Goal: Task Accomplishment & Management: Manage account settings

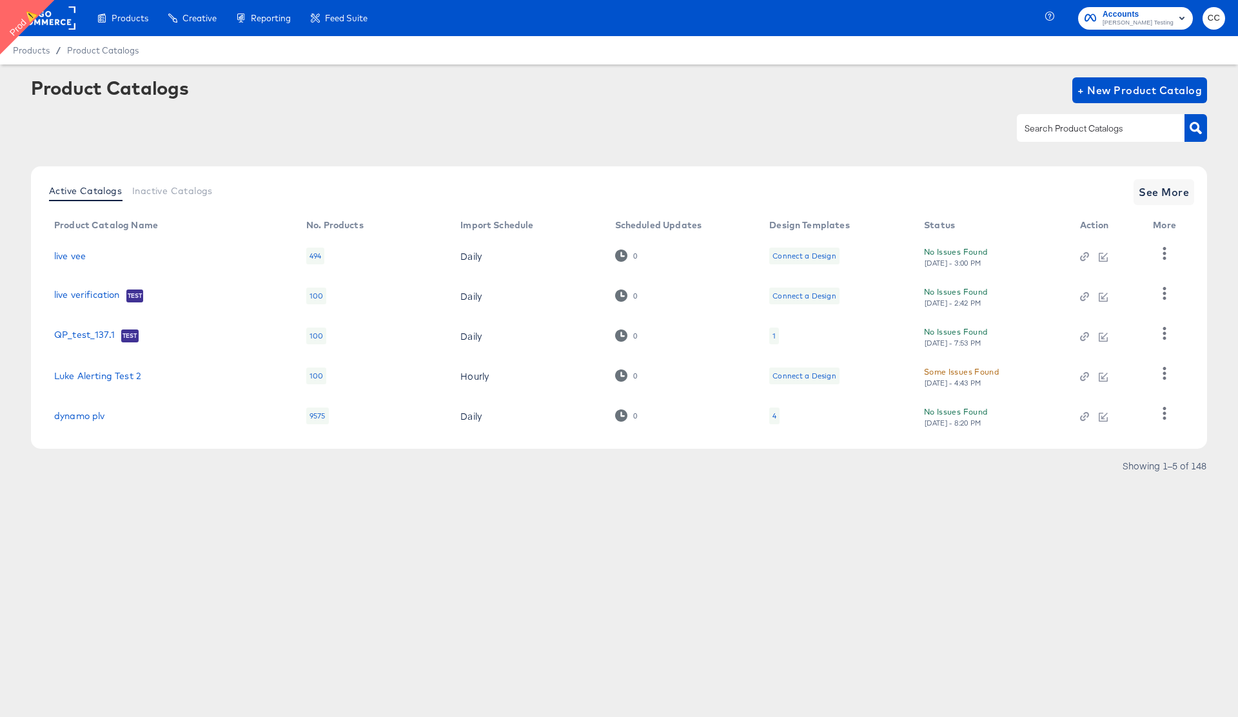
click at [1058, 132] on input "text" at bounding box center [1090, 128] width 137 height 15
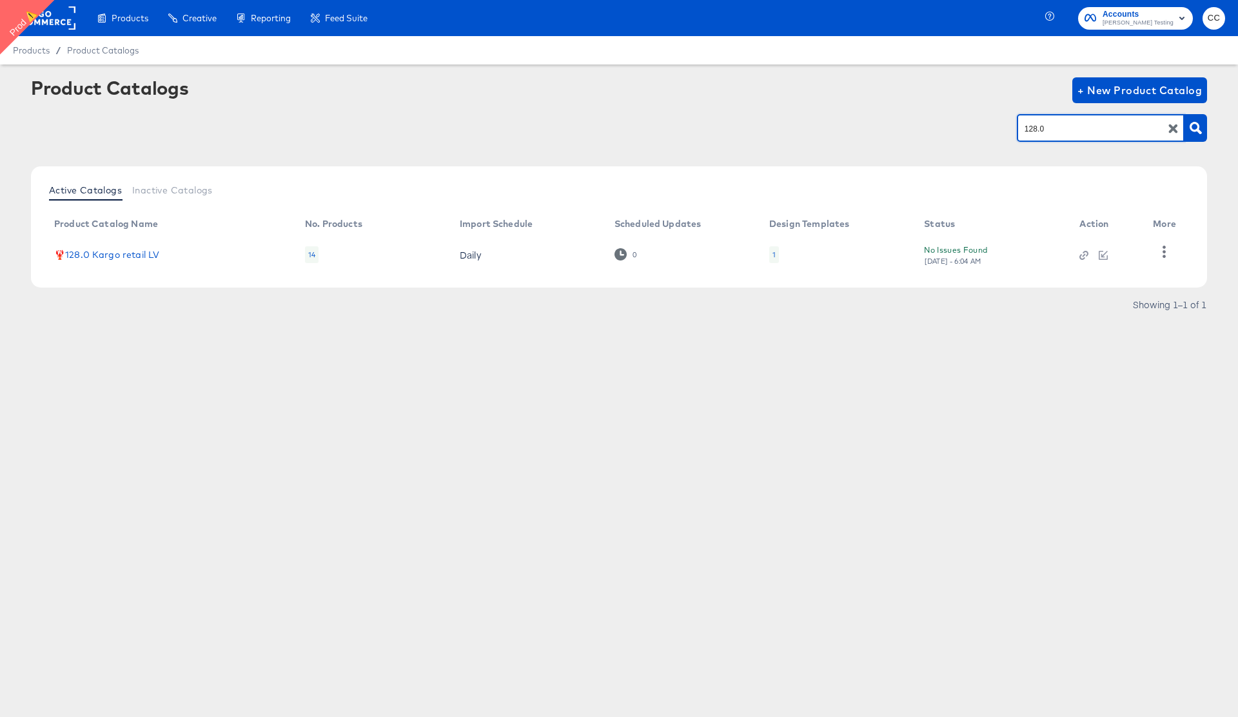
click at [586, 417] on div "Products Creative Reporting Feed Suite Accounts Colin Clarke Testing CC Product…" at bounding box center [619, 358] width 1238 height 717
click at [144, 254] on link "🦞128.0 Kargo retail LV" at bounding box center [106, 255] width 105 height 10
click at [1163, 249] on icon "button" at bounding box center [1164, 252] width 12 height 12
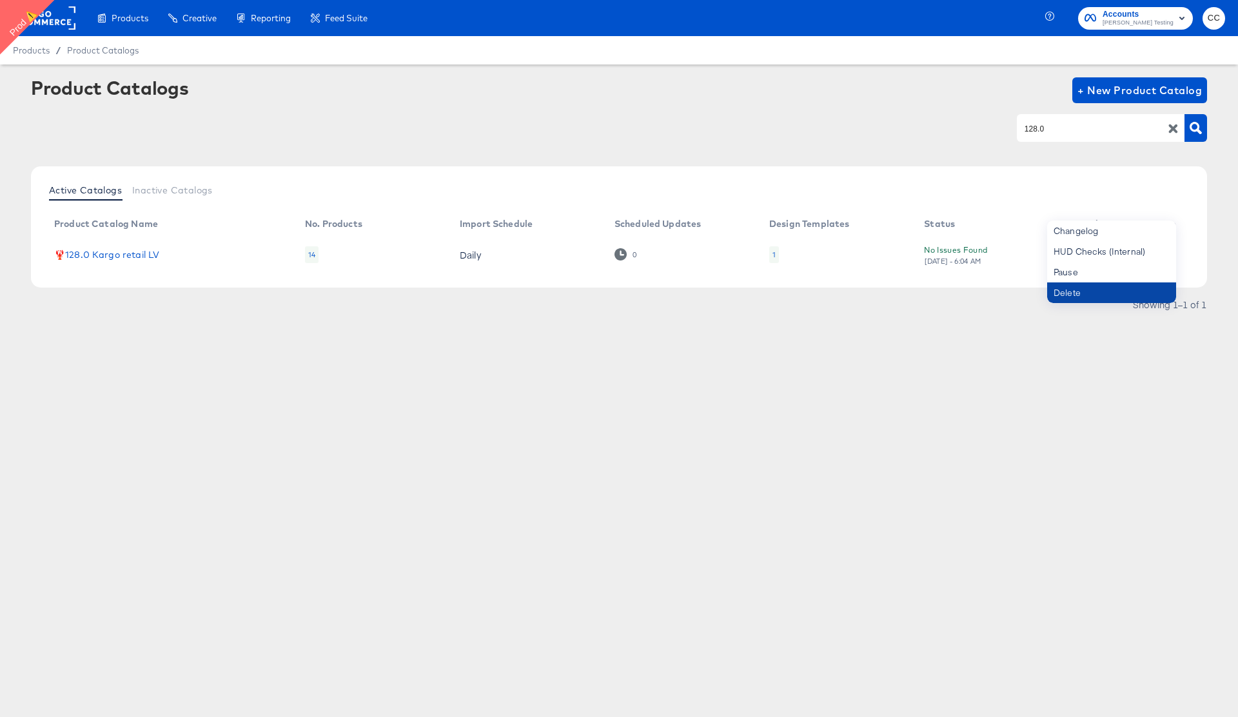
click at [1087, 293] on div "Delete" at bounding box center [1111, 292] width 129 height 21
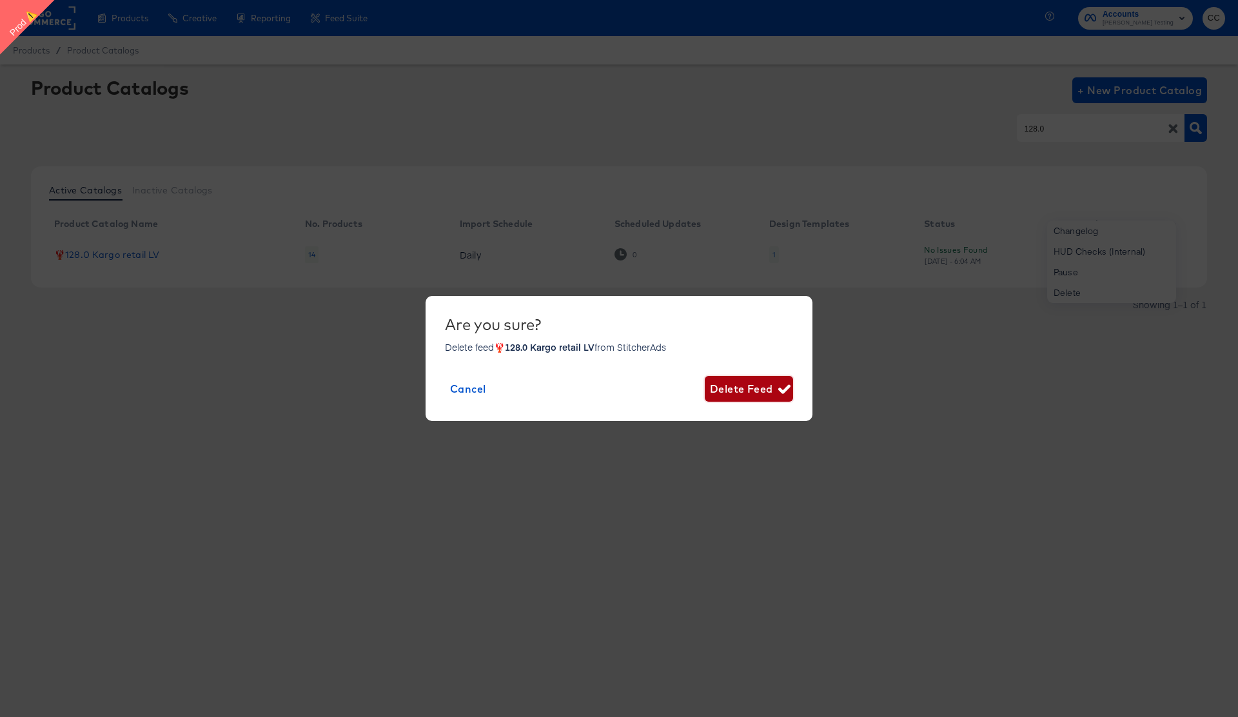
click at [742, 390] on span "Delete Feed" at bounding box center [749, 389] width 78 height 18
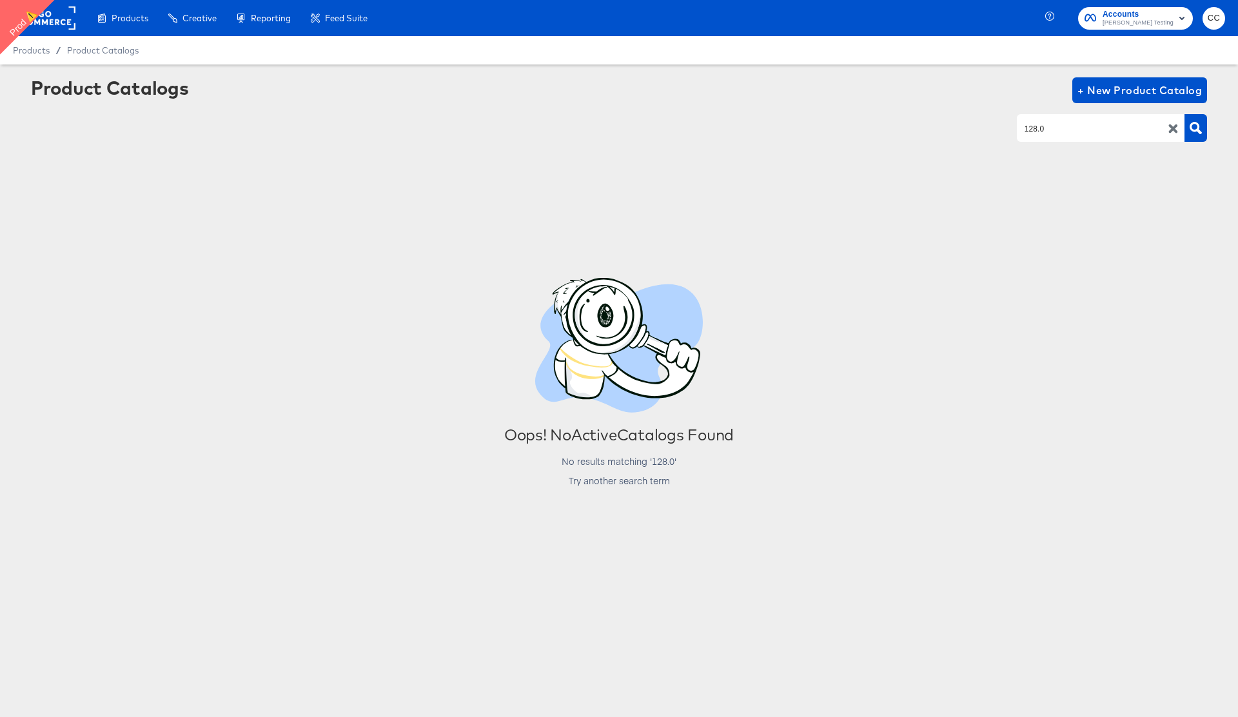
click at [1037, 128] on input "128.0" at bounding box center [1090, 128] width 137 height 15
type input "hotel fran check"
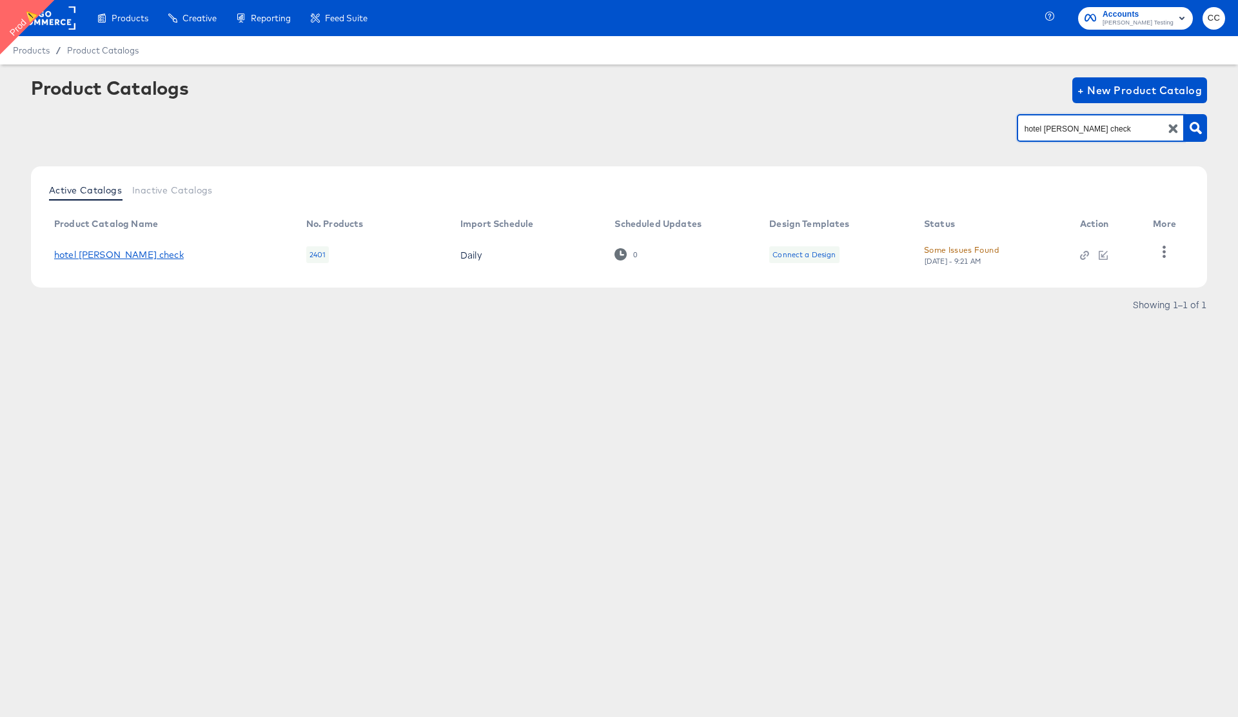
click at [86, 256] on link "hotel fran check" at bounding box center [119, 255] width 130 height 10
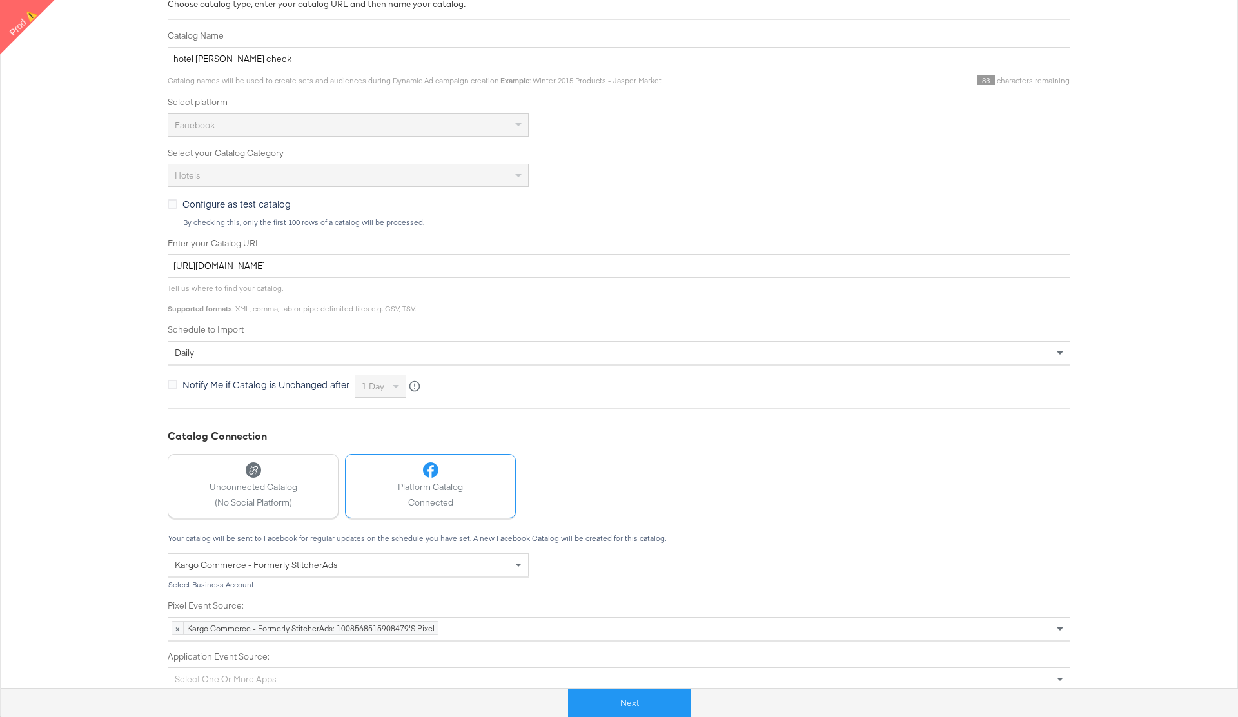
scroll to position [222, 0]
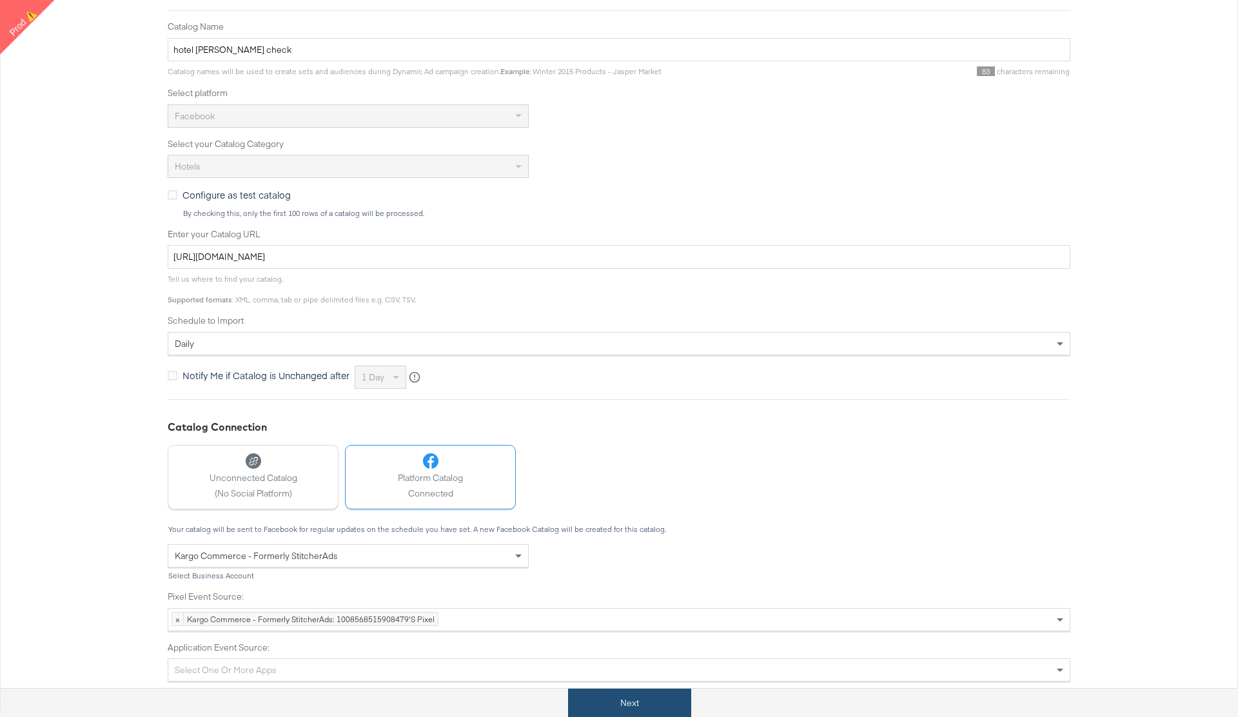
click at [634, 709] on button "Next" at bounding box center [629, 703] width 123 height 29
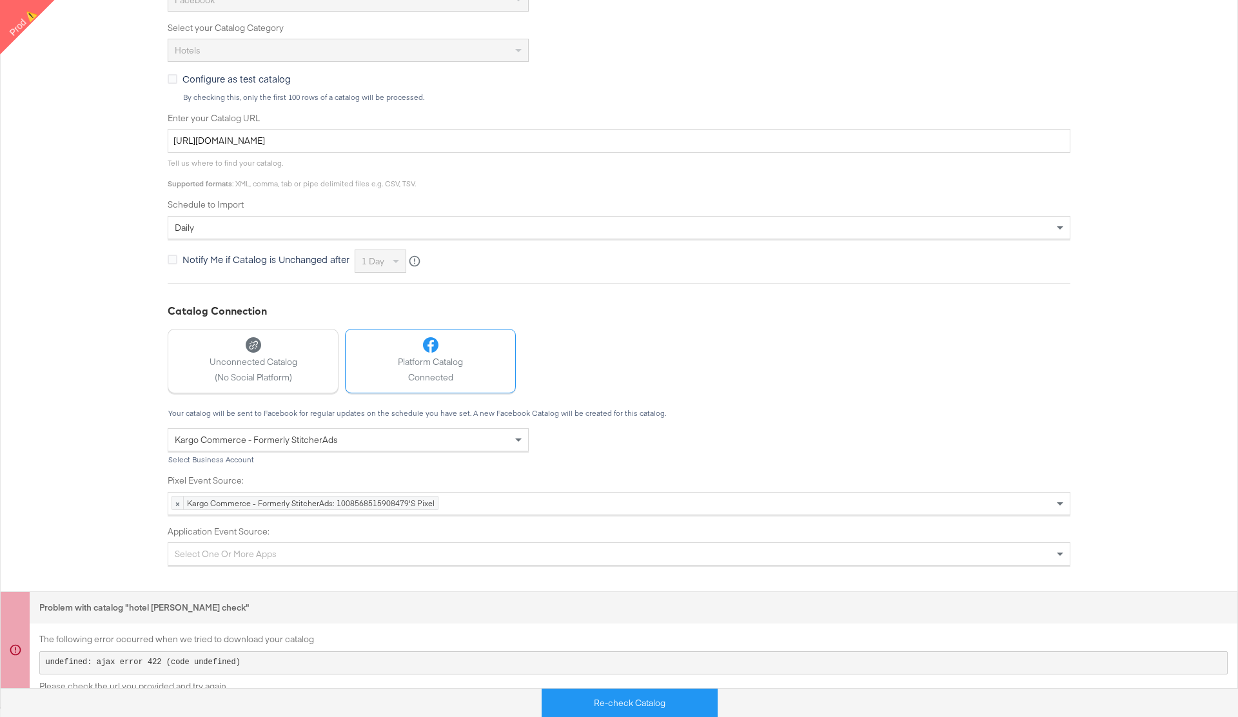
scroll to position [0, 0]
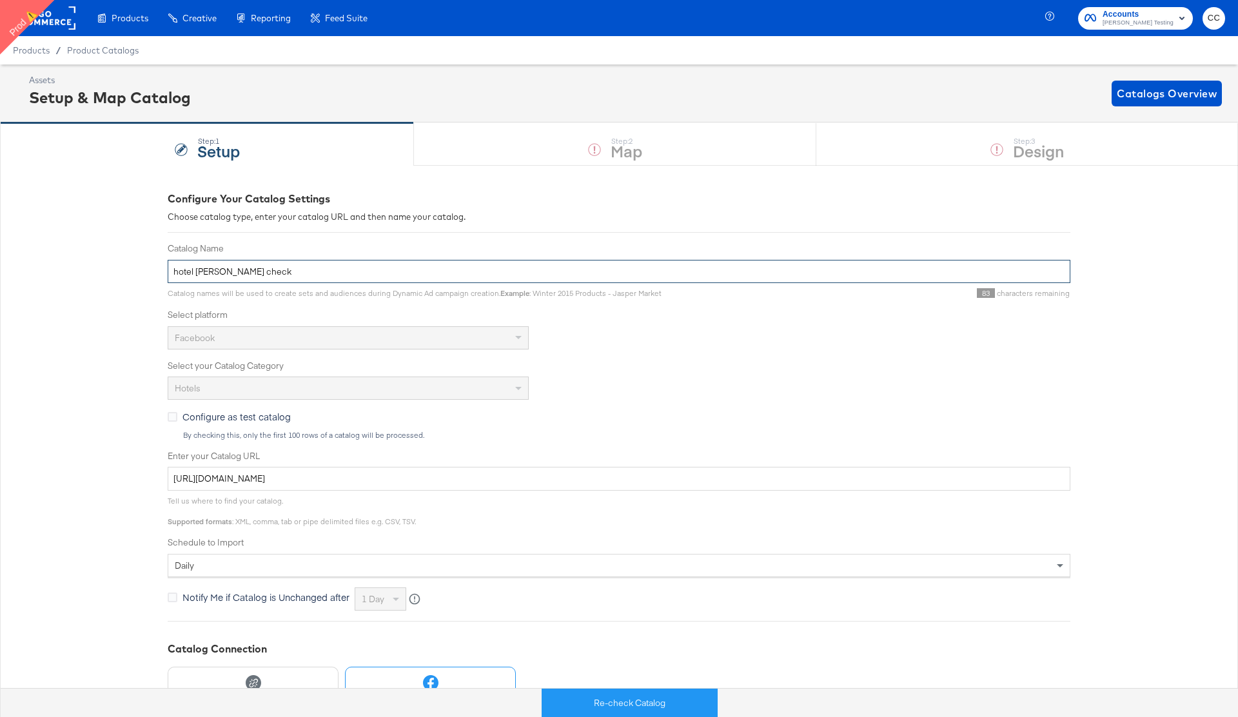
click at [205, 277] on input "hotel fran check" at bounding box center [619, 272] width 903 height 24
click at [110, 47] on span "Product Catalogs" at bounding box center [103, 50] width 72 height 10
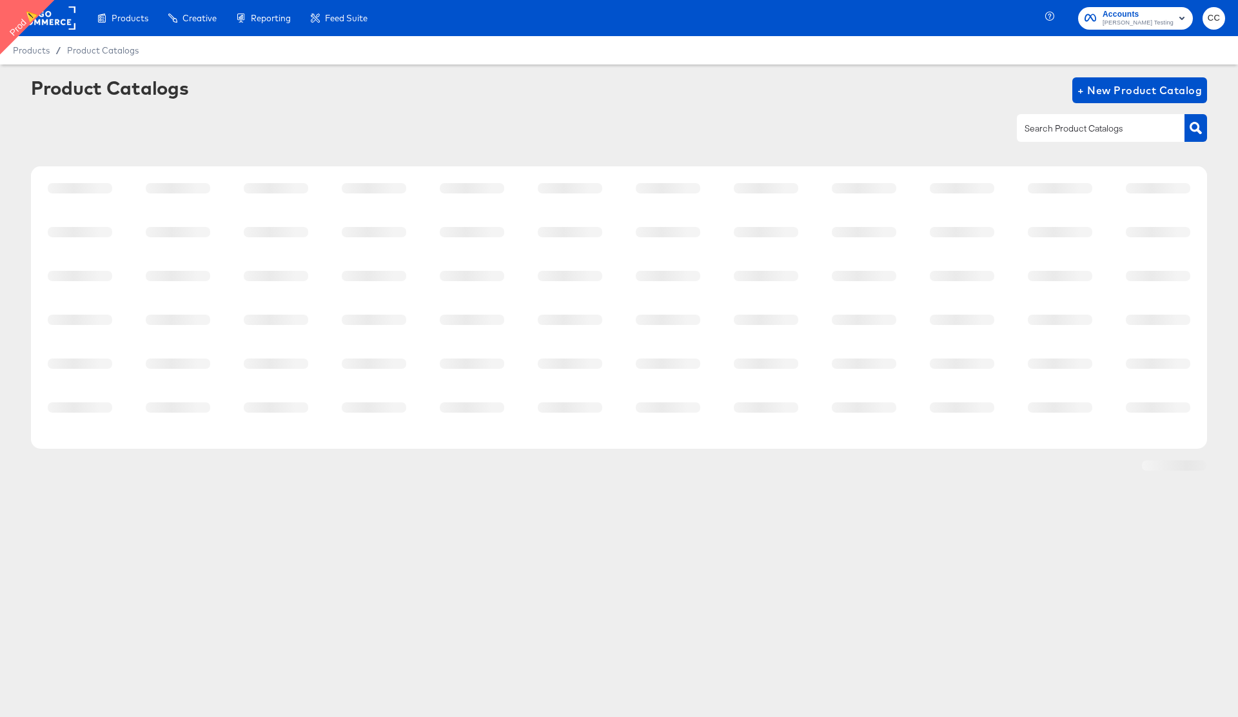
click at [1057, 125] on input "text" at bounding box center [1090, 128] width 137 height 15
paste input "hotel fran check"
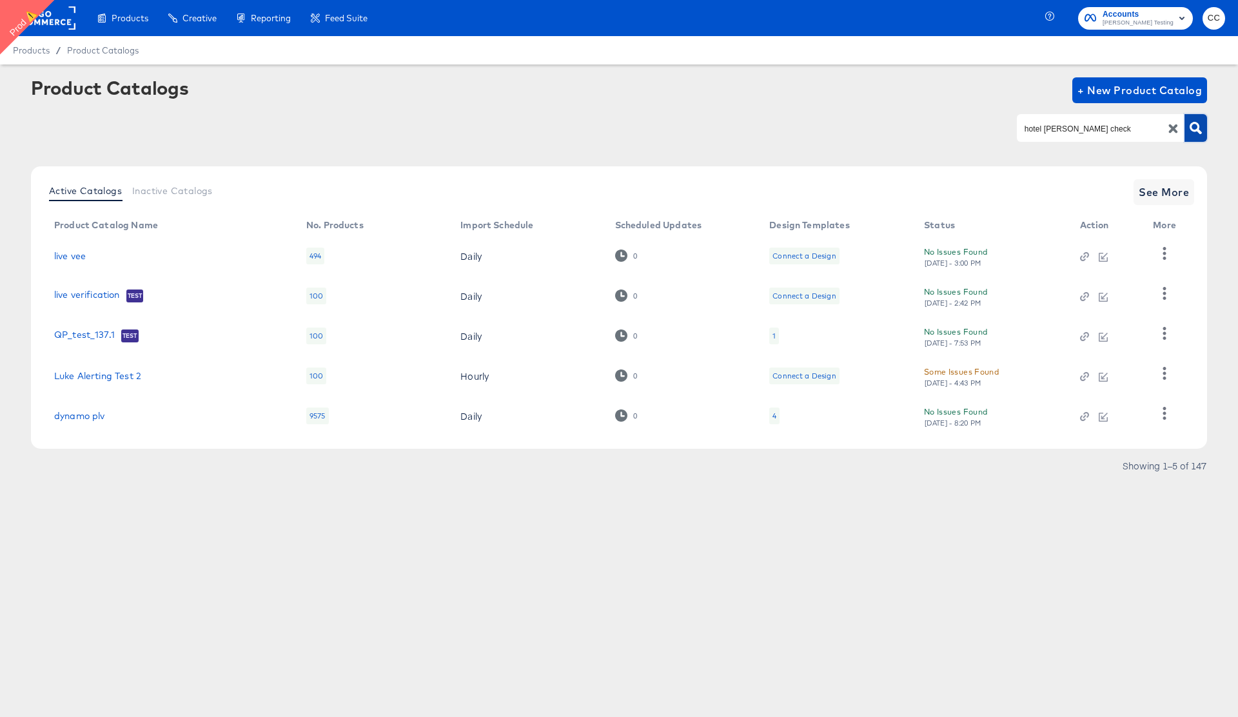
click at [1190, 124] on icon "button" at bounding box center [1196, 128] width 12 height 12
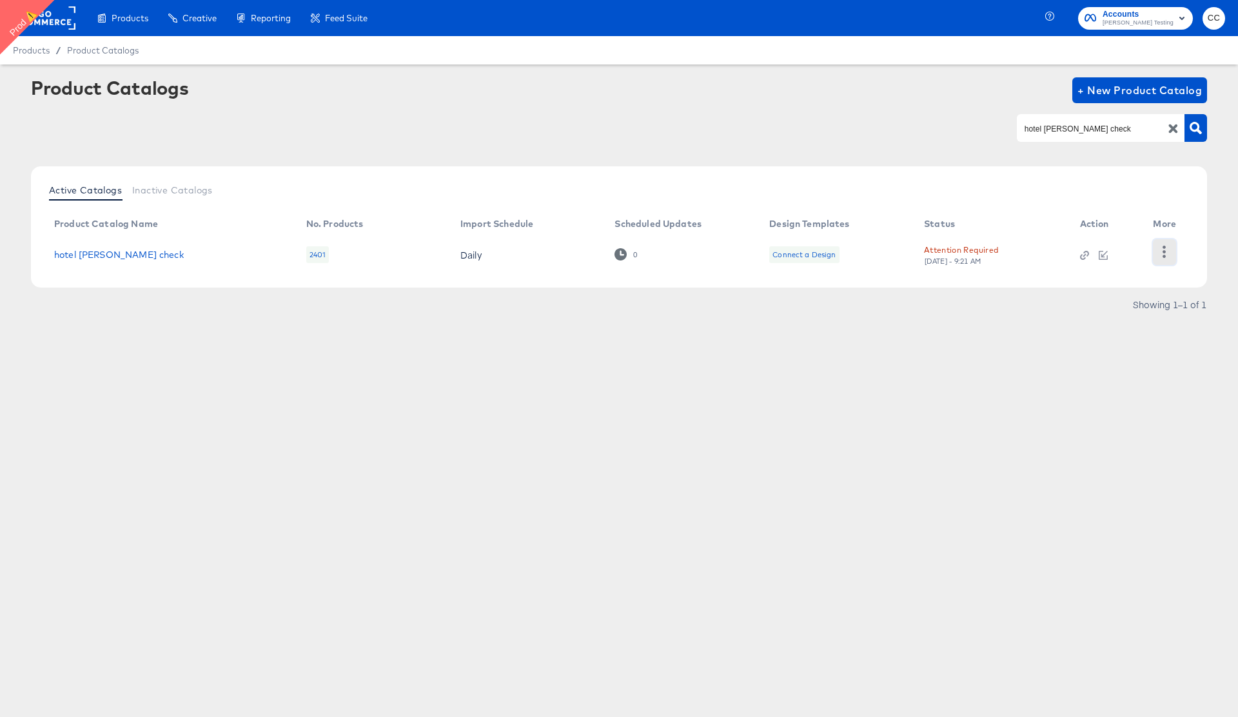
click at [1170, 250] on icon "button" at bounding box center [1164, 252] width 12 height 12
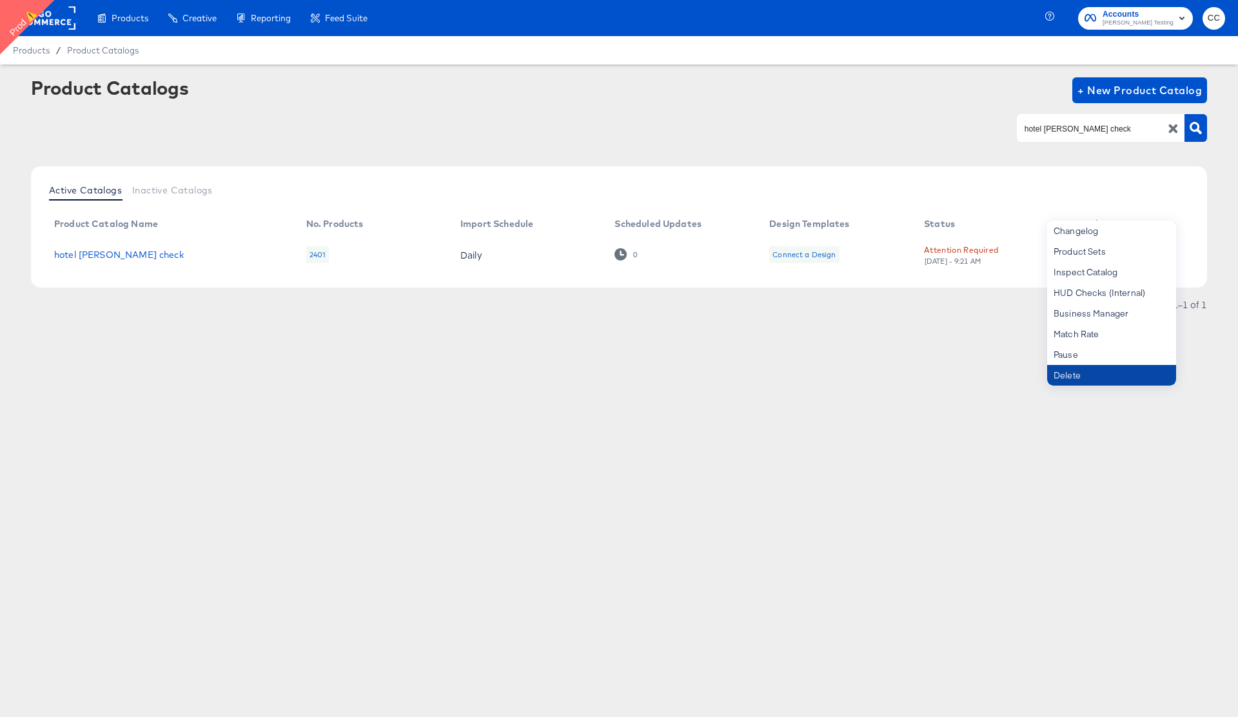
click at [1093, 375] on div "Delete" at bounding box center [1111, 375] width 129 height 21
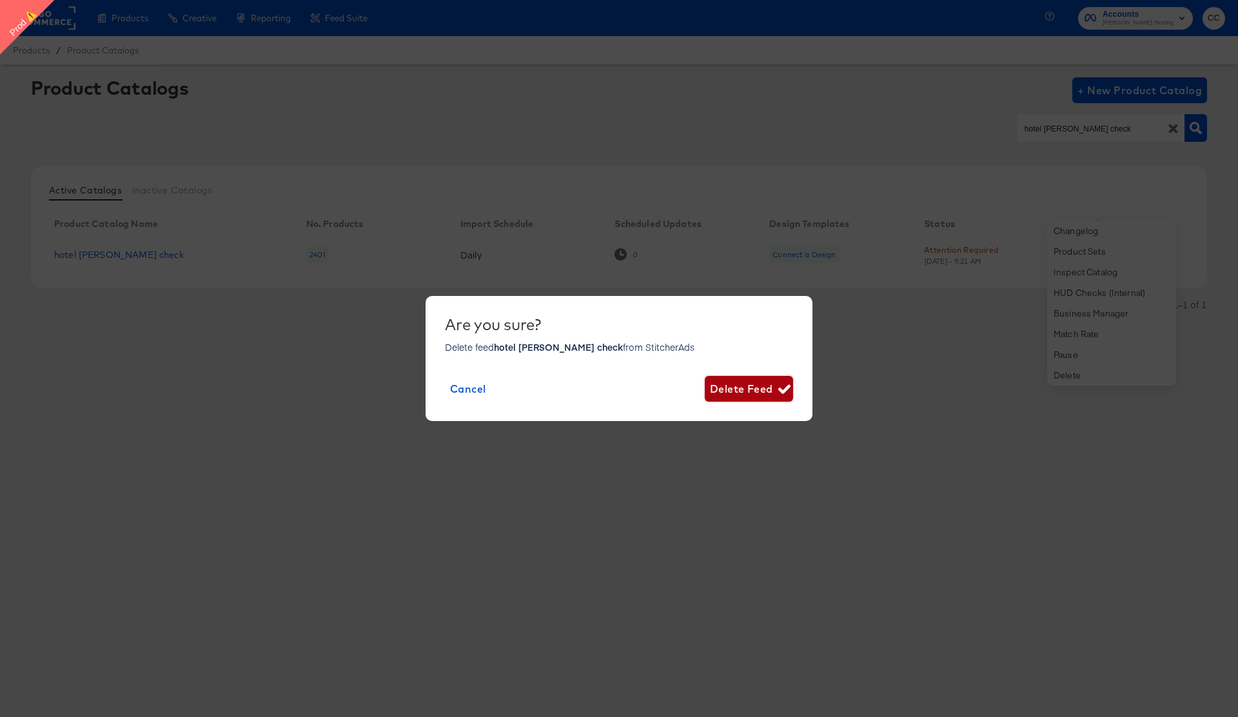
click at [760, 388] on span "Delete Feed" at bounding box center [749, 389] width 78 height 18
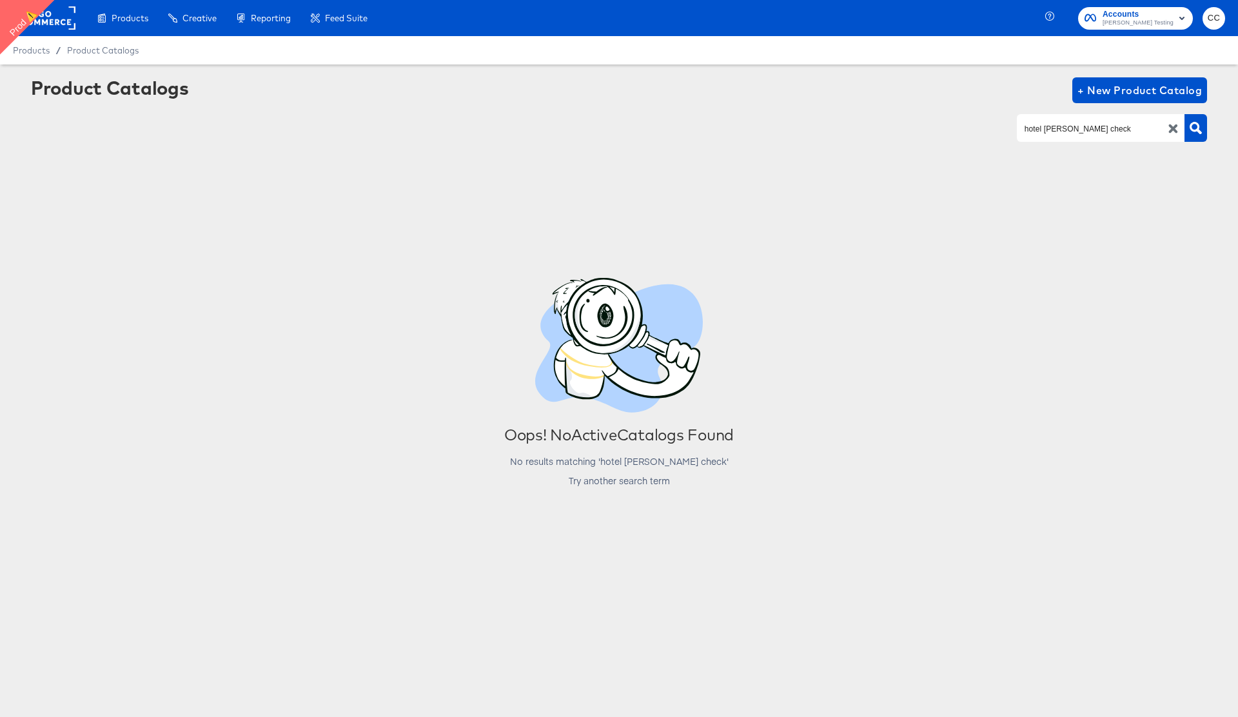
click at [1053, 130] on input "hotel fran check" at bounding box center [1090, 128] width 137 height 15
paste input "CC hotels post mig"
type input "CC hotels post mig"
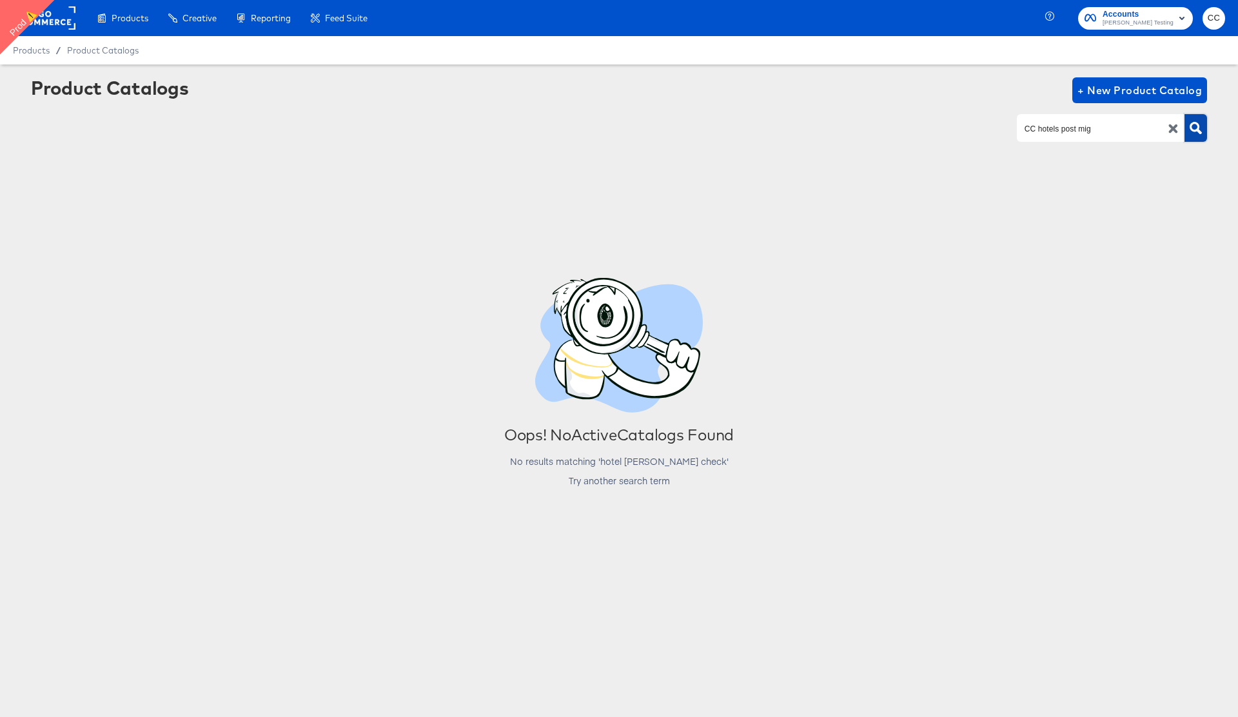
click at [1201, 128] on icon "button" at bounding box center [1196, 128] width 12 height 12
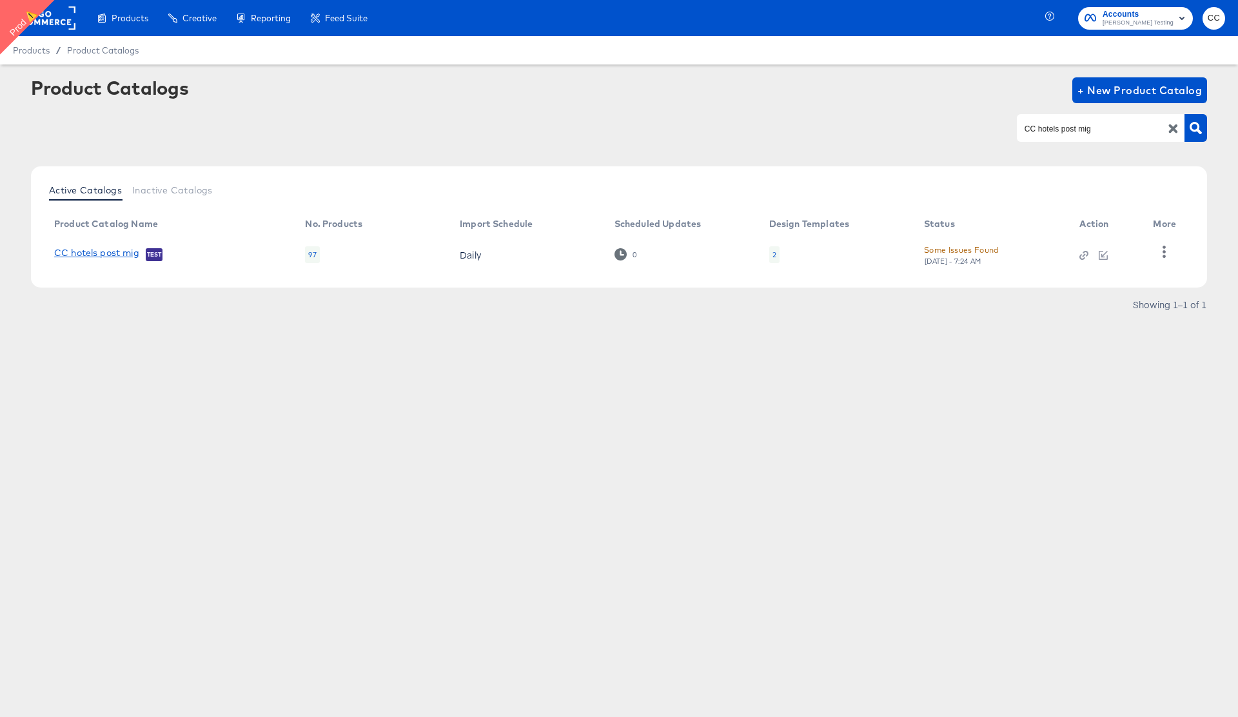
click at [108, 256] on link "CC hotels post mig" at bounding box center [96, 254] width 85 height 13
click at [1165, 252] on icon "button" at bounding box center [1164, 252] width 3 height 12
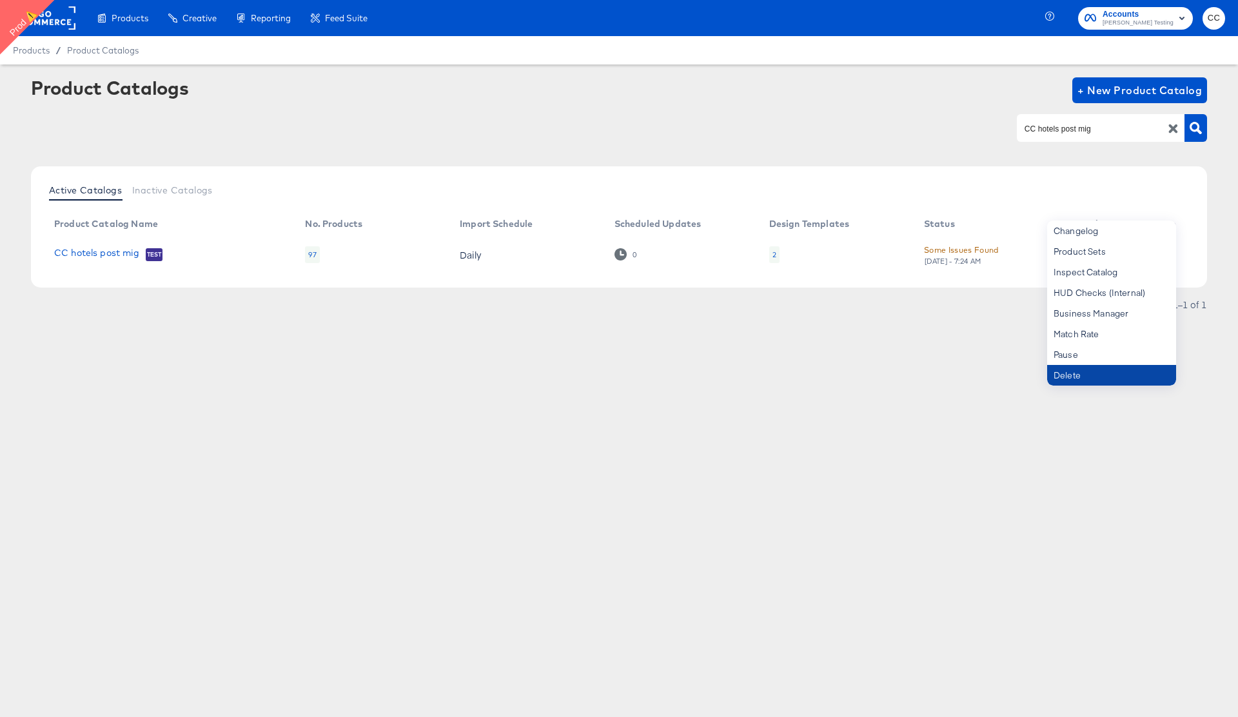
click at [1098, 373] on div "Delete" at bounding box center [1111, 375] width 129 height 21
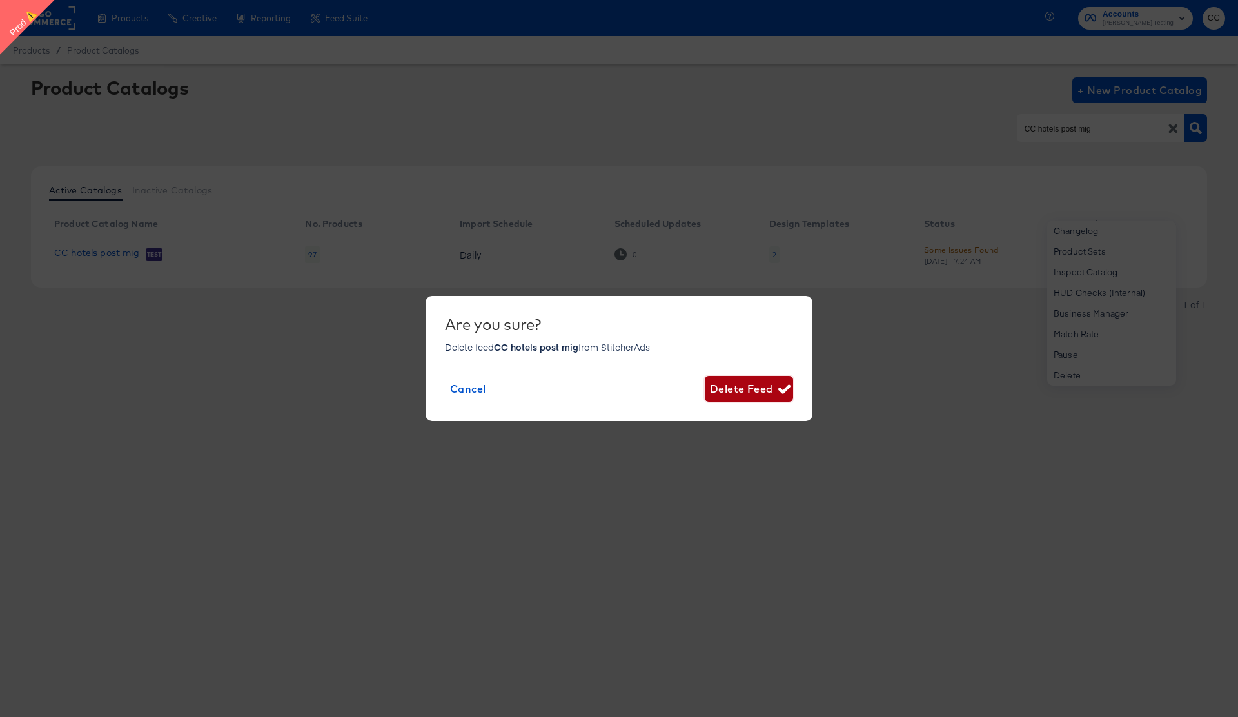
click at [753, 391] on span "Delete Feed" at bounding box center [749, 389] width 78 height 18
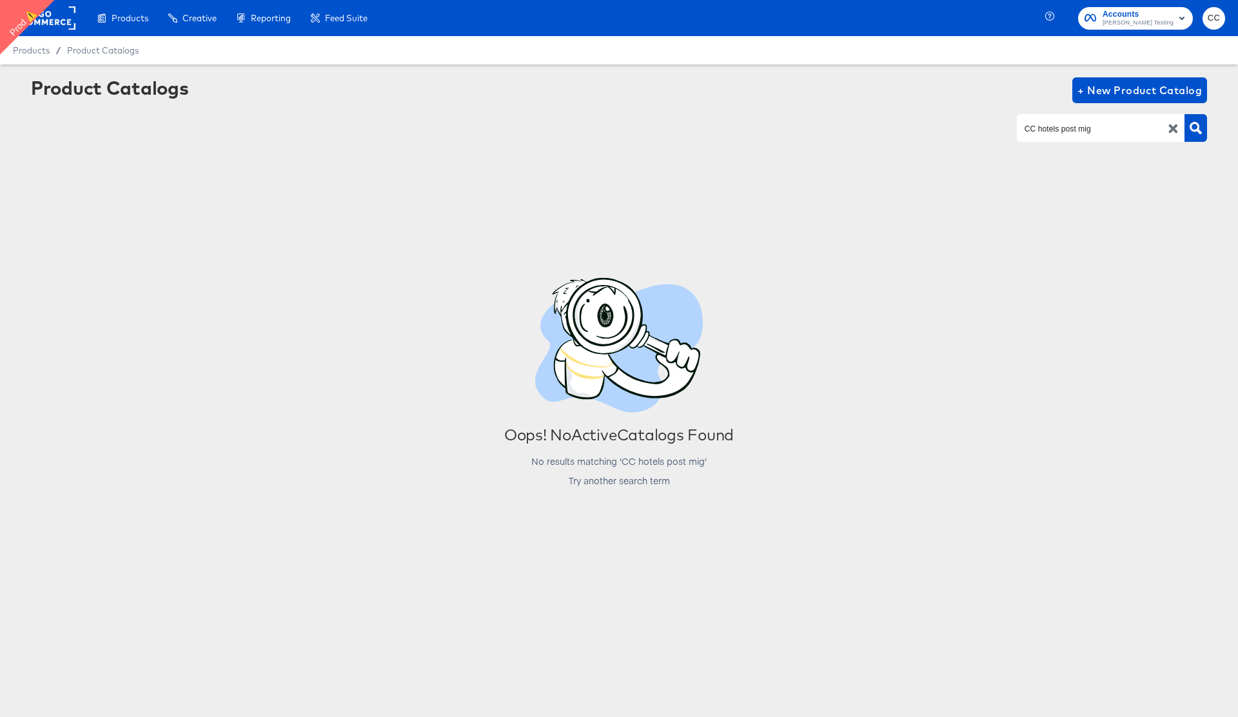
click at [1061, 133] on input "CC hotels post mig" at bounding box center [1090, 128] width 137 height 15
paste input "Live k8 test"
click at [1197, 126] on icon "button" at bounding box center [1196, 128] width 12 height 12
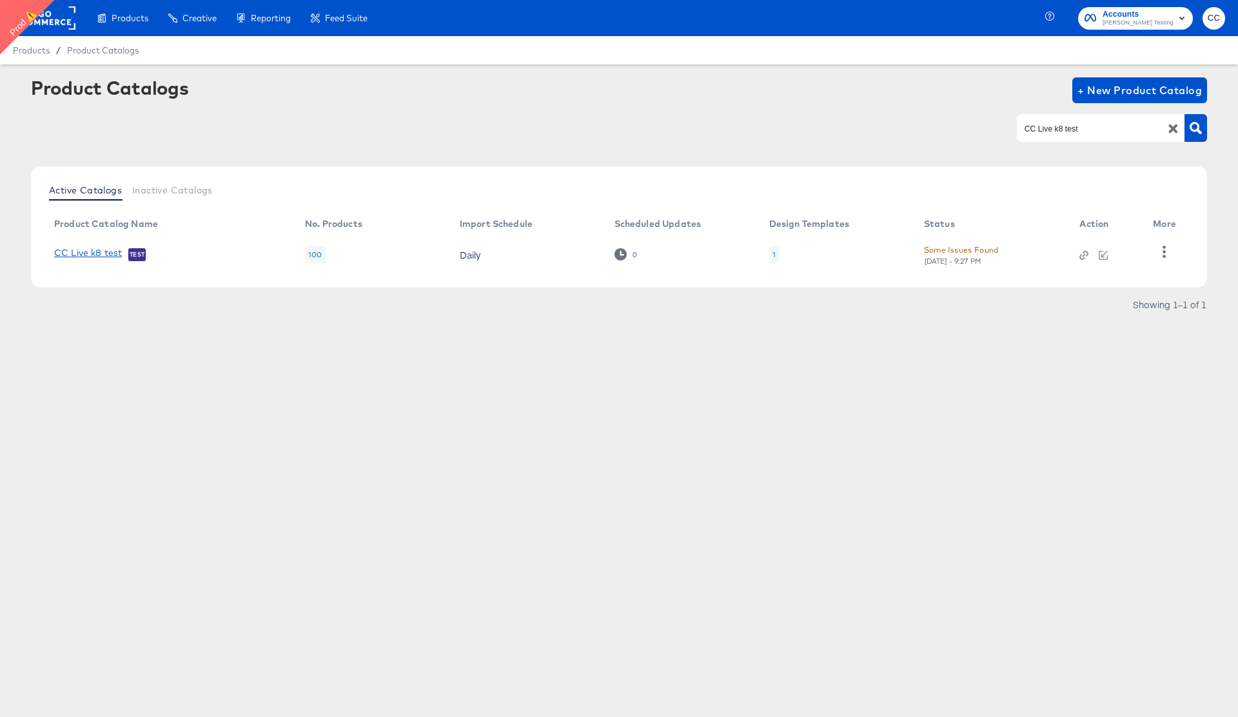
click at [80, 252] on link "CC Live k8 test" at bounding box center [88, 254] width 68 height 13
click at [1165, 251] on icon "button" at bounding box center [1164, 252] width 3 height 12
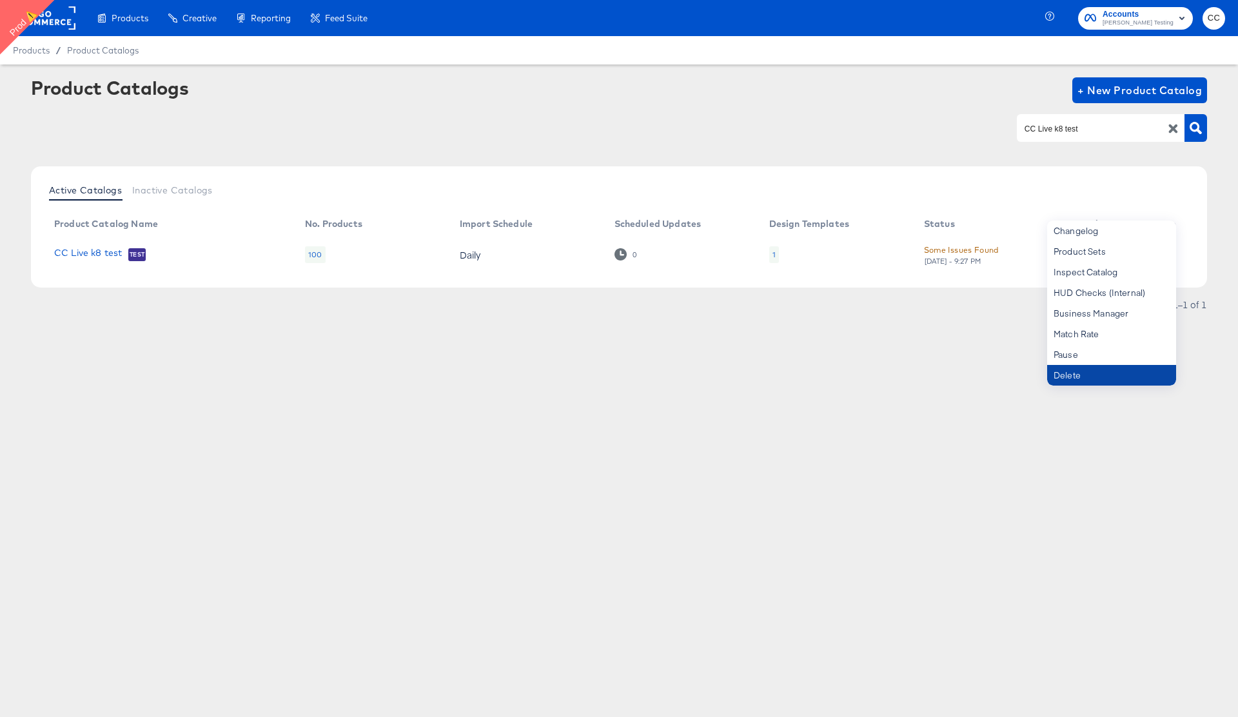
click at [1099, 375] on div "Delete" at bounding box center [1111, 375] width 129 height 21
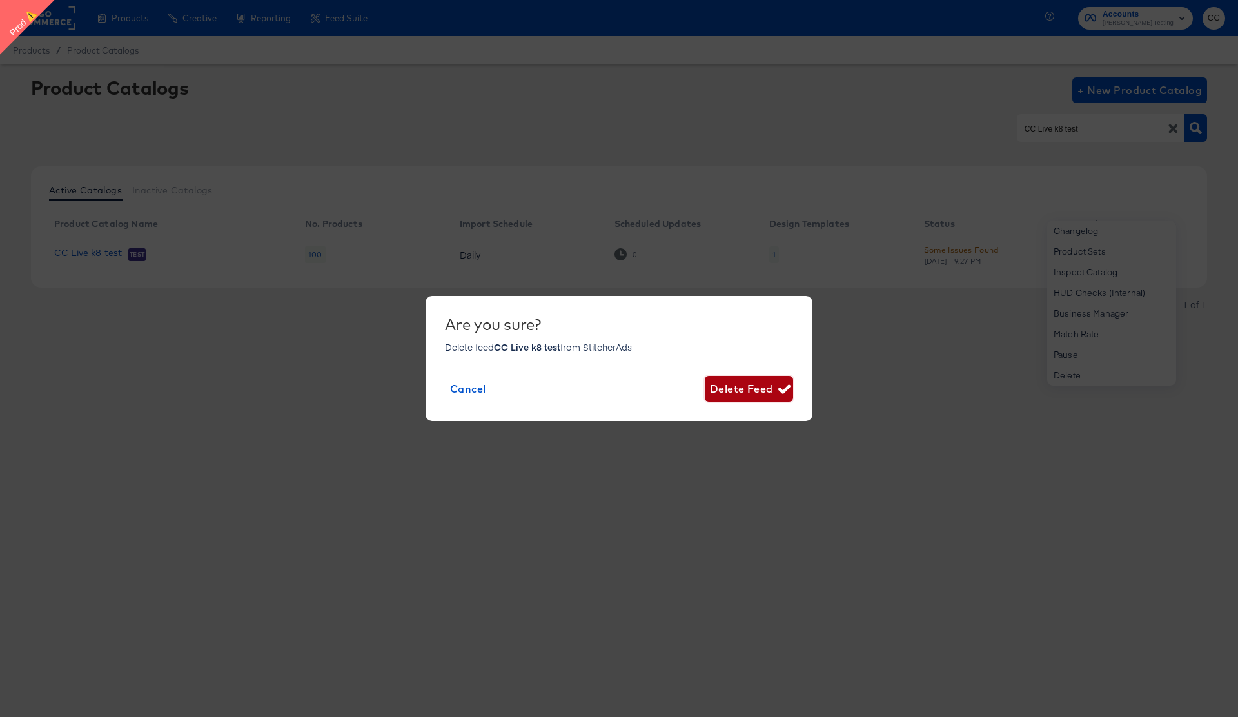
click at [746, 394] on span "Delete Feed" at bounding box center [749, 389] width 78 height 18
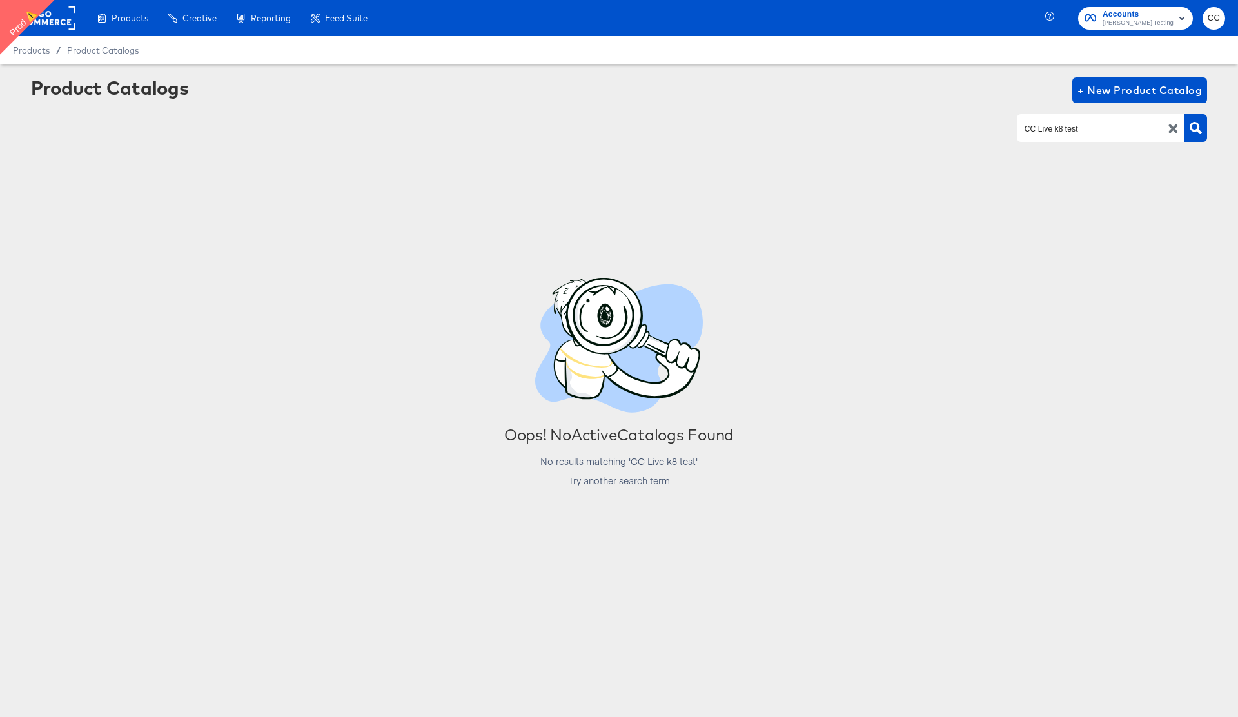
click at [1050, 129] on input "CC Live k8 test" at bounding box center [1090, 128] width 137 height 15
paste input "commerce product tags cc live 119.2"
click at [1196, 130] on icon "button" at bounding box center [1196, 128] width 12 height 12
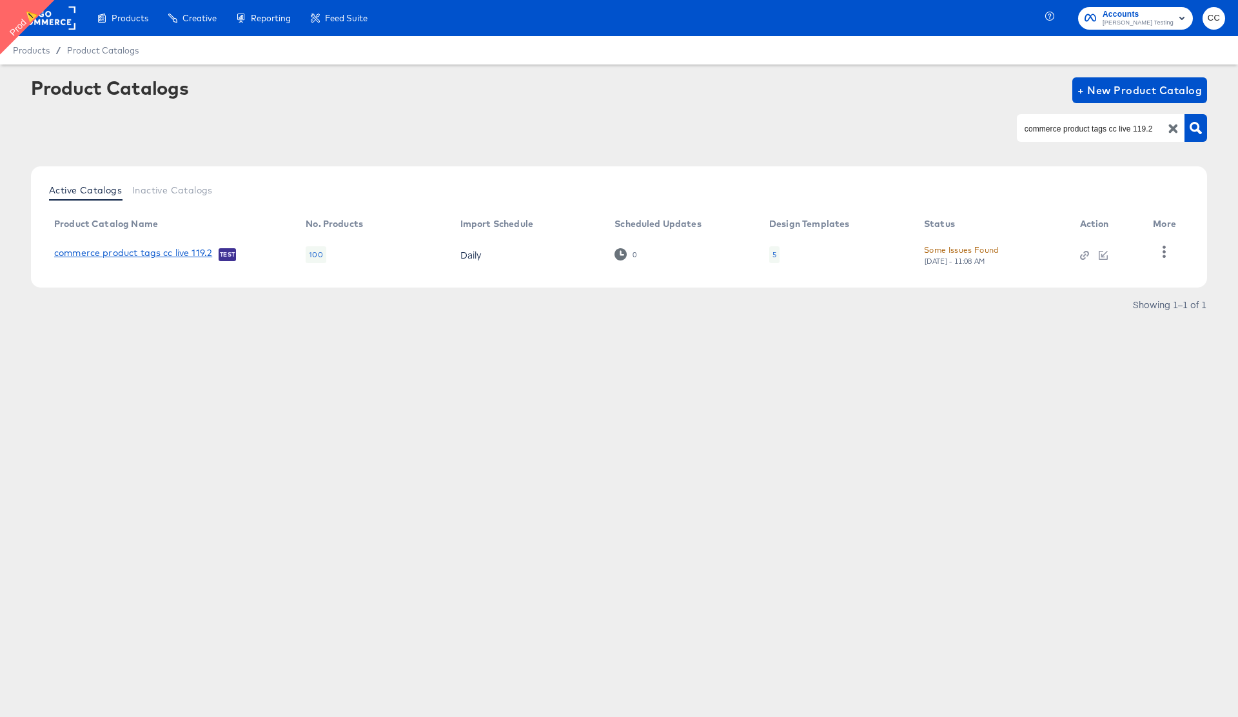
click at [138, 255] on link "commerce product tags cc live 119.2" at bounding box center [133, 254] width 158 height 13
click at [1081, 127] on input "commerce product tags cc live 119.2" at bounding box center [1090, 128] width 137 height 15
click at [111, 254] on link "FB Home Listings Live" at bounding box center [102, 254] width 97 height 13
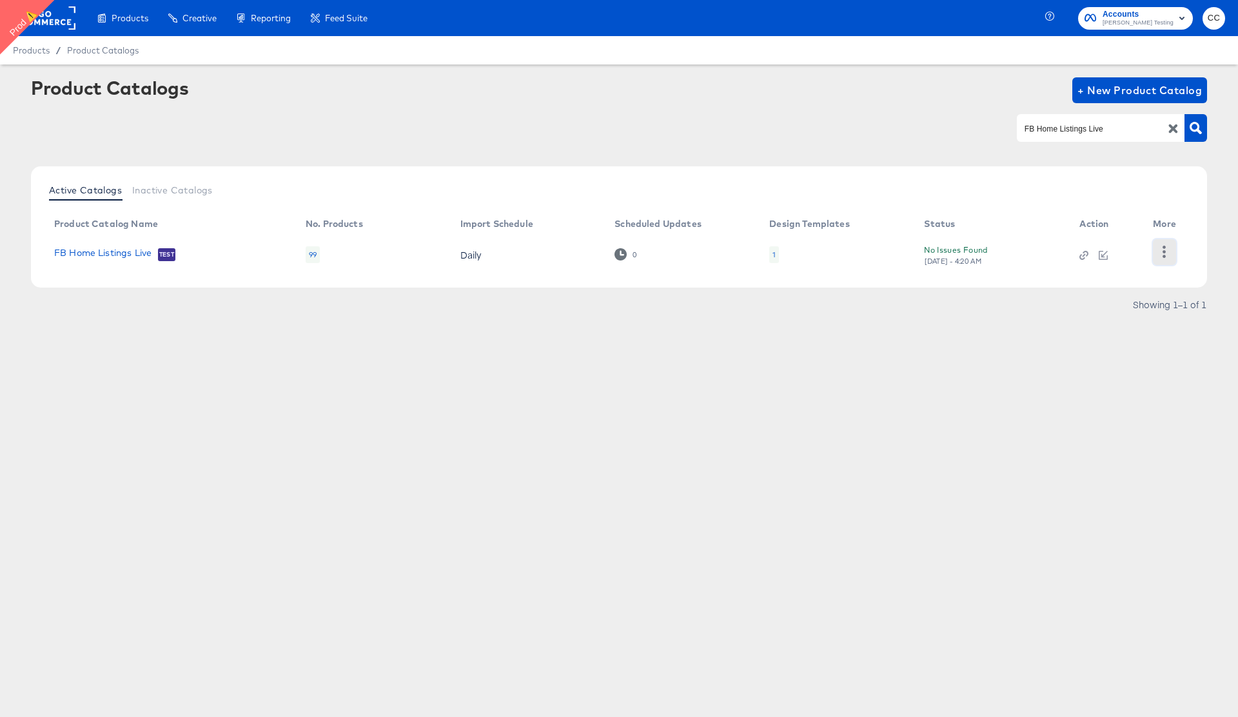
click at [1166, 253] on icon "button" at bounding box center [1164, 252] width 12 height 12
click at [1084, 295] on div "Delete" at bounding box center [1111, 292] width 129 height 21
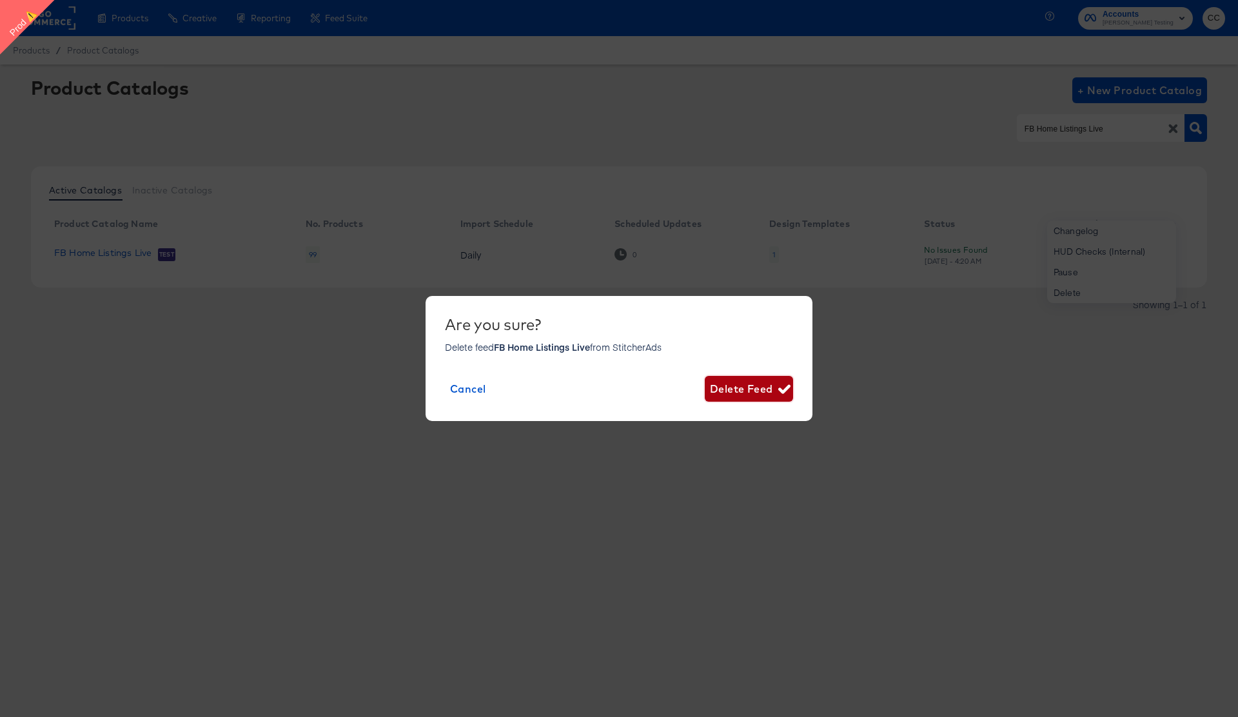
click at [741, 388] on span "Delete Feed" at bounding box center [749, 389] width 78 height 18
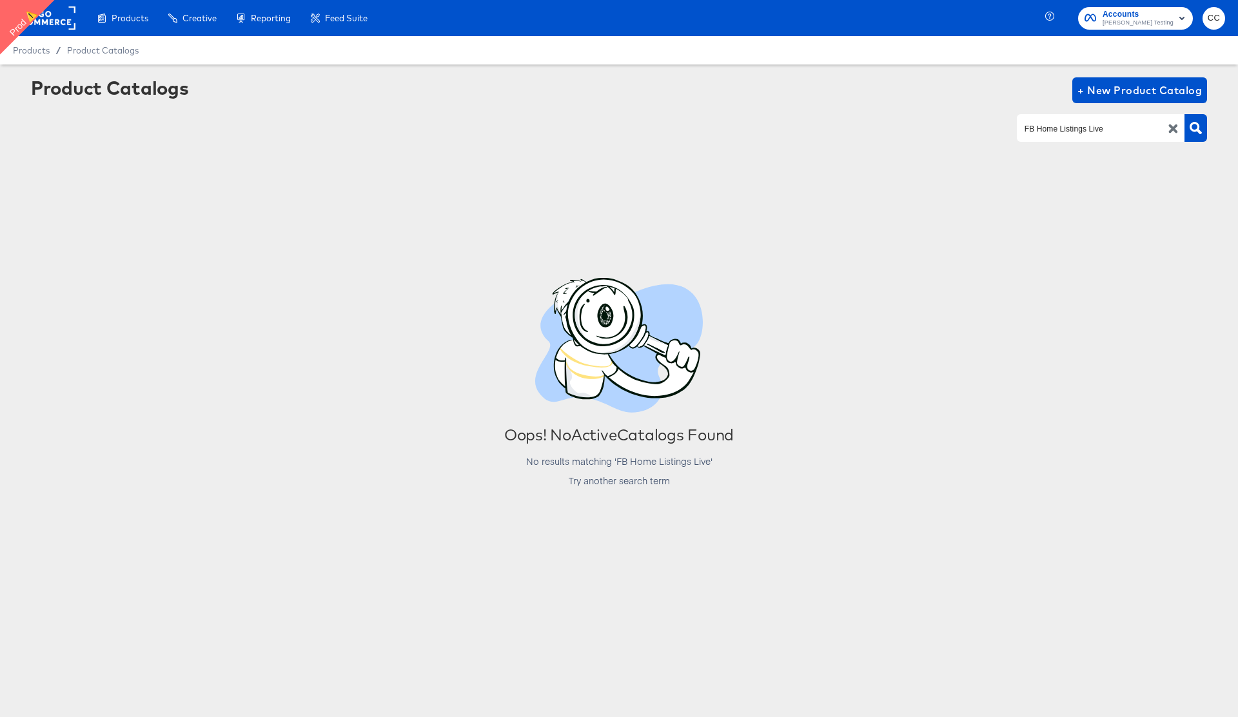
click at [1060, 129] on input "FB Home Listings Live" at bounding box center [1090, 128] width 137 height 15
paste input "commerce product tags cc live 119.2"
click at [1197, 130] on icon "button" at bounding box center [1196, 128] width 12 height 12
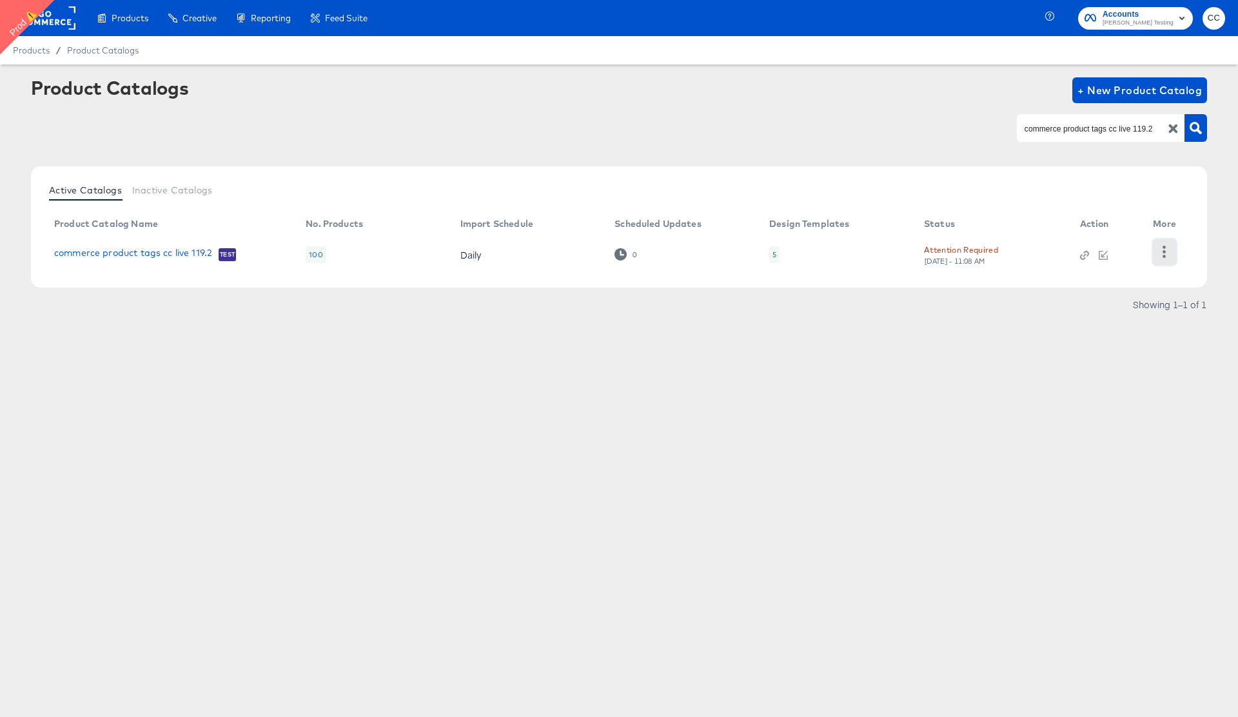
click at [1167, 253] on icon "button" at bounding box center [1164, 252] width 12 height 12
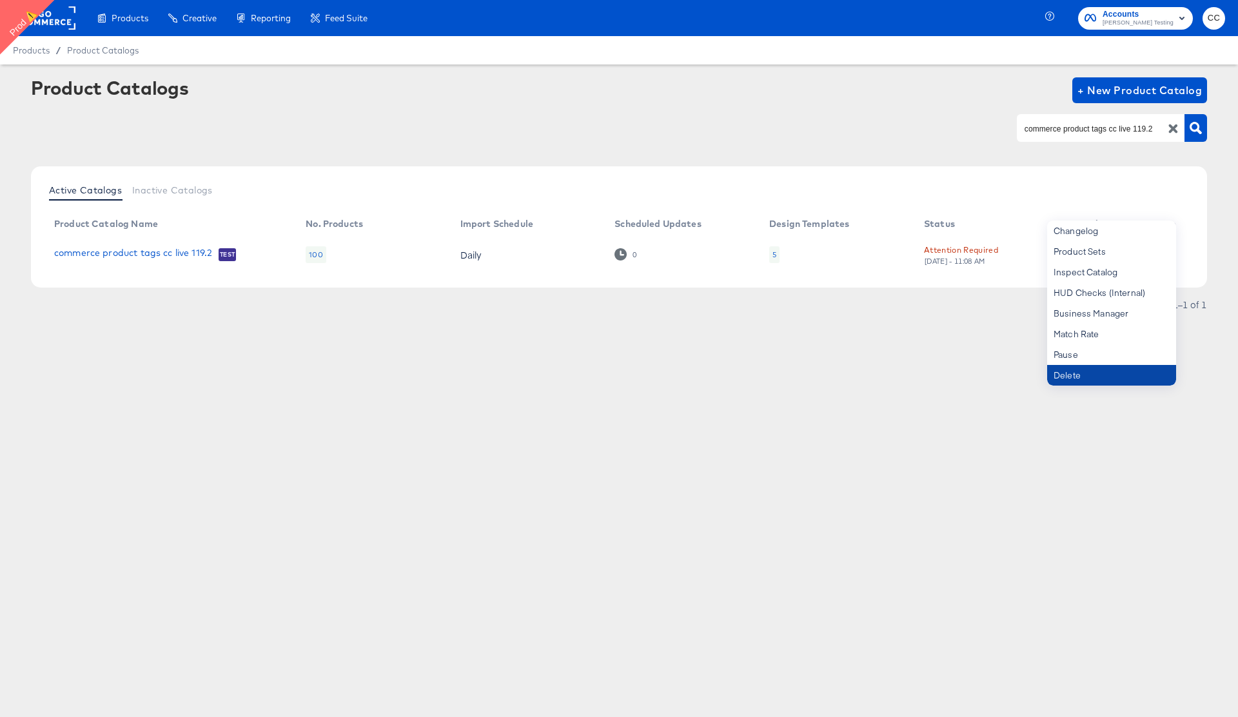
click at [1092, 373] on div "Delete" at bounding box center [1111, 375] width 129 height 21
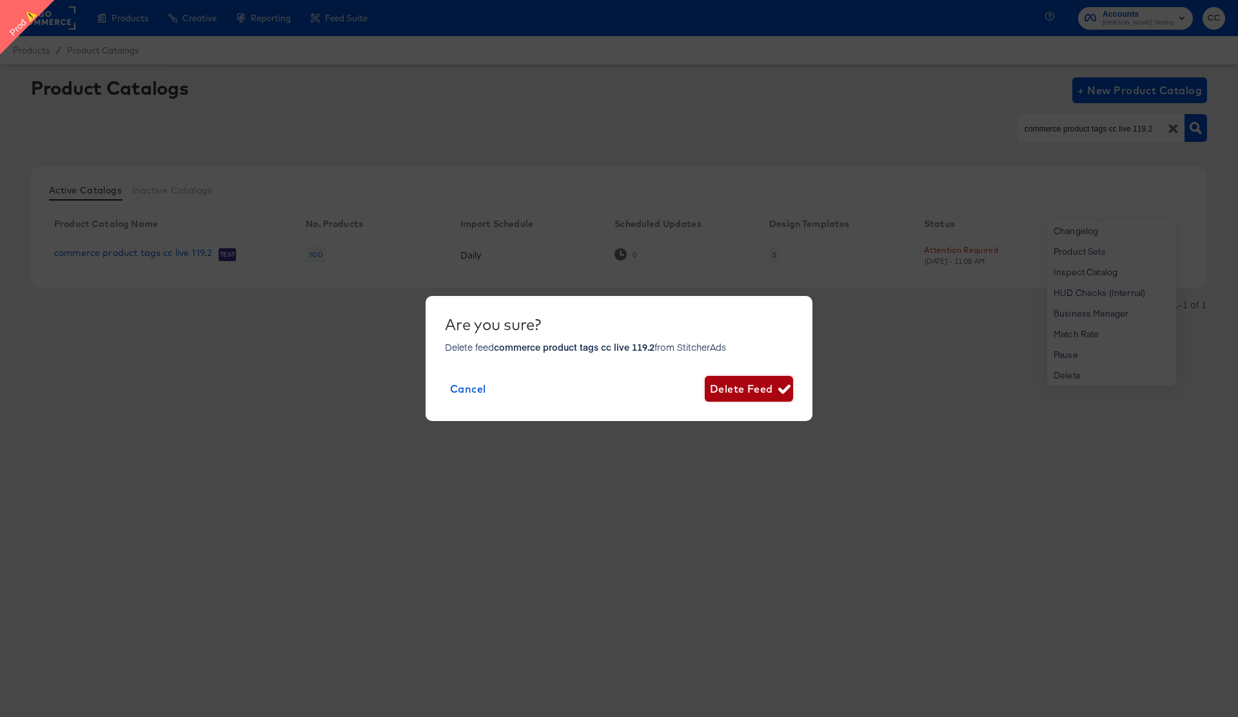
click at [756, 386] on span "Delete Feed" at bounding box center [749, 389] width 78 height 18
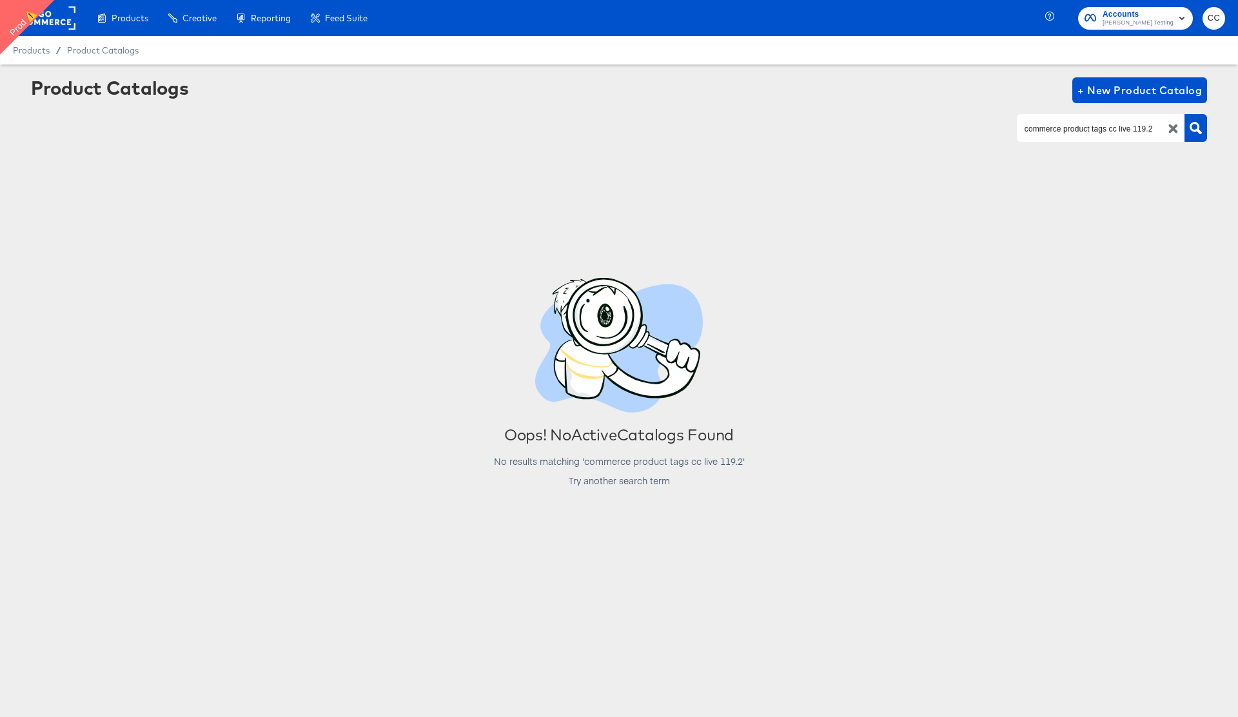
click at [1085, 128] on input "commerce product tags cc live 119.2" at bounding box center [1090, 128] width 137 height 15
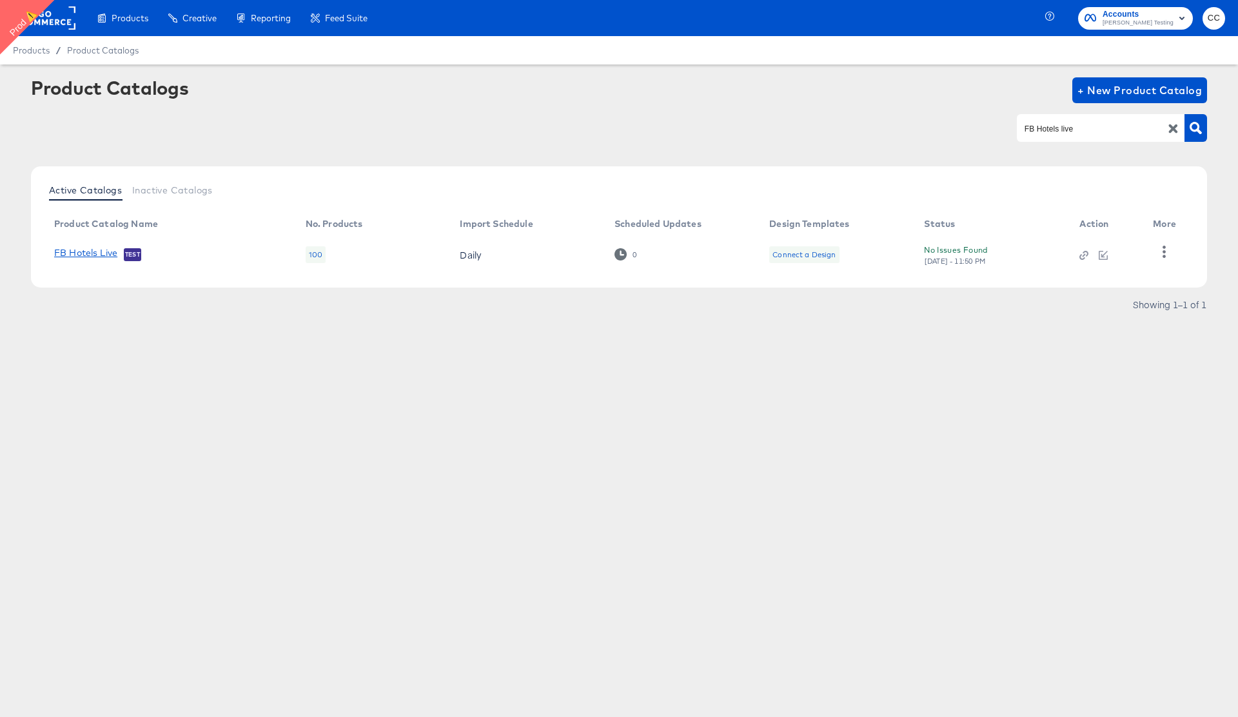
click at [87, 251] on link "FB Hotels Live" at bounding box center [85, 254] width 63 height 13
click at [1163, 253] on icon "button" at bounding box center [1164, 252] width 12 height 12
click at [1090, 298] on div "Delete" at bounding box center [1111, 292] width 129 height 21
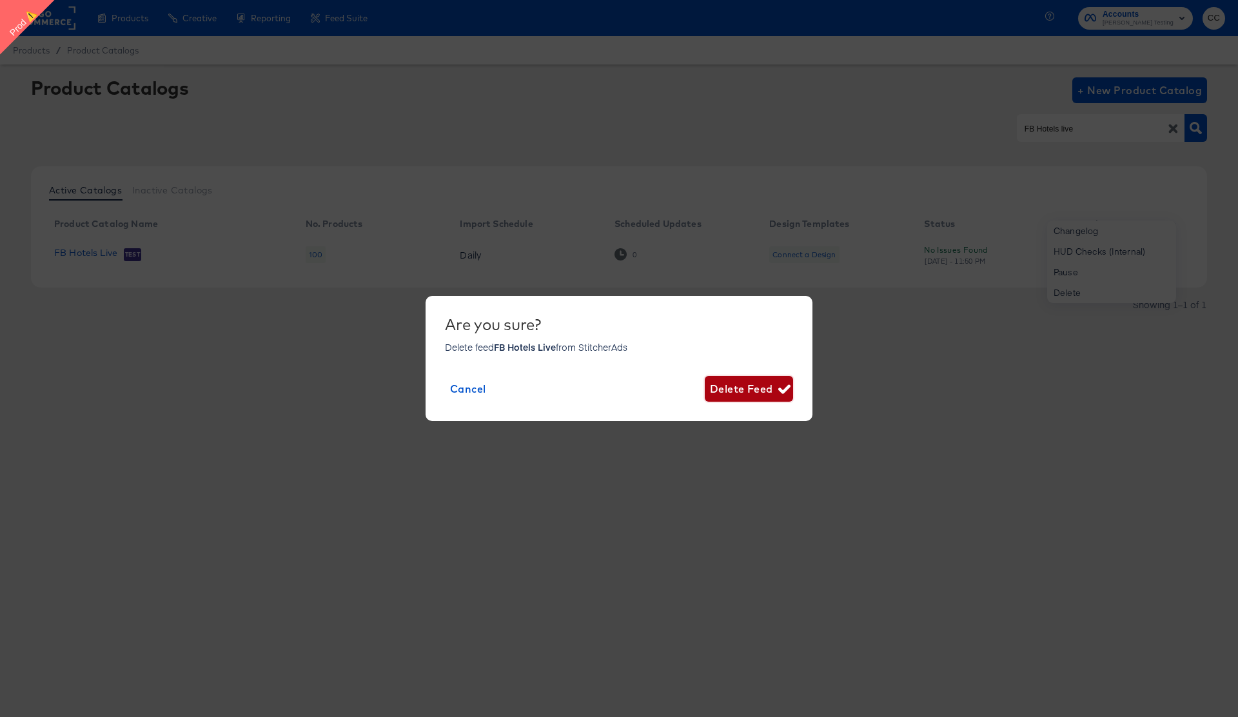
click at [753, 389] on span "Delete Feed" at bounding box center [749, 389] width 78 height 18
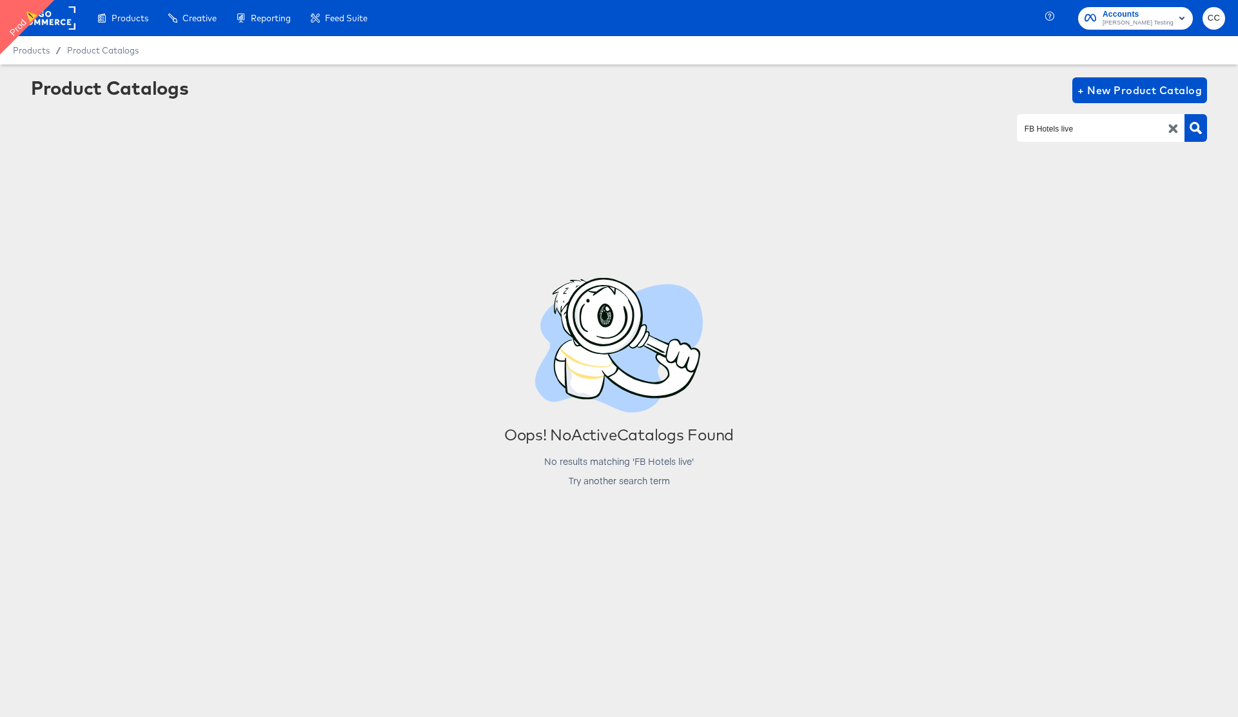
click at [1216, 22] on span "CC" at bounding box center [1214, 18] width 12 height 15
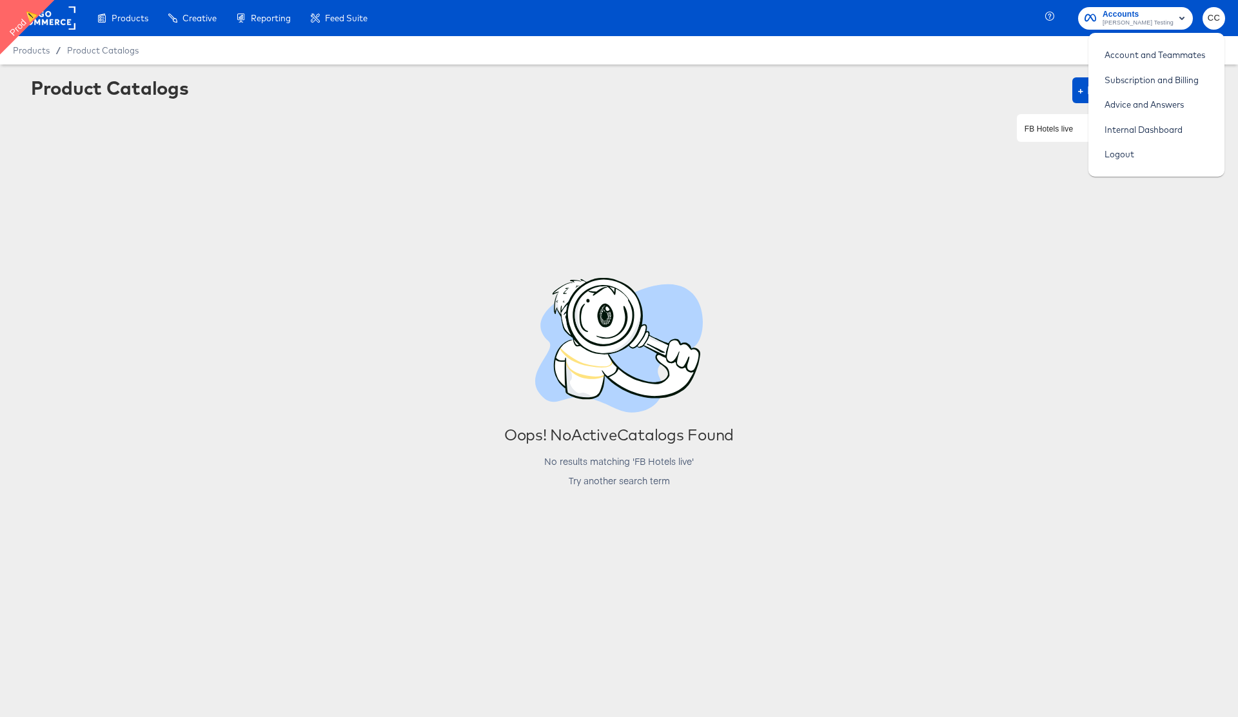
click at [607, 97] on div "Product Catalogs + New Product Catalog" at bounding box center [619, 90] width 1176 height 26
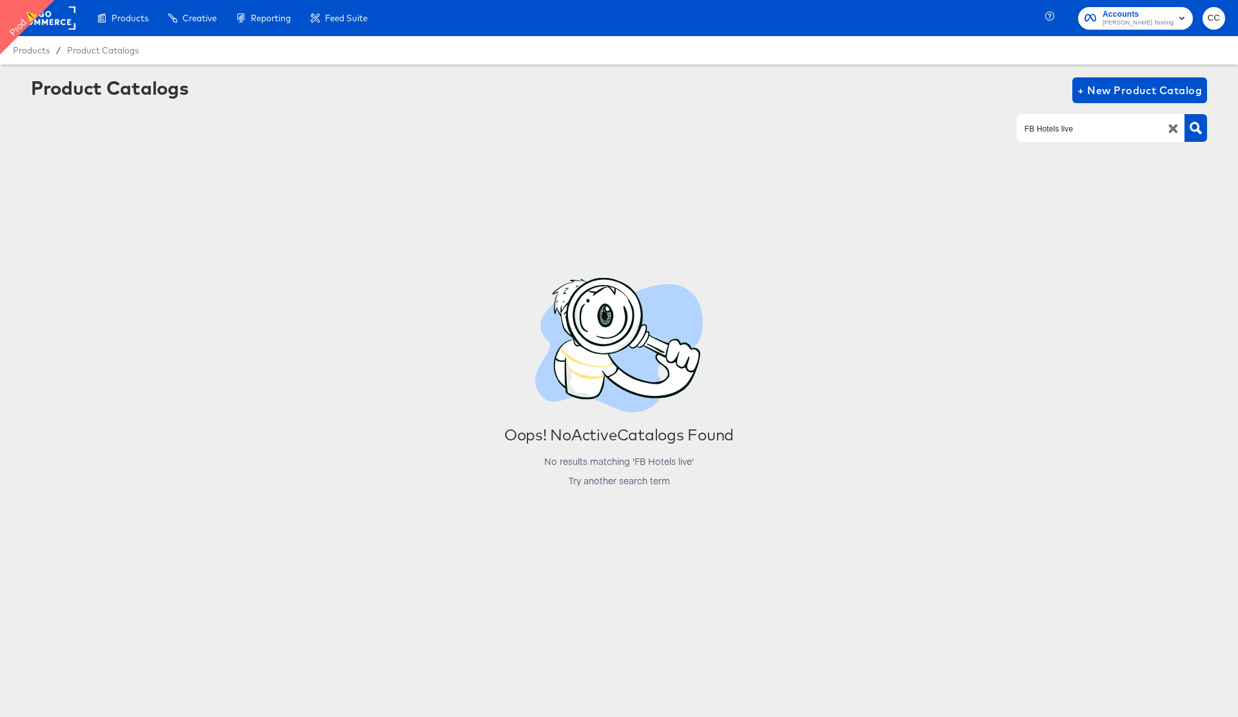
click at [1070, 126] on input "FB Hotels live" at bounding box center [1090, 128] width 137 height 15
paste input "Home Listings test feed - facebook 12 HRS"
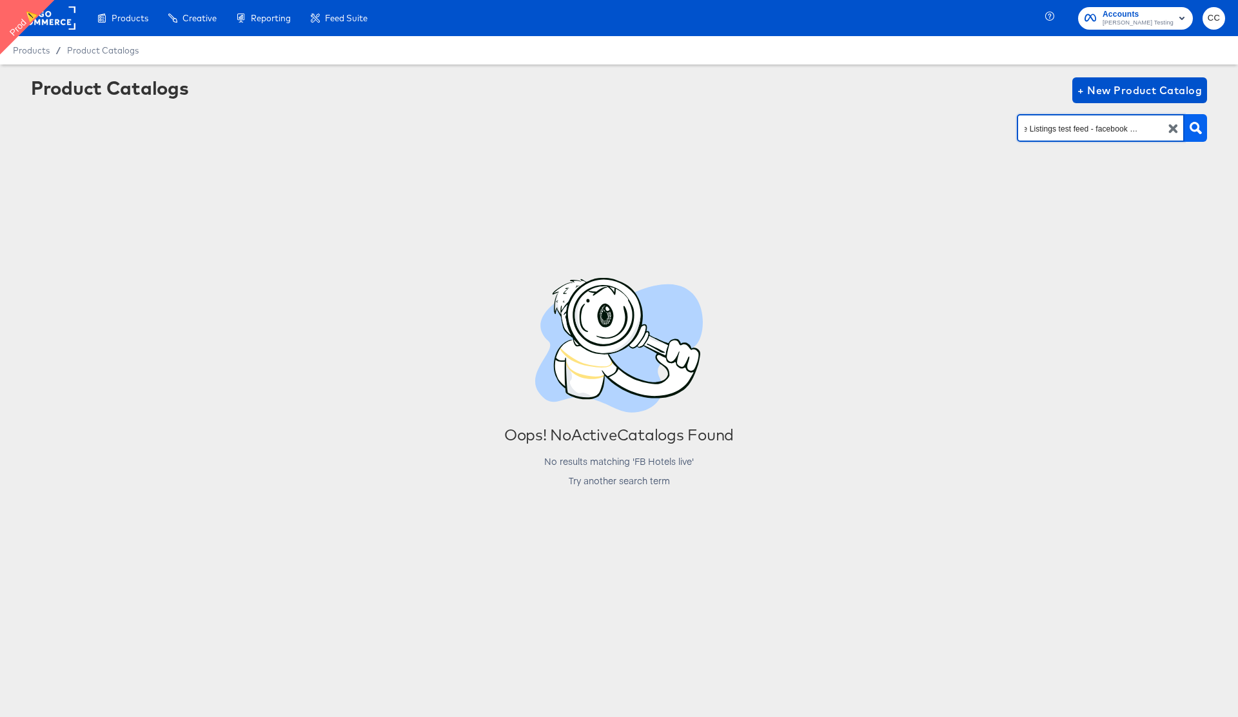
type input "Home Listings test feed - facebook 12 HRS"
click at [1196, 131] on icon "button" at bounding box center [1196, 128] width 12 height 12
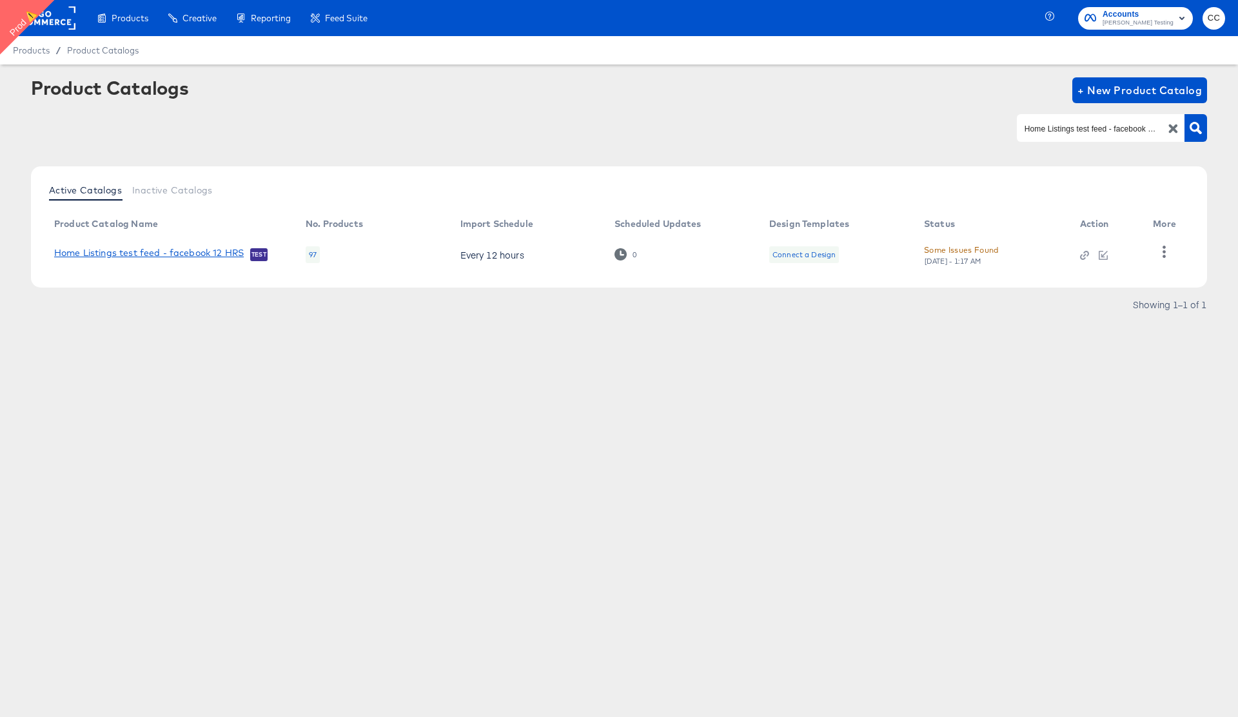
click at [204, 250] on link "Home Listings test feed - facebook 12 HRS" at bounding box center [149, 254] width 190 height 13
click at [1215, 20] on span "CC" at bounding box center [1214, 18] width 12 height 15
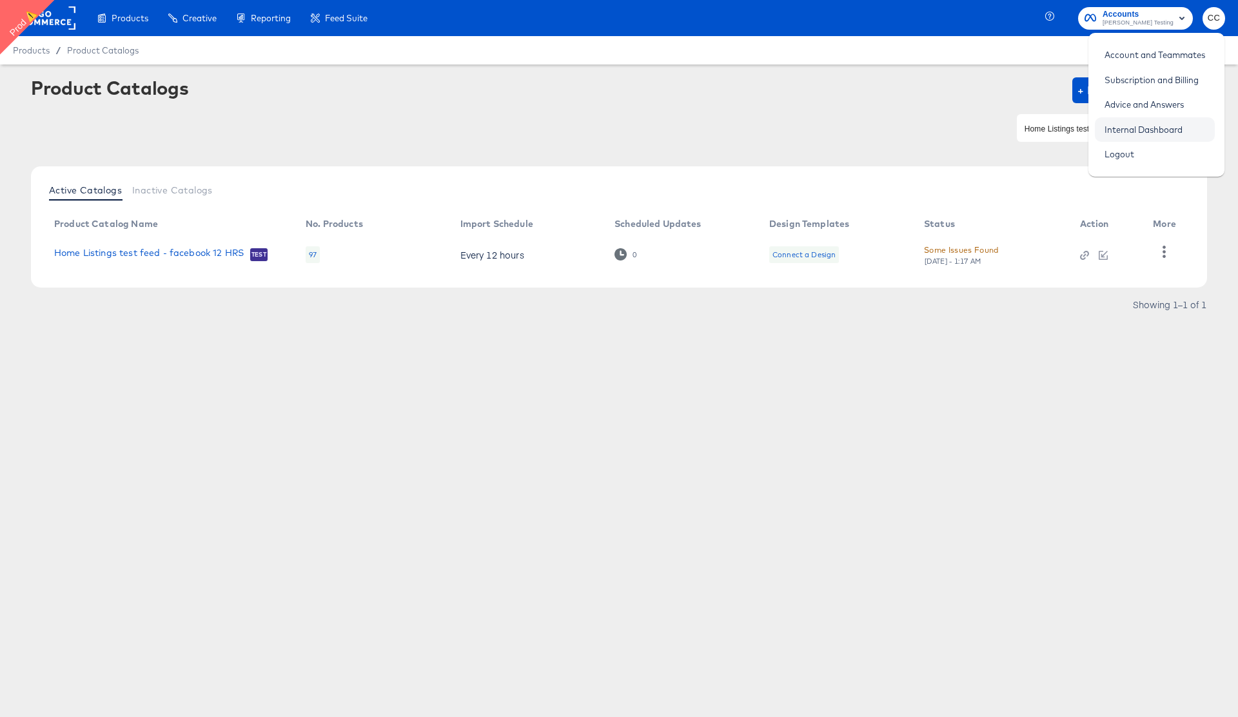
click at [1163, 132] on link "Internal Dashboard" at bounding box center [1143, 129] width 97 height 23
click at [60, 19] on rect at bounding box center [45, 17] width 59 height 23
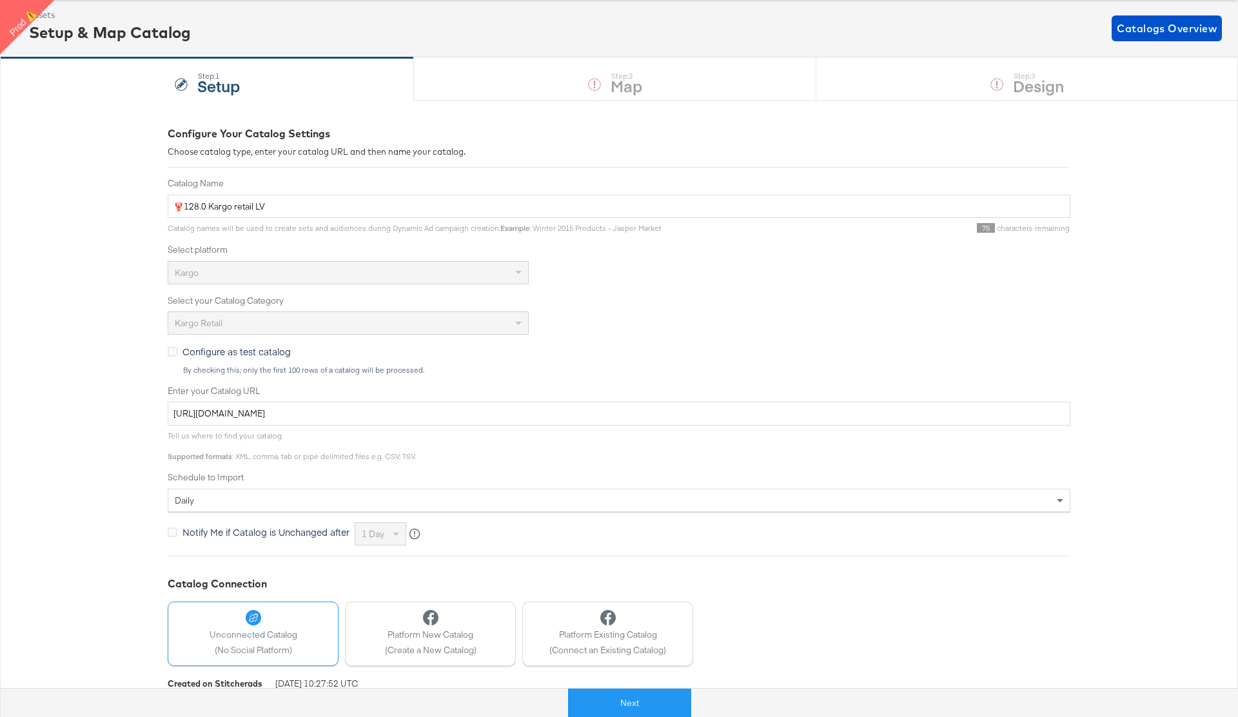
scroll to position [122, 0]
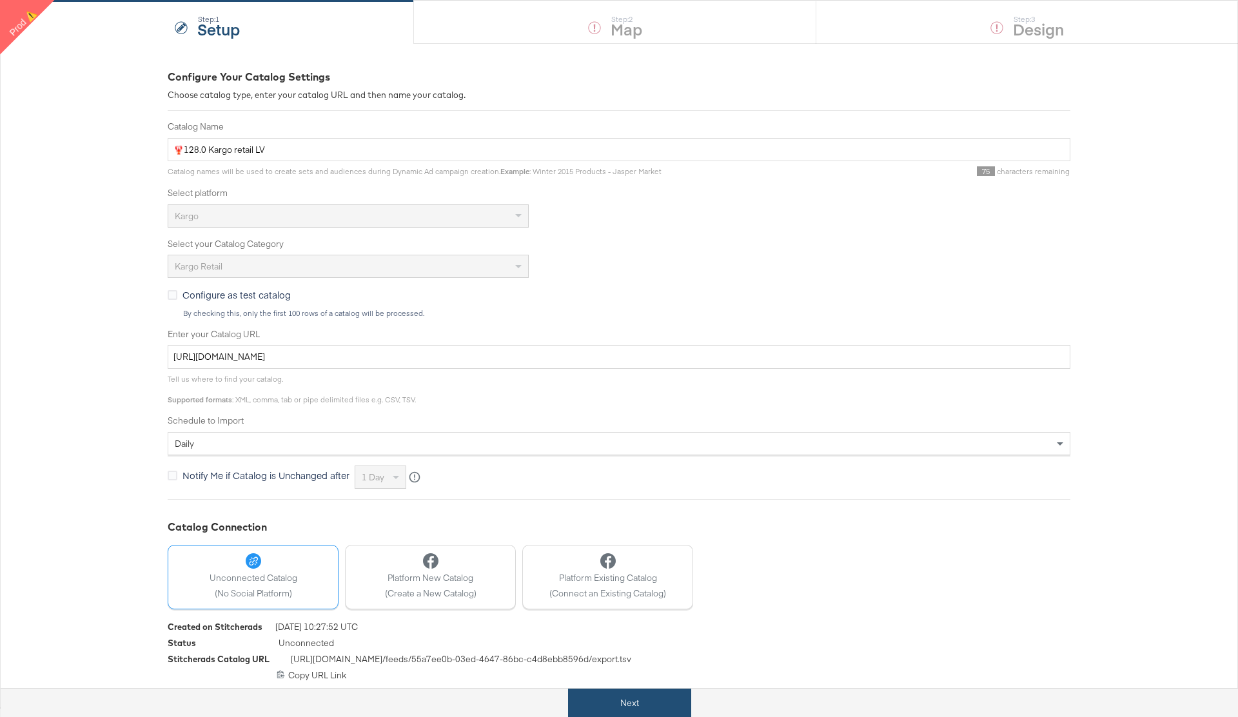
click at [629, 702] on button "Next" at bounding box center [629, 703] width 123 height 29
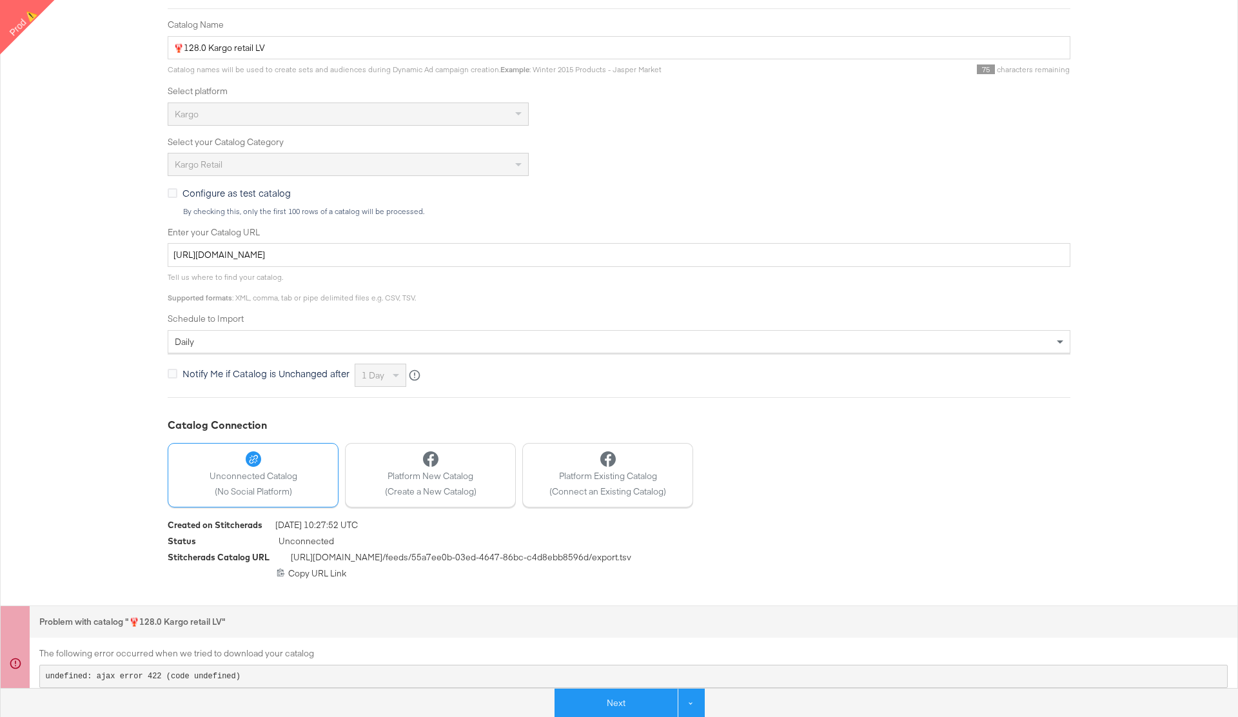
scroll to position [238, 0]
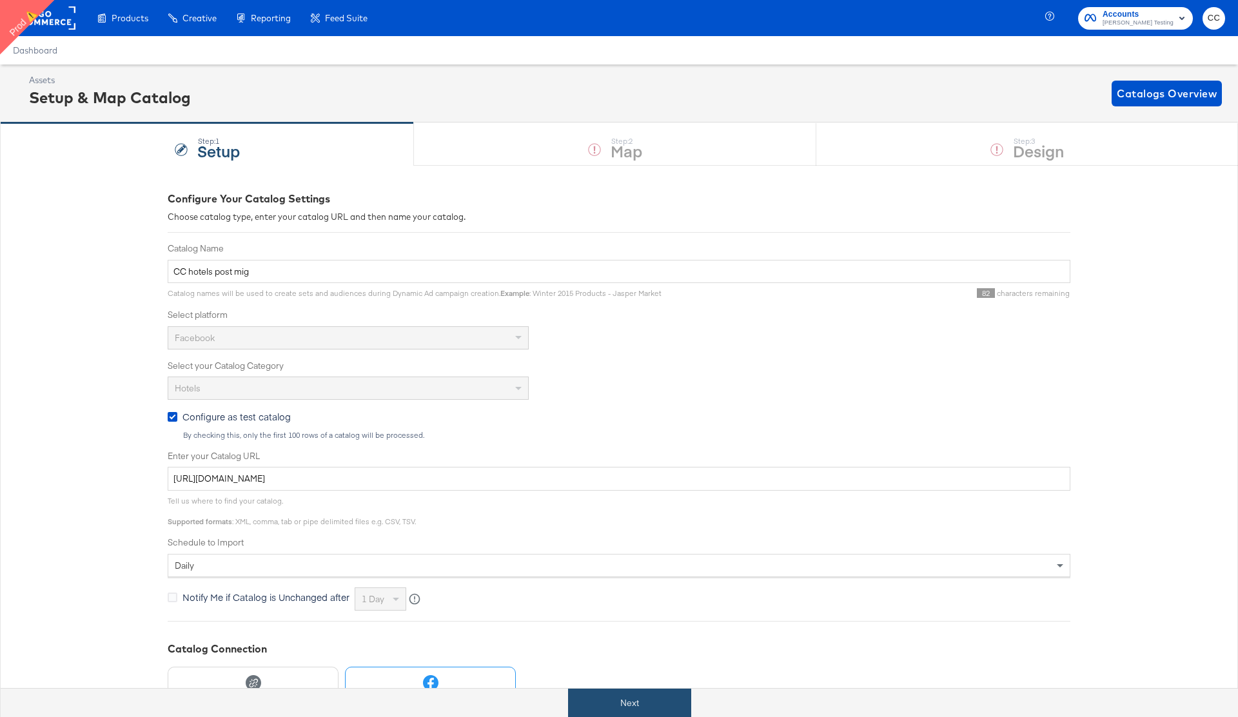
click at [613, 699] on button "Next" at bounding box center [629, 703] width 123 height 29
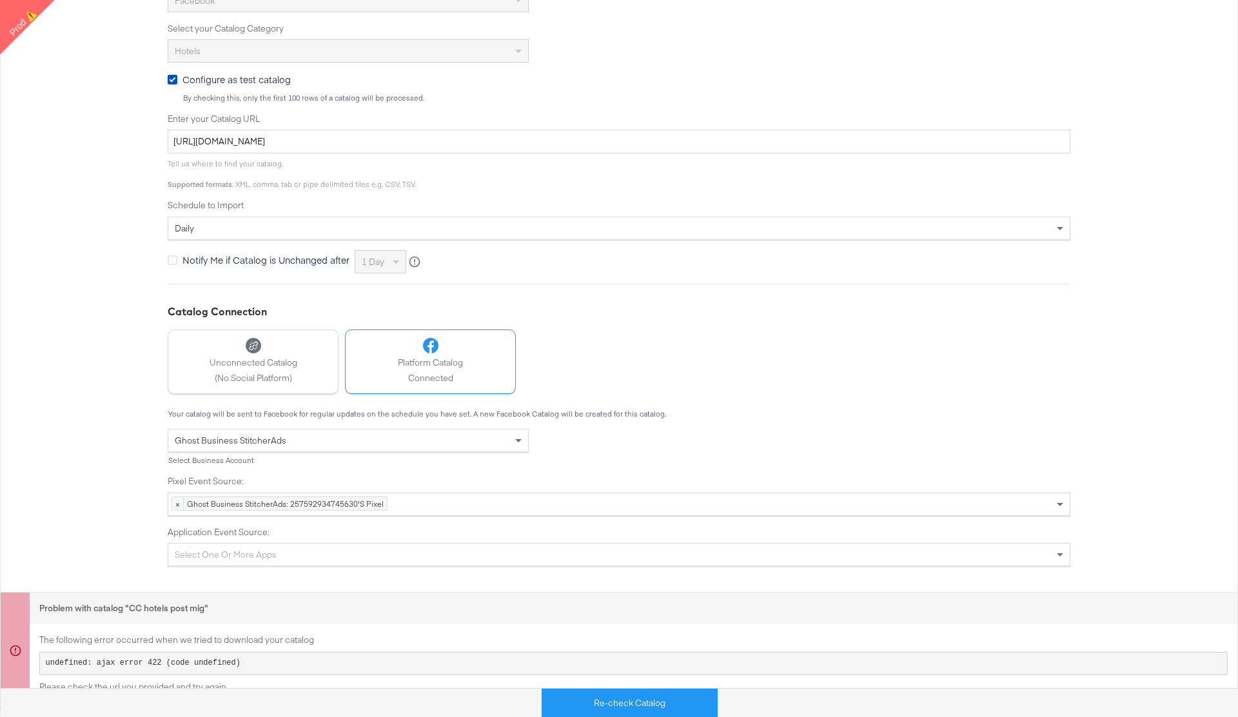
scroll to position [338, 0]
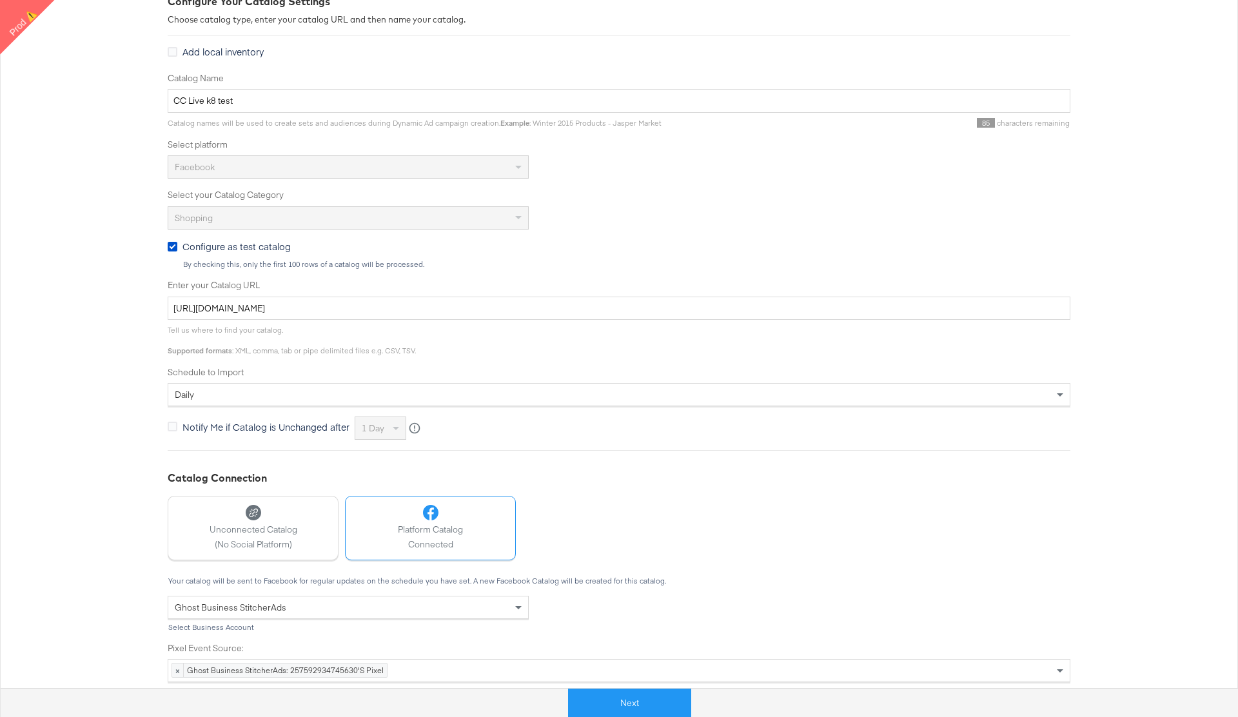
scroll to position [249, 0]
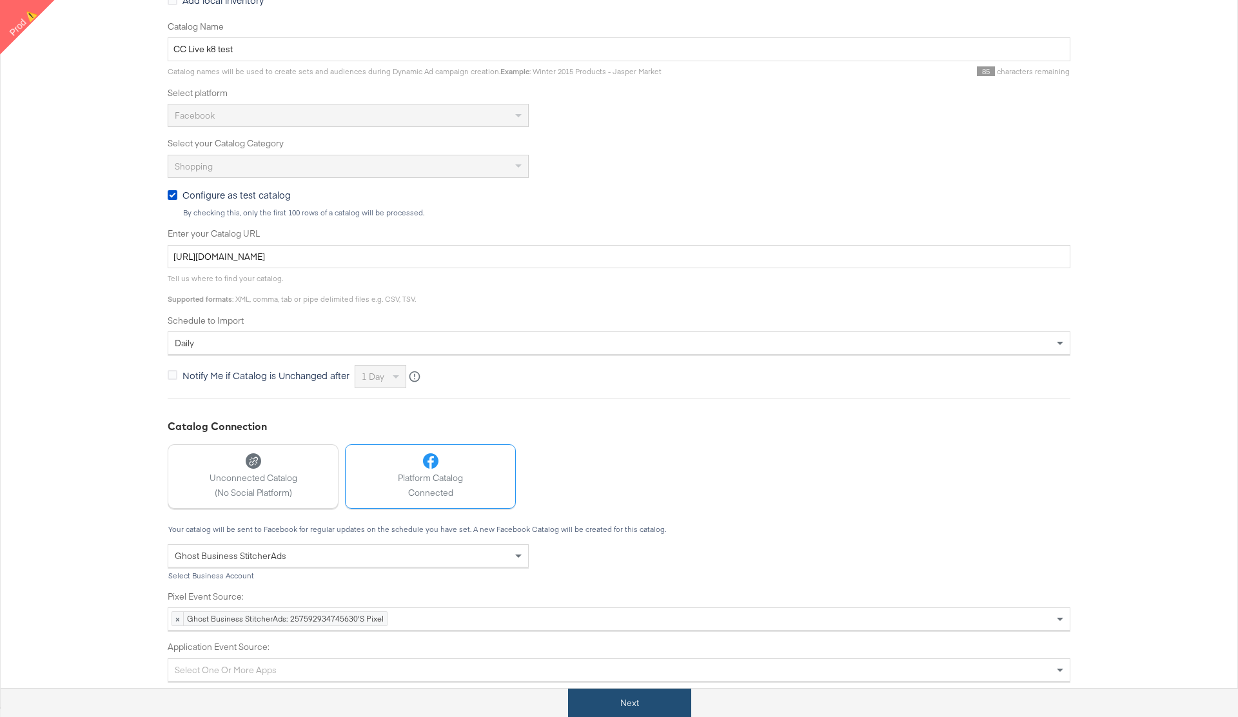
click at [637, 705] on button "Next" at bounding box center [629, 703] width 123 height 29
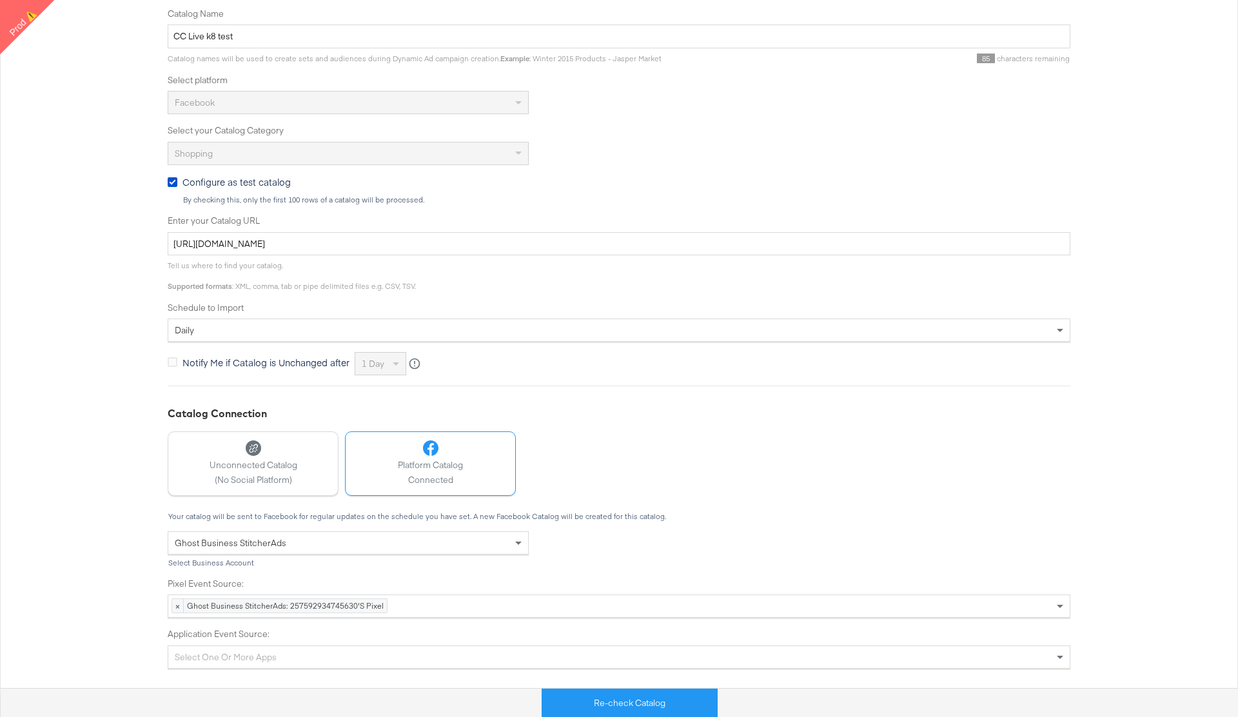
scroll to position [0, 0]
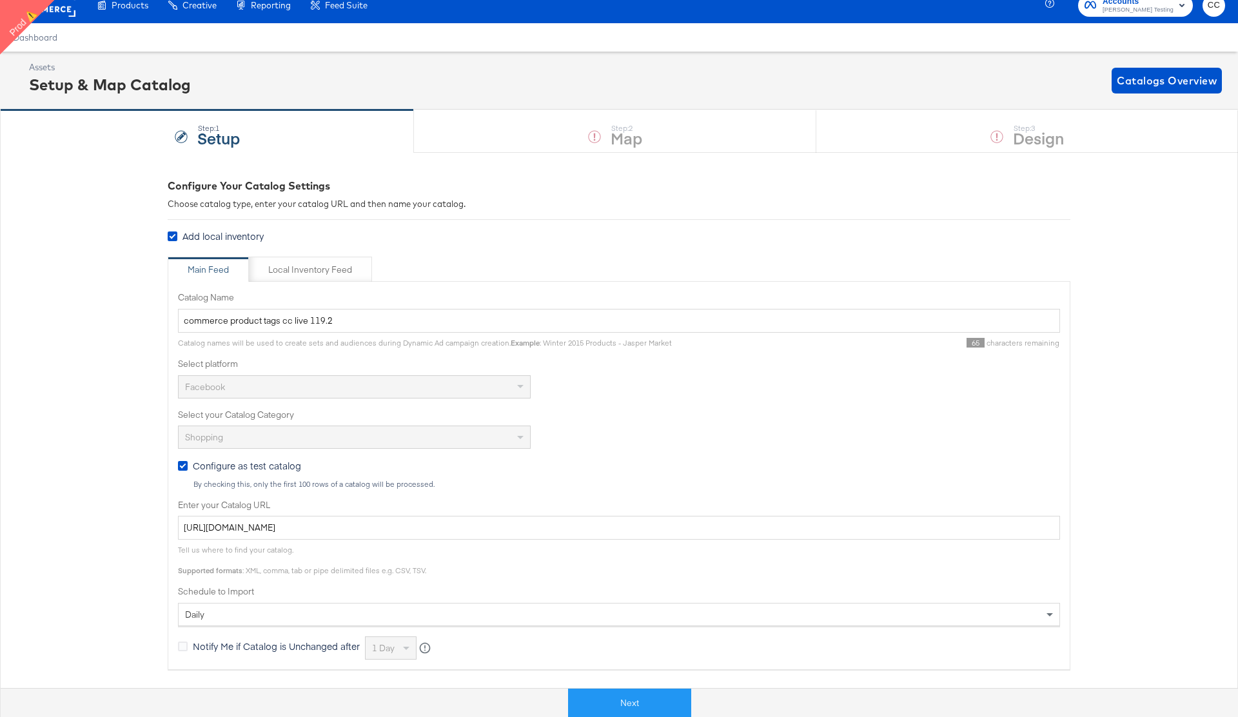
scroll to position [16, 0]
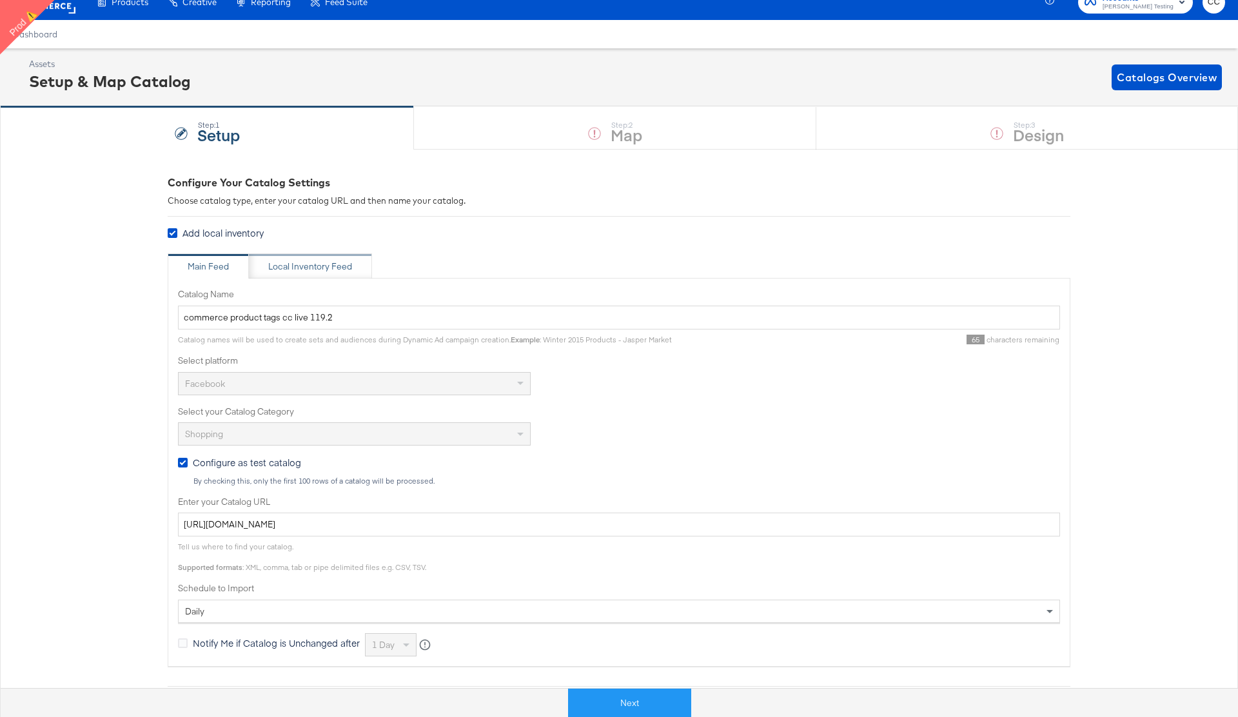
click at [324, 262] on div "Local Inventory Feed" at bounding box center [310, 267] width 84 height 12
type input "Local Inventory Feed for commerce product tags cc live 119.2"
type input "[URL][DOMAIN_NAME]"
click at [205, 266] on div "Main Feed" at bounding box center [208, 267] width 41 height 12
type input "commerce product tags cc live 119.2"
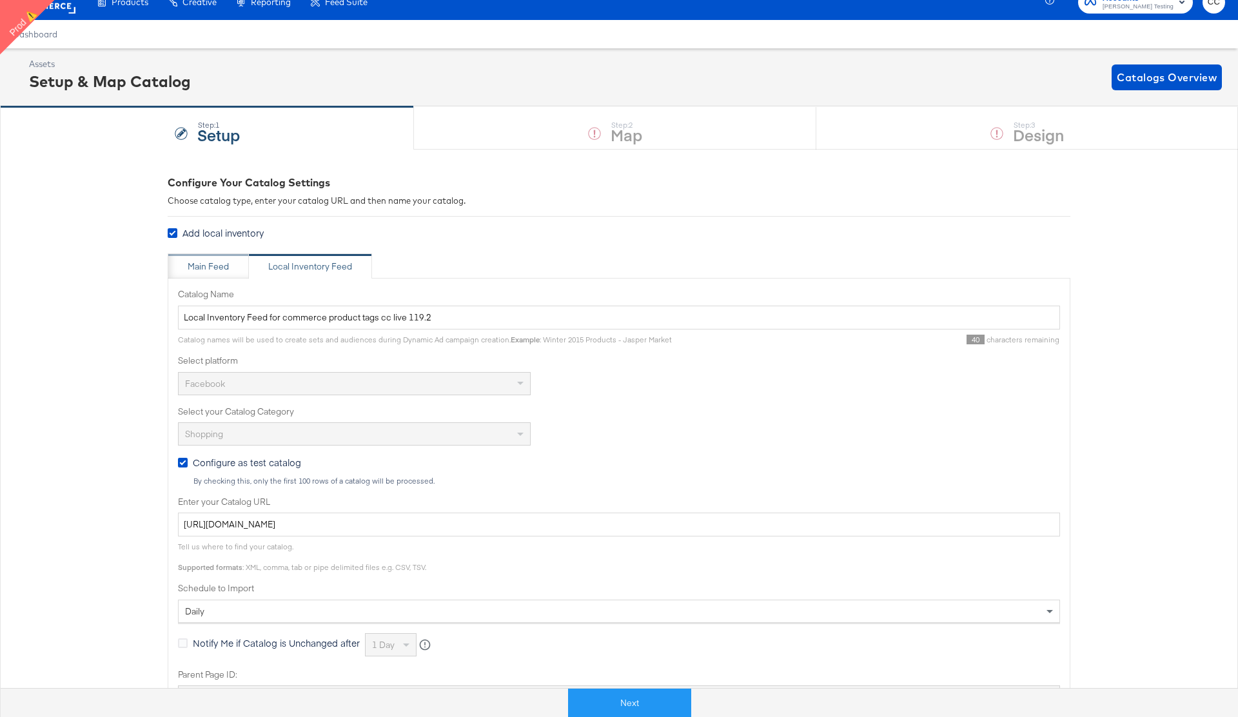
type input "https://fms.stitcherads.com/download/04fc5a2c-2f41-4dde-af5f-298eb9e69b6f/feed.…"
click at [306, 268] on div "Local Inventory Feed" at bounding box center [310, 267] width 84 height 12
type input "Local Inventory Feed for commerce product tags cc live 119.2"
type input "https://stitcher-test-feeds.s3.eu-west-1.amazonaws.com/CC_WeatherTriggers_Feed.…"
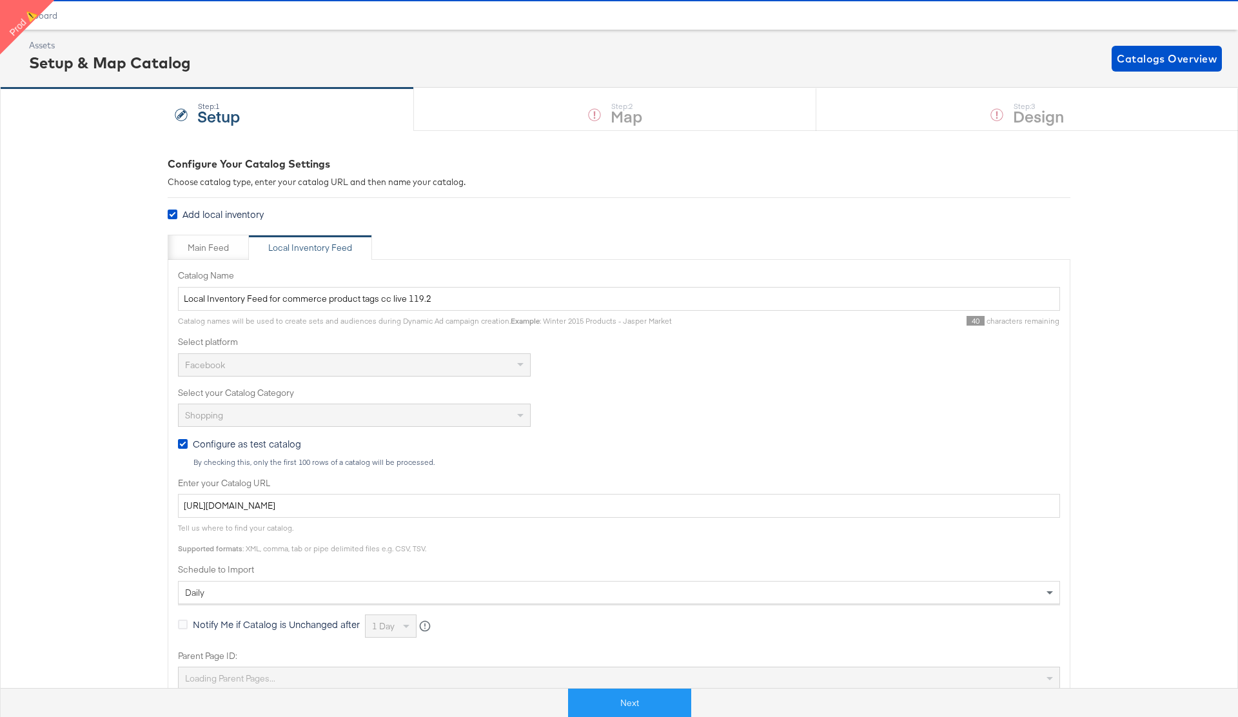
scroll to position [39, 0]
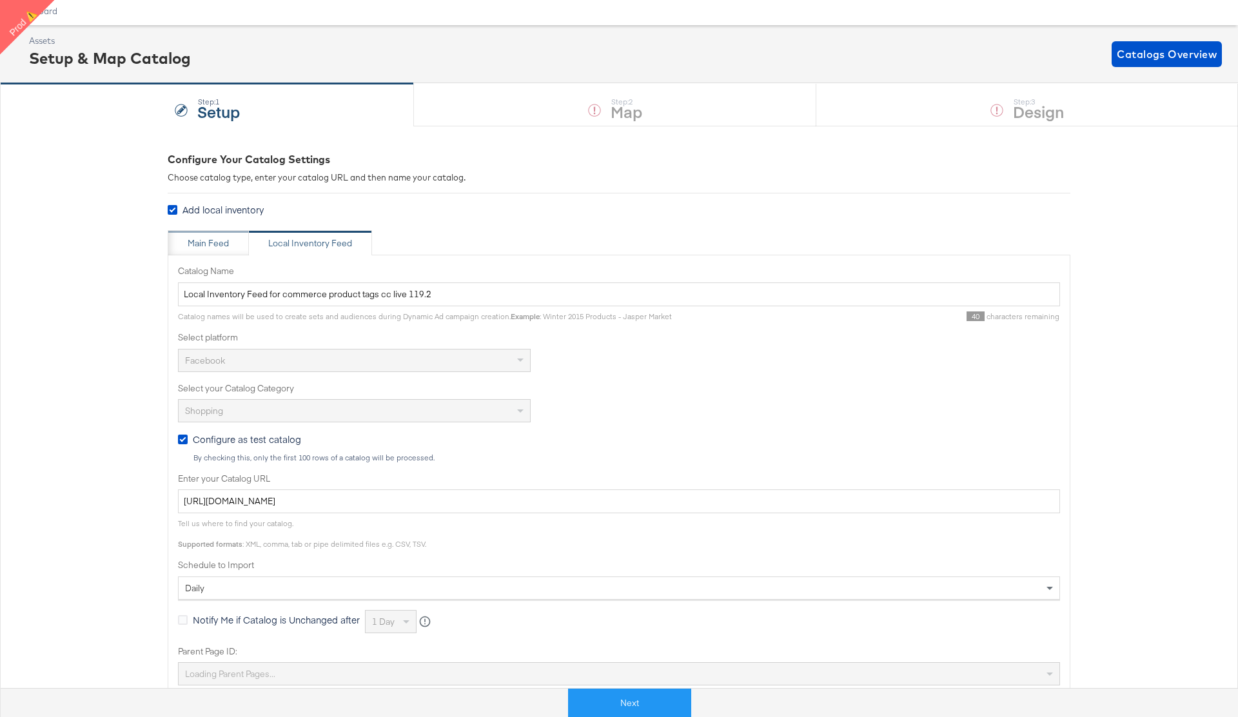
click at [208, 248] on div "Main Feed" at bounding box center [208, 243] width 41 height 12
type input "commerce product tags cc live 119.2"
type input "https://fms.stitcherads.com/download/04fc5a2c-2f41-4dde-af5f-298eb9e69b6f/feed.…"
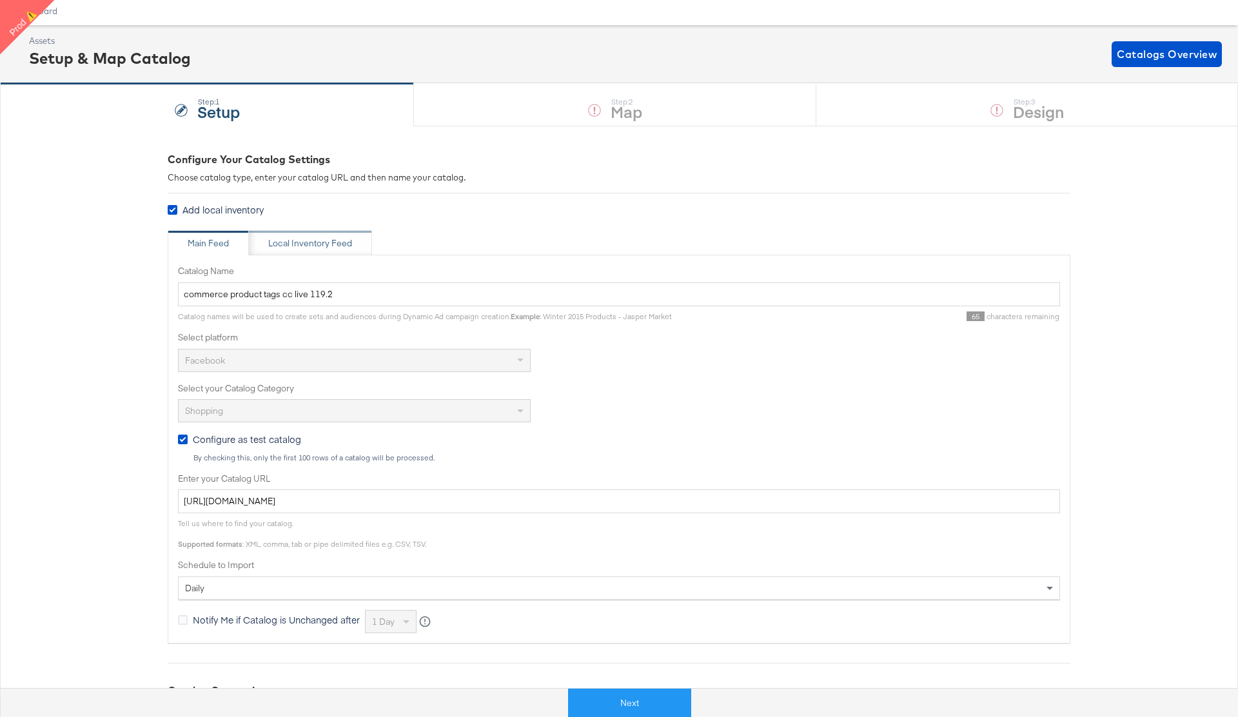
click at [315, 239] on div "Local Inventory Feed" at bounding box center [310, 243] width 84 height 12
type input "Local Inventory Feed for commerce product tags cc live 119.2"
type input "https://stitcher-test-feeds.s3.eu-west-1.amazonaws.com/CC_WeatherTriggers_Feed.…"
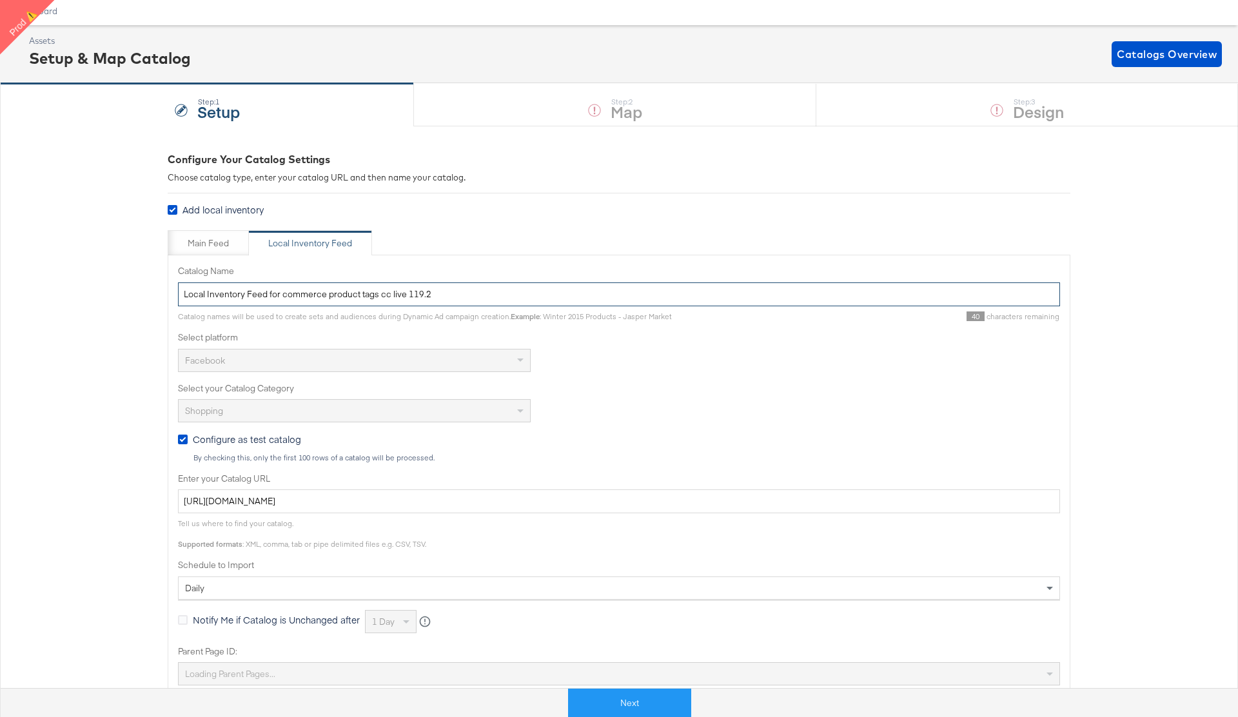
click at [268, 295] on input "Local Inventory Feed for commerce product tags cc live 119.2" at bounding box center [619, 294] width 882 height 24
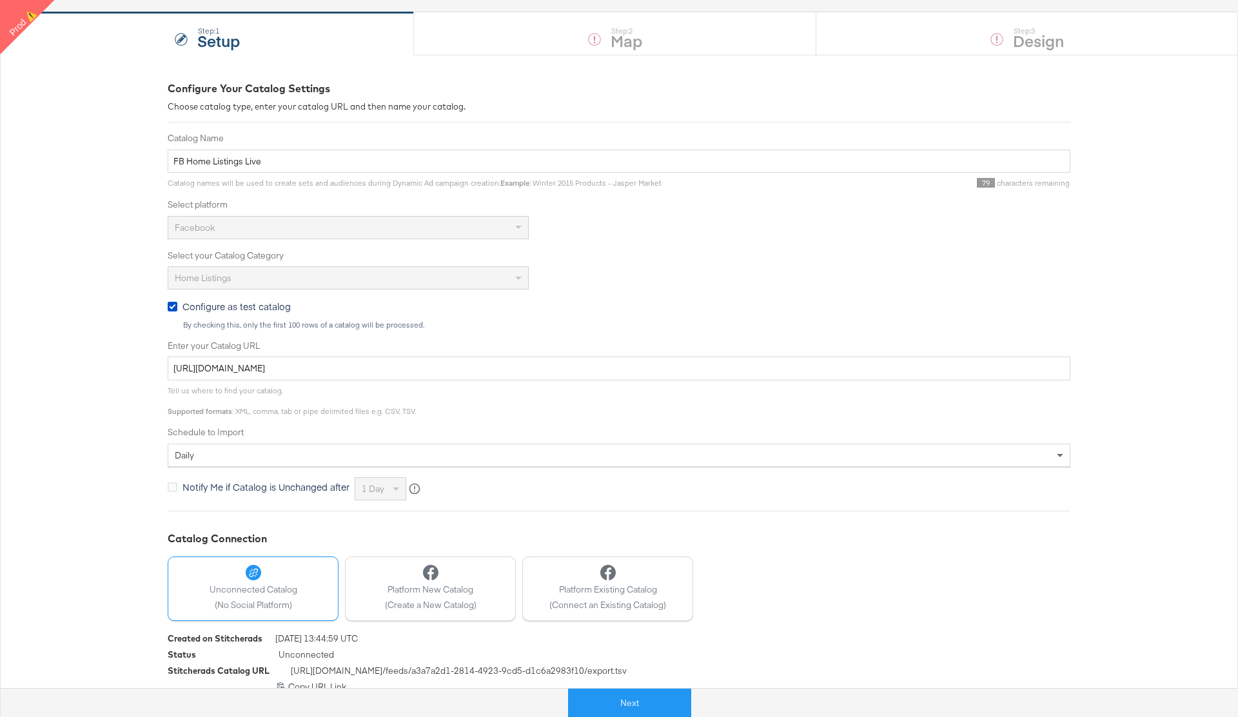
scroll to position [107, 0]
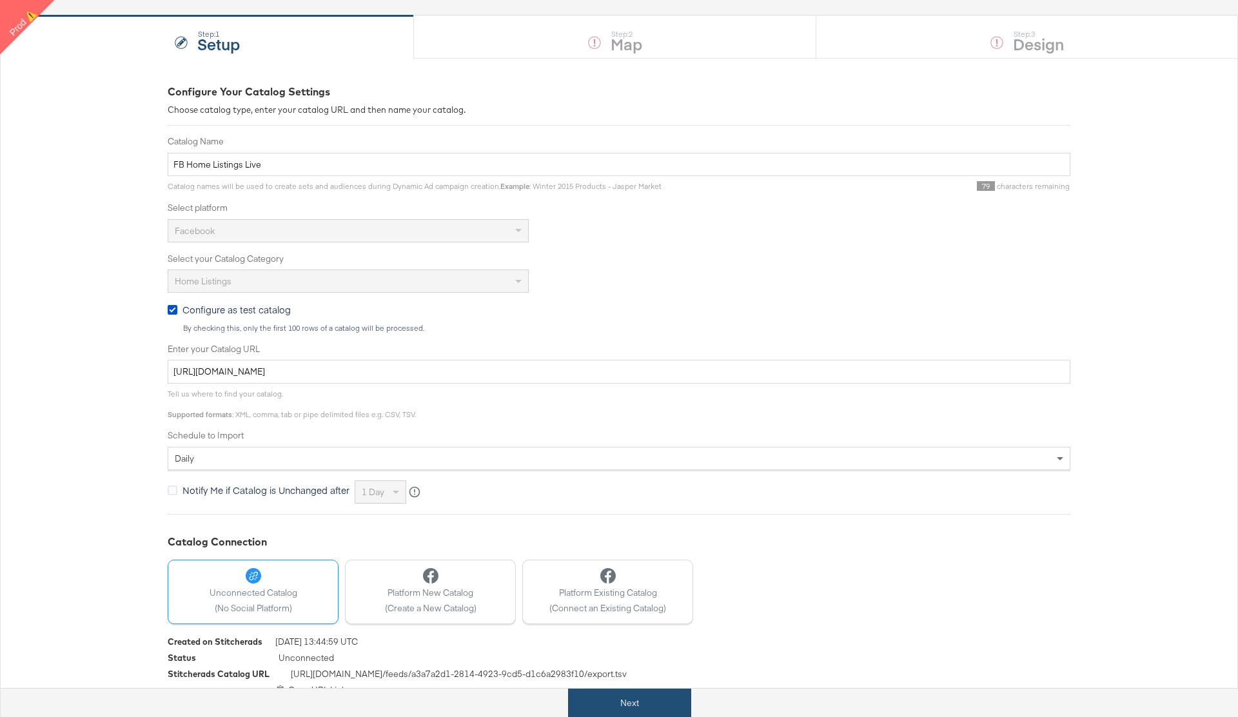
click at [626, 704] on button "Next" at bounding box center [629, 703] width 123 height 29
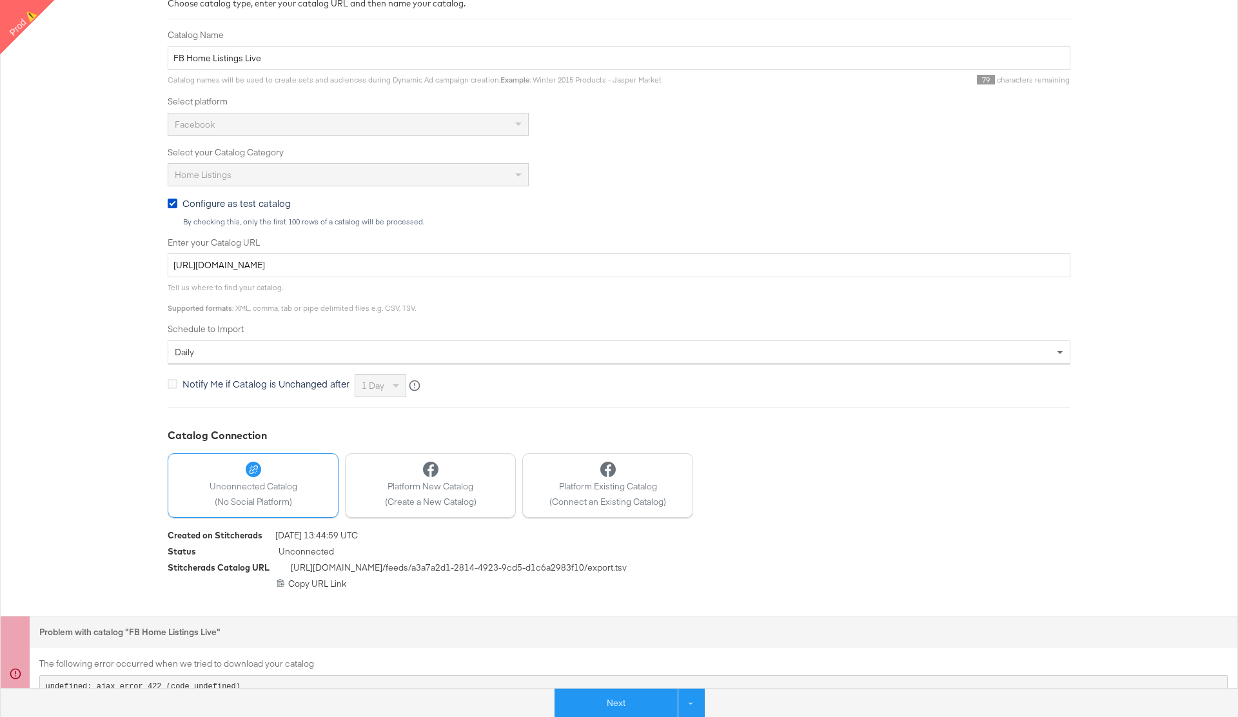
scroll to position [210, 0]
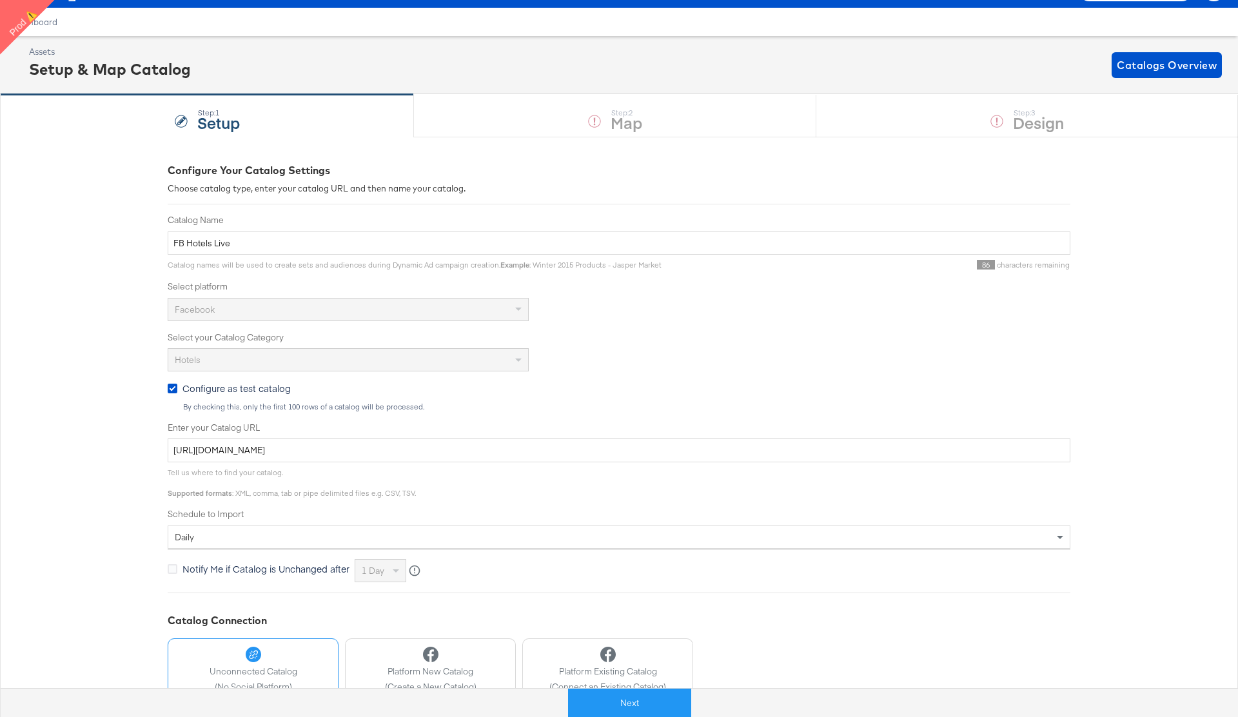
scroll to position [122, 0]
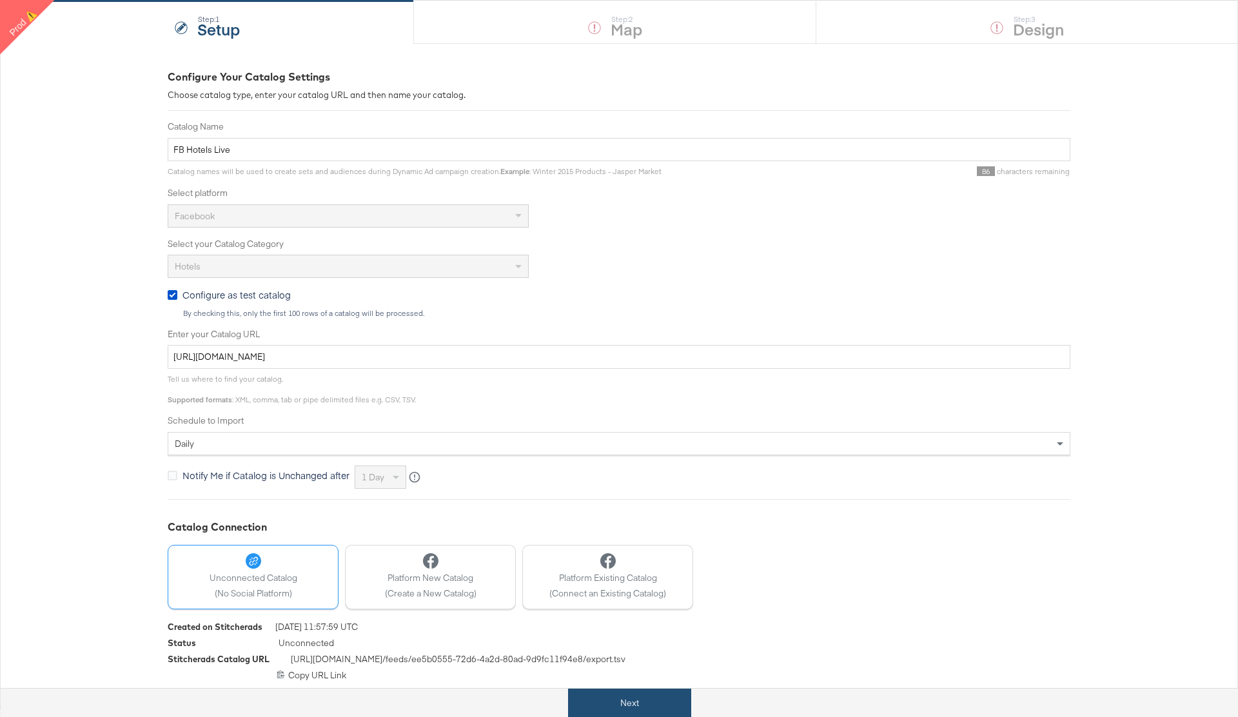
click at [622, 708] on button "Next" at bounding box center [629, 703] width 123 height 29
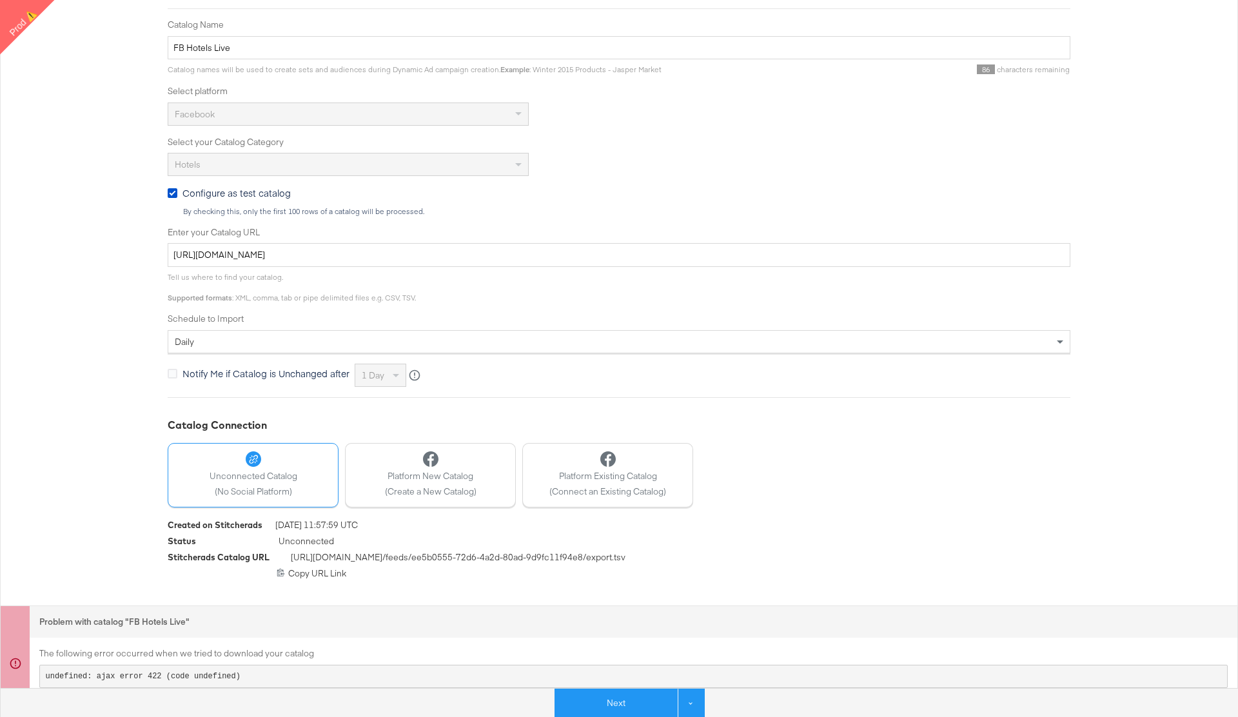
scroll to position [238, 0]
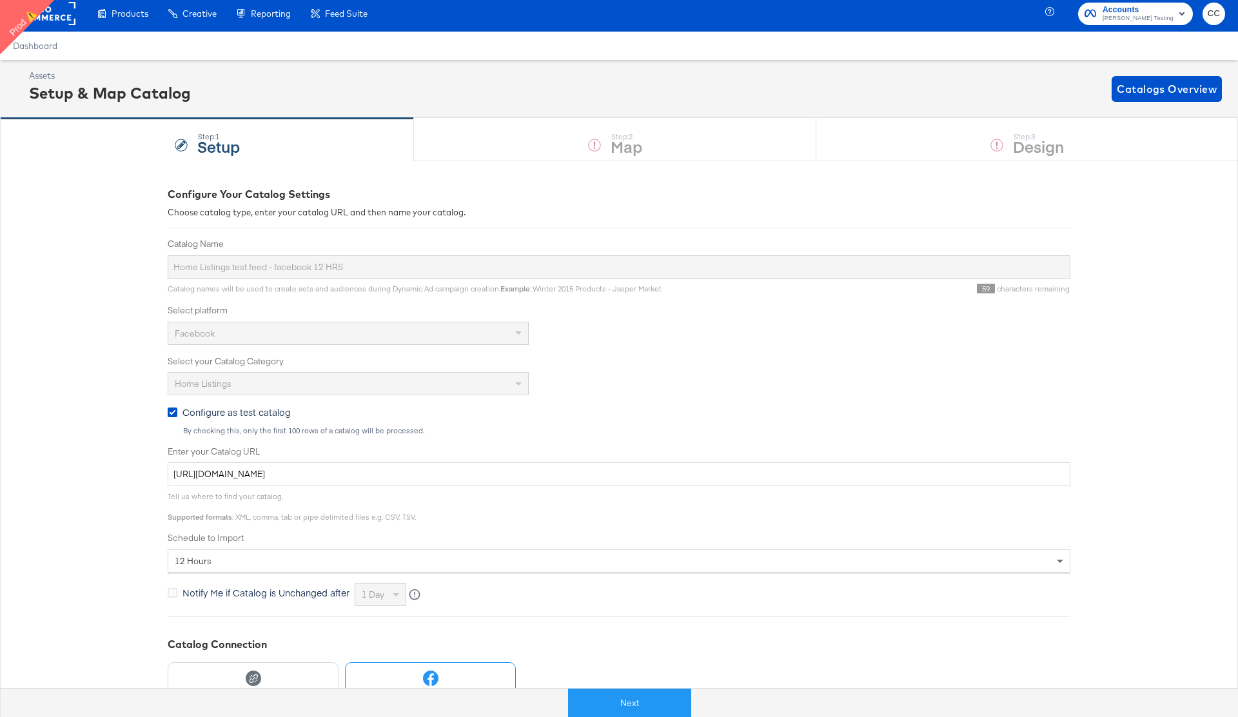
scroll to position [161, 0]
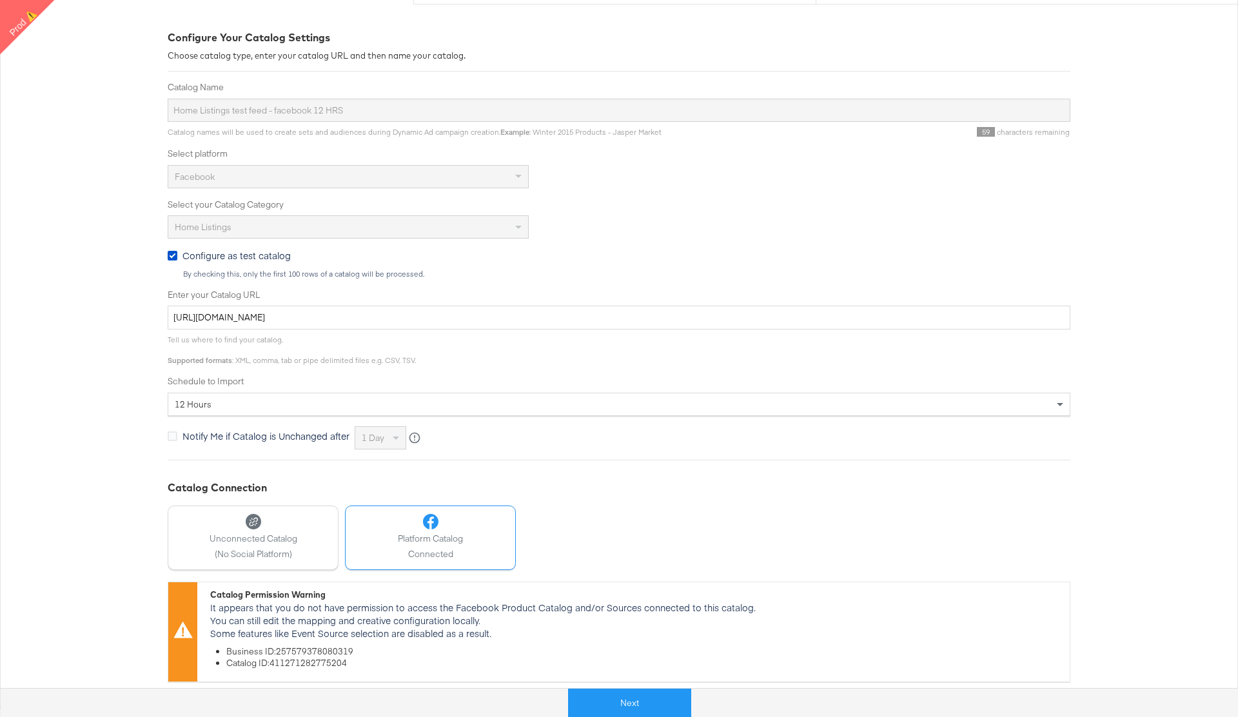
click at [317, 651] on li "Business ID: 257579378080319" at bounding box center [644, 652] width 837 height 12
copy li "257579378080319"
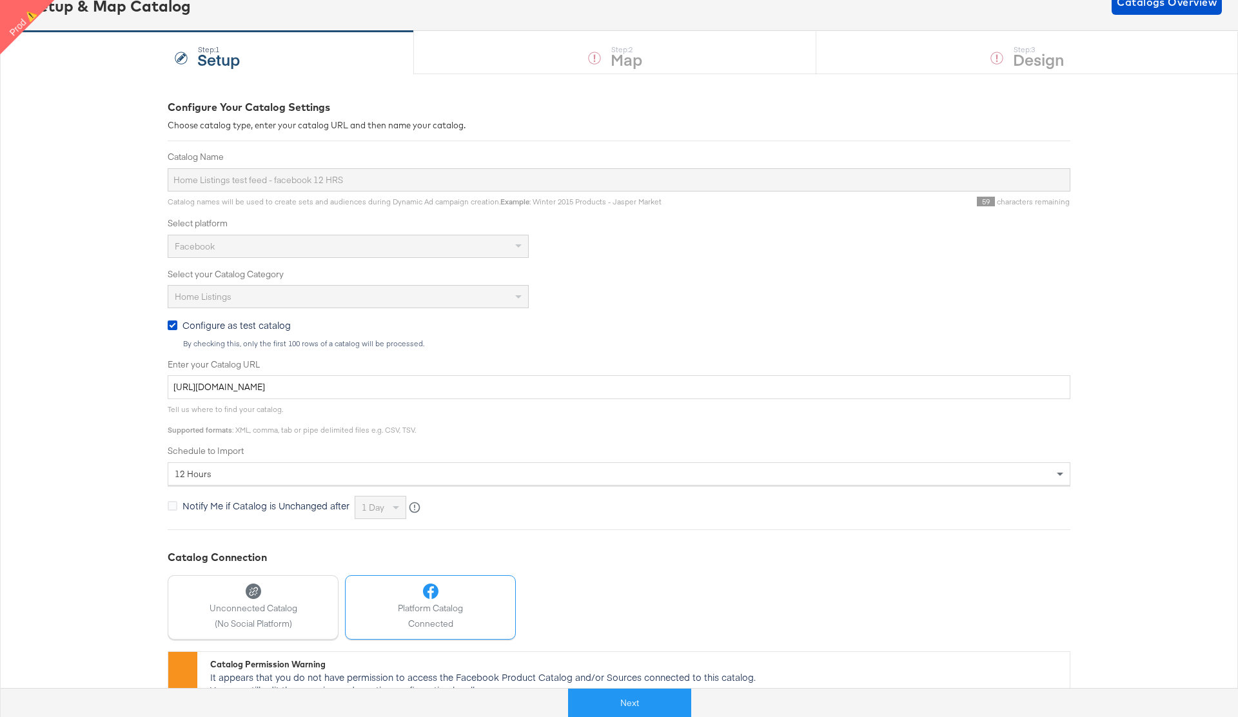
scroll to position [161, 0]
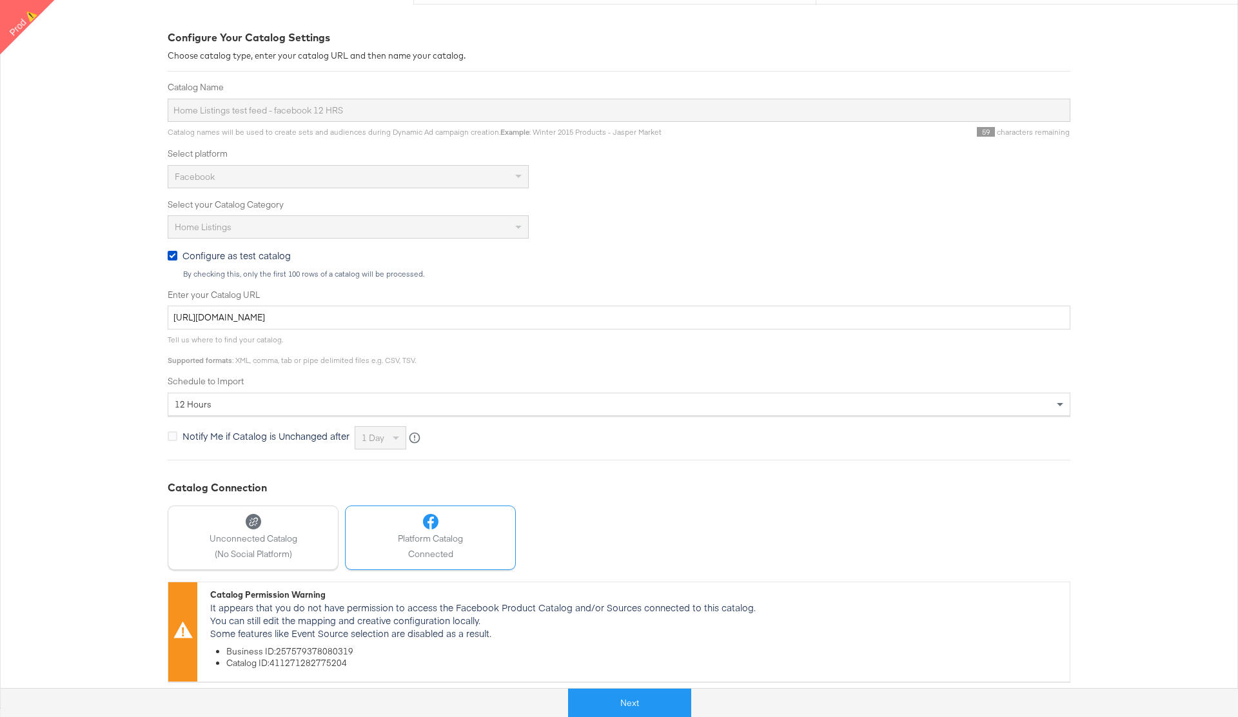
click at [315, 664] on li "Catalog ID: 411271282775204" at bounding box center [644, 663] width 837 height 12
copy li "411271282775204"
click at [642, 703] on button "Next" at bounding box center [629, 703] width 123 height 29
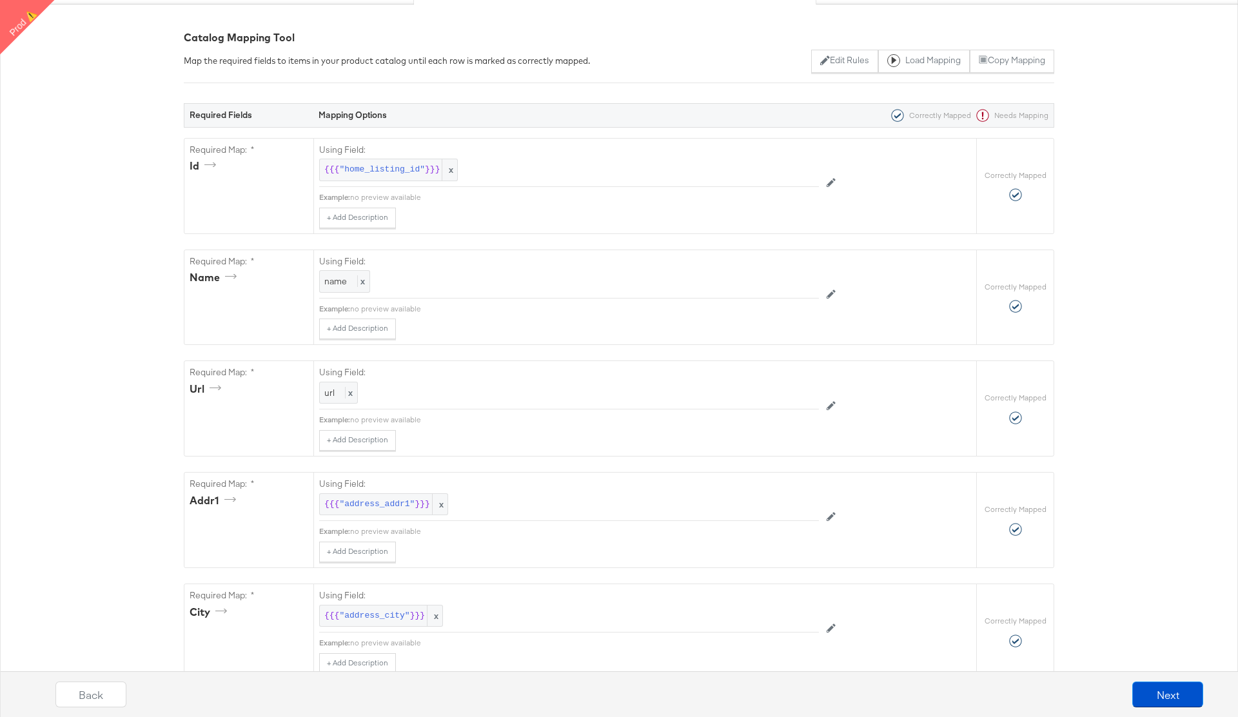
scroll to position [0, 0]
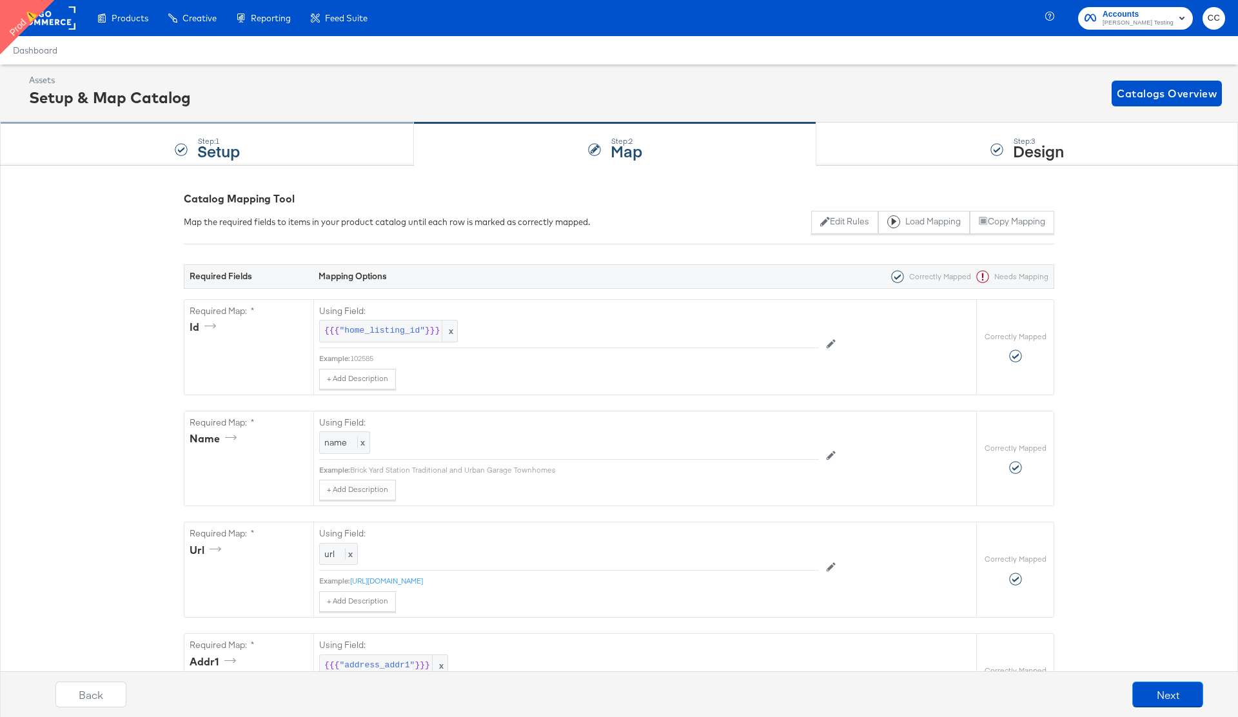
click at [264, 148] on div "Step: 1 Setup" at bounding box center [207, 144] width 414 height 43
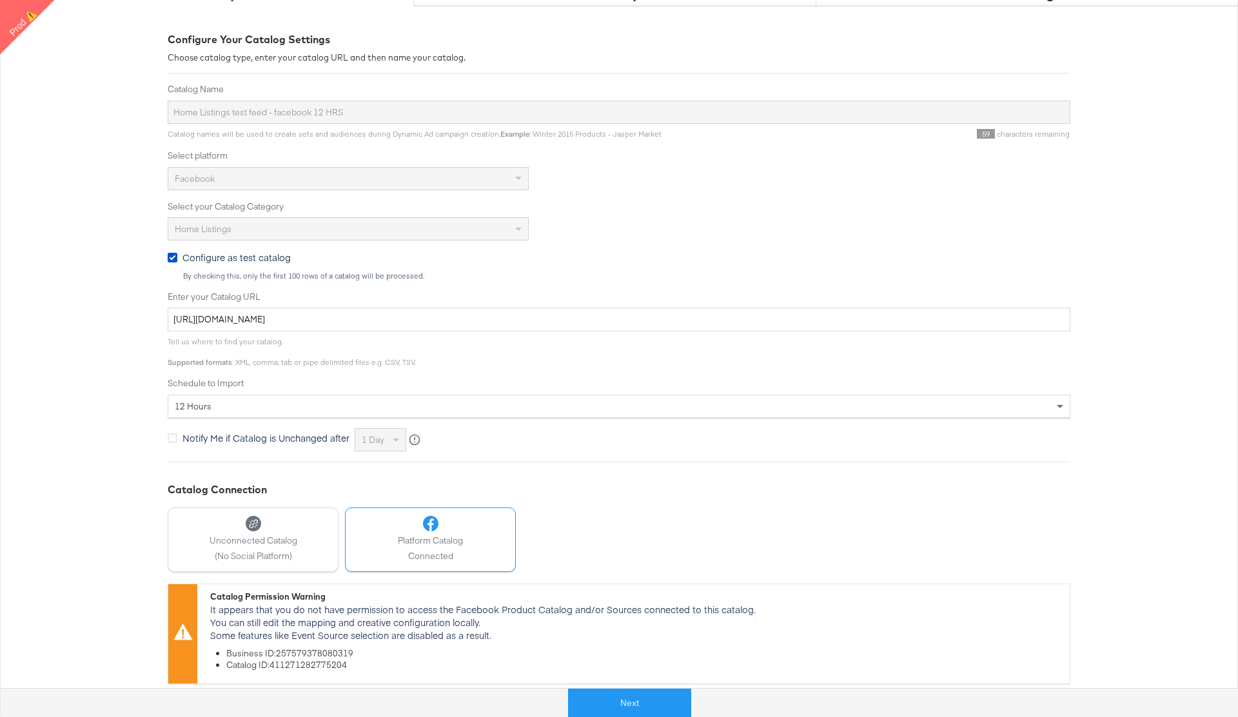
scroll to position [160, 0]
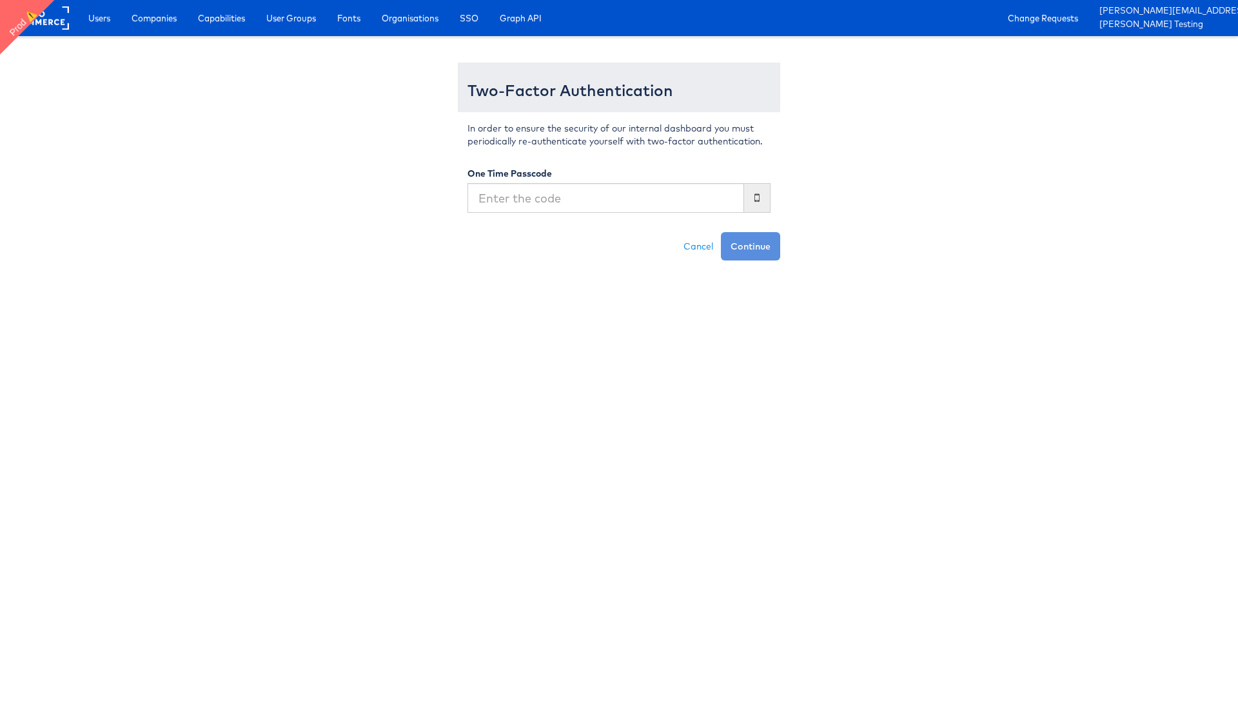
click at [529, 204] on input "text" at bounding box center [606, 198] width 277 height 30
type input "333219"
click at [721, 232] on button "Continue" at bounding box center [750, 246] width 59 height 28
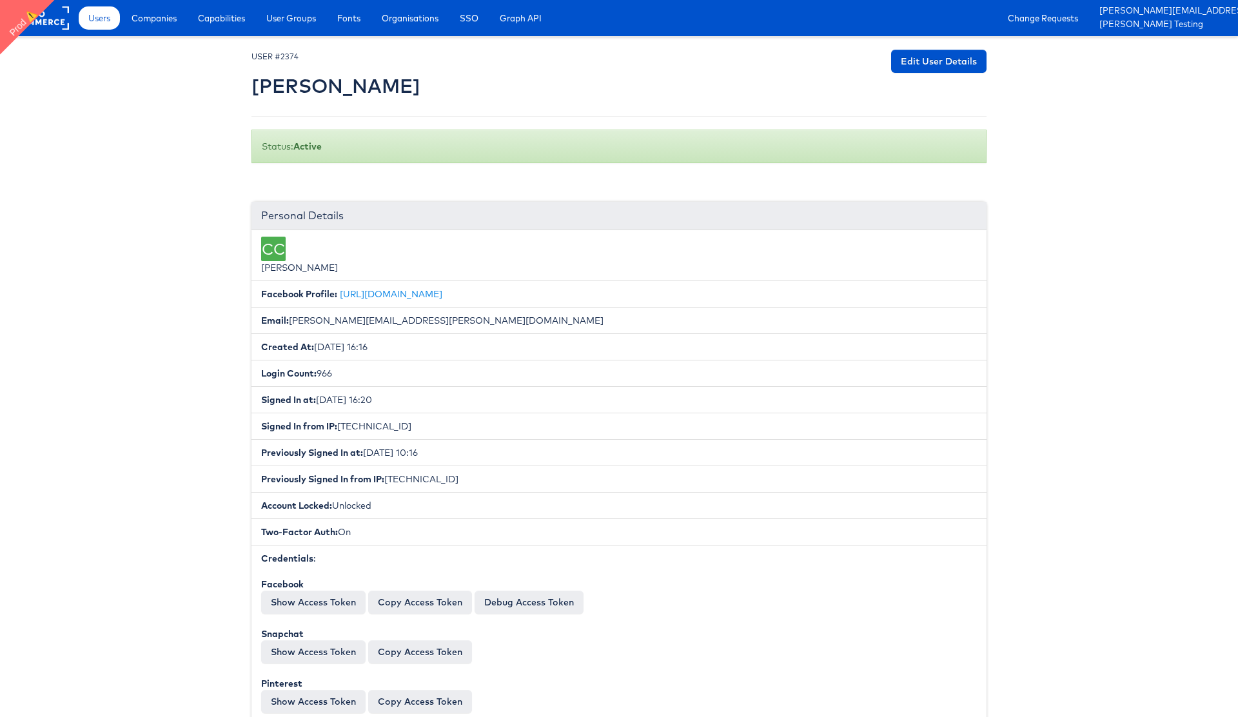
click at [153, 19] on span "Companies" at bounding box center [154, 18] width 45 height 13
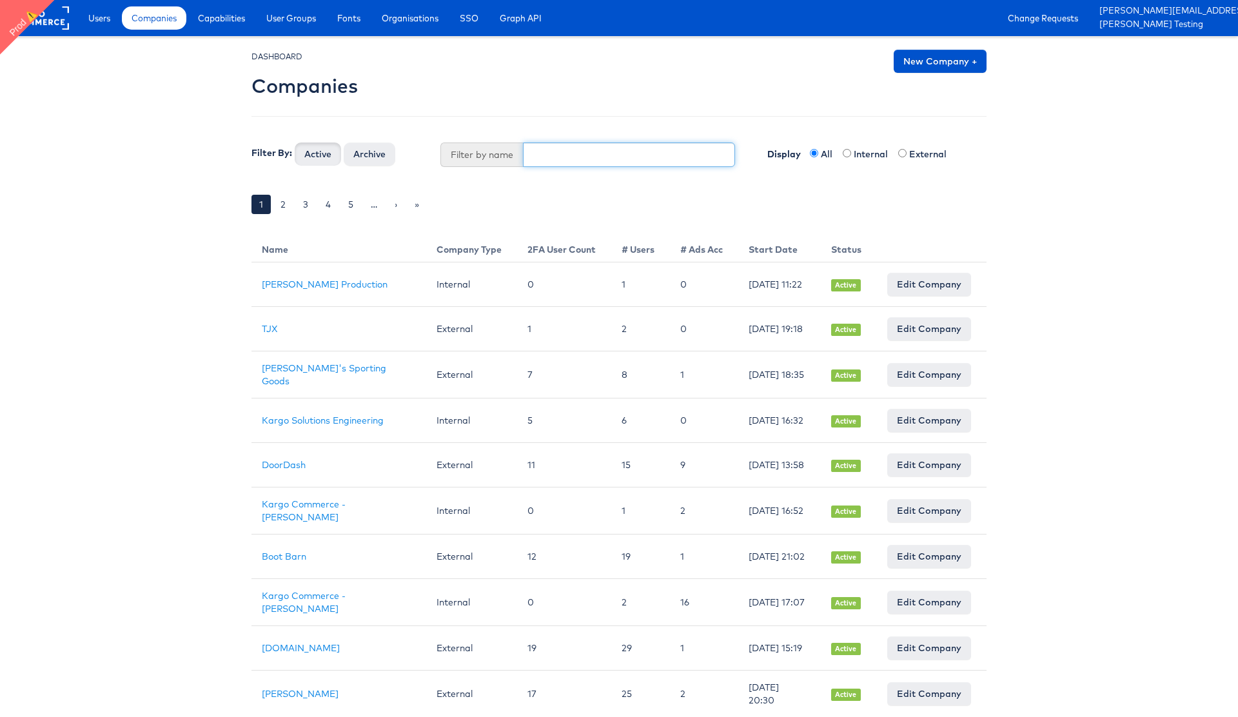
click at [574, 161] on input "text" at bounding box center [629, 155] width 213 height 25
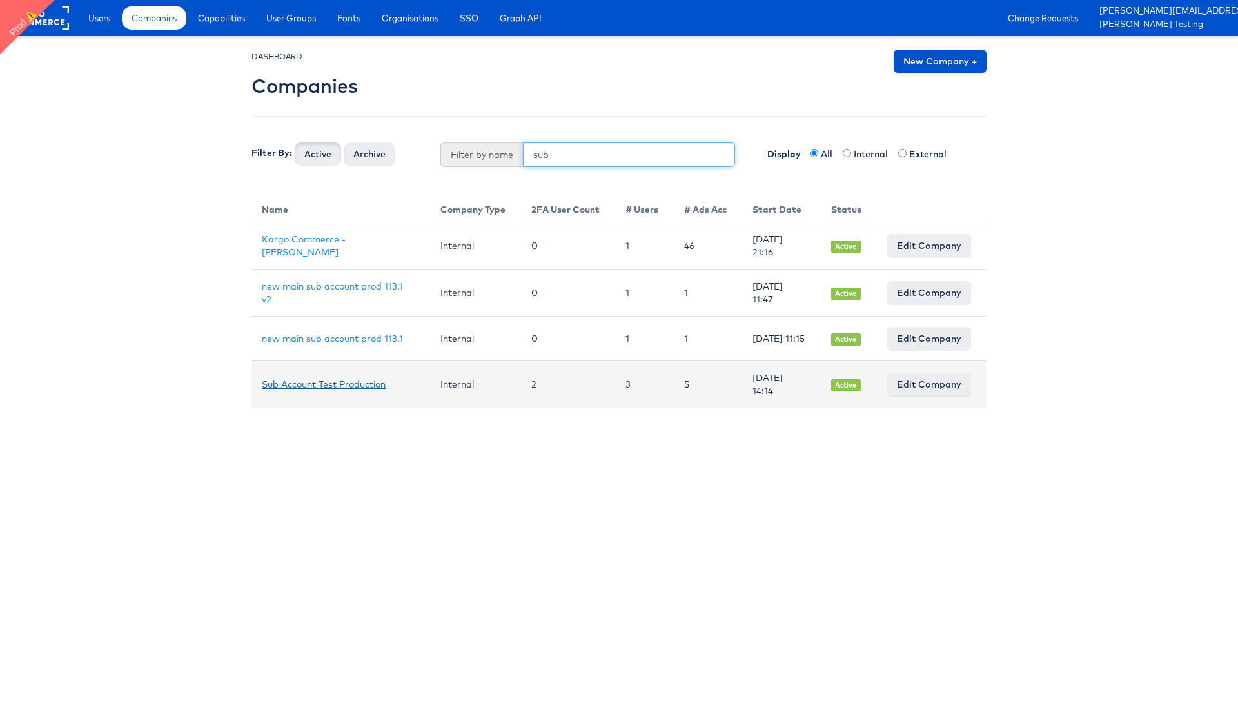
type input "sub"
click at [292, 380] on link "Sub Account Test Production" at bounding box center [324, 385] width 124 height 12
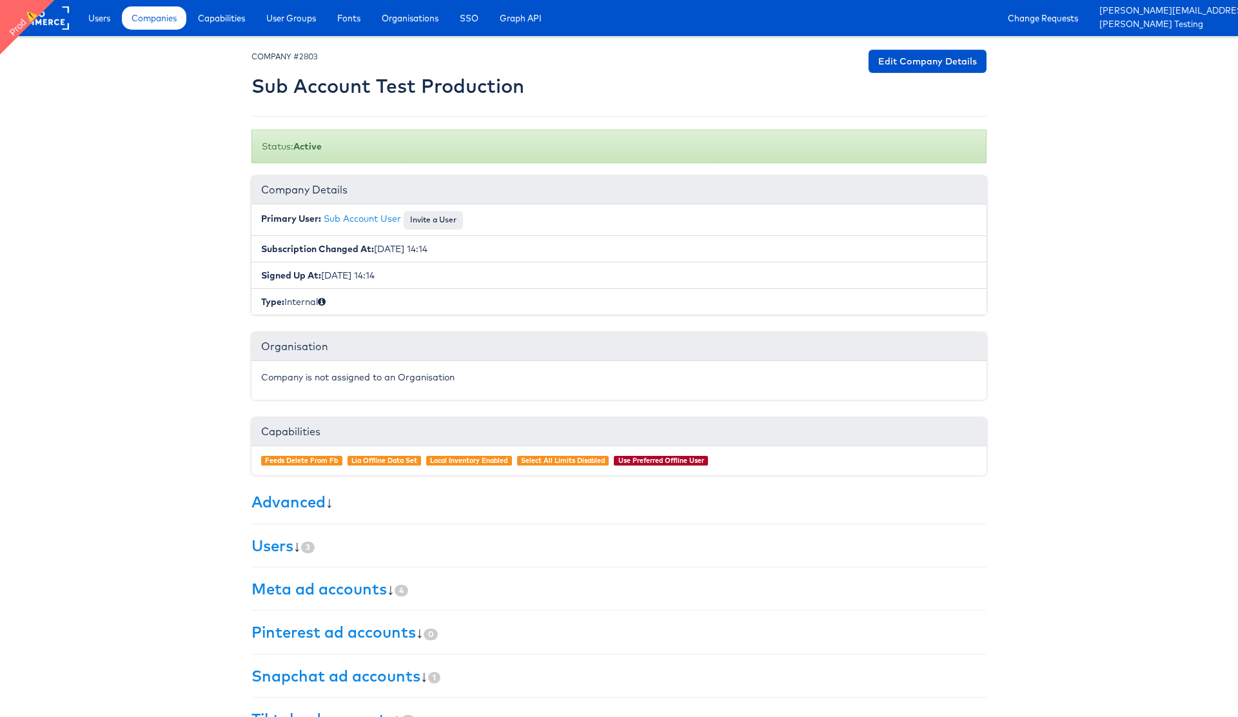
scroll to position [37, 0]
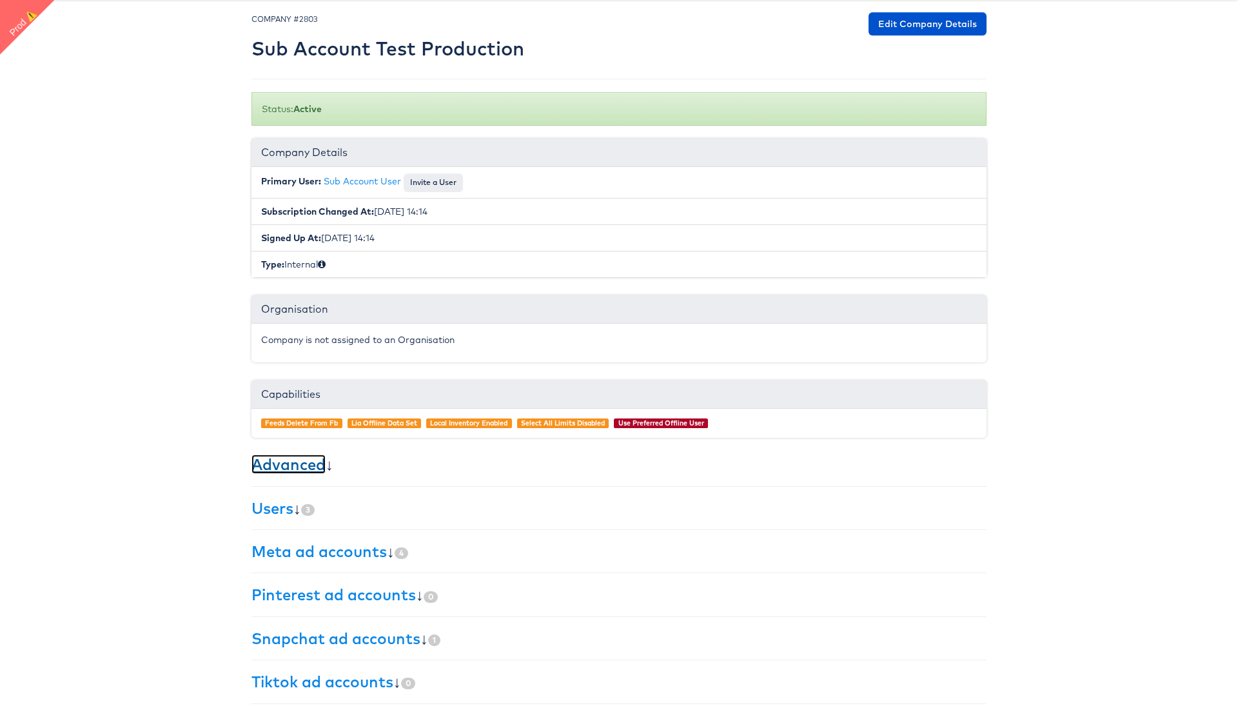
click at [299, 464] on link "Advanced" at bounding box center [289, 464] width 74 height 19
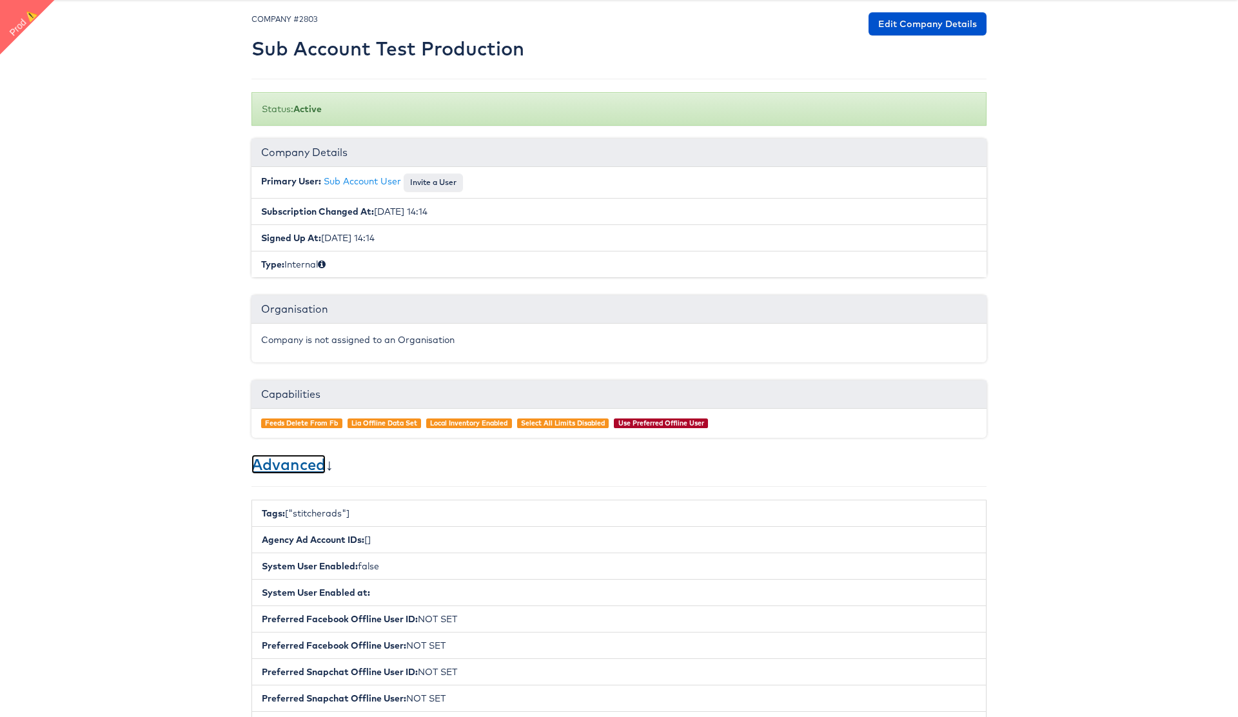
click at [299, 465] on link "Advanced" at bounding box center [289, 464] width 74 height 19
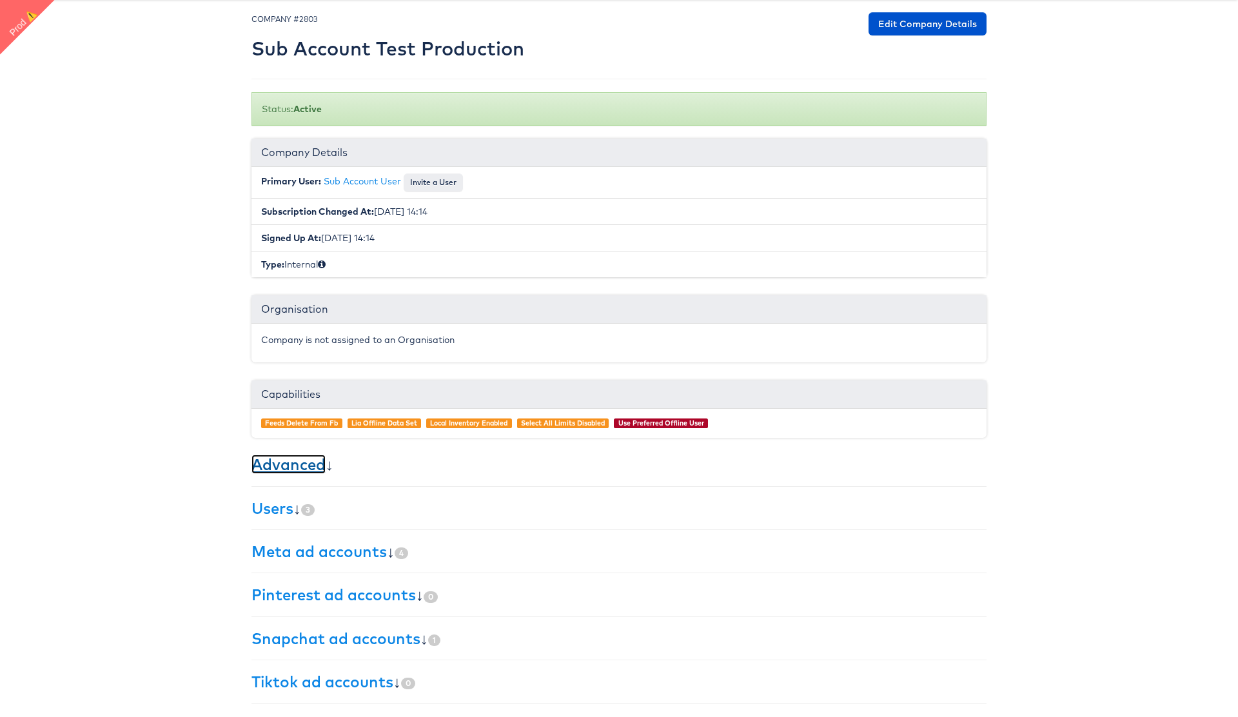
scroll to position [0, 0]
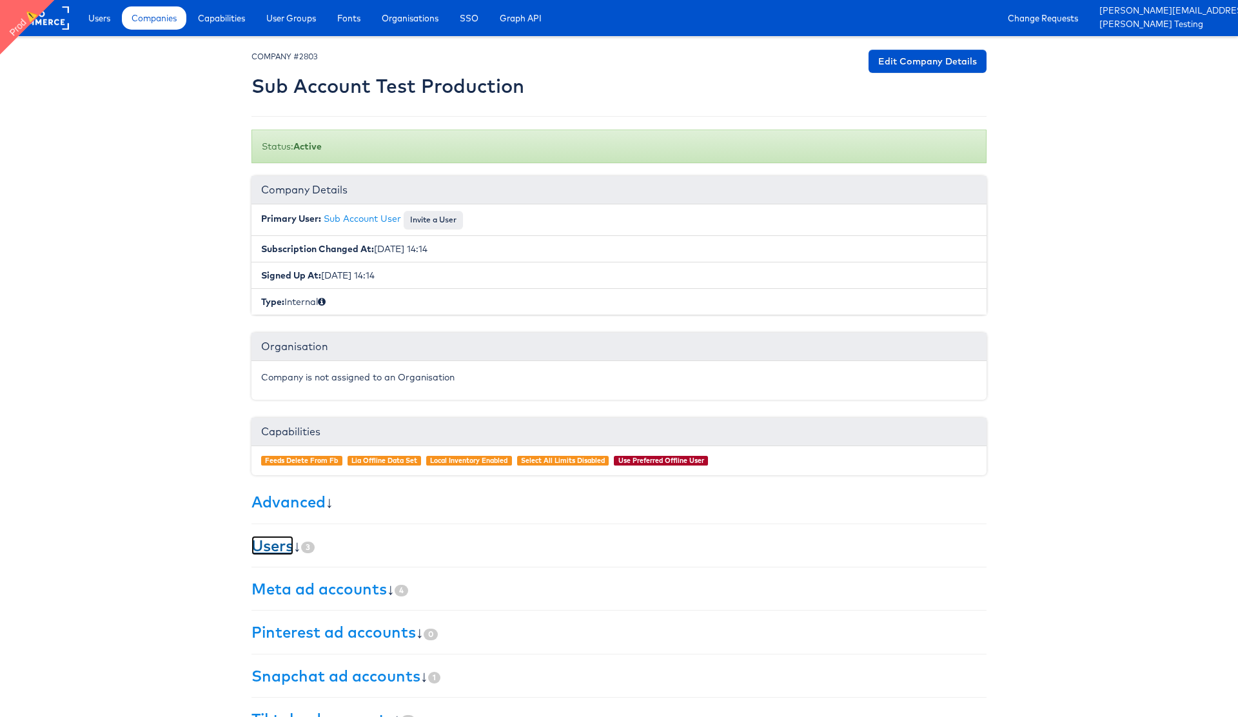
click at [280, 542] on link "Users" at bounding box center [273, 545] width 42 height 19
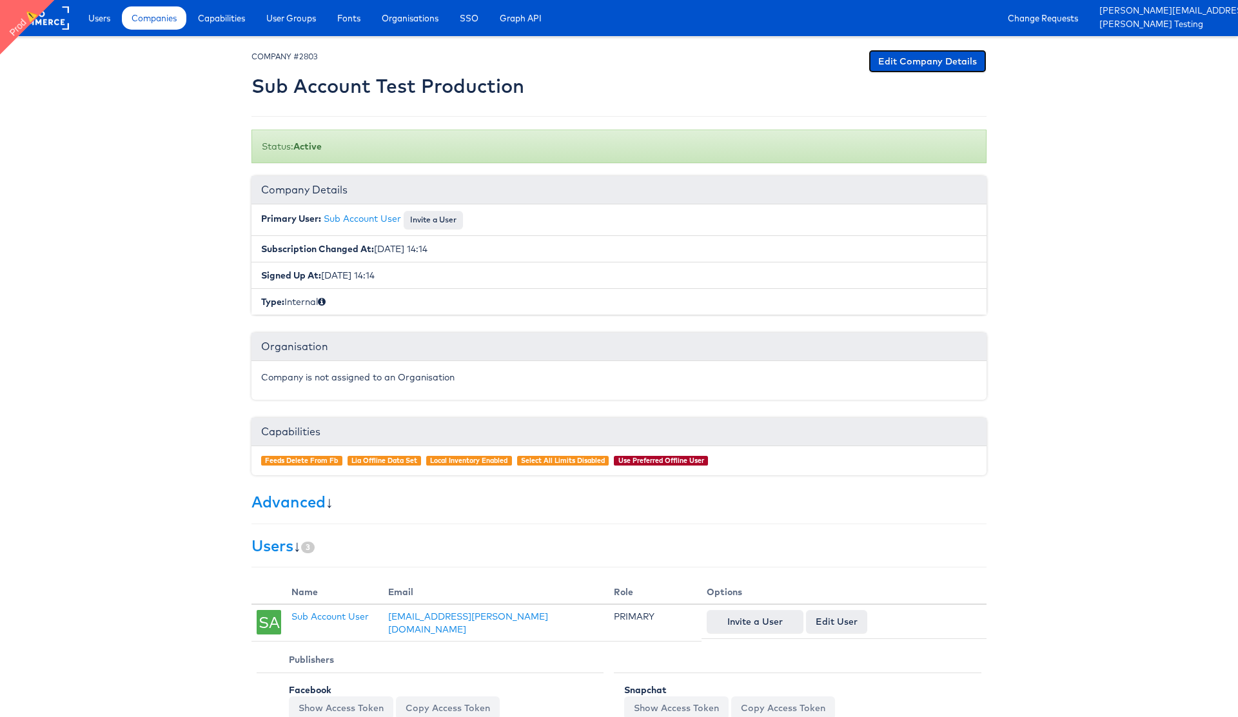
click at [927, 68] on link "Edit Company Details" at bounding box center [928, 61] width 118 height 23
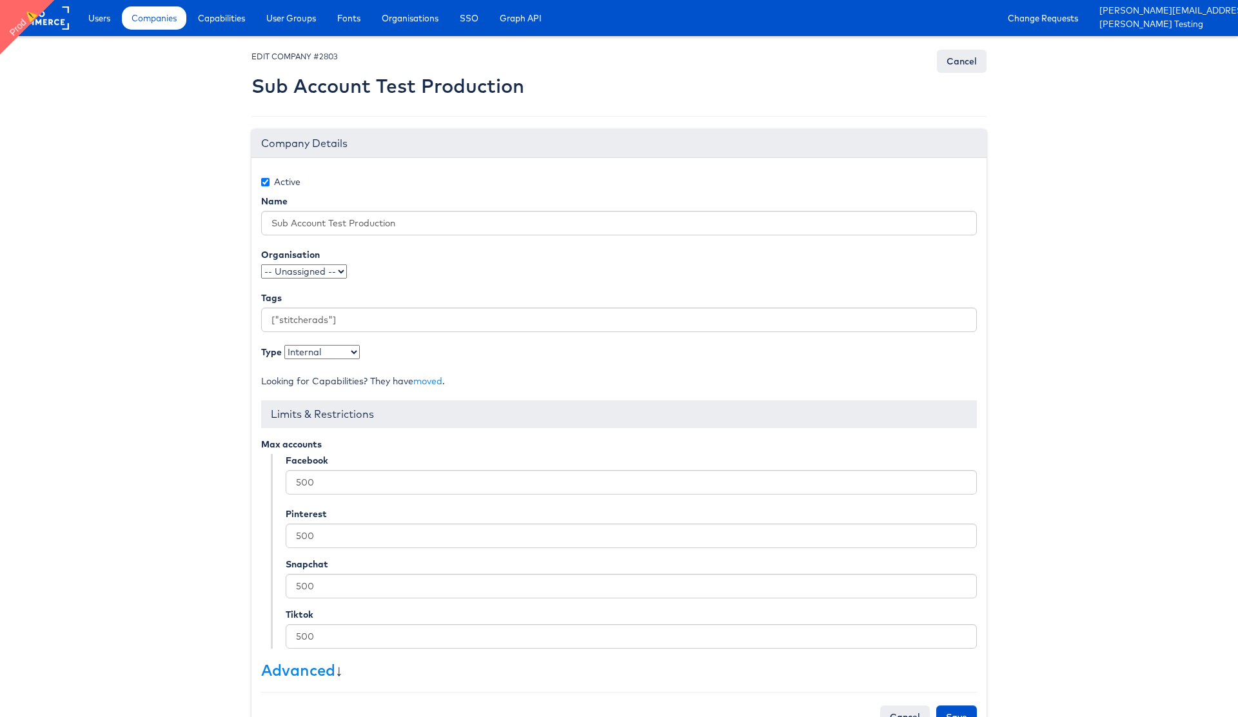
scroll to position [4, 0]
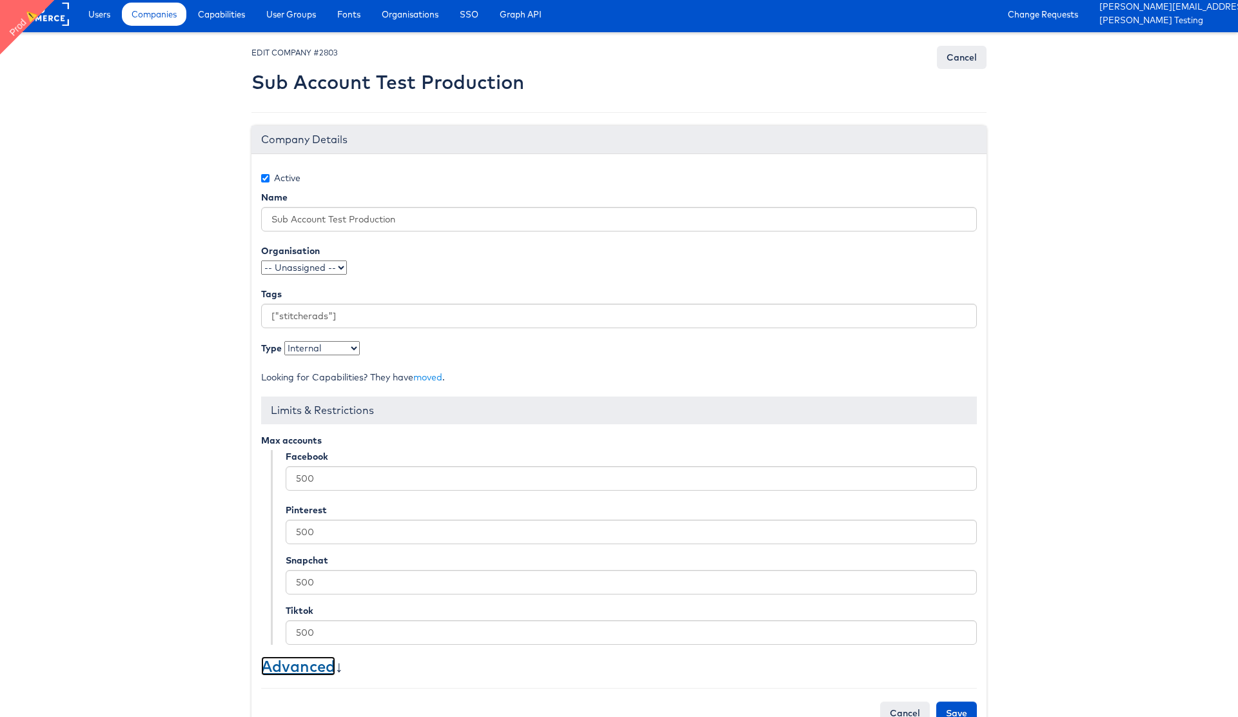
click at [315, 669] on link "Advanced" at bounding box center [298, 665] width 74 height 19
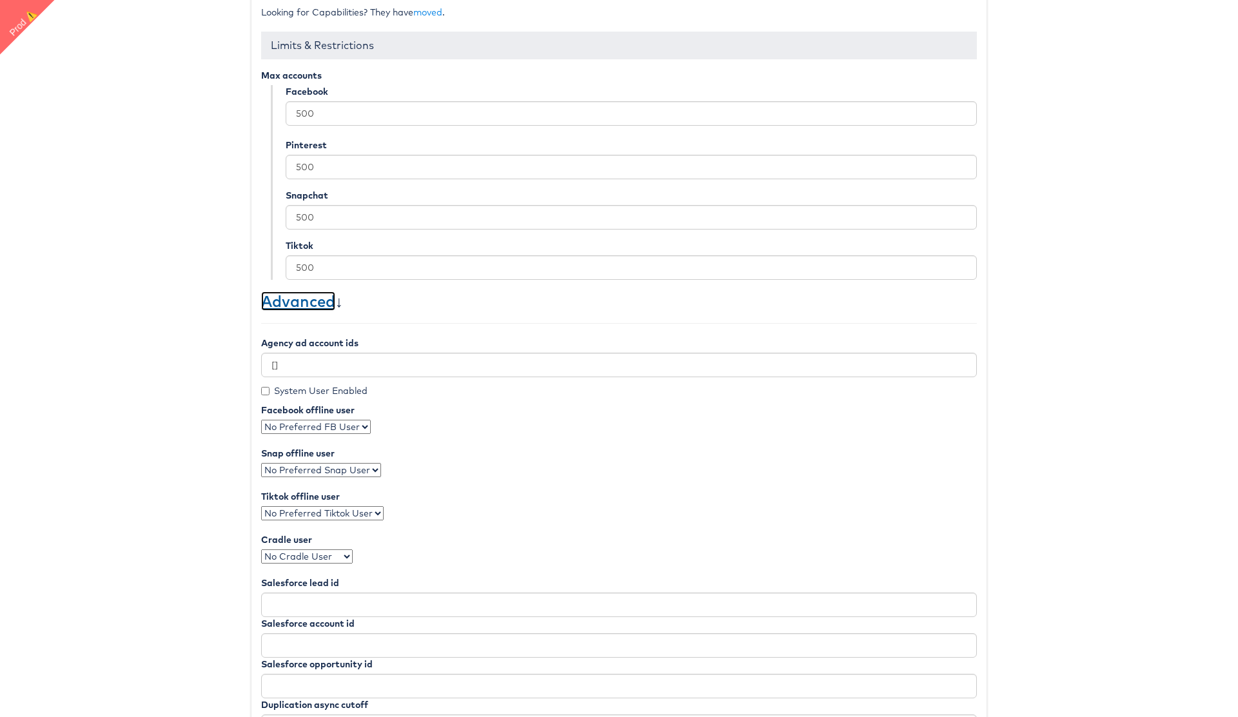
scroll to position [379, 0]
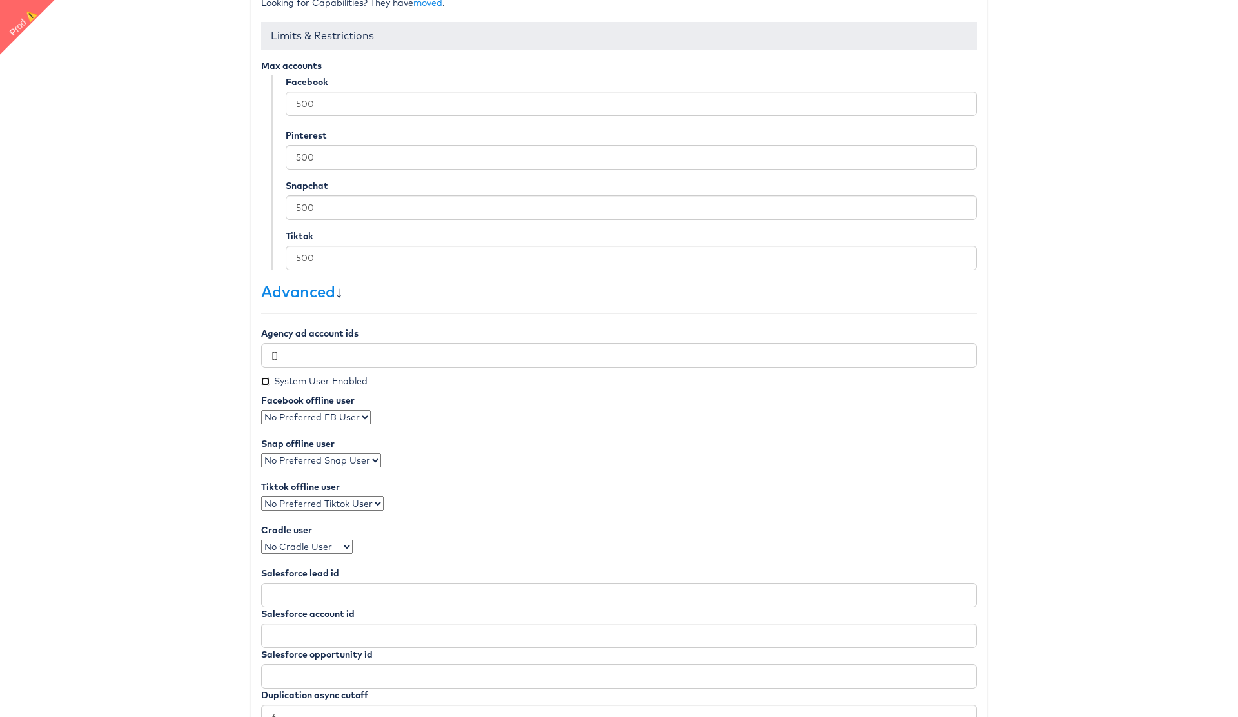
click at [266, 381] on input "System User Enabled" at bounding box center [265, 381] width 8 height 8
checkbox input "true"
click at [340, 414] on select "No Preferred FB User [PERSON_NAME] Sub Account User [PERSON_NAME]" at bounding box center [316, 417] width 110 height 14
select select "2374"
click at [261, 410] on select "No Preferred FB User [PERSON_NAME] Sub Account User [PERSON_NAME]" at bounding box center [316, 417] width 110 height 14
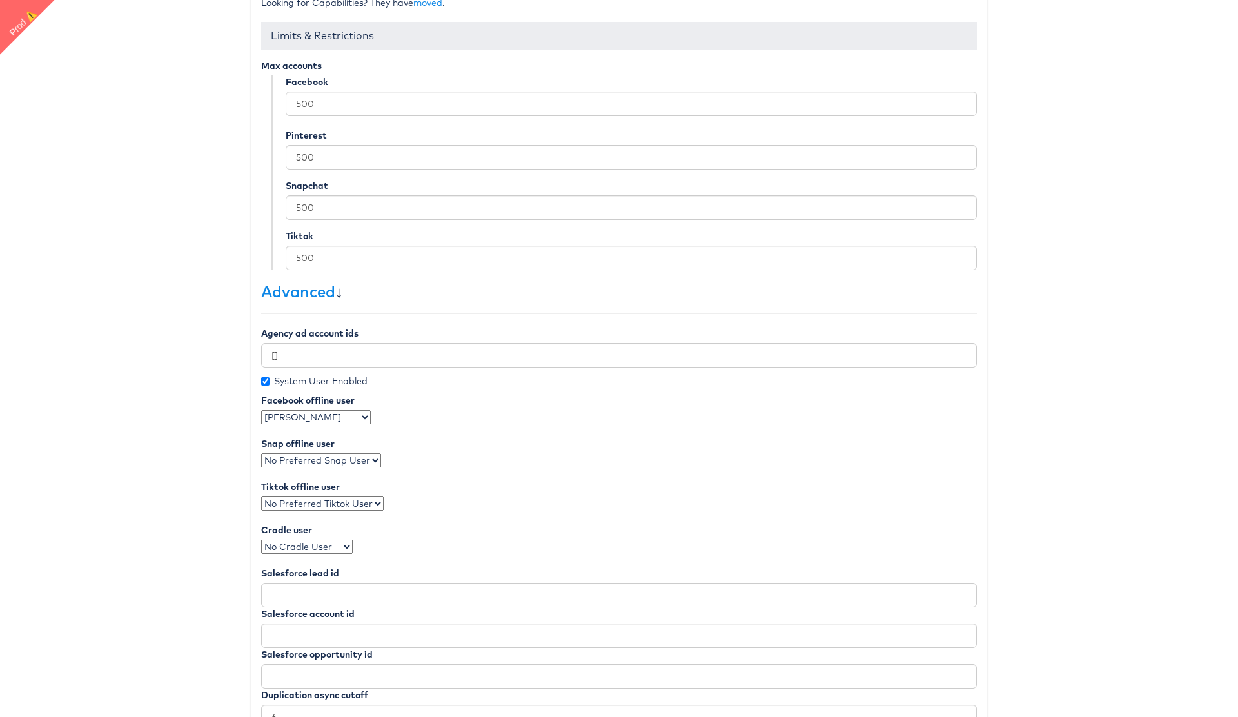
click at [326, 415] on select "No Preferred FB User [PERSON_NAME] Sub Account User [PERSON_NAME]" at bounding box center [316, 417] width 110 height 14
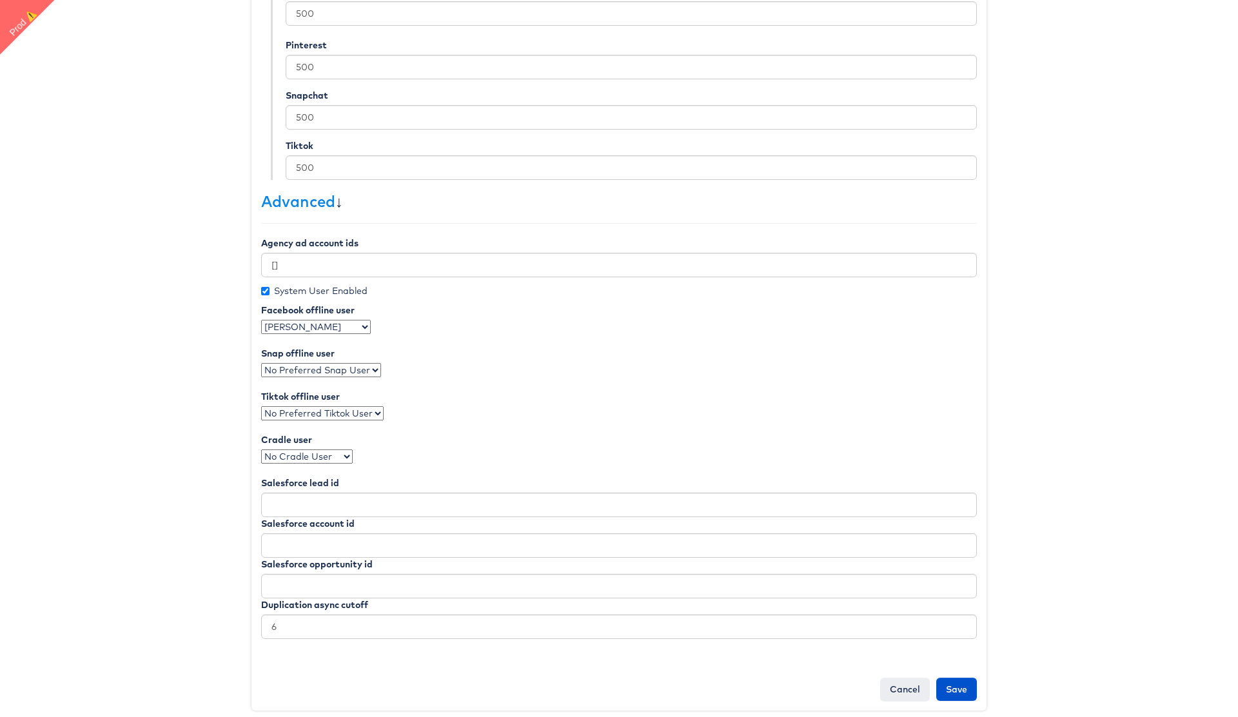
scroll to position [480, 0]
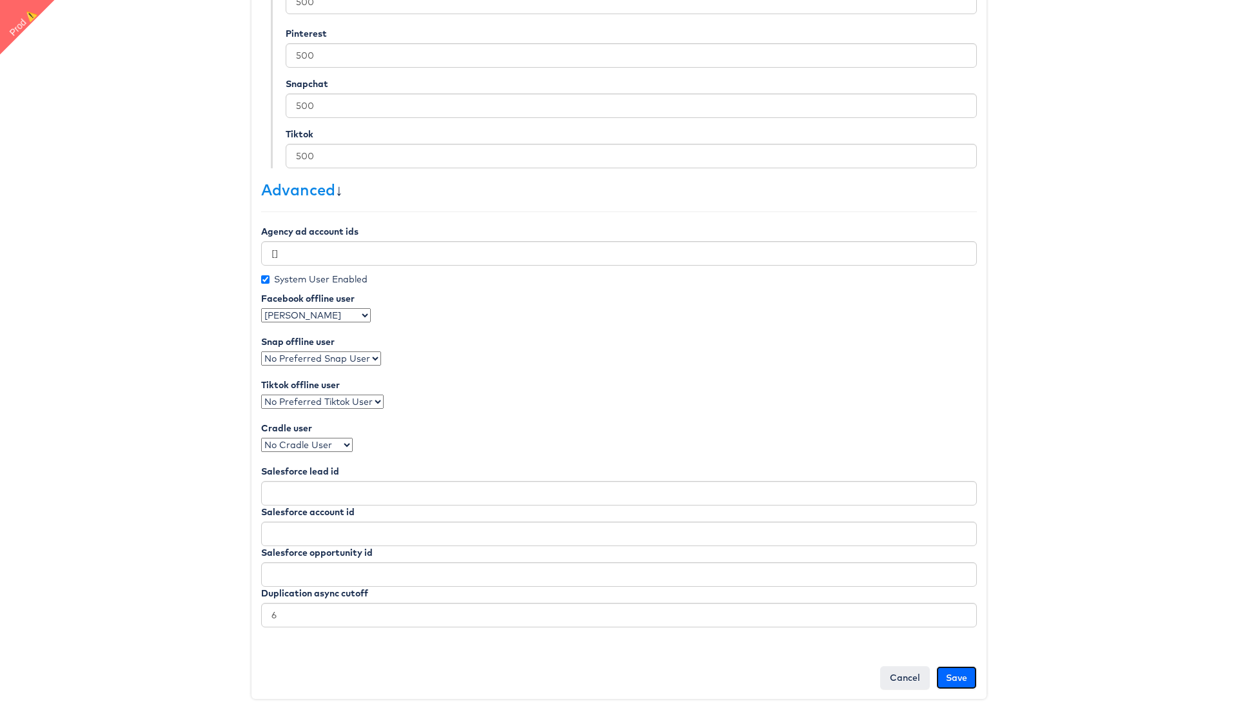
click at [960, 682] on input "Save" at bounding box center [956, 677] width 41 height 23
type input "Saving..."
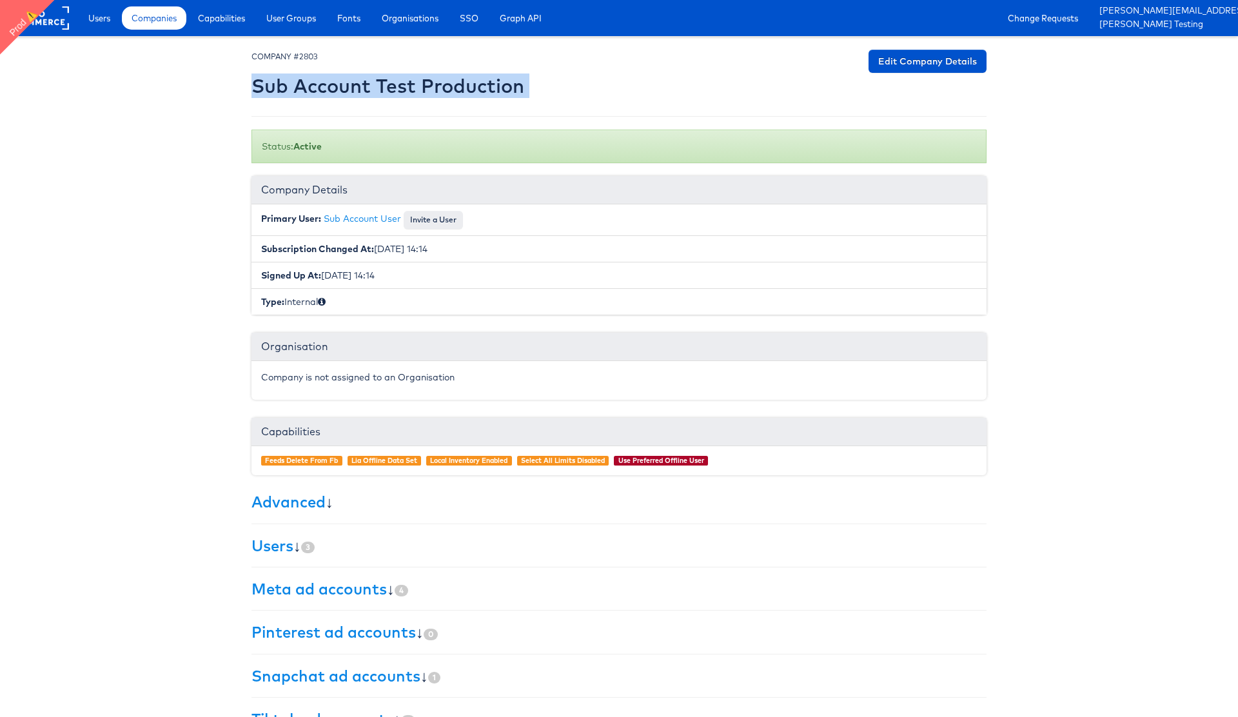
drag, startPoint x: 252, startPoint y: 86, endPoint x: 532, endPoint y: 84, distance: 280.5
click at [532, 84] on div "COMPANY #2803 Sub Account Test Production Edit Company Details" at bounding box center [619, 77] width 735 height 54
copy div "Sub Account Test Production Edit Company Details"
click at [227, 25] on link "Capabilities" at bounding box center [221, 17] width 66 height 23
click at [200, 362] on body "Users Companies Capabilities User Groups Fonts Organisations SSO Graph API Chan…" at bounding box center [619, 377] width 1238 height 755
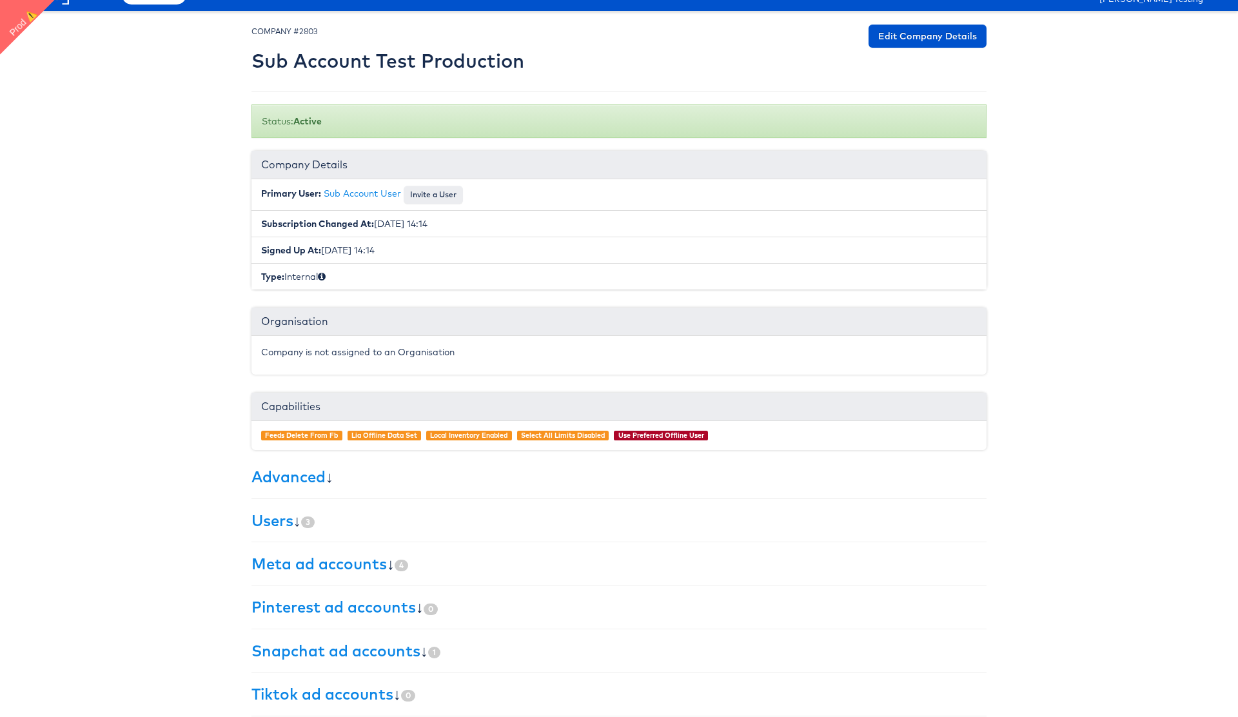
scroll to position [37, 0]
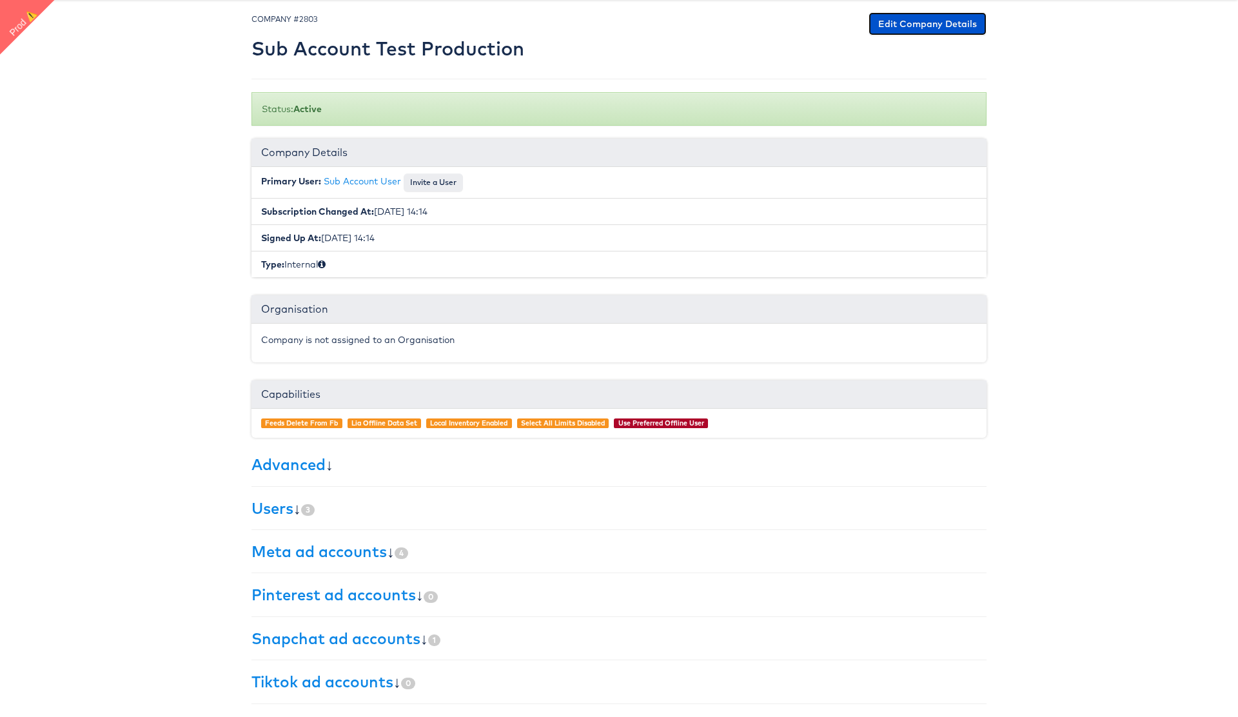
click at [912, 29] on link "Edit Company Details" at bounding box center [928, 23] width 118 height 23
click at [1130, 148] on body "Users Companies Capabilities User Groups Fonts Organisations SSO Graph API Chan…" at bounding box center [619, 340] width 1238 height 755
click at [280, 509] on link "Users" at bounding box center [273, 507] width 42 height 19
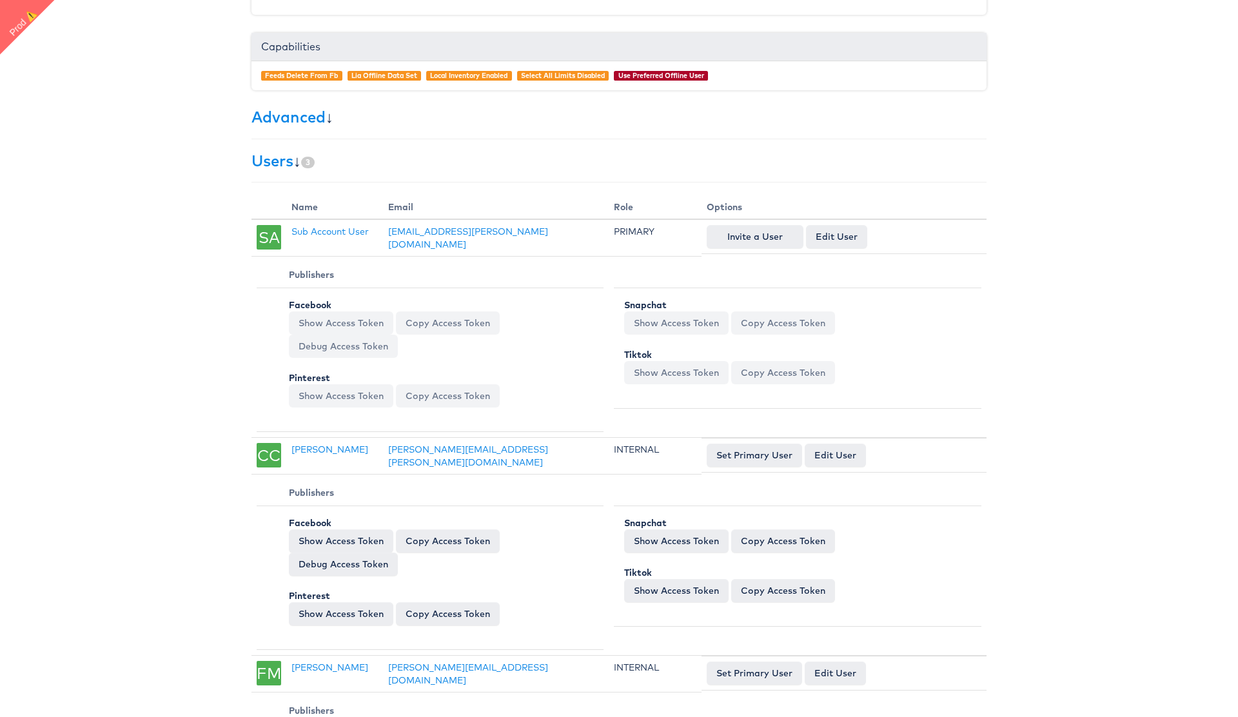
scroll to position [0, 0]
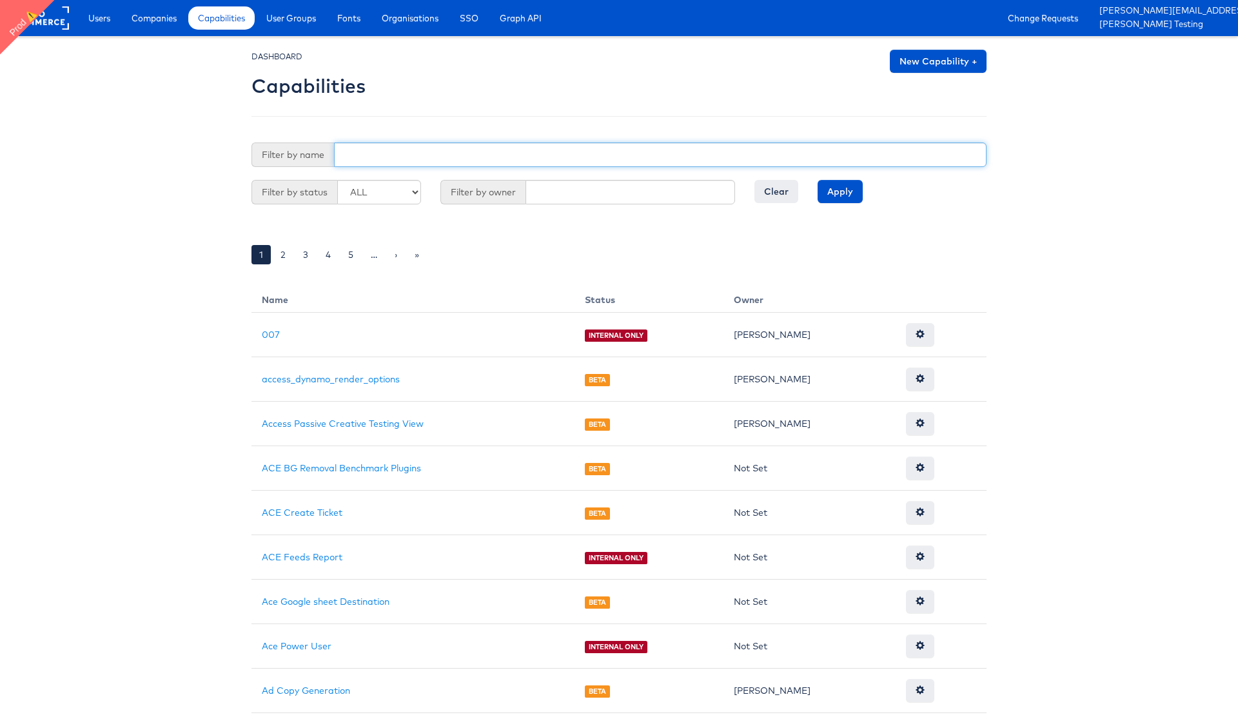
click at [353, 156] on input "text" at bounding box center [660, 155] width 653 height 25
type input "use"
click at [818, 180] on input "Apply" at bounding box center [840, 191] width 45 height 23
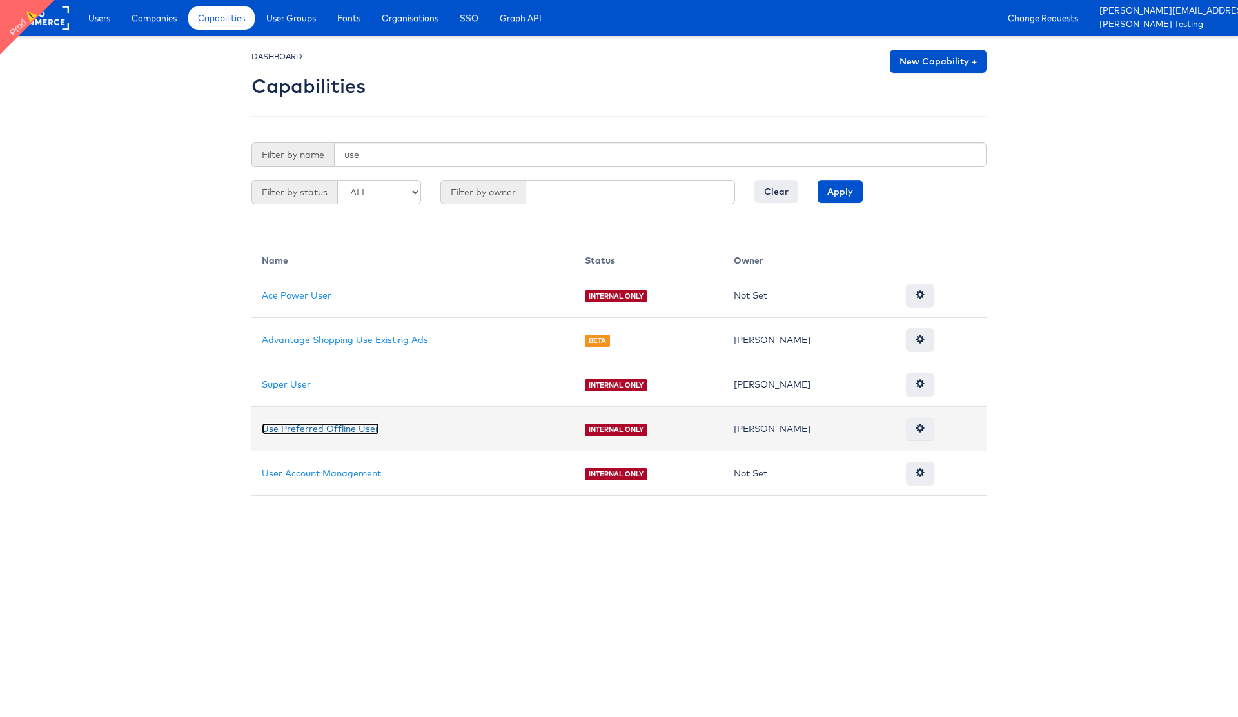
click at [341, 425] on link "Use Preferred Offline User" at bounding box center [320, 429] width 117 height 12
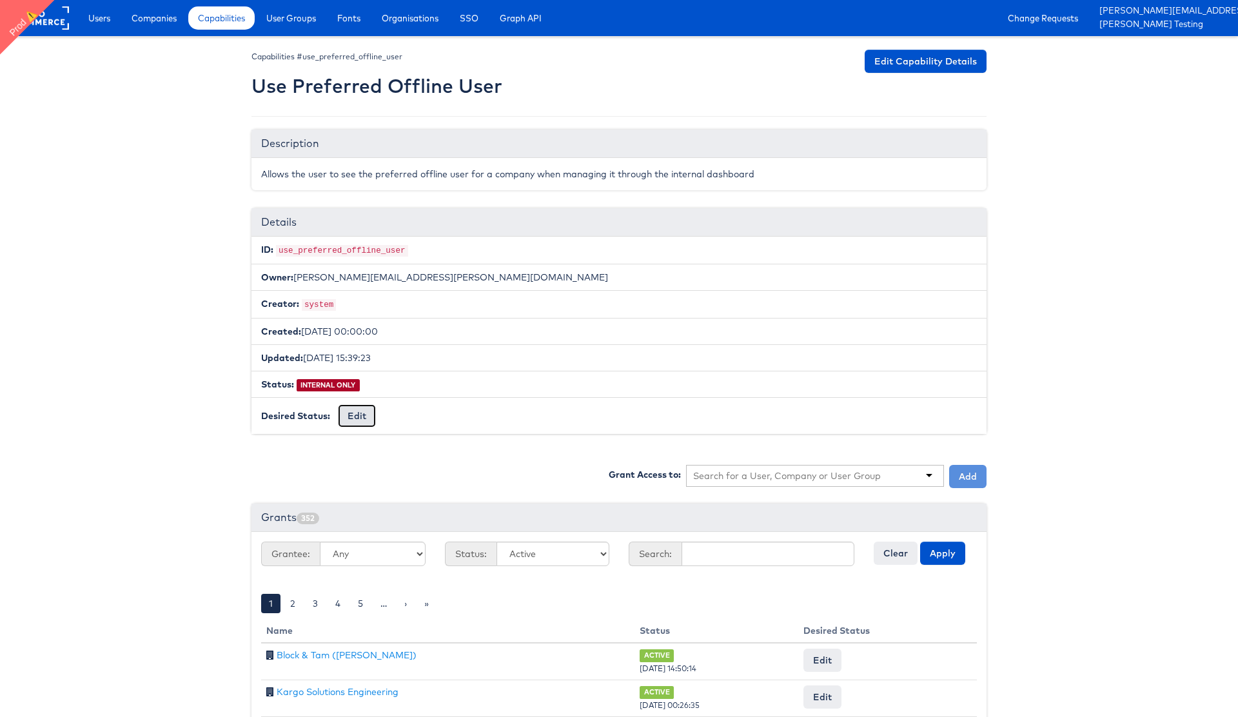
click at [353, 411] on button "Edit" at bounding box center [357, 415] width 38 height 23
click at [410, 420] on select "-- No Change -- GA BETA INTERNAL ONLY ARCHIVED" at bounding box center [391, 416] width 106 height 25
select select "LIMITED_RELEASE"
click at [338, 404] on select "-- No Change -- GA BETA INTERNAL ONLY ARCHIVED" at bounding box center [391, 416] width 106 height 25
click at [481, 419] on input "Request Change" at bounding box center [489, 417] width 74 height 18
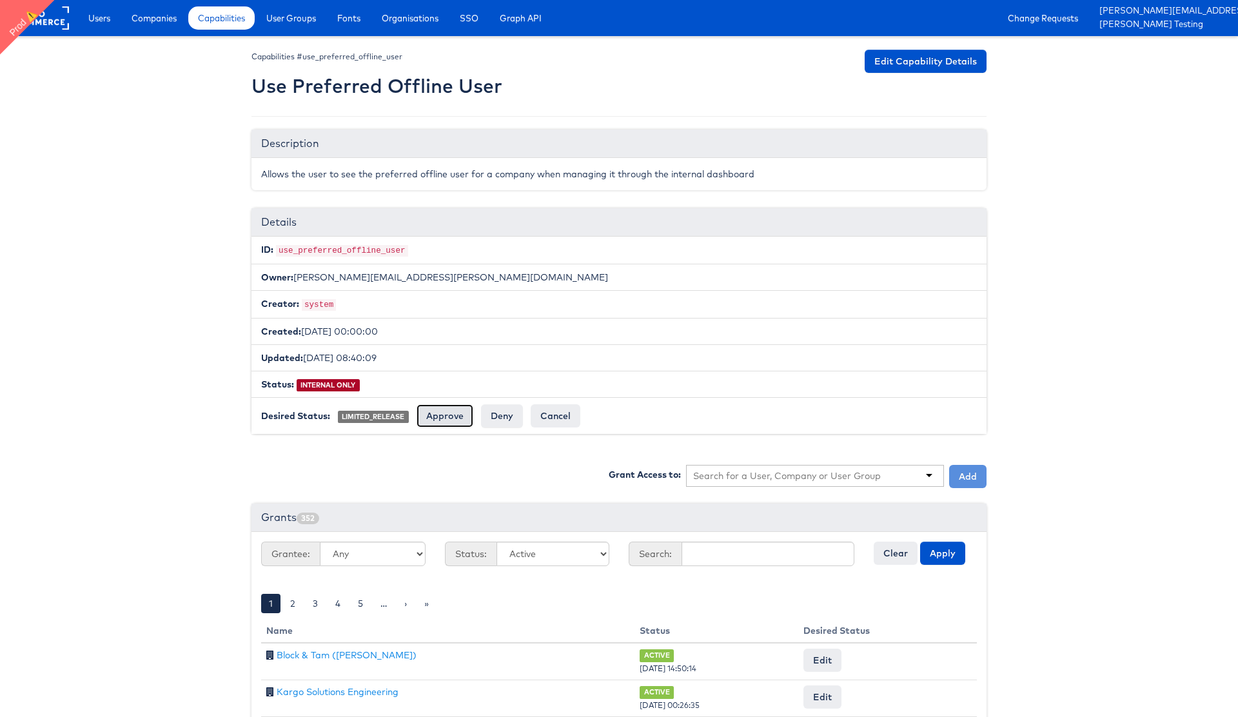
click at [448, 418] on input "Approve" at bounding box center [445, 415] width 57 height 23
click at [776, 471] on input "text" at bounding box center [787, 475] width 188 height 13
paste input "Sub Account Test Production"
type input "Sub Account Test Production"
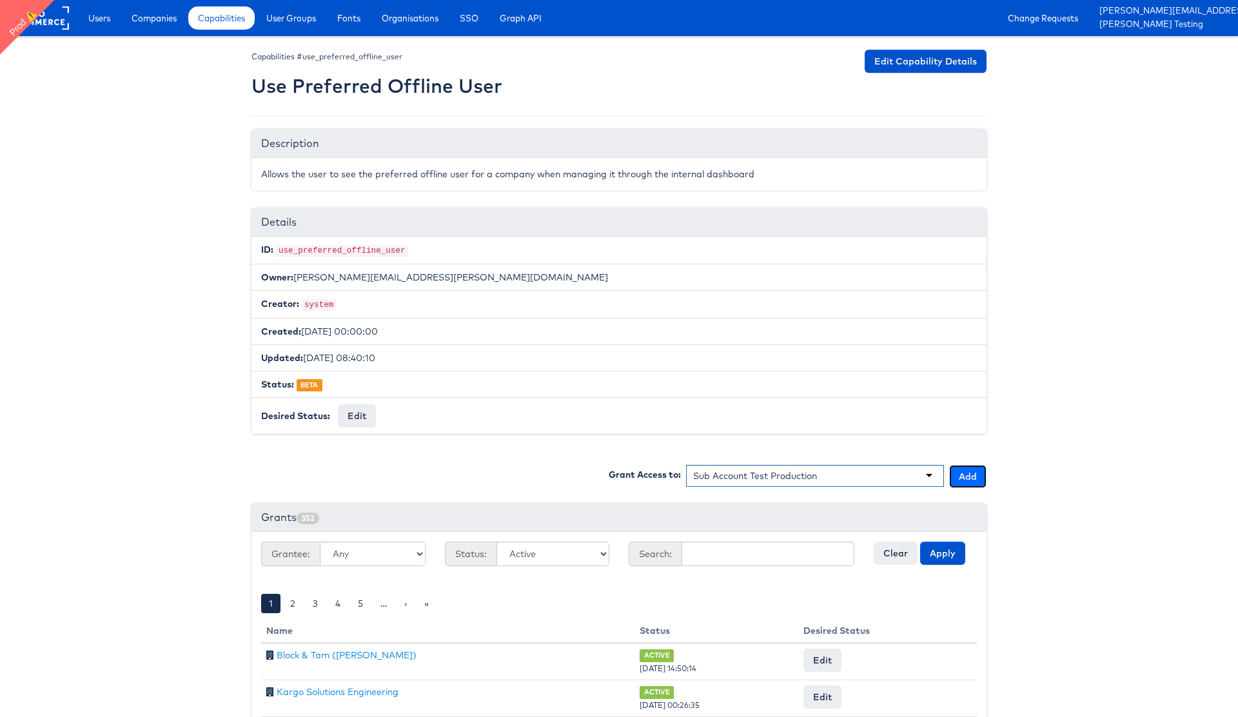
click at [962, 474] on button "Add" at bounding box center [967, 476] width 37 height 23
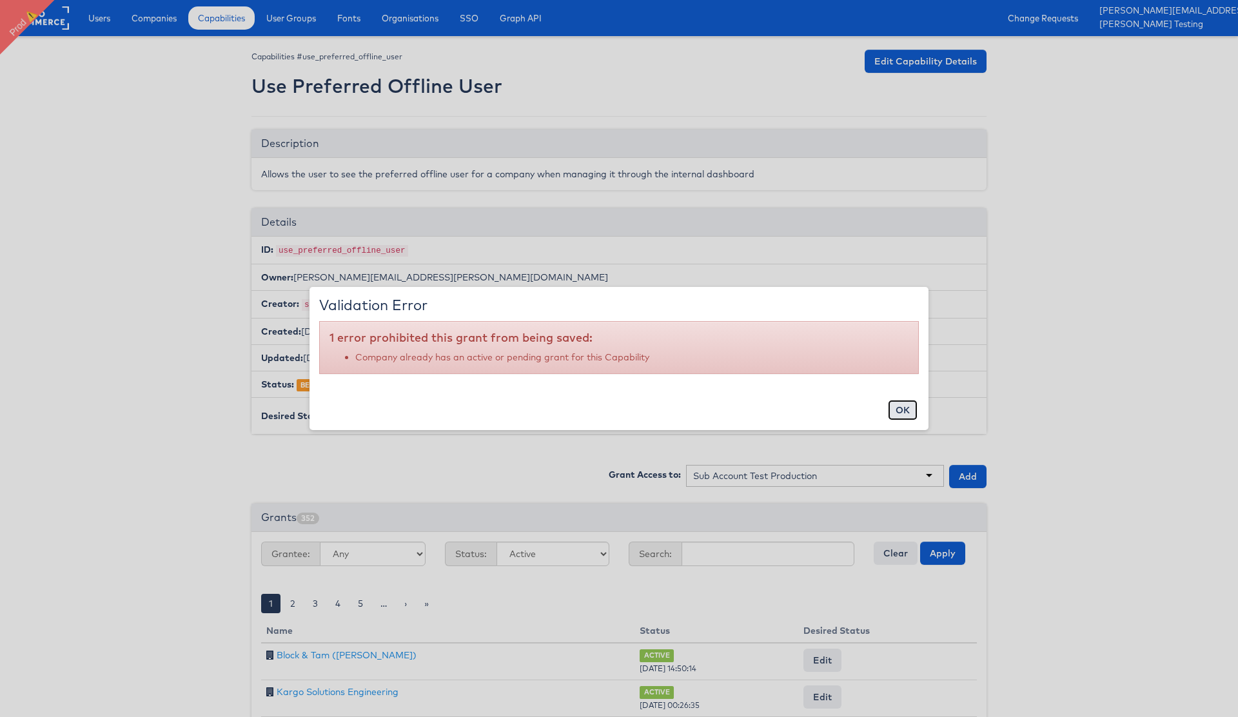
click at [900, 409] on button "ok" at bounding box center [903, 410] width 30 height 21
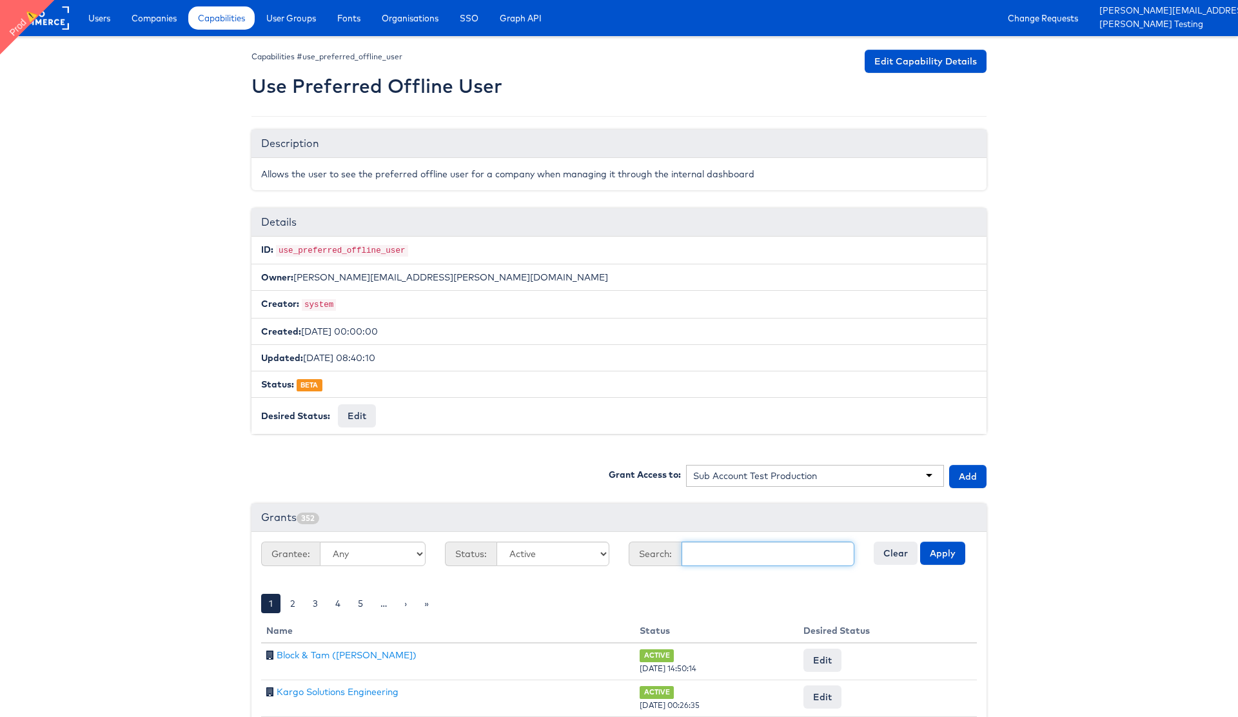
click at [706, 553] on input "text" at bounding box center [768, 554] width 173 height 25
paste input "Sub Account Test Production"
type input "Sub Account Test Production"
click at [940, 553] on button "Apply" at bounding box center [942, 553] width 45 height 23
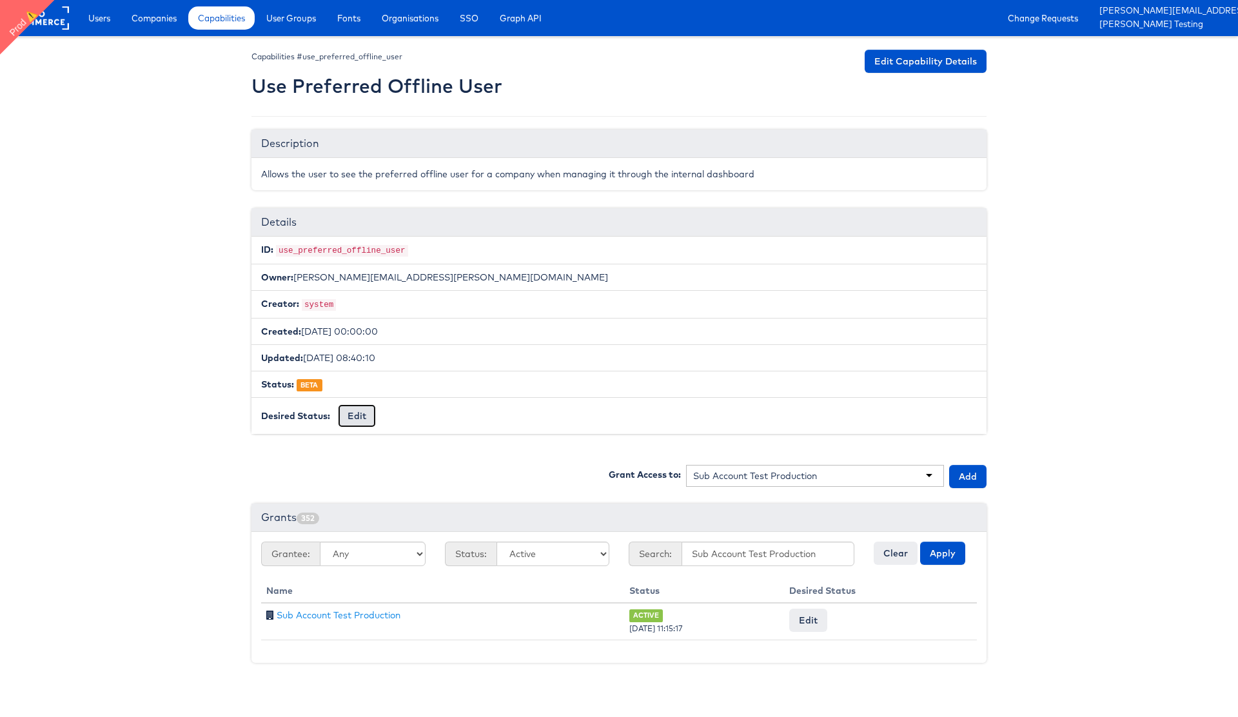
click at [358, 413] on button "Edit" at bounding box center [357, 415] width 38 height 23
click at [398, 417] on select "-- No Change -- GA BETA INTERNAL ONLY ARCHIVED" at bounding box center [391, 416] width 106 height 25
select select "PROTECTED"
click at [338, 404] on select "-- No Change -- GA BETA INTERNAL ONLY ARCHIVED" at bounding box center [391, 416] width 106 height 25
click at [477, 415] on input "Request Change" at bounding box center [489, 417] width 74 height 18
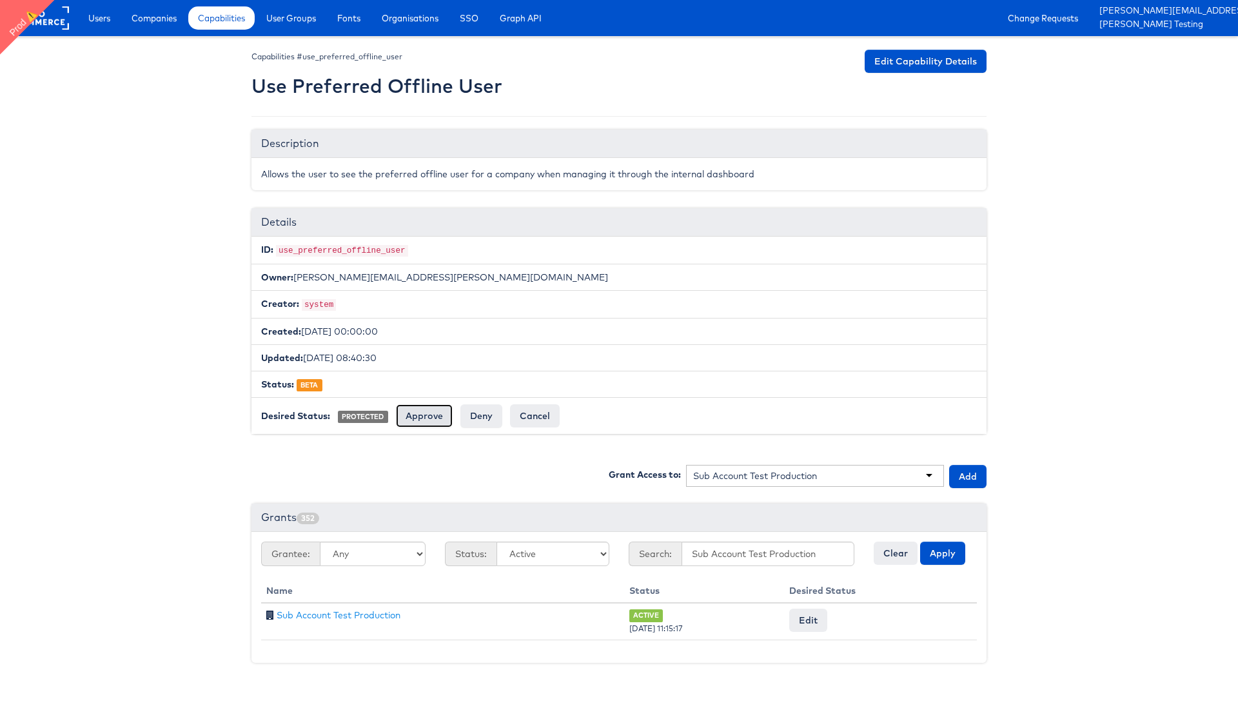
click at [428, 416] on input "Approve" at bounding box center [424, 415] width 57 height 23
click at [88, 351] on body "Users Companies Capabilities User Groups Fonts Organisations SSO Graph API Chan…" at bounding box center [619, 340] width 1238 height 681
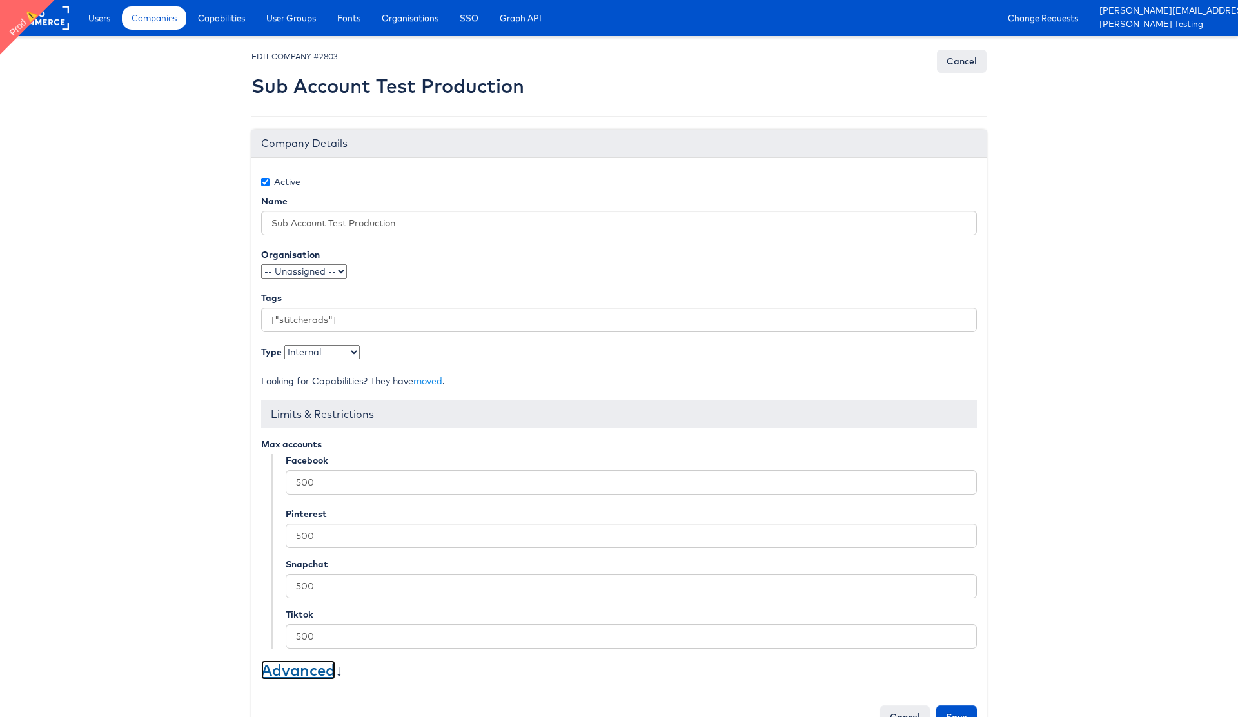
click at [303, 673] on link "Advanced" at bounding box center [298, 669] width 74 height 19
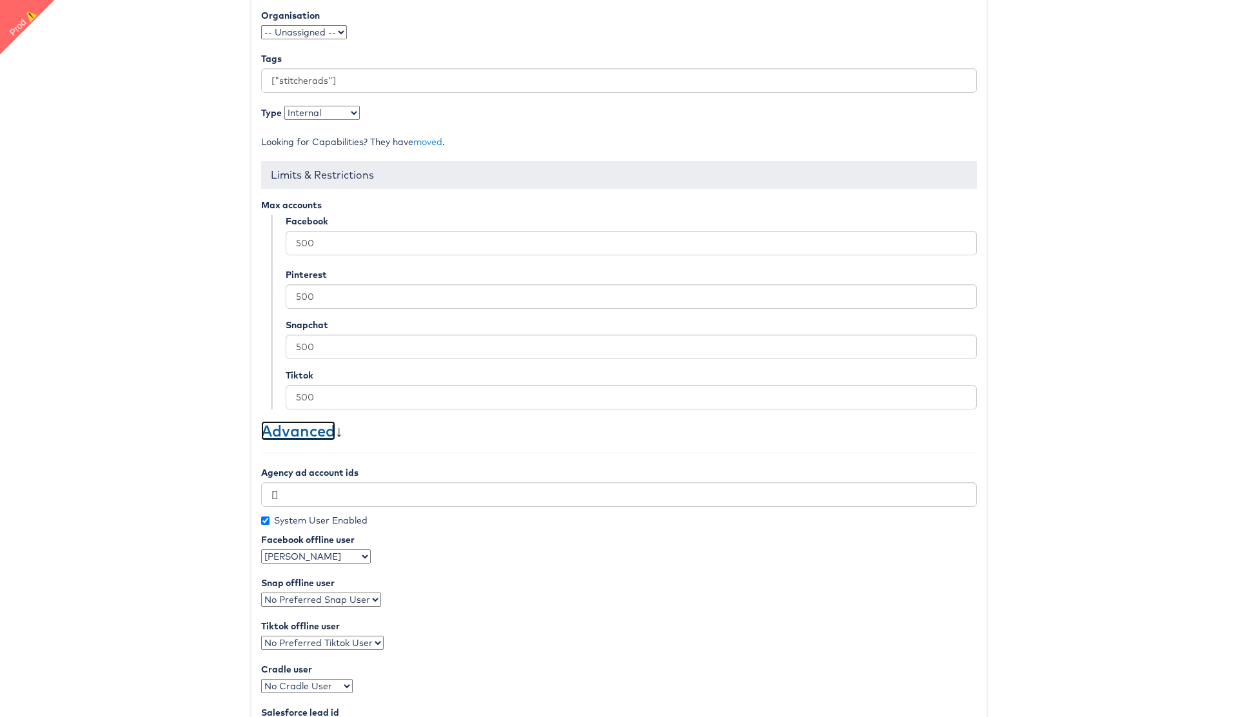
scroll to position [480, 0]
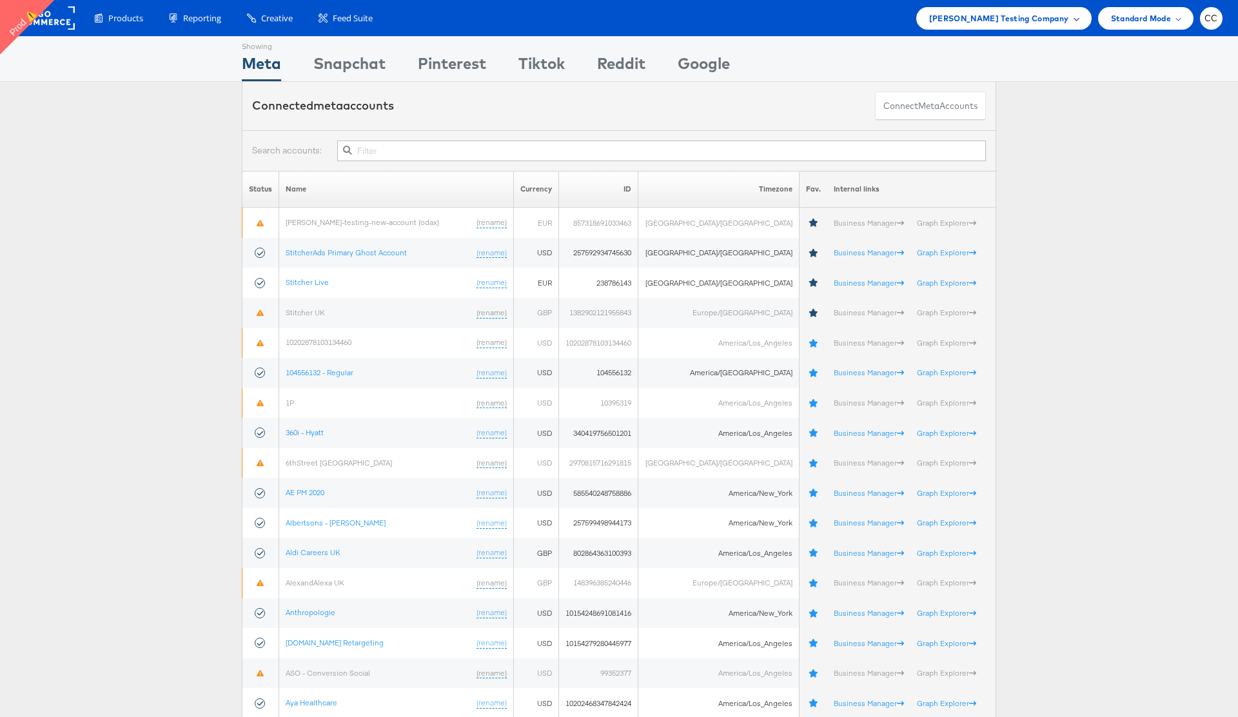
click at [1061, 23] on span "Colin Clarke Testing Company" at bounding box center [999, 19] width 140 height 14
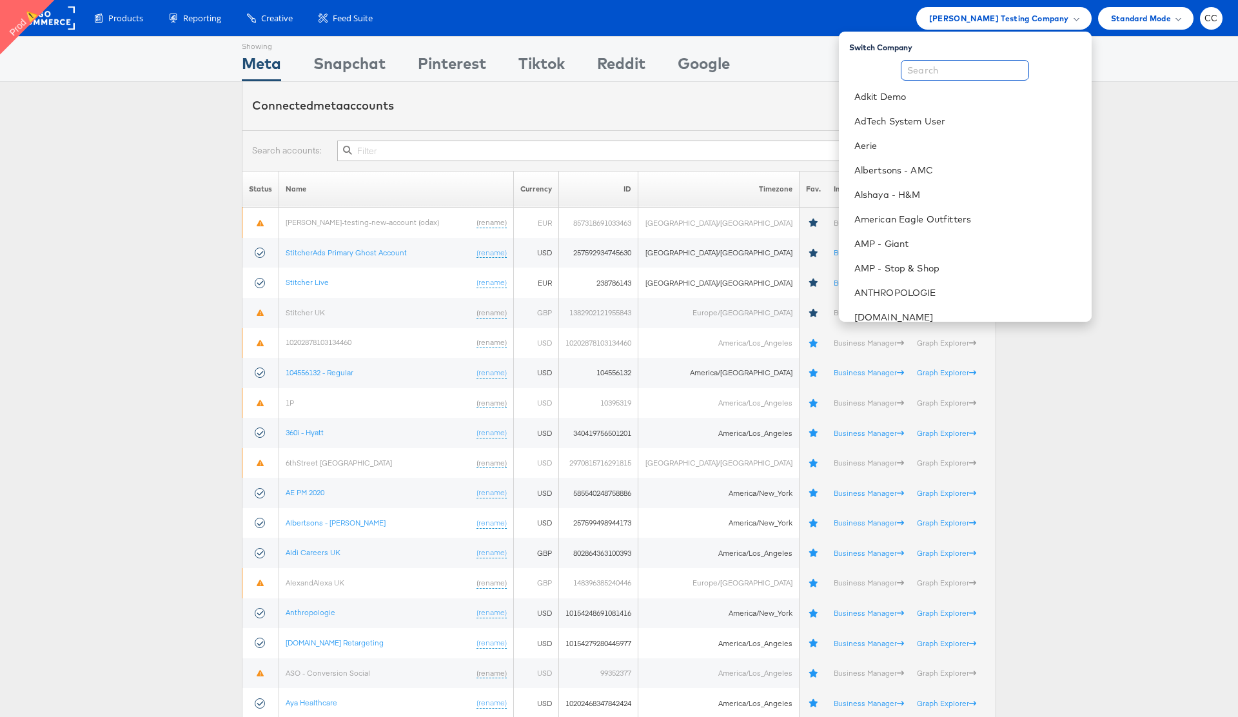
click at [980, 68] on input "text" at bounding box center [965, 70] width 128 height 21
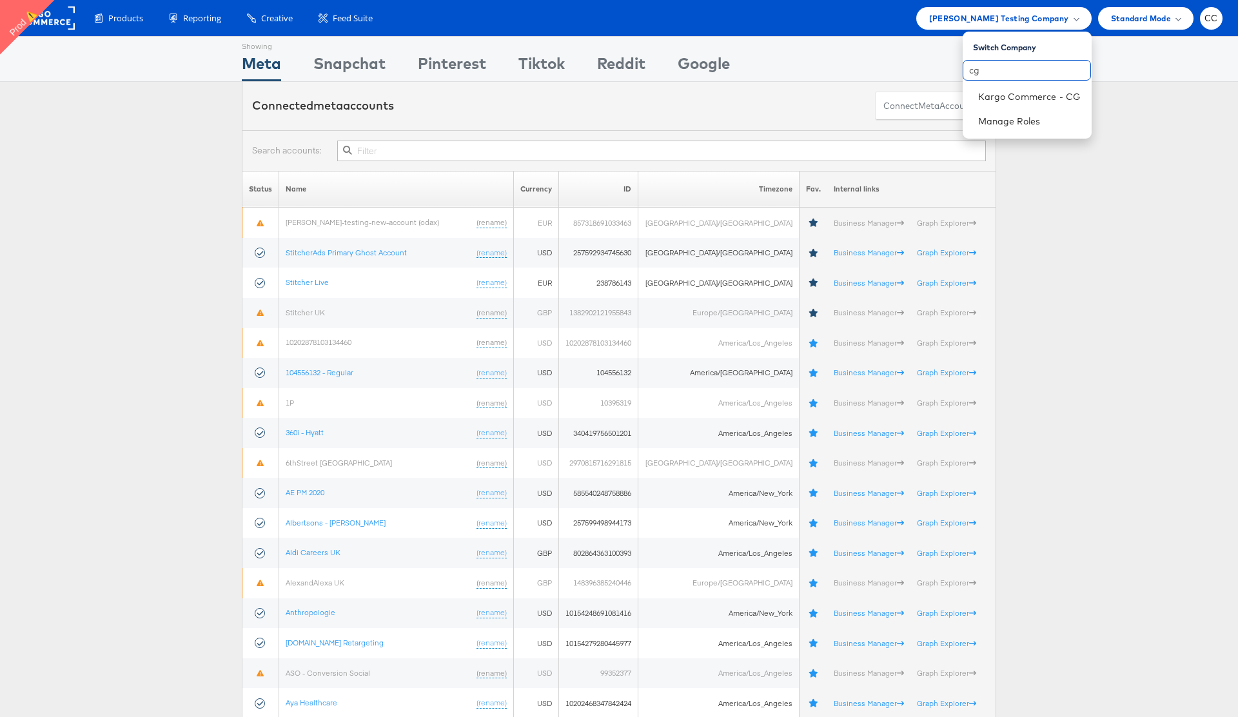
type input "cg"
click at [1041, 96] on link "Kargo Commerce - CG" at bounding box center [1029, 96] width 103 height 13
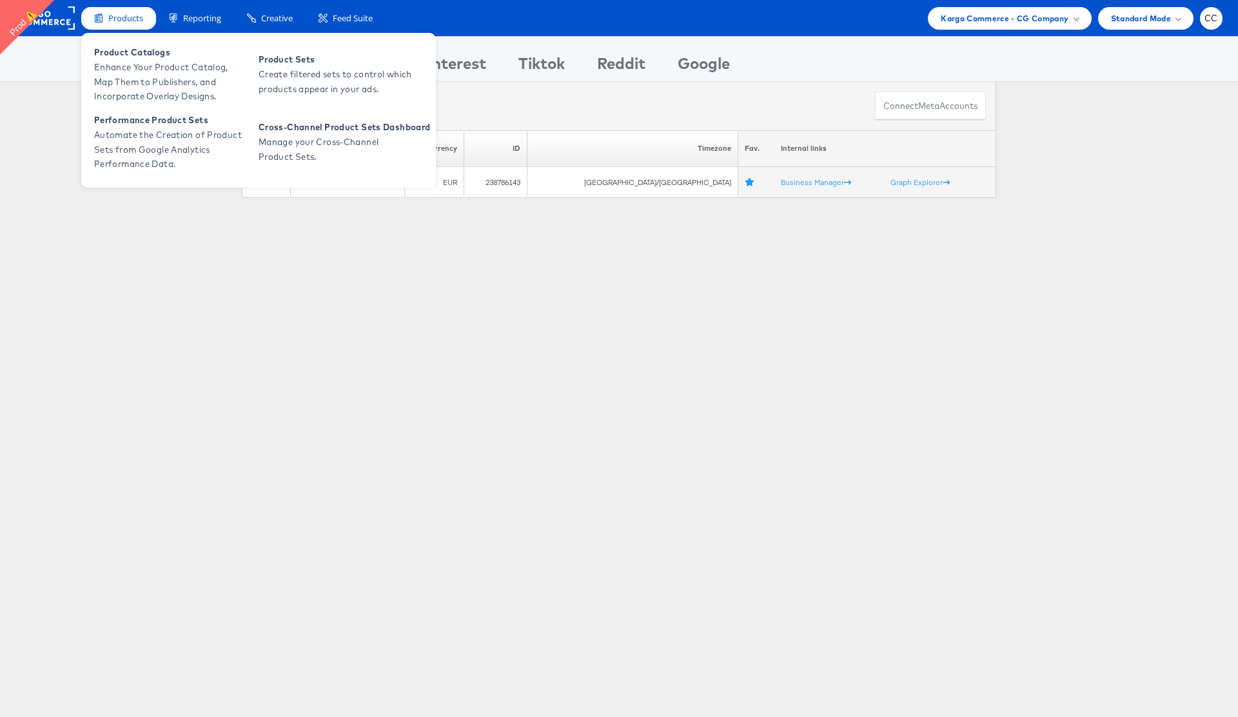
click at [123, 19] on span "Products" at bounding box center [125, 18] width 35 height 12
click at [140, 55] on span "Product Catalogs" at bounding box center [171, 52] width 155 height 15
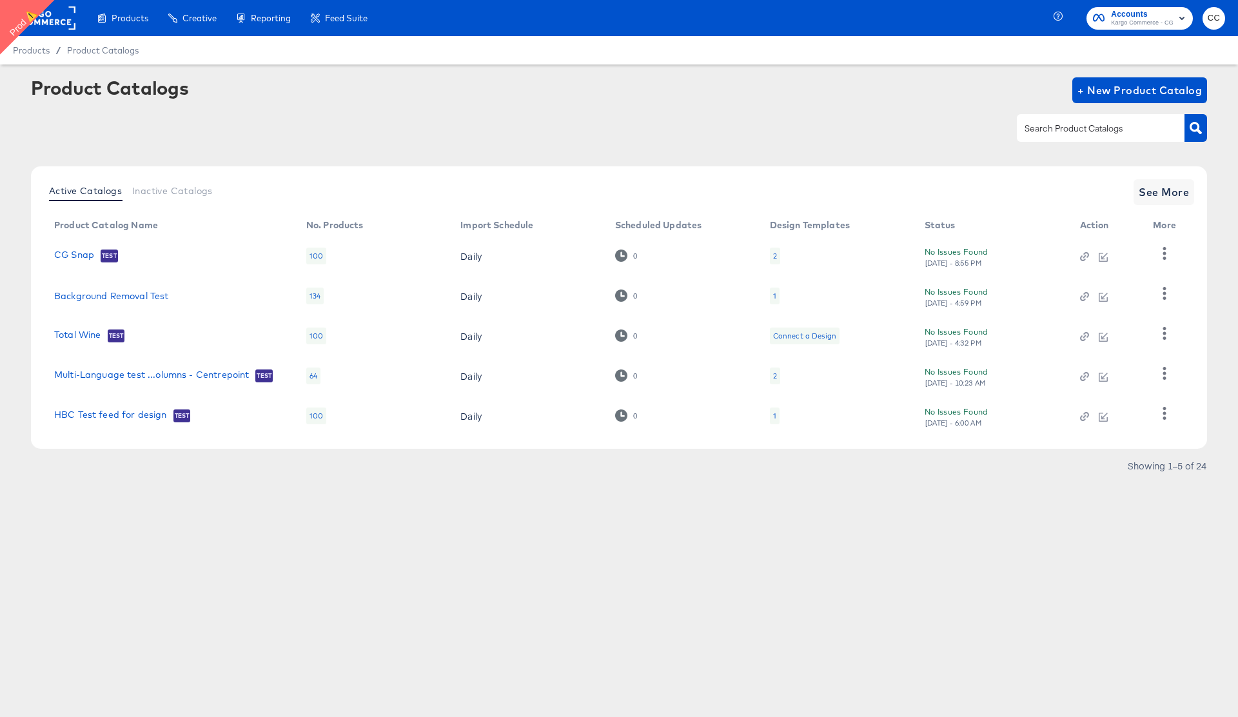
click at [1069, 118] on div at bounding box center [1101, 127] width 168 height 27
type input "HBC"
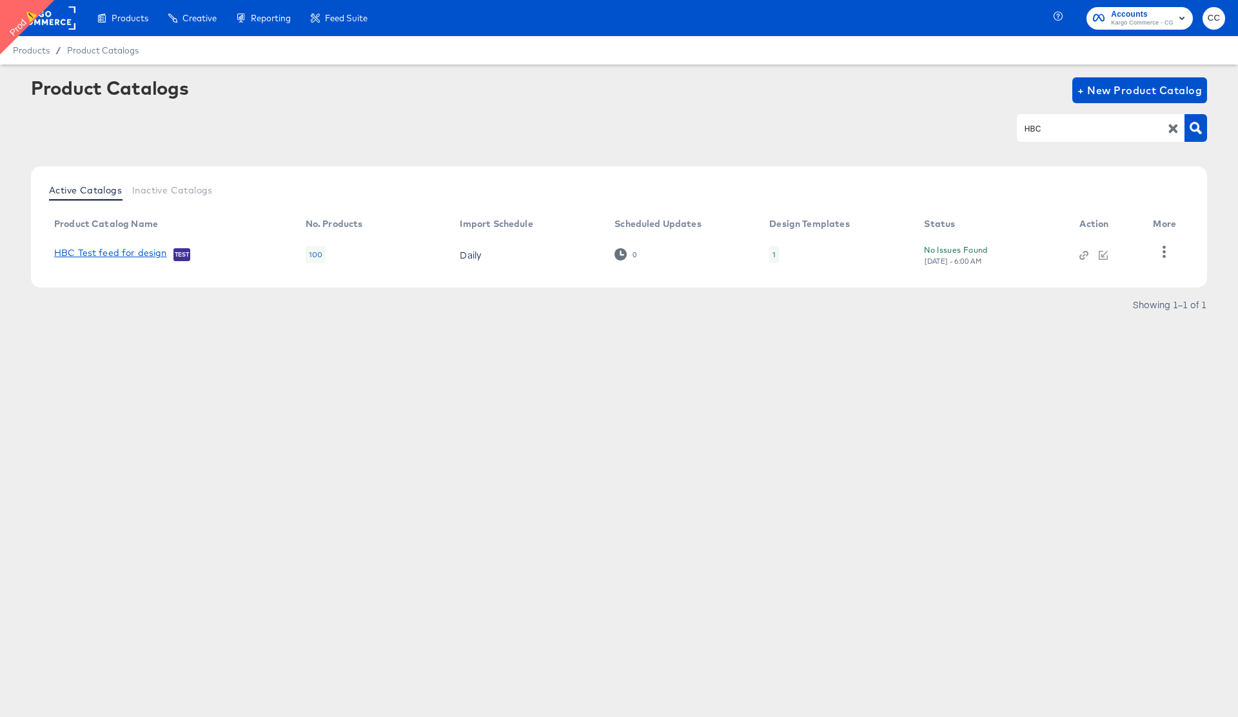
click at [123, 249] on link "HBC Test feed for design" at bounding box center [110, 254] width 113 height 13
click at [1167, 254] on icon "button" at bounding box center [1164, 252] width 12 height 12
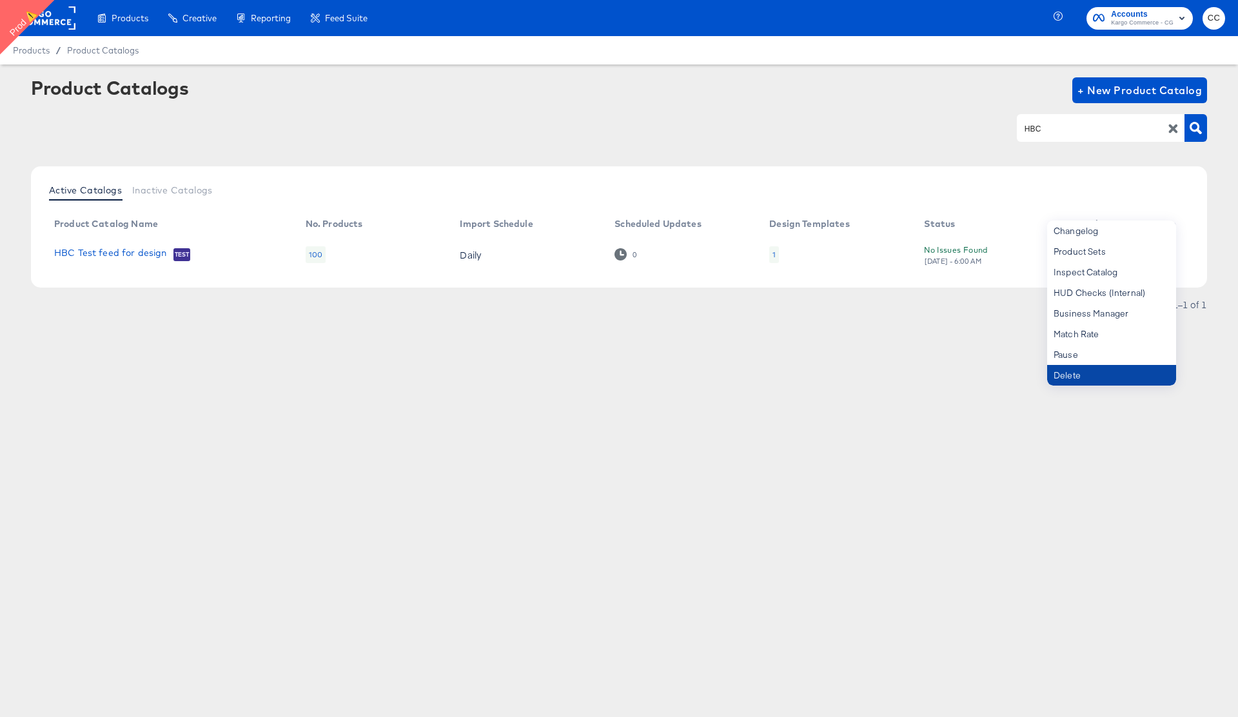
click at [1098, 375] on div "Delete" at bounding box center [1111, 375] width 129 height 21
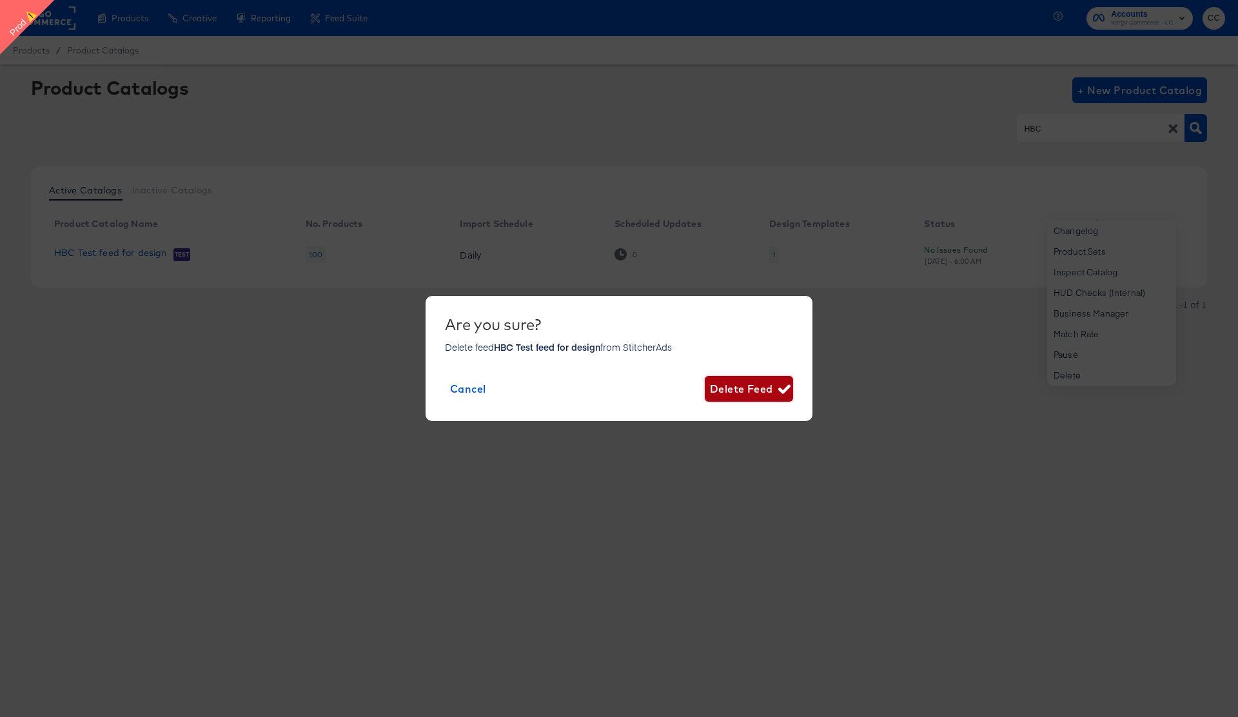
click at [748, 389] on span "Delete Feed" at bounding box center [749, 389] width 78 height 18
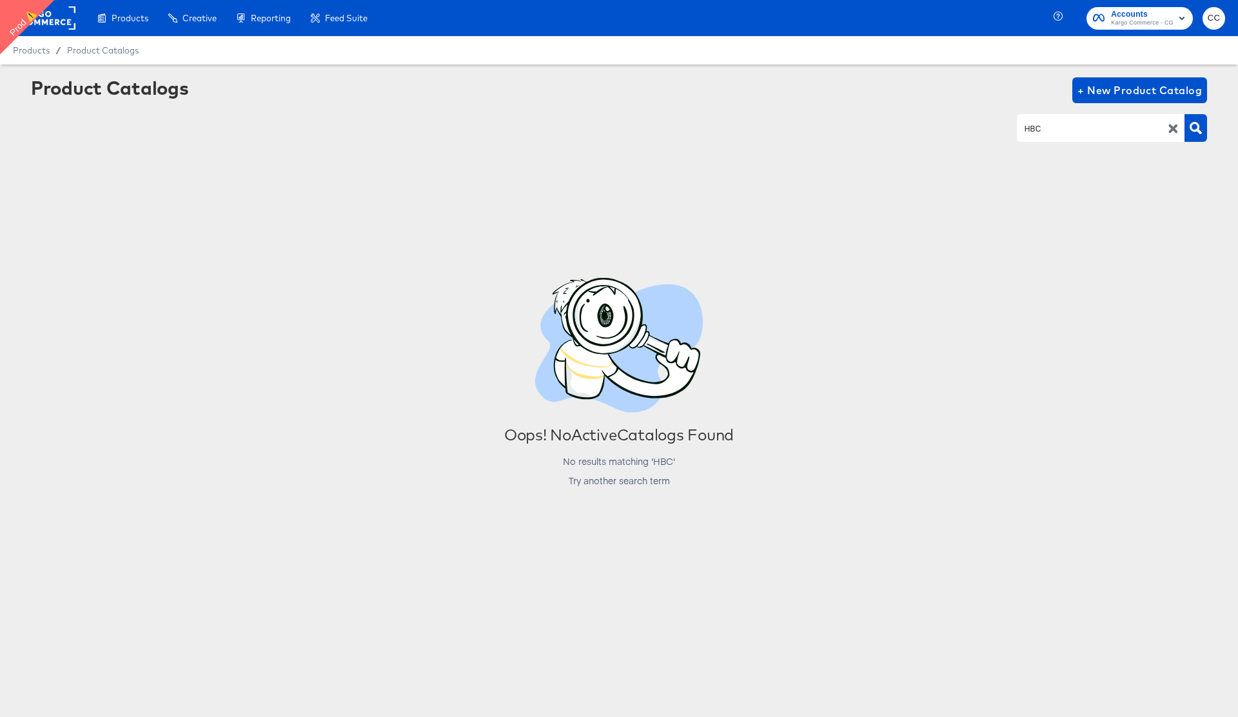
click at [57, 21] on rect at bounding box center [45, 17] width 59 height 23
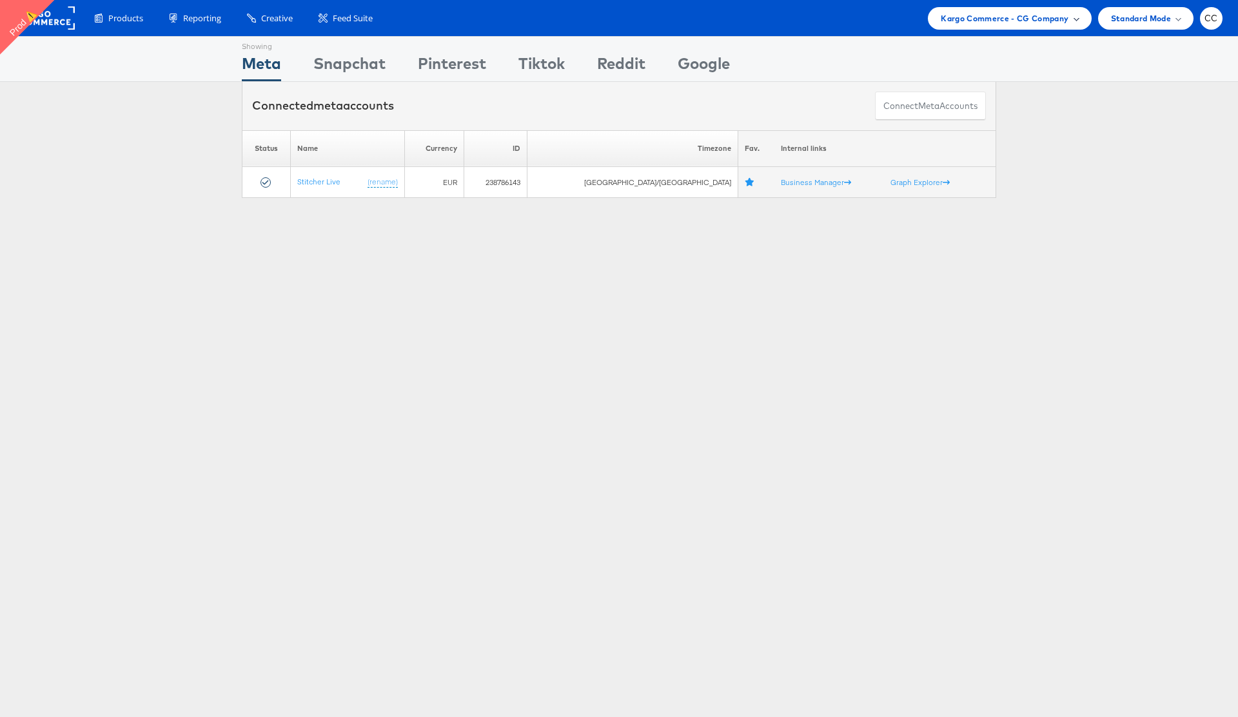
click at [1070, 19] on div "Kargo Commerce - CG Company" at bounding box center [1009, 19] width 137 height 14
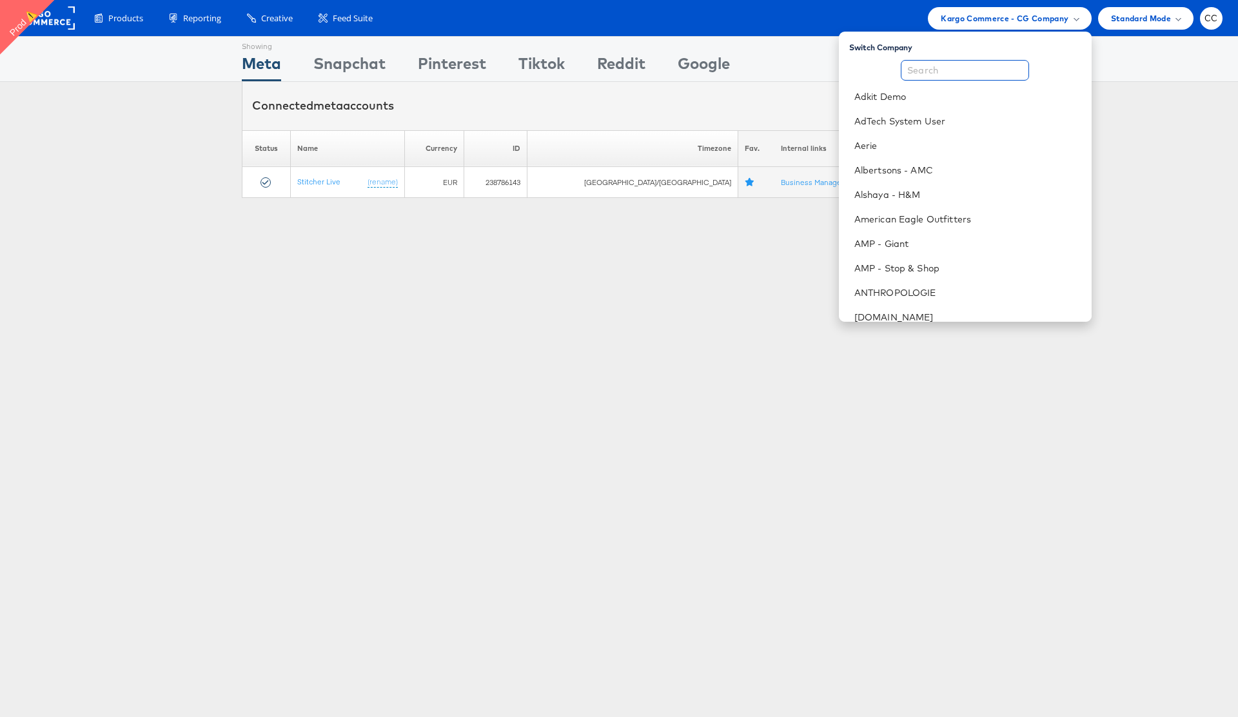
click at [949, 72] on input "text" at bounding box center [965, 70] width 128 height 21
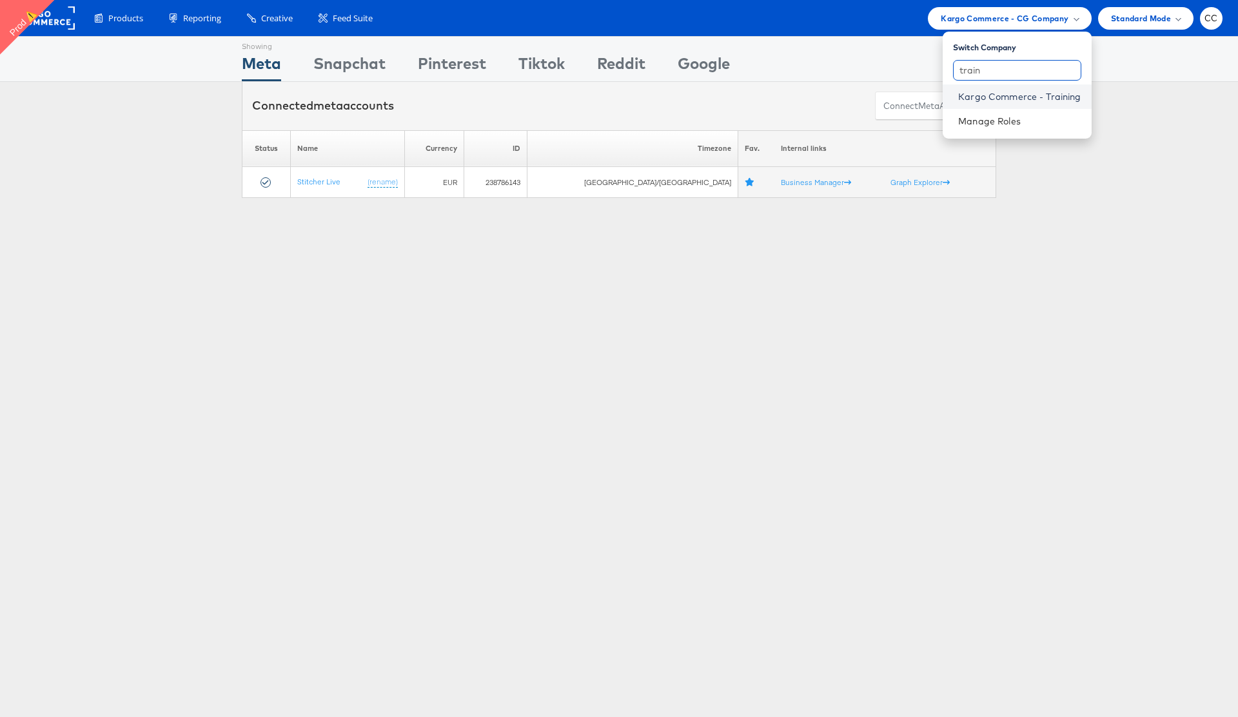
type input "train"
click at [1014, 99] on link "Kargo Commerce - Training" at bounding box center [1019, 96] width 123 height 13
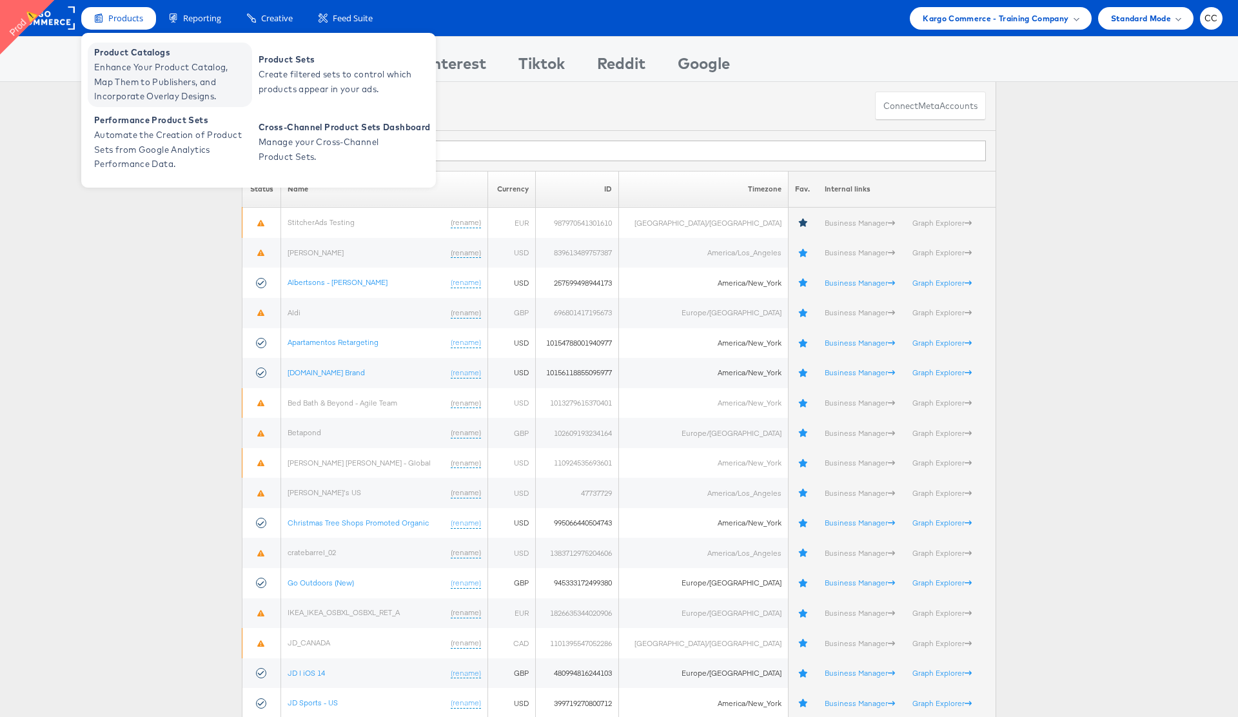
click at [148, 68] on span "Enhance Your Product Catalog, Map Them to Publishers, and Incorporate Overlay D…" at bounding box center [171, 82] width 155 height 44
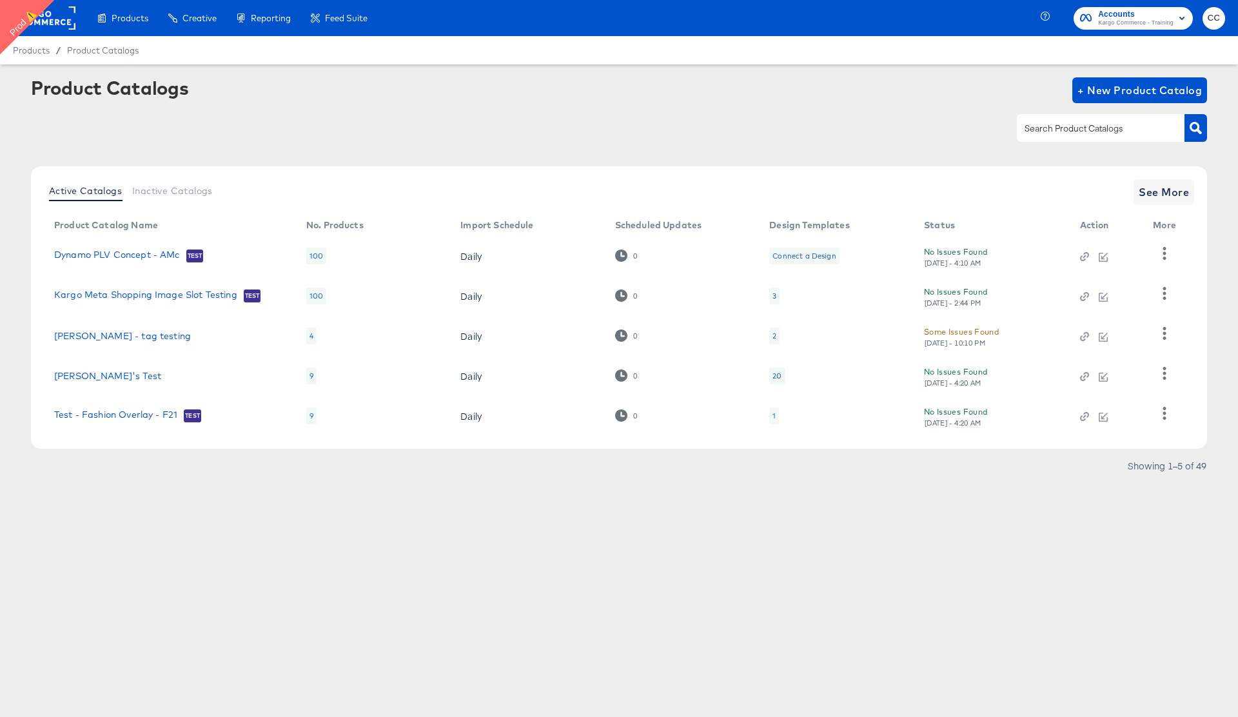
click at [1063, 126] on input "text" at bounding box center [1090, 128] width 137 height 15
type input "pharm"
click at [1197, 133] on icon "button" at bounding box center [1196, 128] width 12 height 12
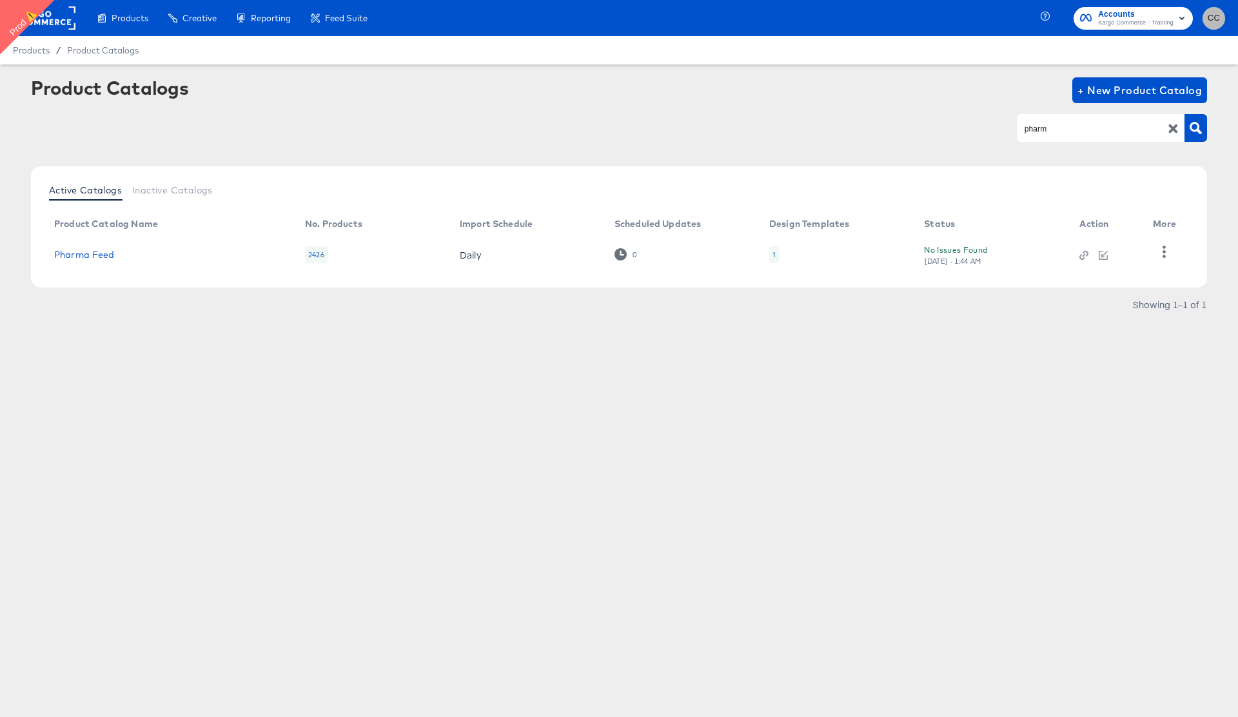
click at [1214, 15] on span "CC" at bounding box center [1214, 18] width 12 height 15
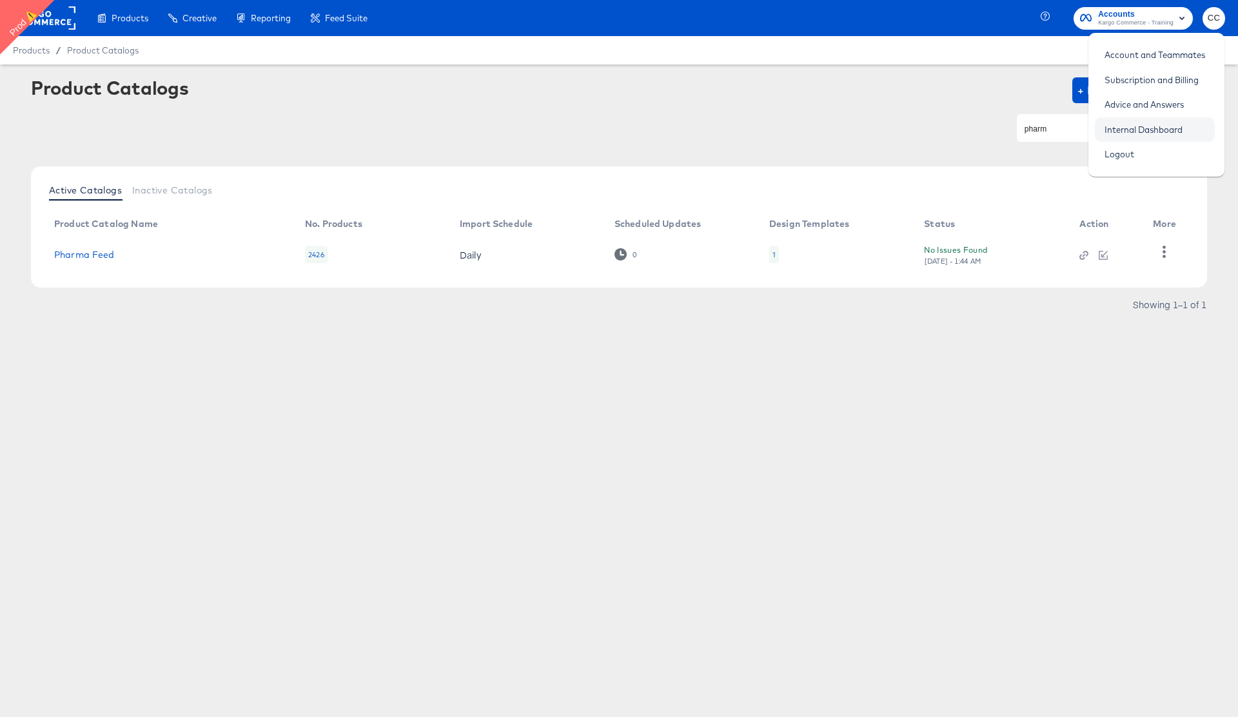
click at [1158, 129] on link "Internal Dashboard" at bounding box center [1143, 129] width 97 height 23
click at [82, 254] on link "Pharma Feed" at bounding box center [84, 255] width 61 height 10
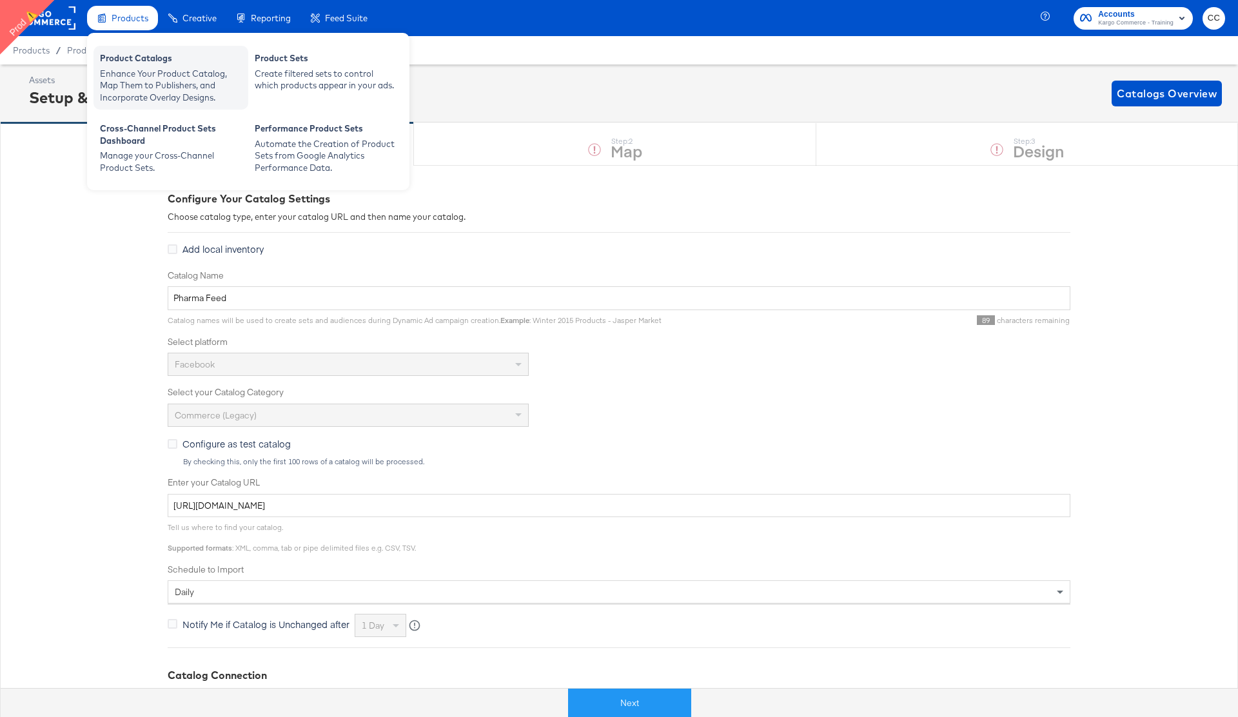
click at [135, 75] on div "Enhance Your Product Catalog, Map Them to Publishers, and Incorporate Overlay D…" at bounding box center [171, 86] width 142 height 36
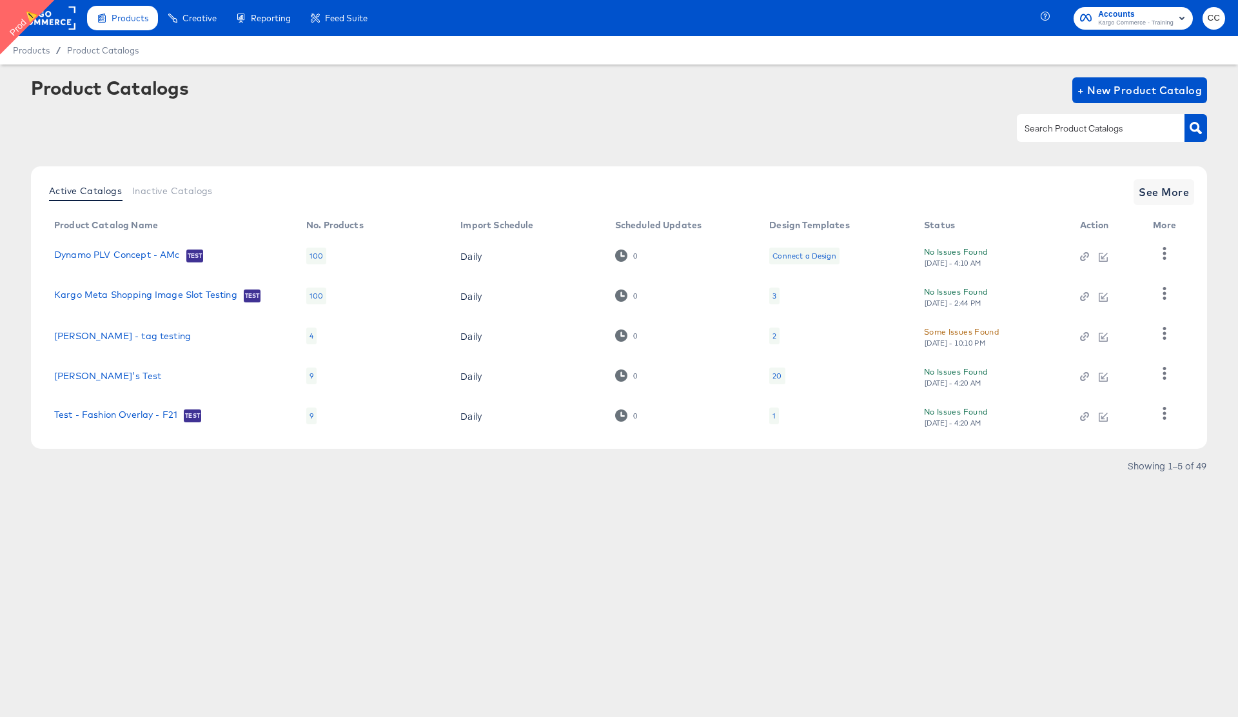
click at [1061, 132] on input "text" at bounding box center [1090, 128] width 137 height 15
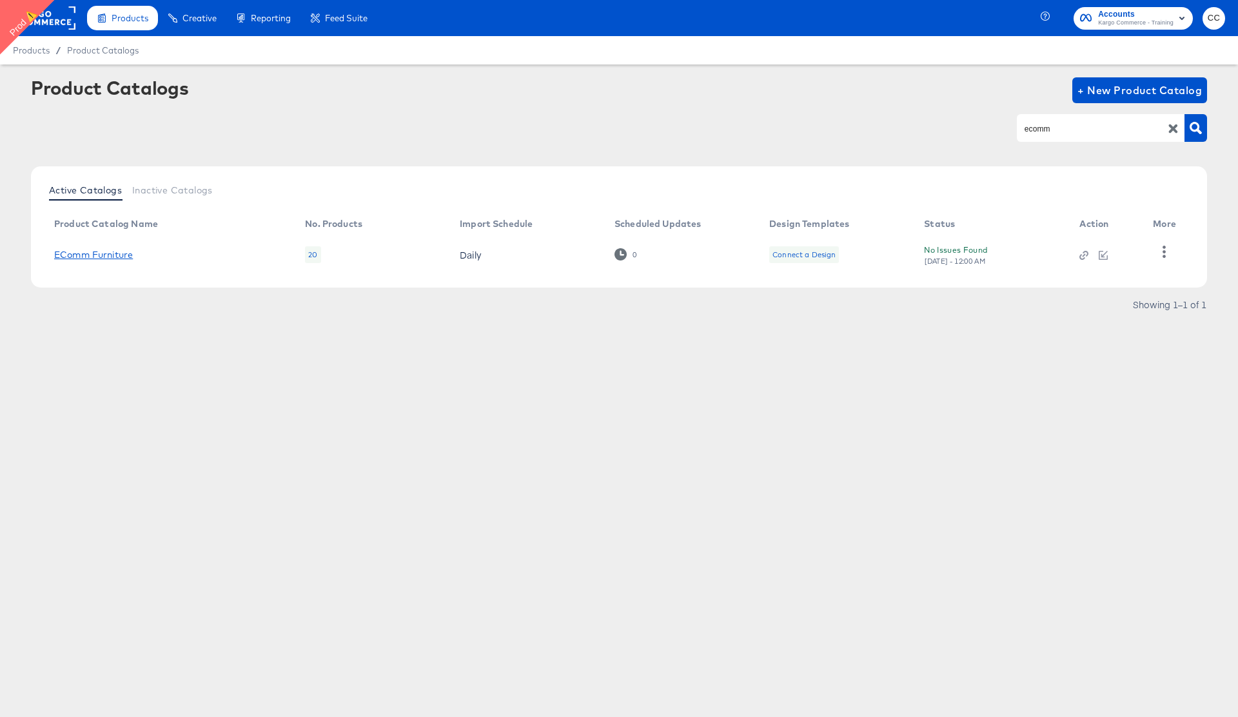
click at [115, 257] on link "EComm Furniture" at bounding box center [93, 255] width 79 height 10
click at [1061, 119] on div "ecomm" at bounding box center [1101, 127] width 168 height 27
click at [1037, 127] on input "ecomm" at bounding box center [1090, 128] width 137 height 15
type input "mcc"
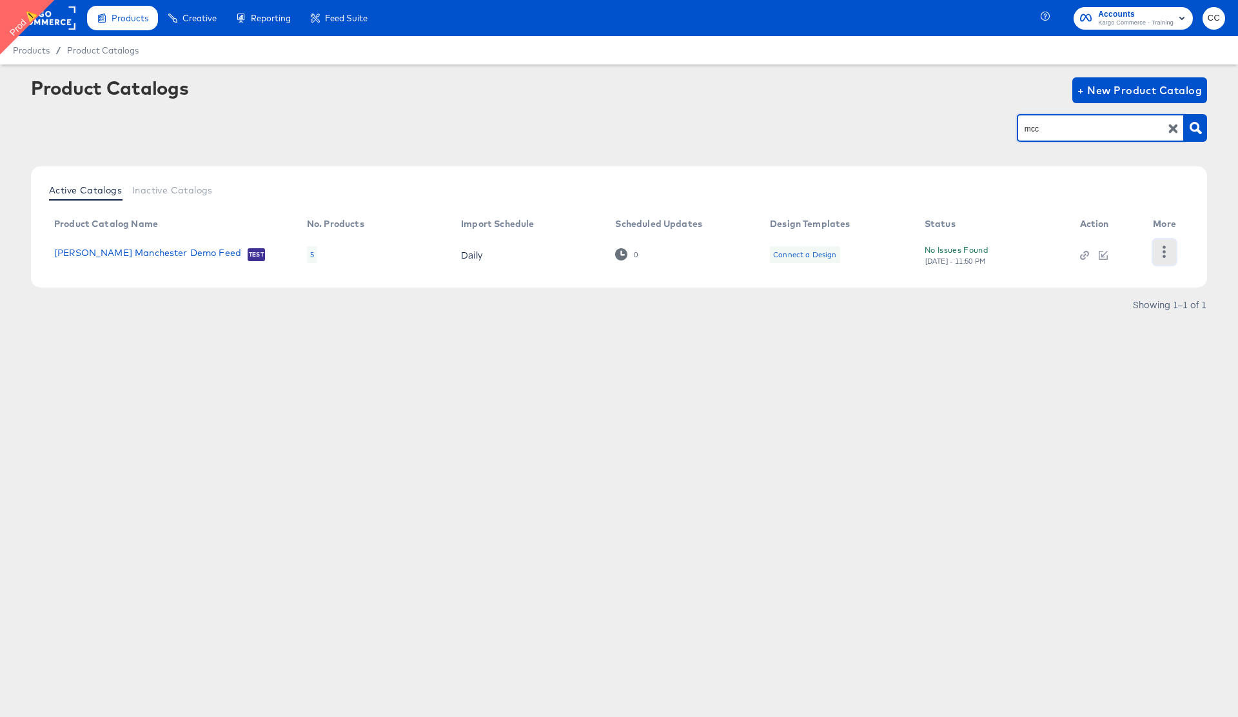
click at [1166, 256] on icon "button" at bounding box center [1164, 252] width 12 height 12
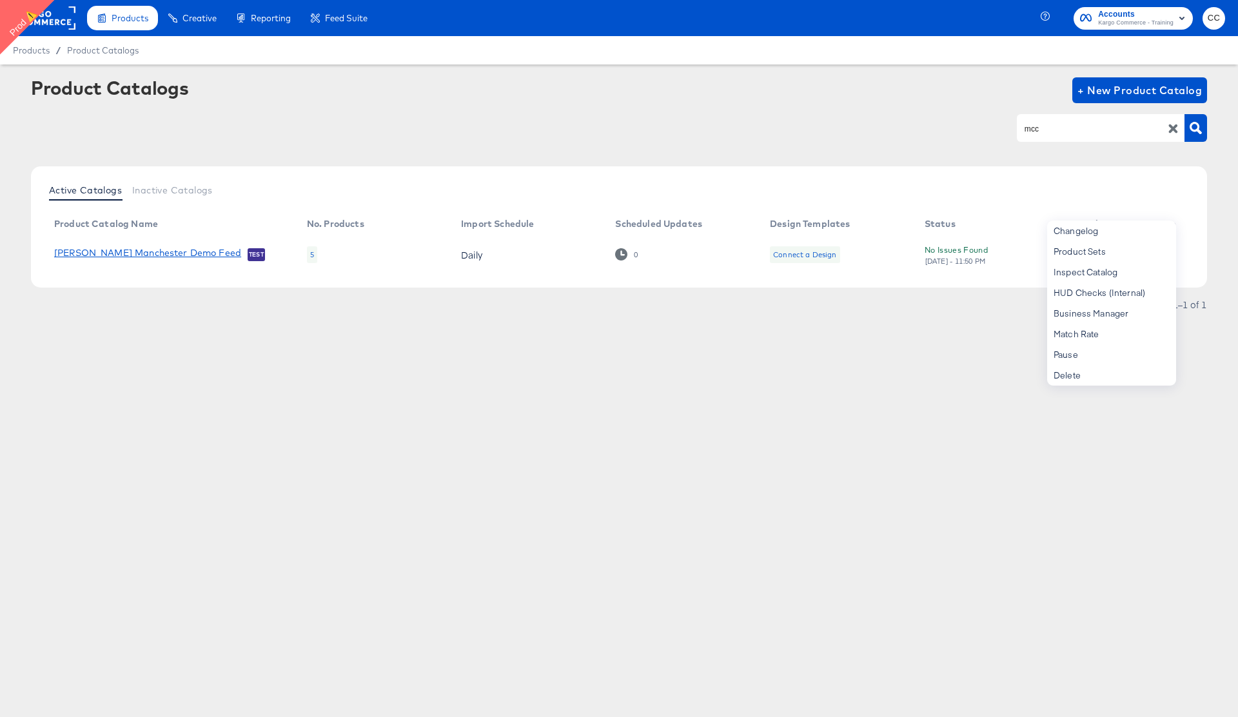
click at [123, 251] on link "McCann Manchester Demo Feed" at bounding box center [147, 254] width 187 height 13
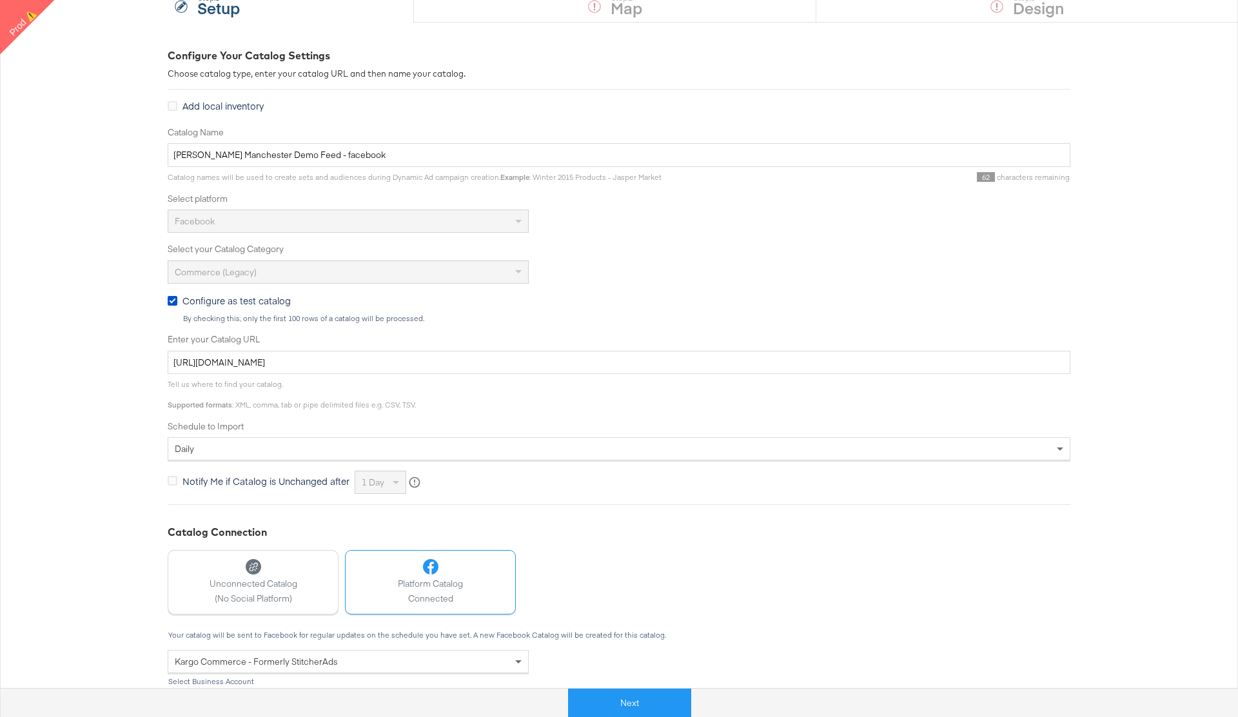
scroll to position [249, 0]
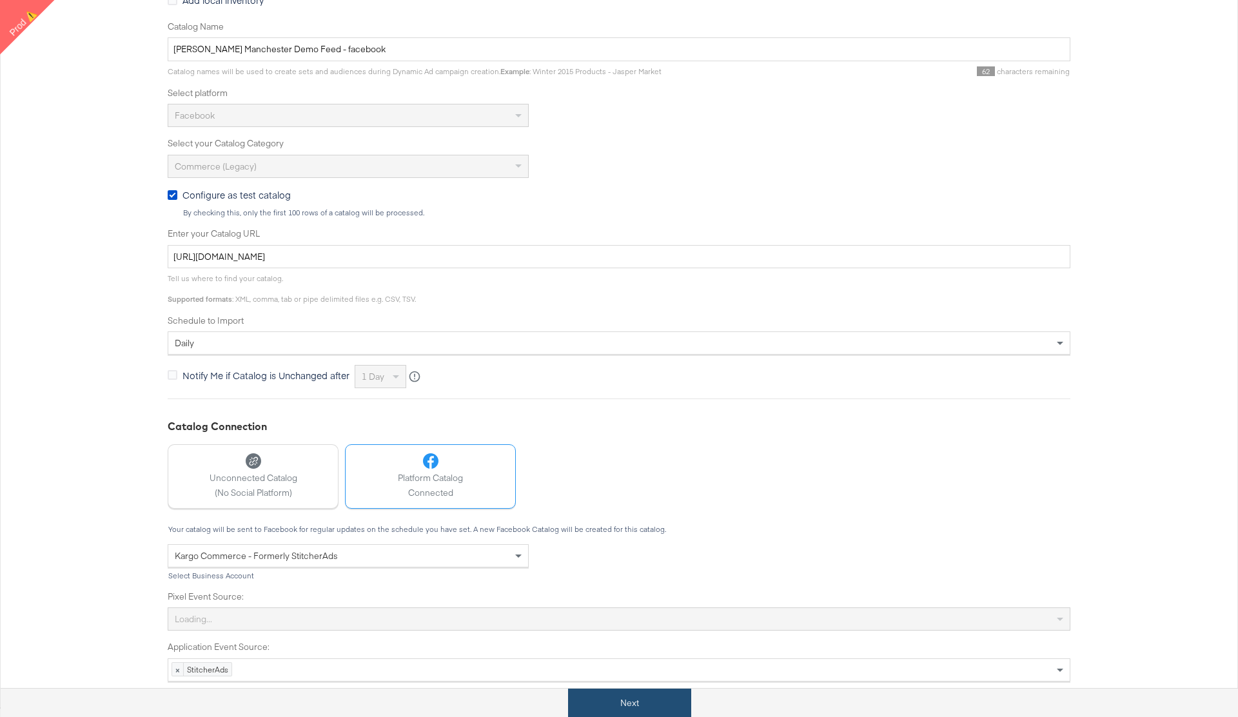
click at [638, 700] on button "Next" at bounding box center [629, 703] width 123 height 29
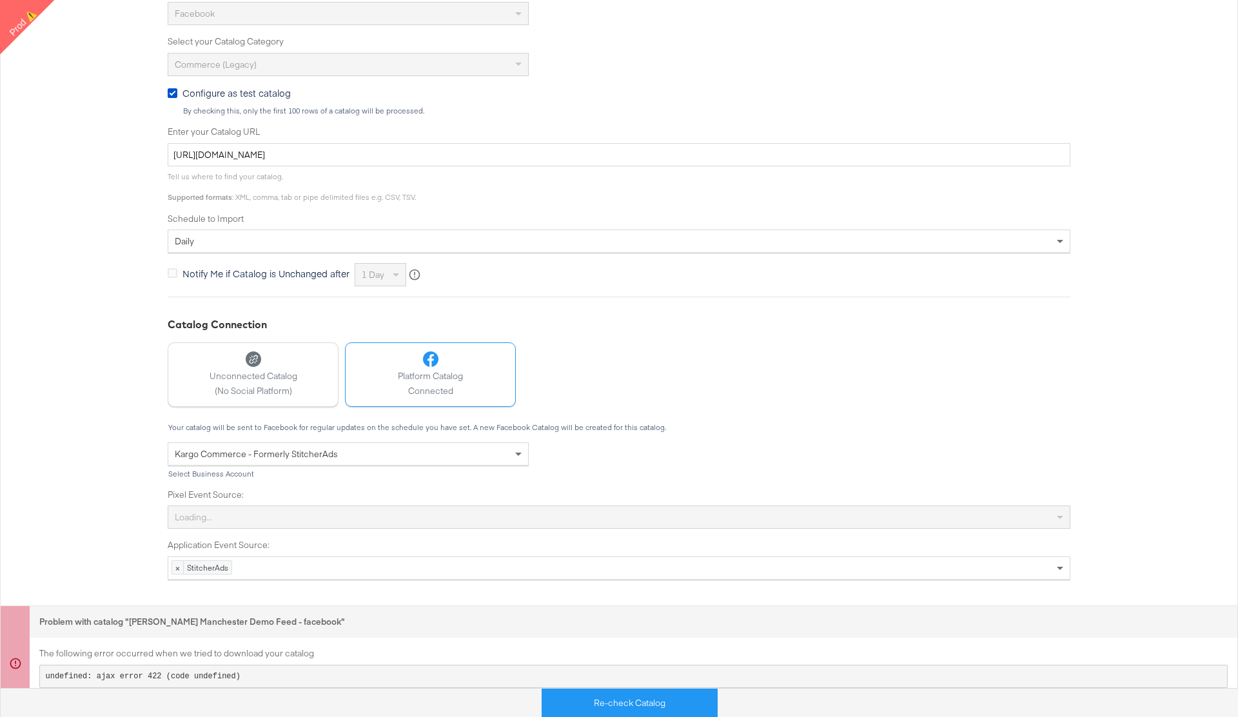
scroll to position [365, 0]
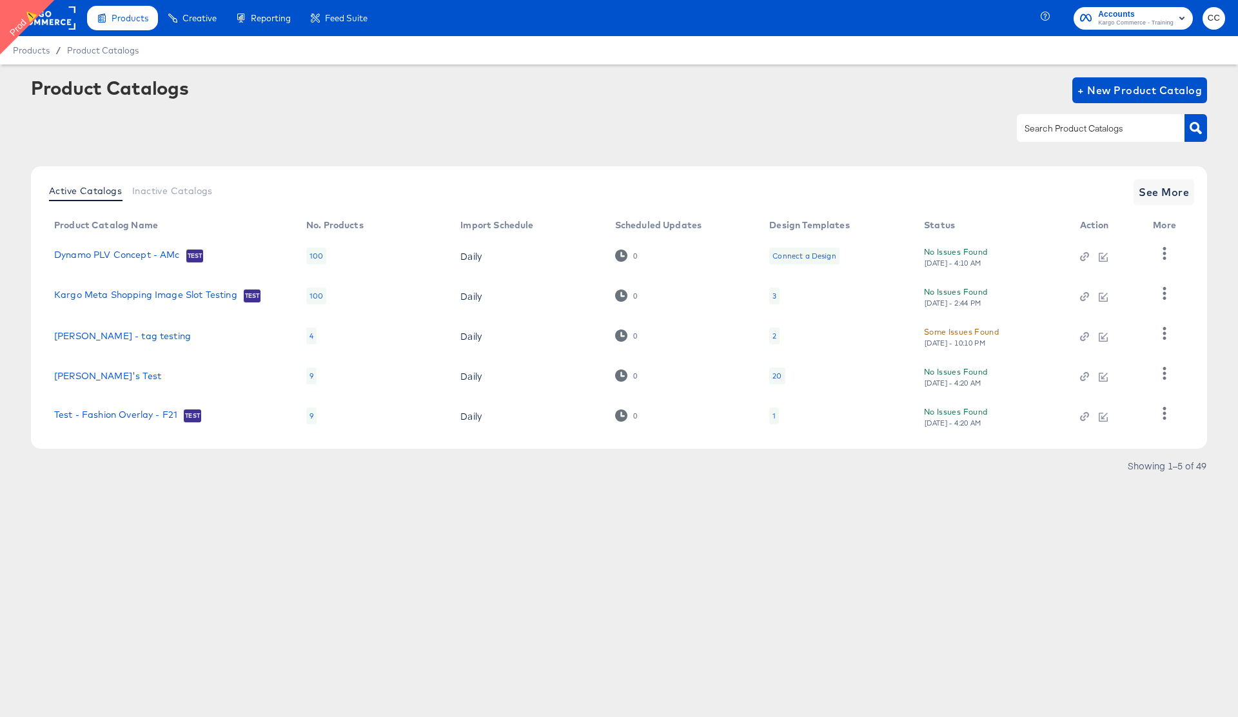
click at [1071, 132] on input "text" at bounding box center [1090, 128] width 137 height 15
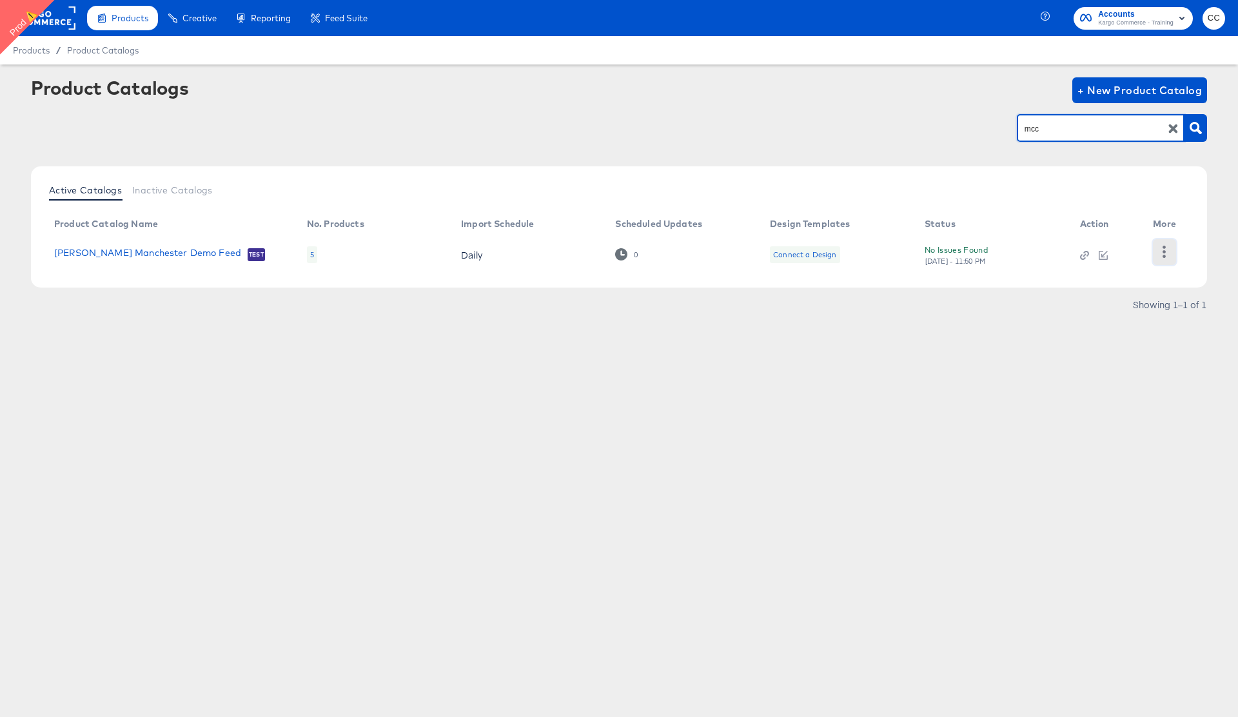
click at [1163, 247] on icon "button" at bounding box center [1164, 252] width 12 height 12
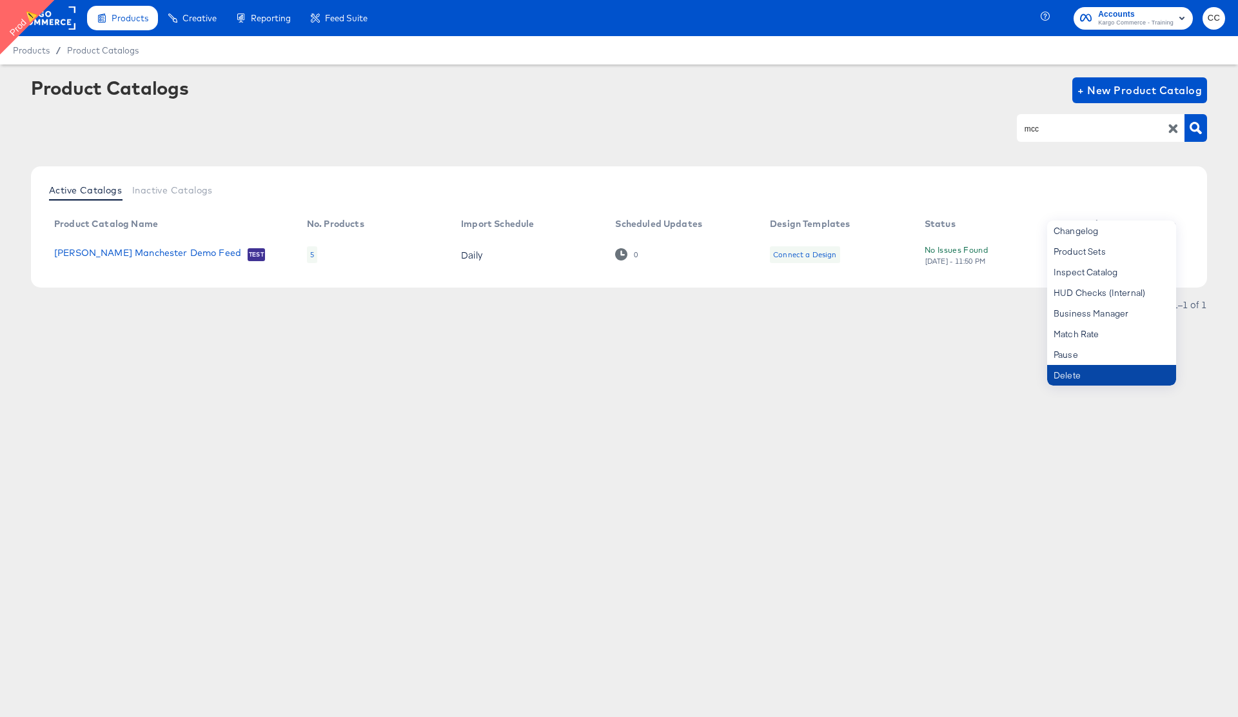
click at [1089, 377] on div "Delete" at bounding box center [1111, 375] width 129 height 21
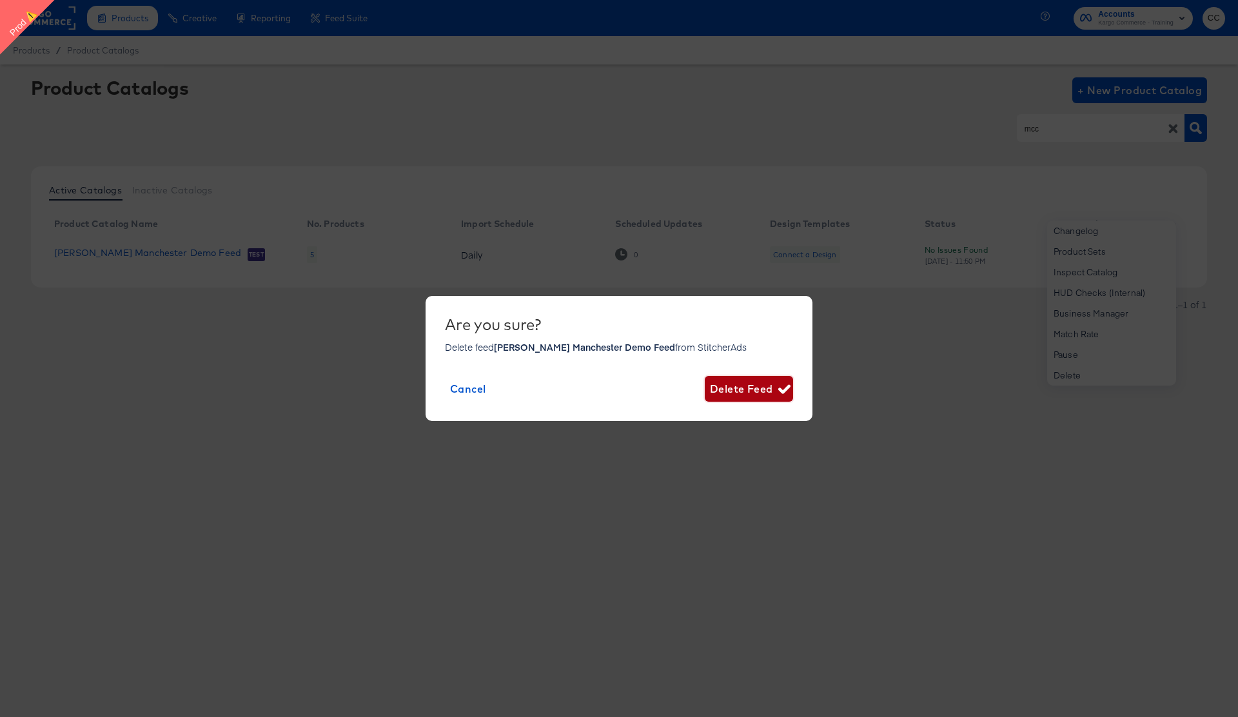
click at [750, 392] on span "Delete Feed" at bounding box center [749, 389] width 78 height 18
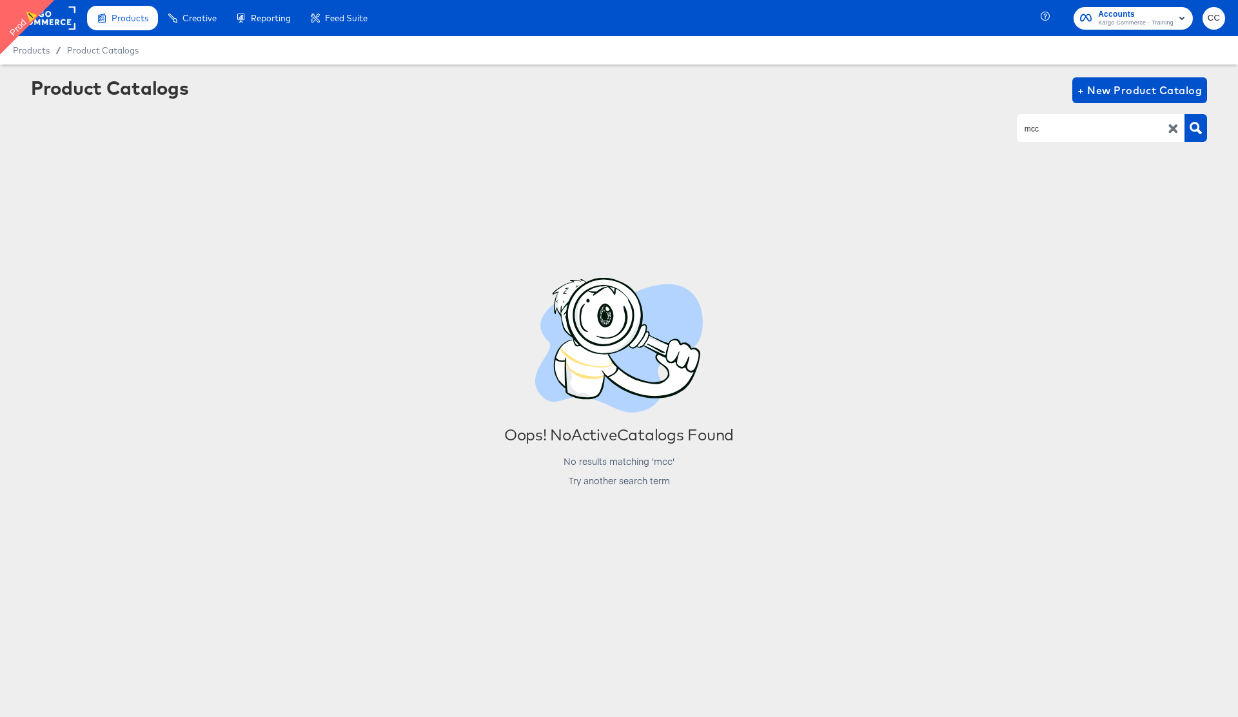
click at [1032, 125] on input "mcc" at bounding box center [1090, 128] width 137 height 15
type input "RB"
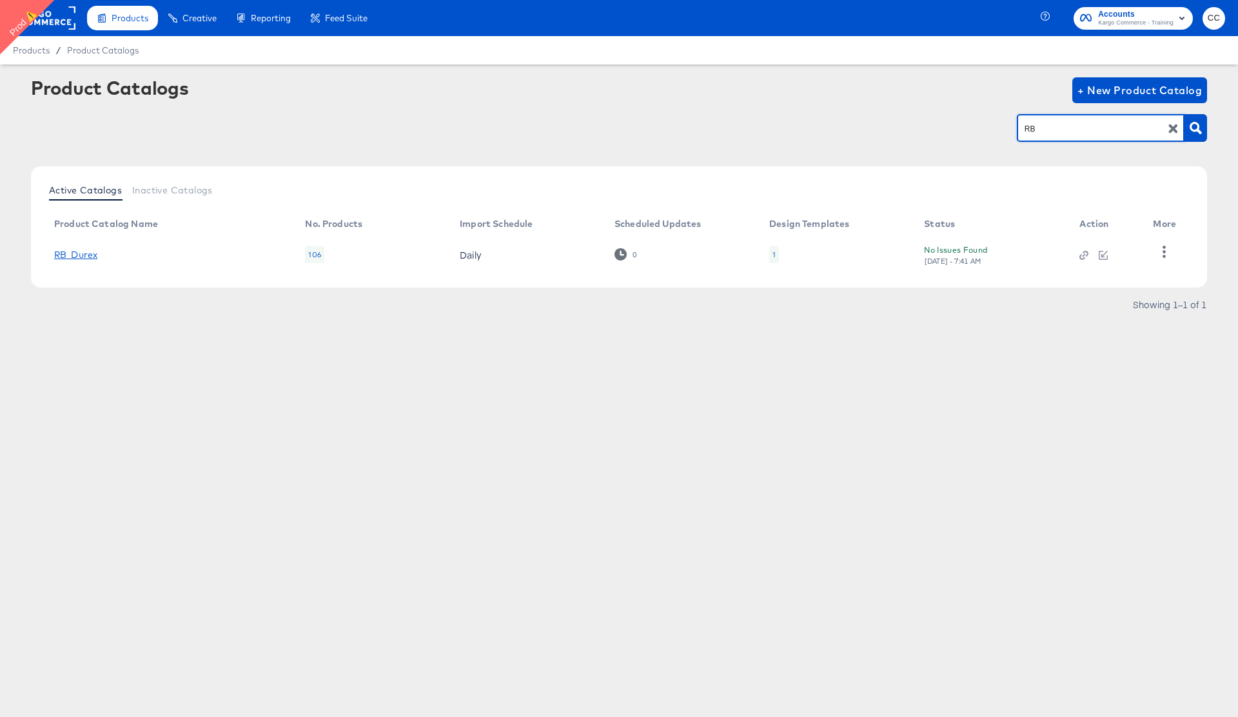
click at [81, 256] on link "RB_Durex" at bounding box center [75, 255] width 43 height 10
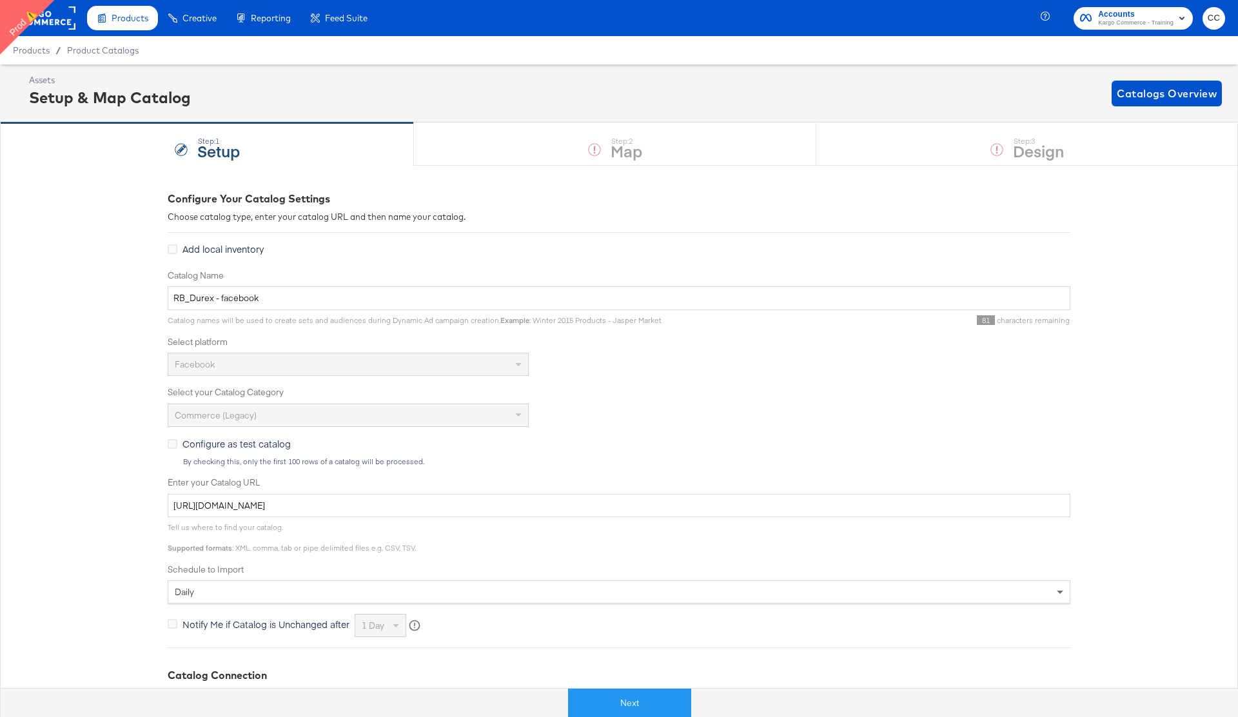
click at [56, 19] on rect at bounding box center [45, 17] width 59 height 23
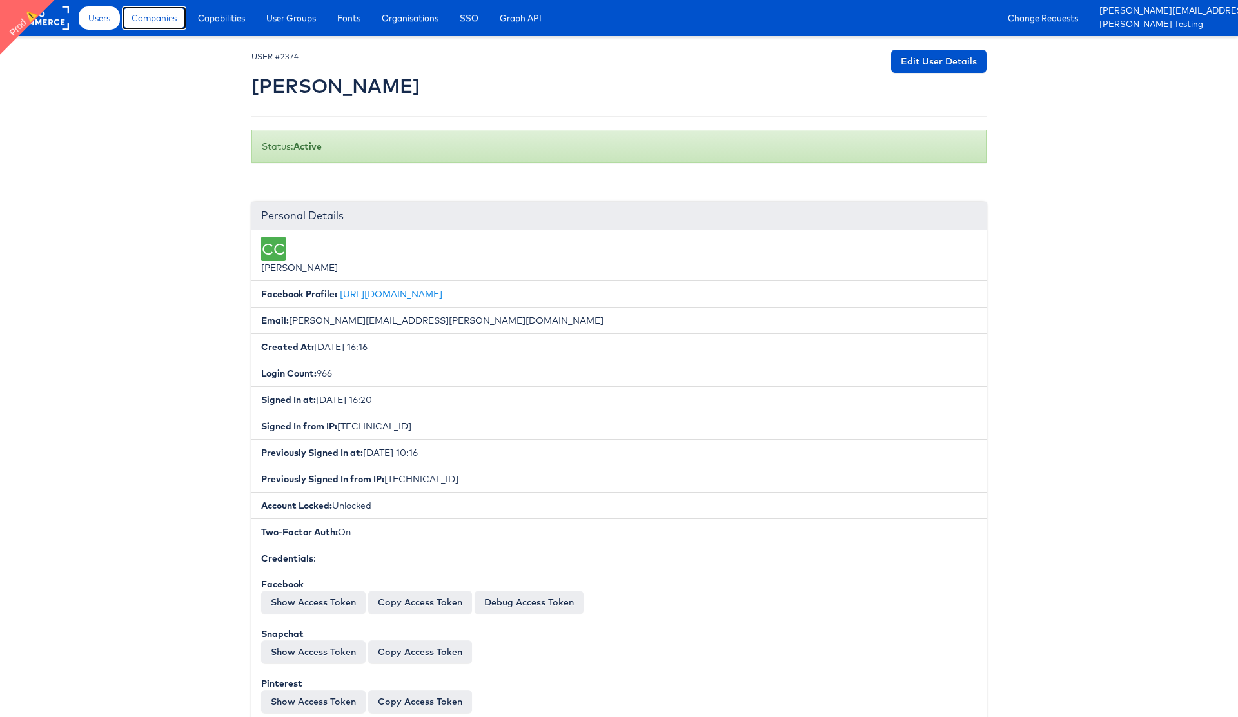
click at [153, 18] on span "Companies" at bounding box center [154, 18] width 45 height 13
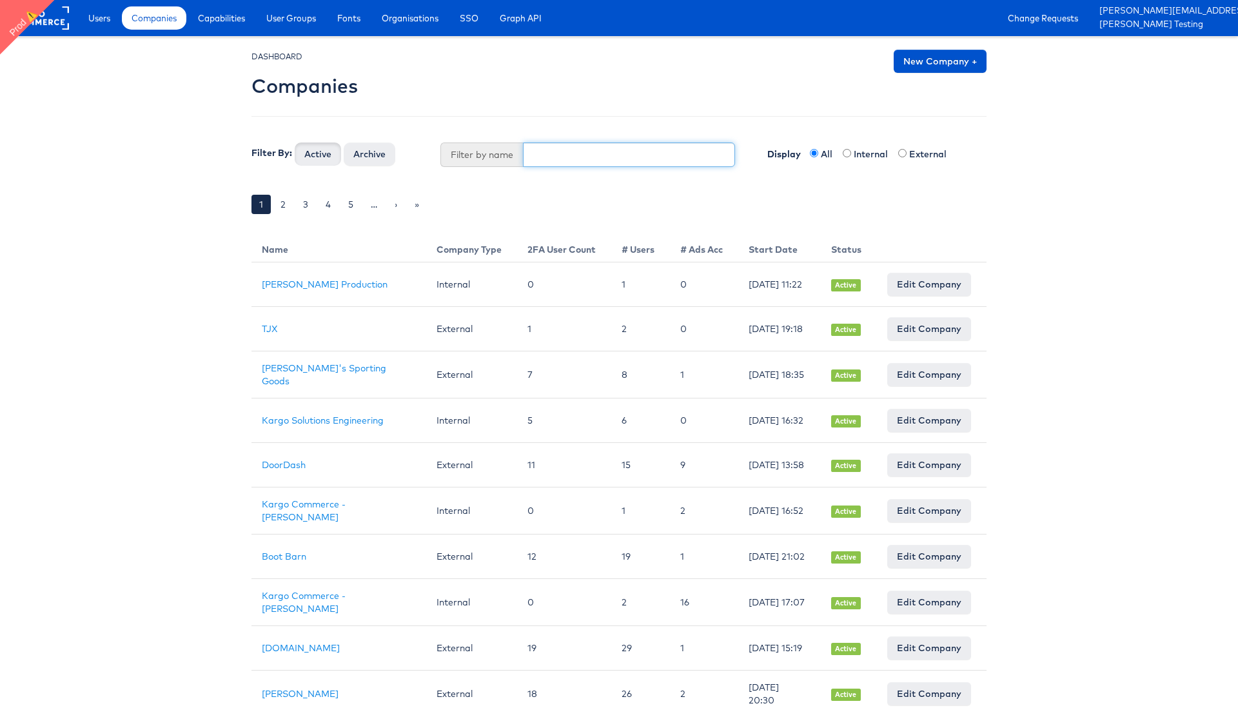
click at [564, 155] on input "text" at bounding box center [629, 155] width 213 height 25
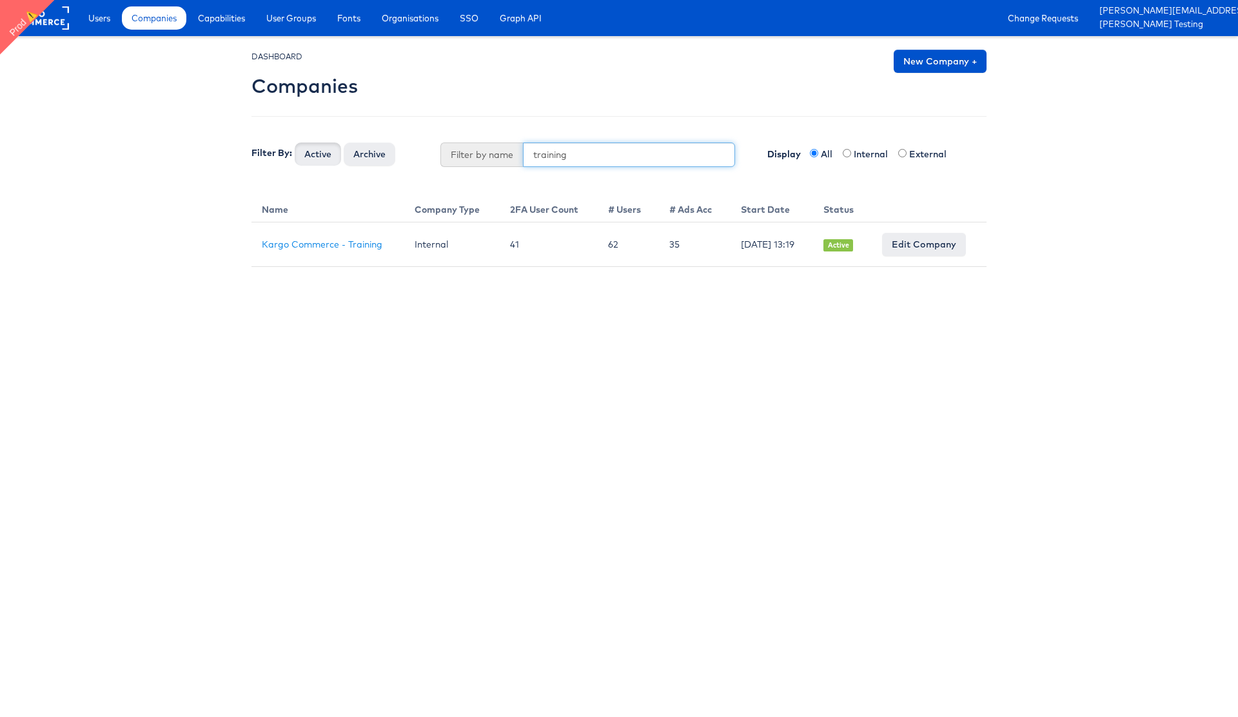
type input "training"
click at [295, 143] on button "Active" at bounding box center [318, 154] width 46 height 23
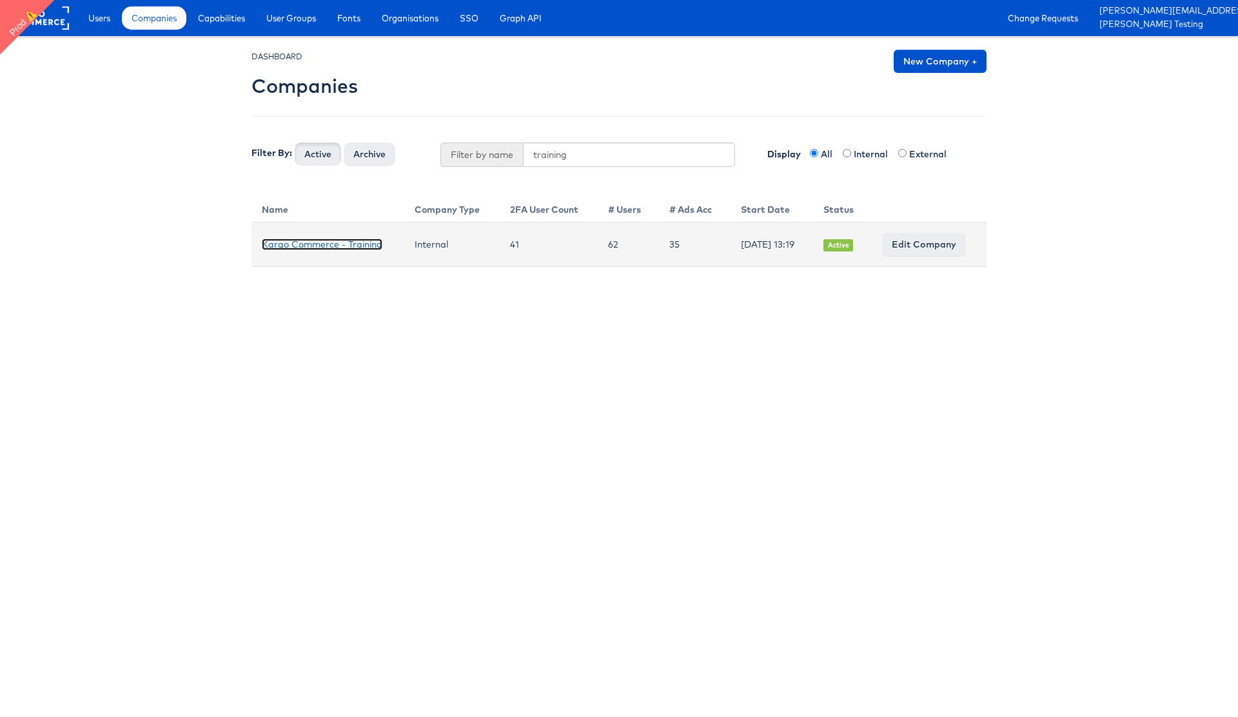
click at [353, 239] on link "Kargo Commerce - Training" at bounding box center [322, 245] width 121 height 12
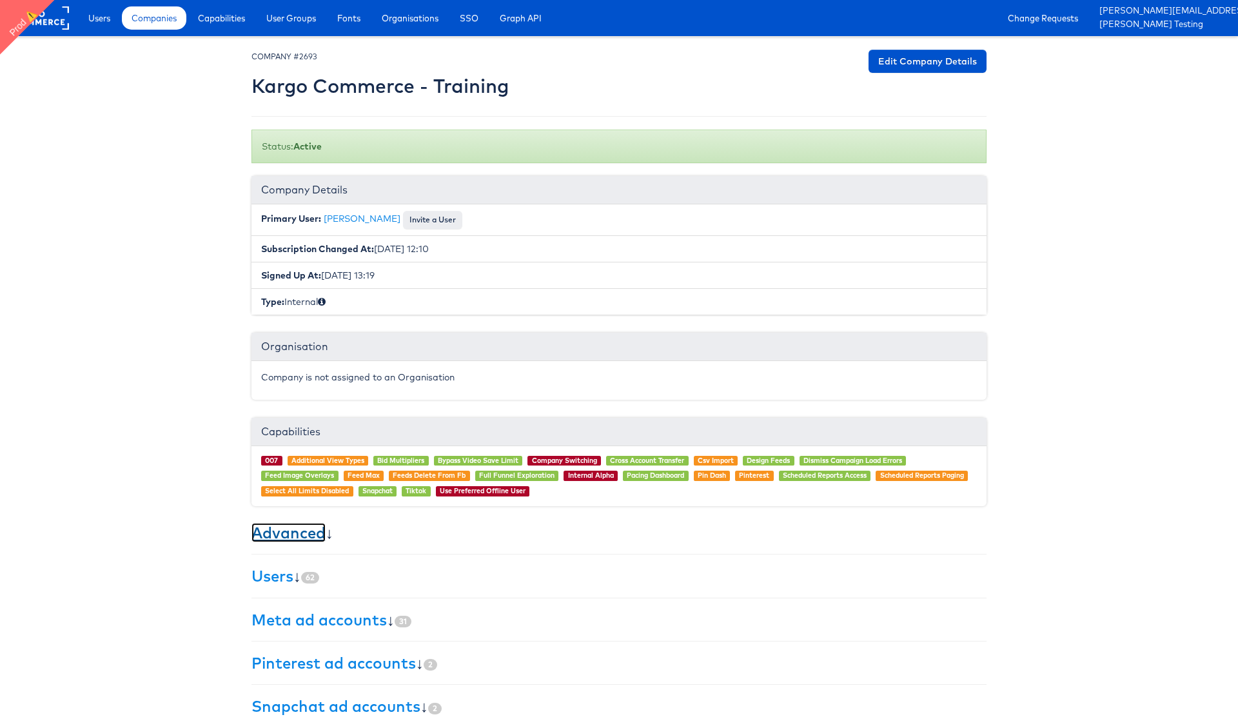
click at [296, 533] on link "Advanced" at bounding box center [289, 532] width 74 height 19
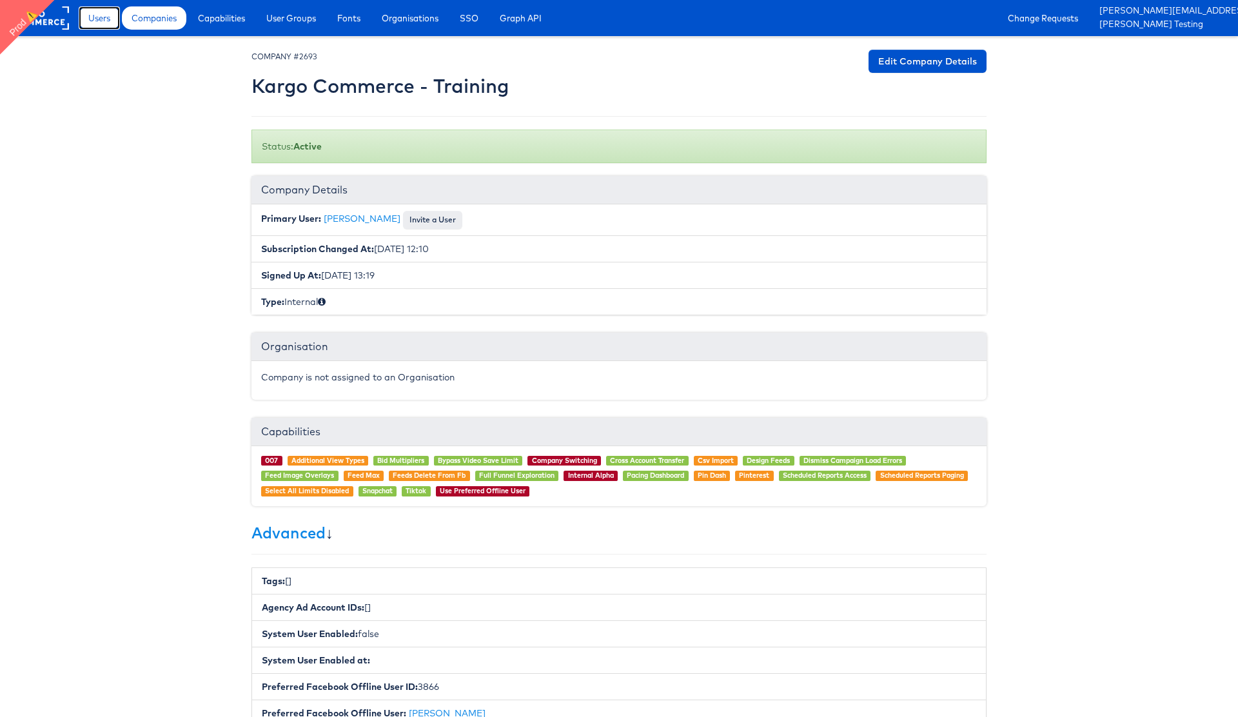
click at [100, 21] on span "Users" at bounding box center [99, 18] width 22 height 13
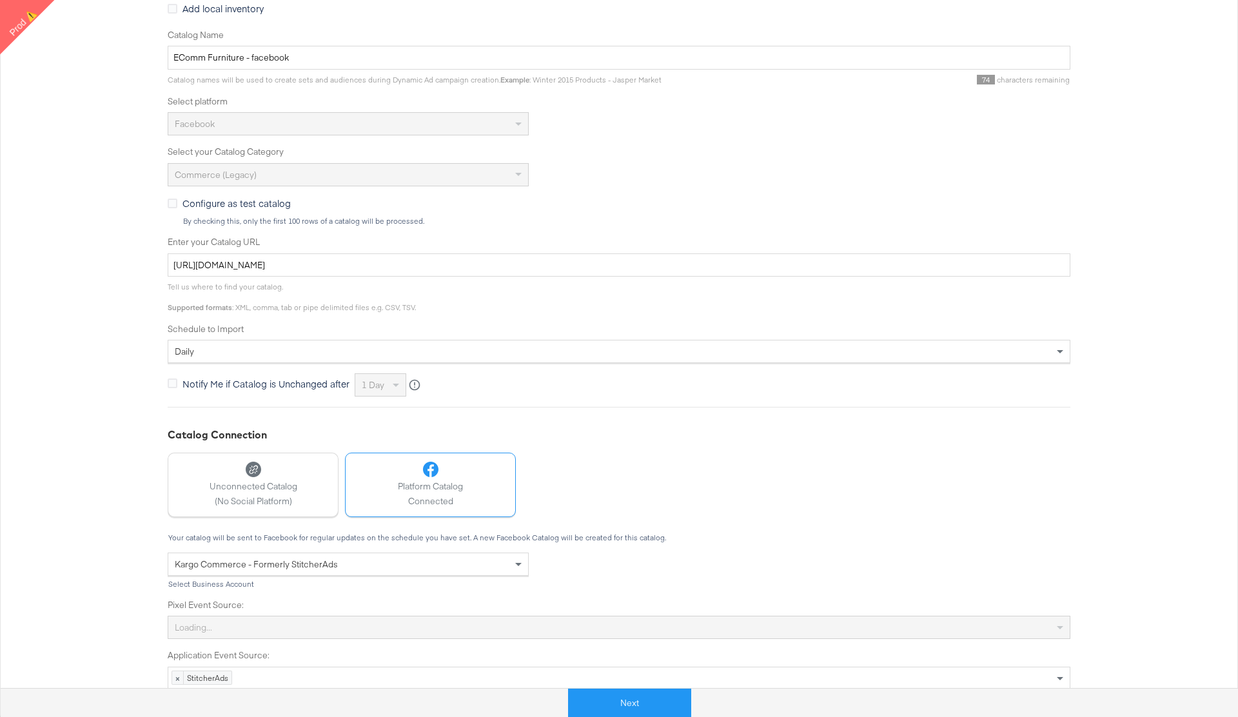
scroll to position [232, 0]
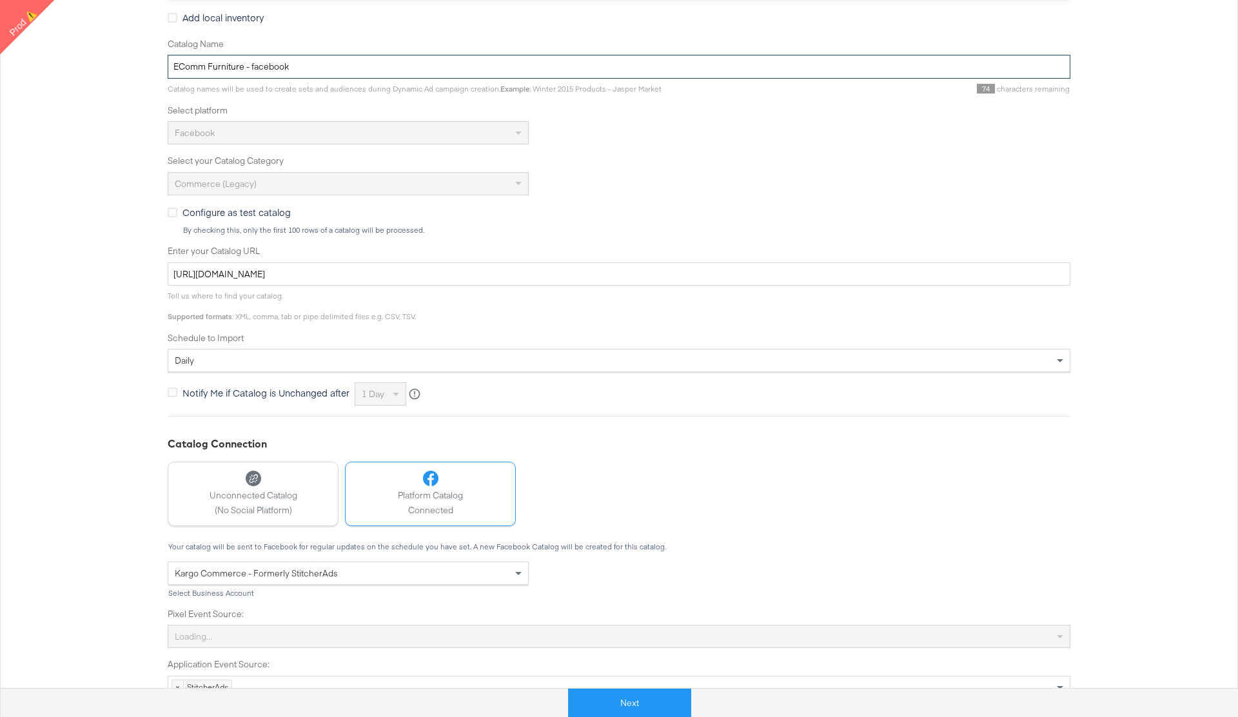
drag, startPoint x: 173, startPoint y: 66, endPoint x: 351, endPoint y: 66, distance: 178.6
click at [351, 66] on input "EComm Furniture - facebook" at bounding box center [619, 67] width 903 height 24
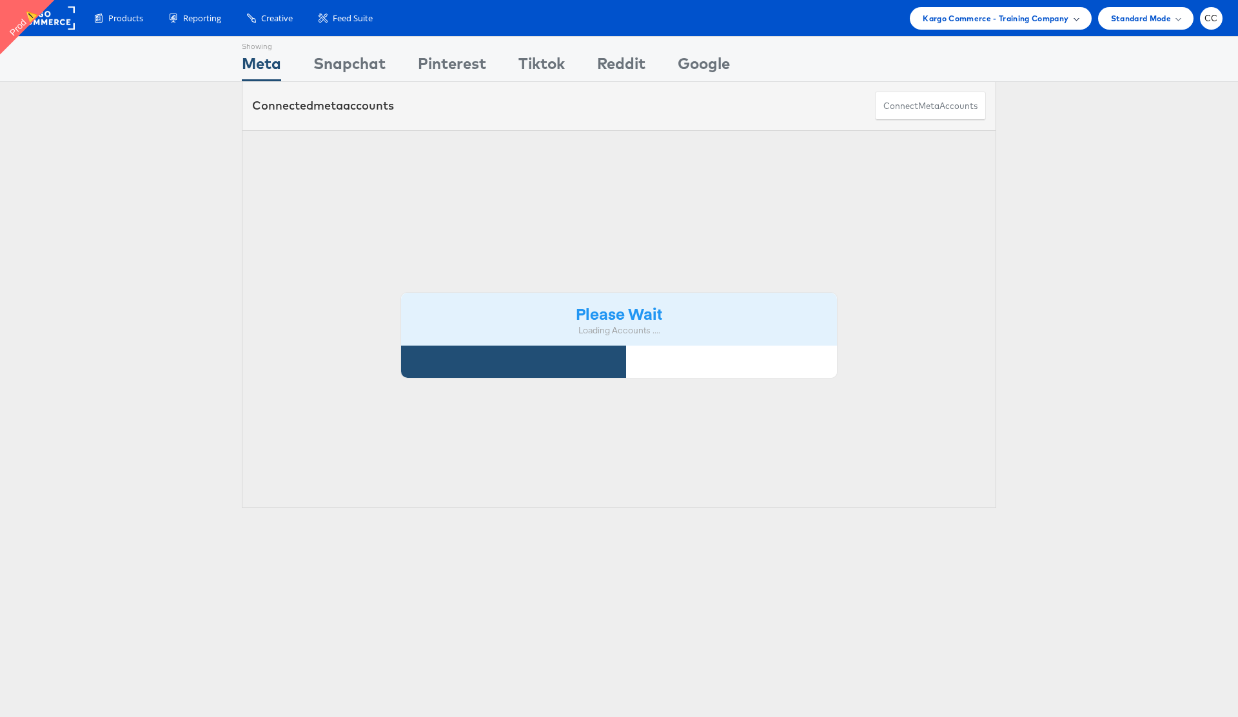
click at [1061, 16] on span "Kargo Commerce - Training Company" at bounding box center [996, 19] width 146 height 14
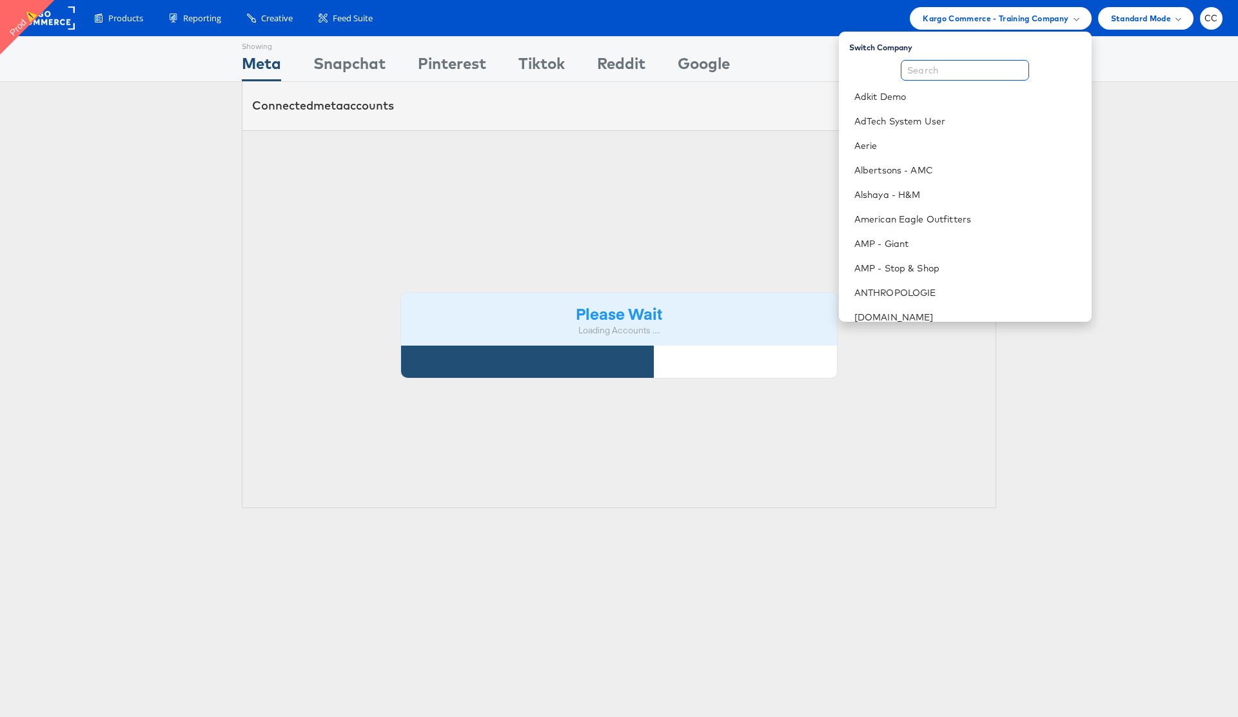
click at [935, 71] on input "text" at bounding box center [965, 70] width 128 height 21
type input "p"
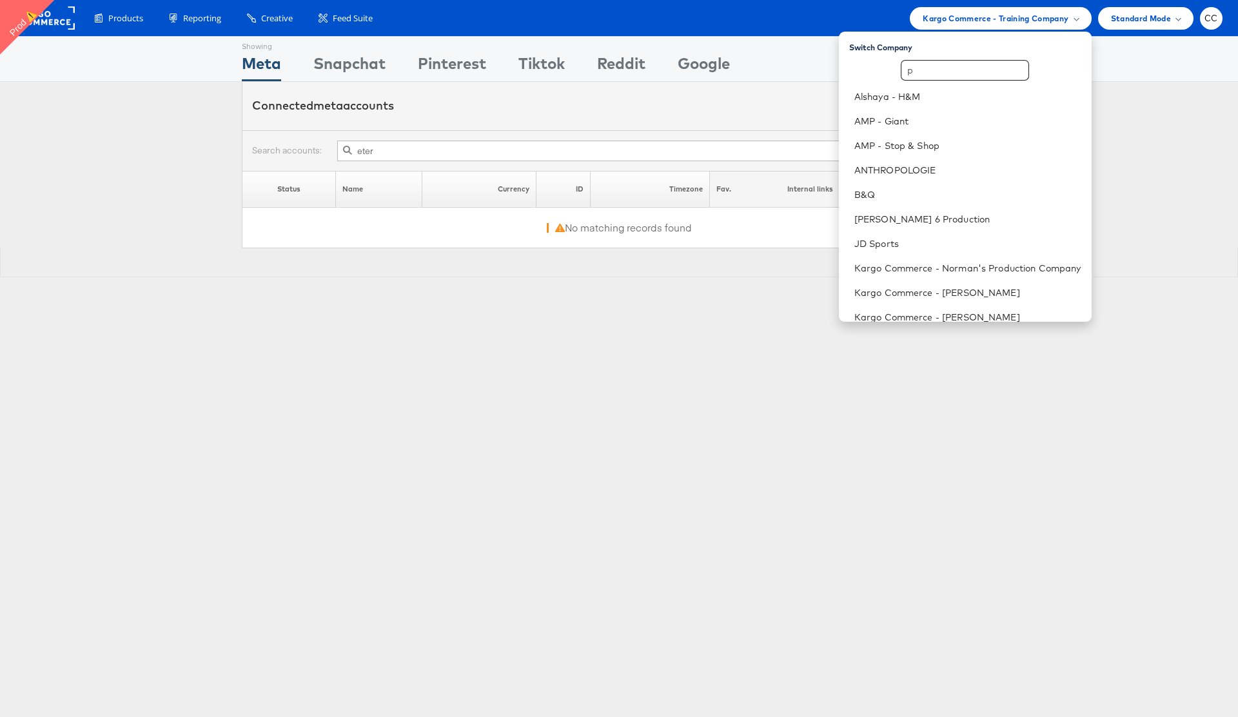
type input "eter"
click at [931, 69] on input "p" at bounding box center [965, 70] width 128 height 21
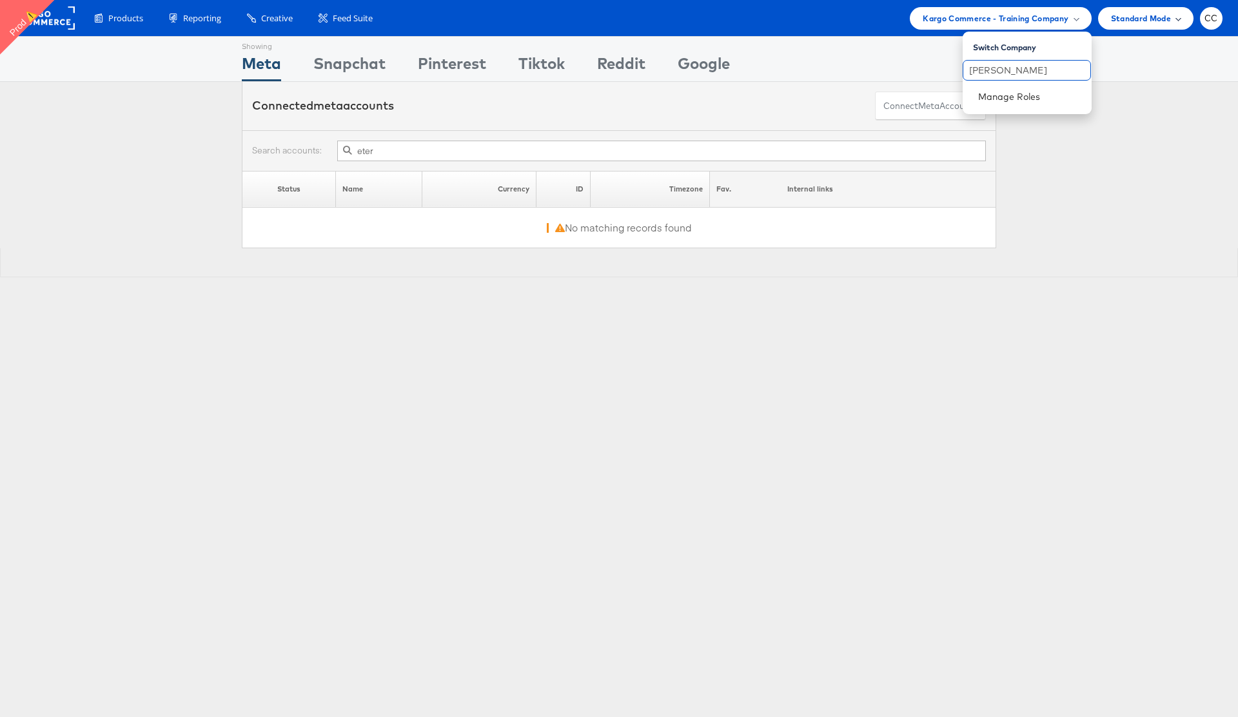
type input "[PERSON_NAME]"
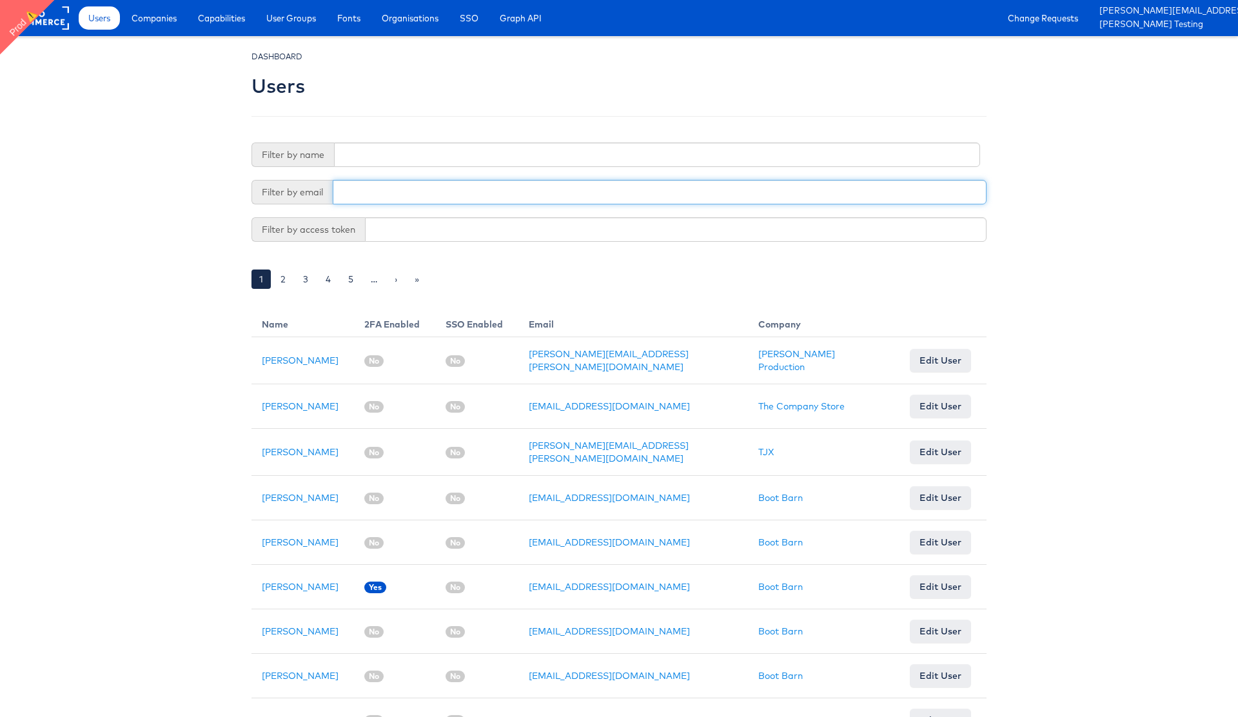
click at [386, 197] on input "text" at bounding box center [660, 192] width 654 height 25
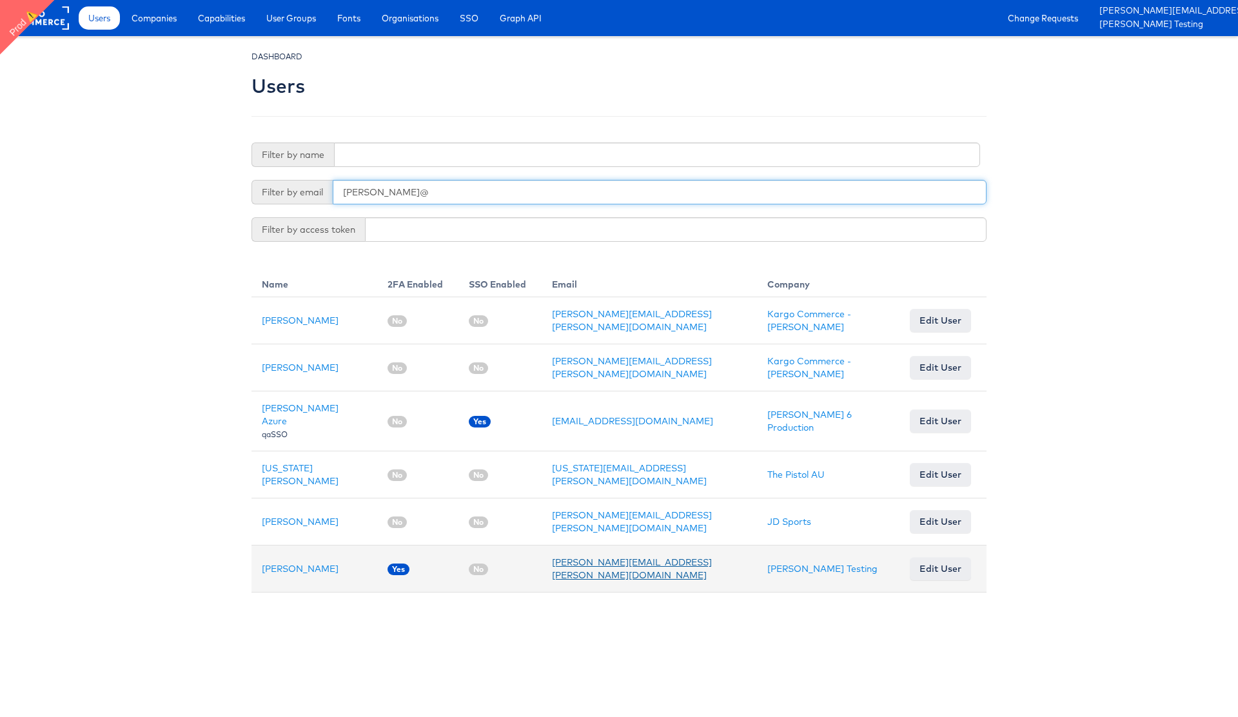
type input "[PERSON_NAME]@"
click at [589, 557] on link "[PERSON_NAME][EMAIL_ADDRESS][PERSON_NAME][DOMAIN_NAME]" at bounding box center [632, 569] width 160 height 25
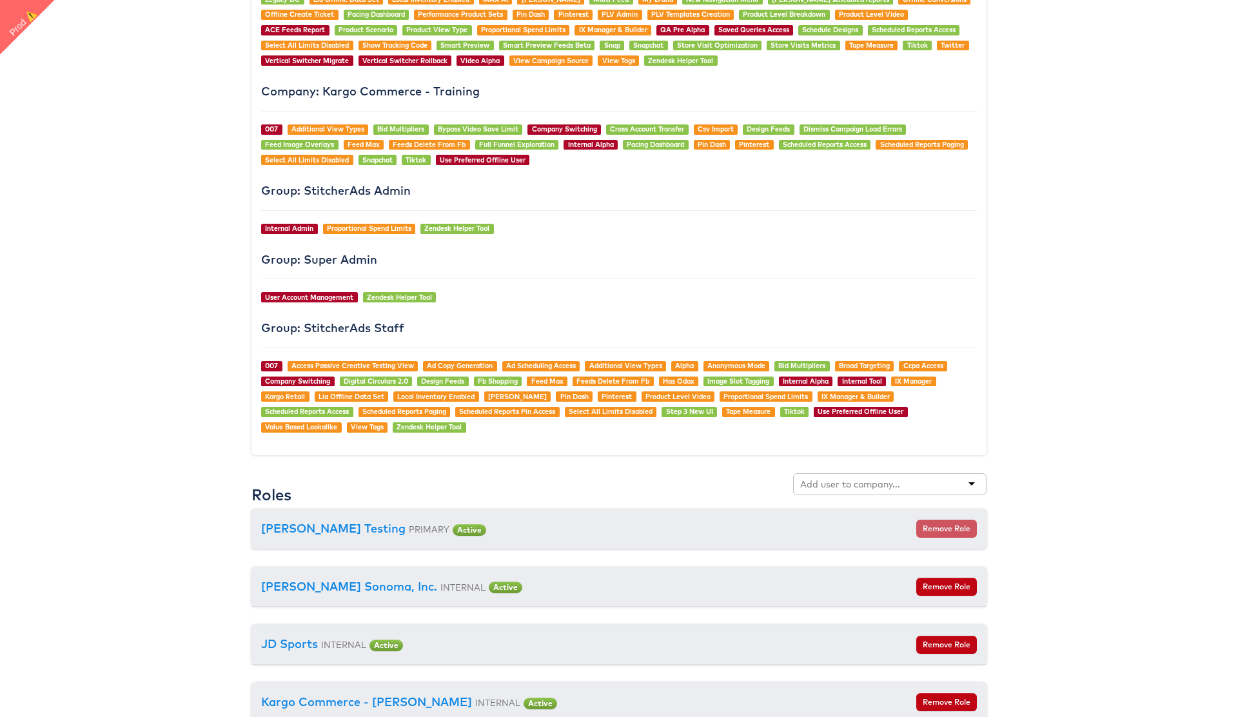
scroll to position [1472, 0]
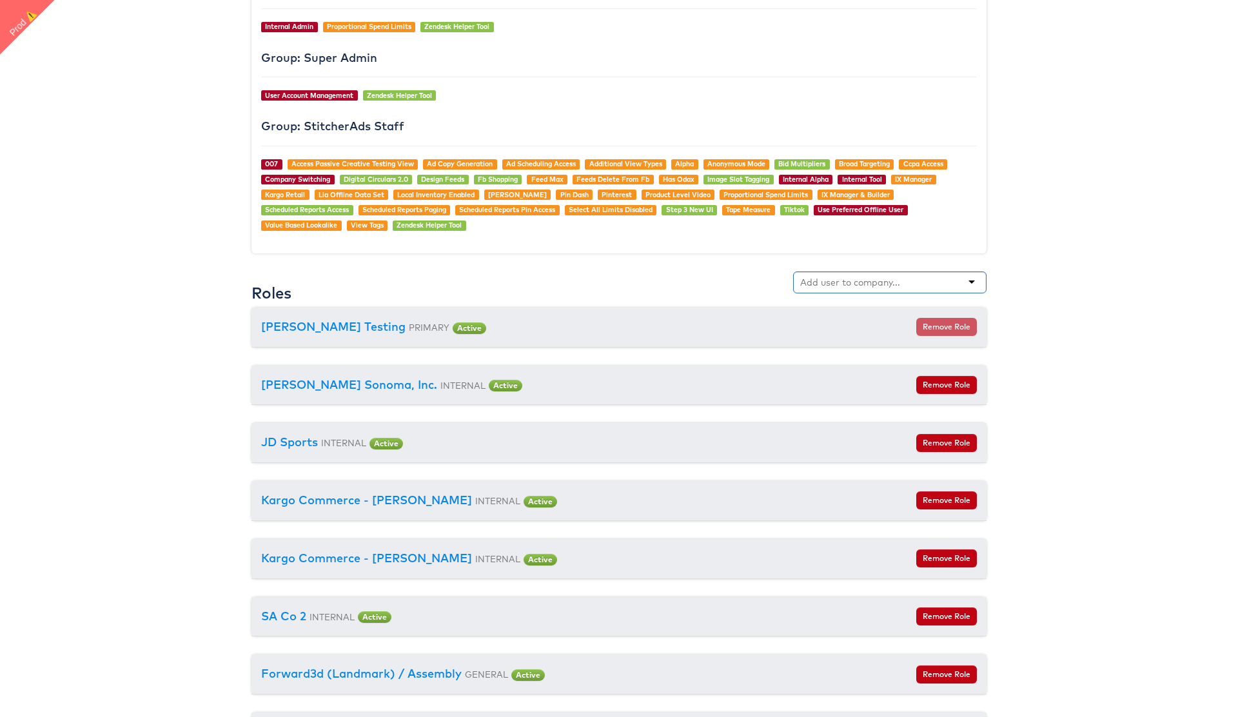
click at [837, 285] on input "text" at bounding box center [851, 282] width 102 height 13
type input "[PERSON_NAME]"
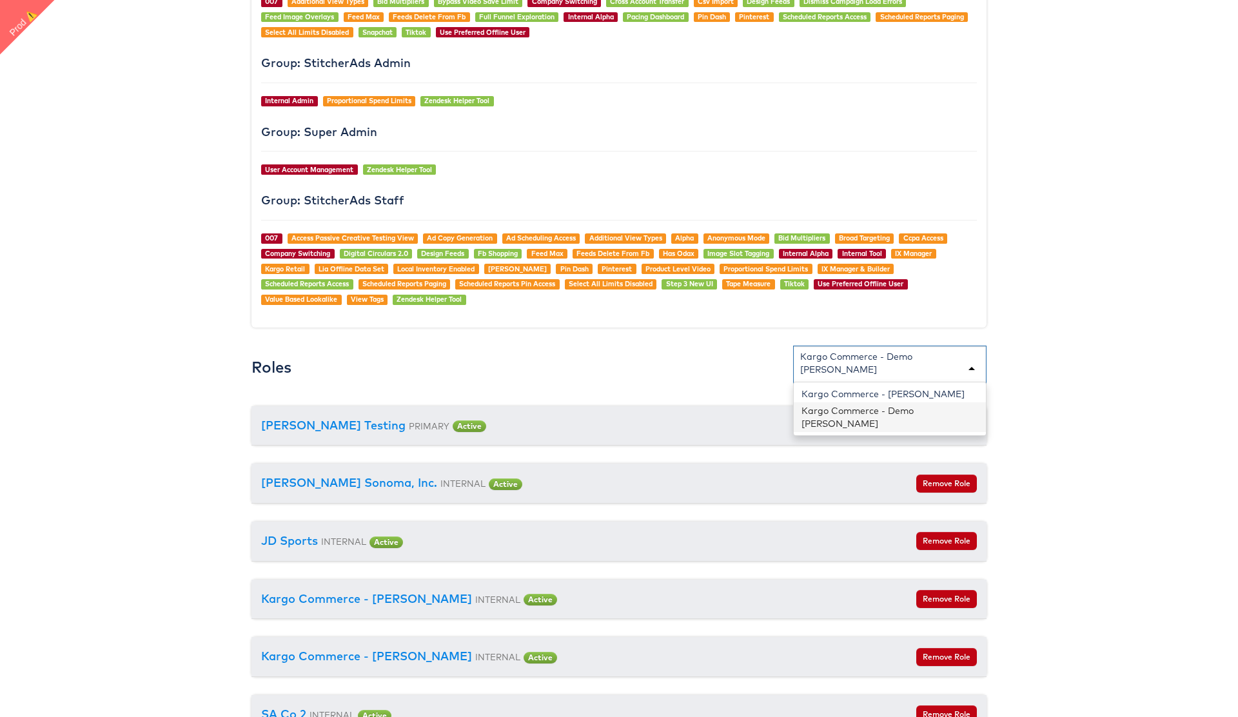
scroll to position [1403, 0]
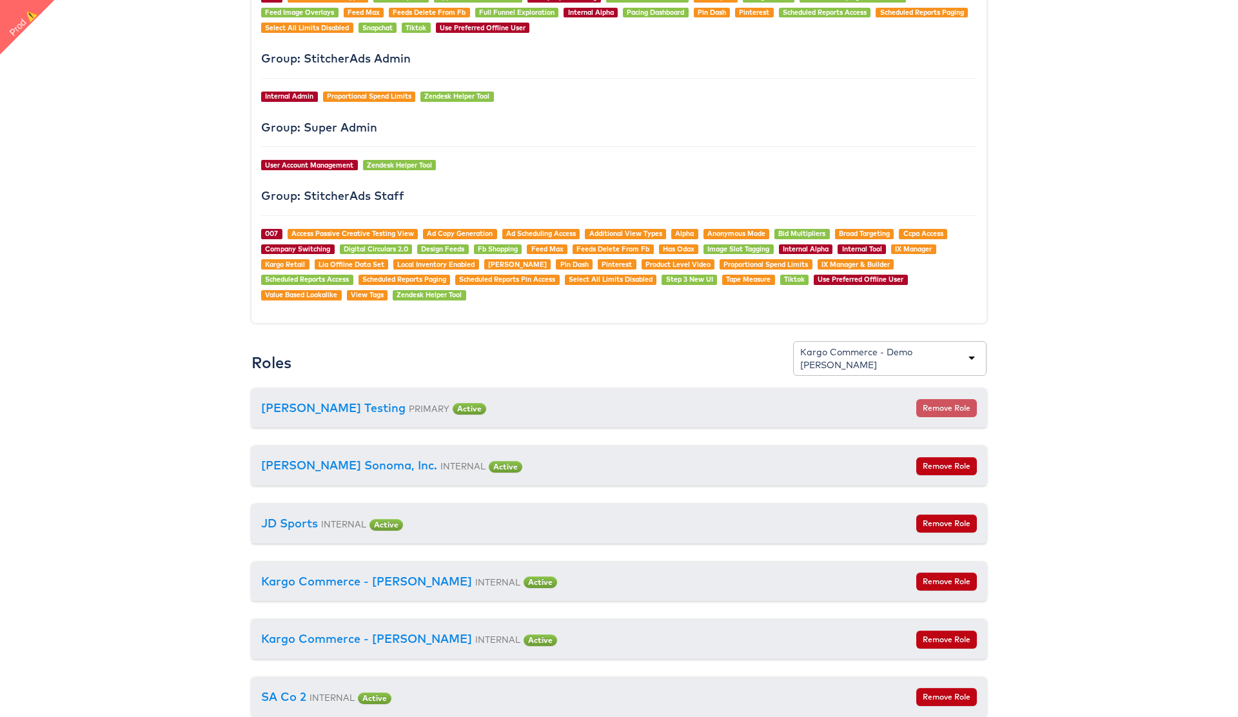
click at [904, 353] on div "Kargo Commerce - Demo [PERSON_NAME]" at bounding box center [889, 359] width 179 height 26
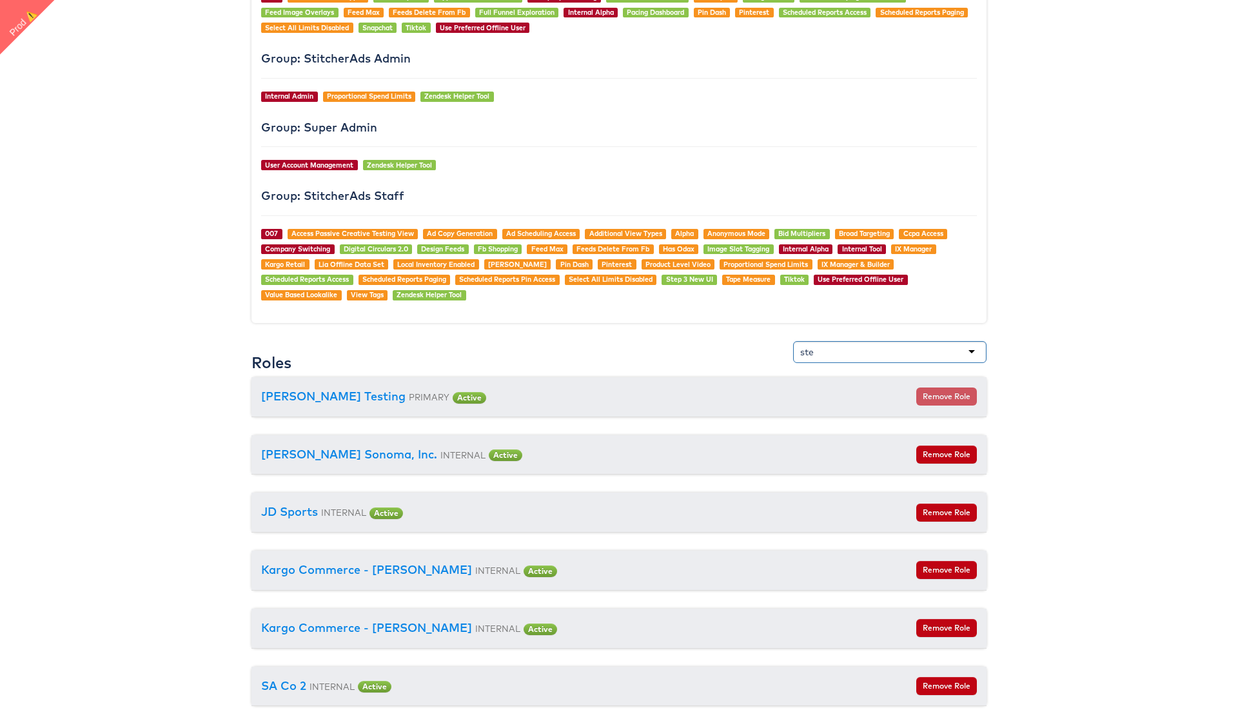
type input "step"
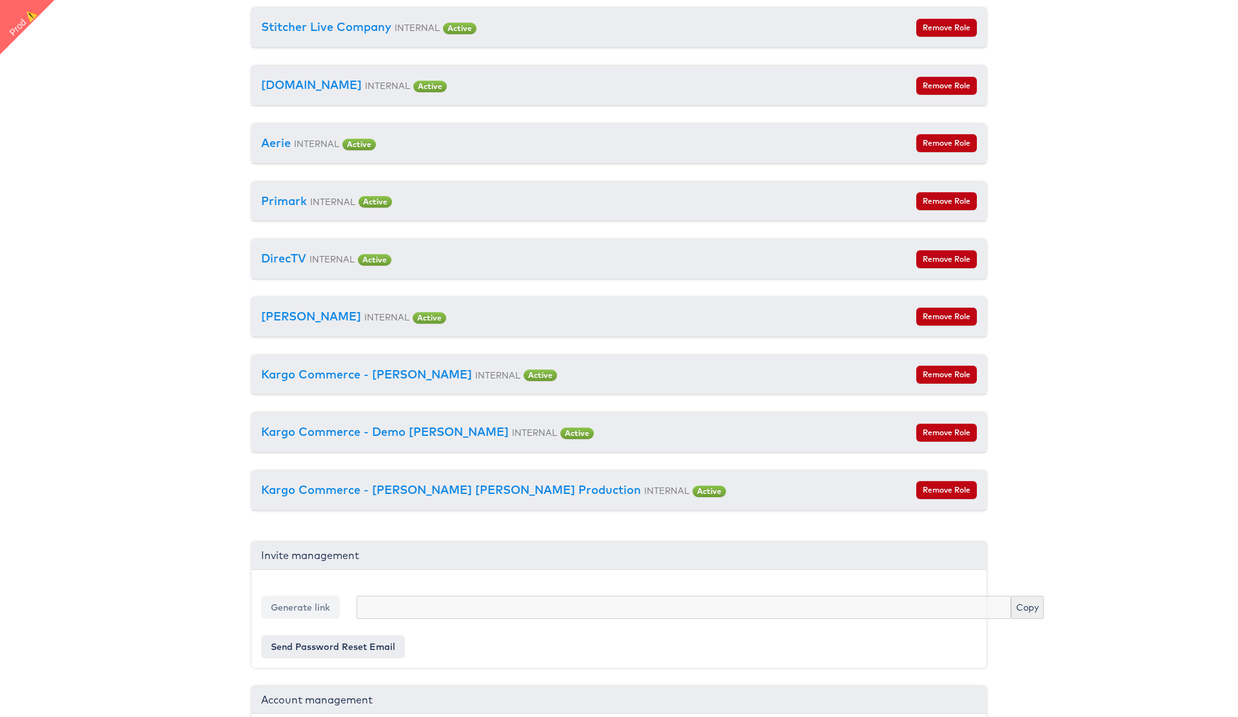
click at [390, 489] on link "Kargo Commerce - Stepanek Walsh Production" at bounding box center [451, 489] width 380 height 15
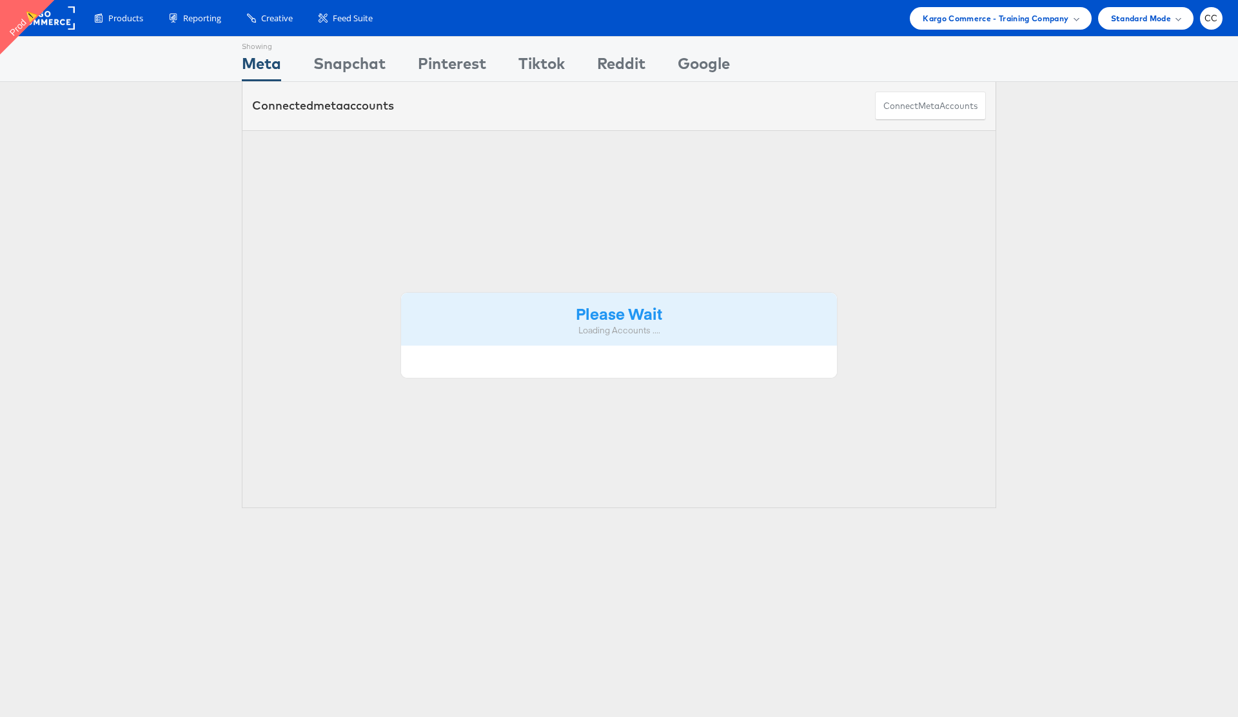
click at [1009, 24] on span "Kargo Commerce - Training Company" at bounding box center [996, 19] width 146 height 14
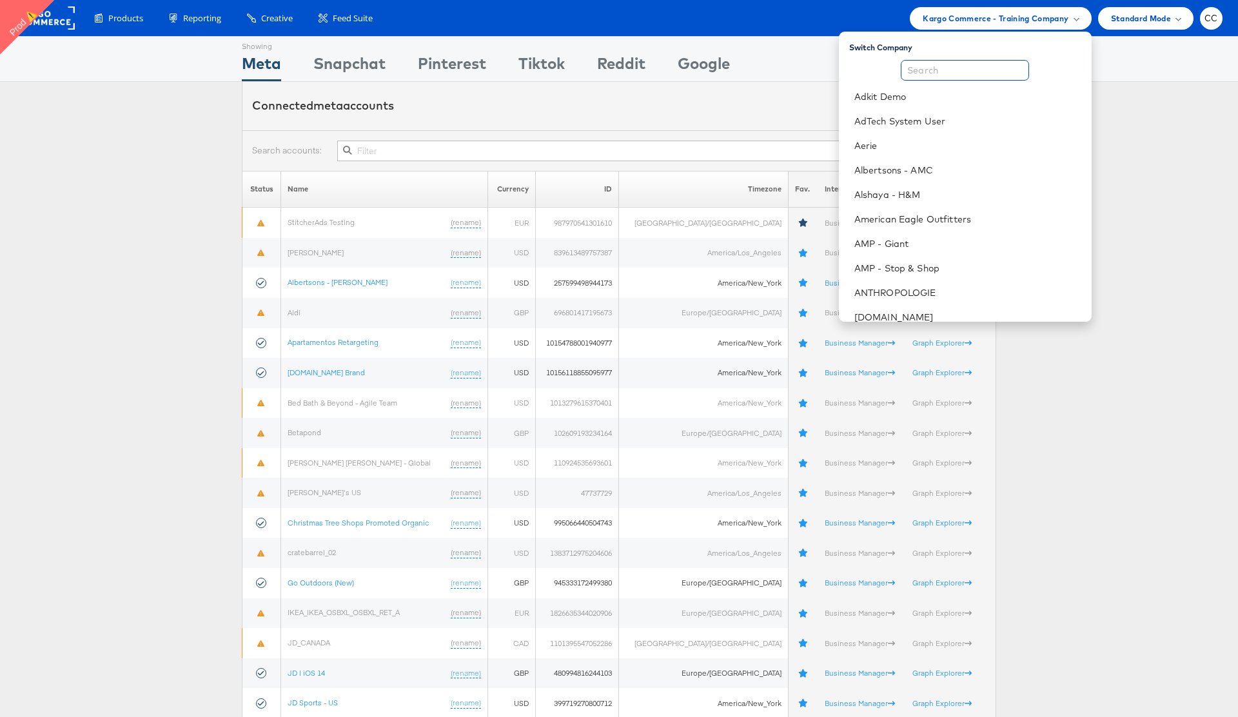
click at [971, 67] on input "text" at bounding box center [965, 70] width 128 height 21
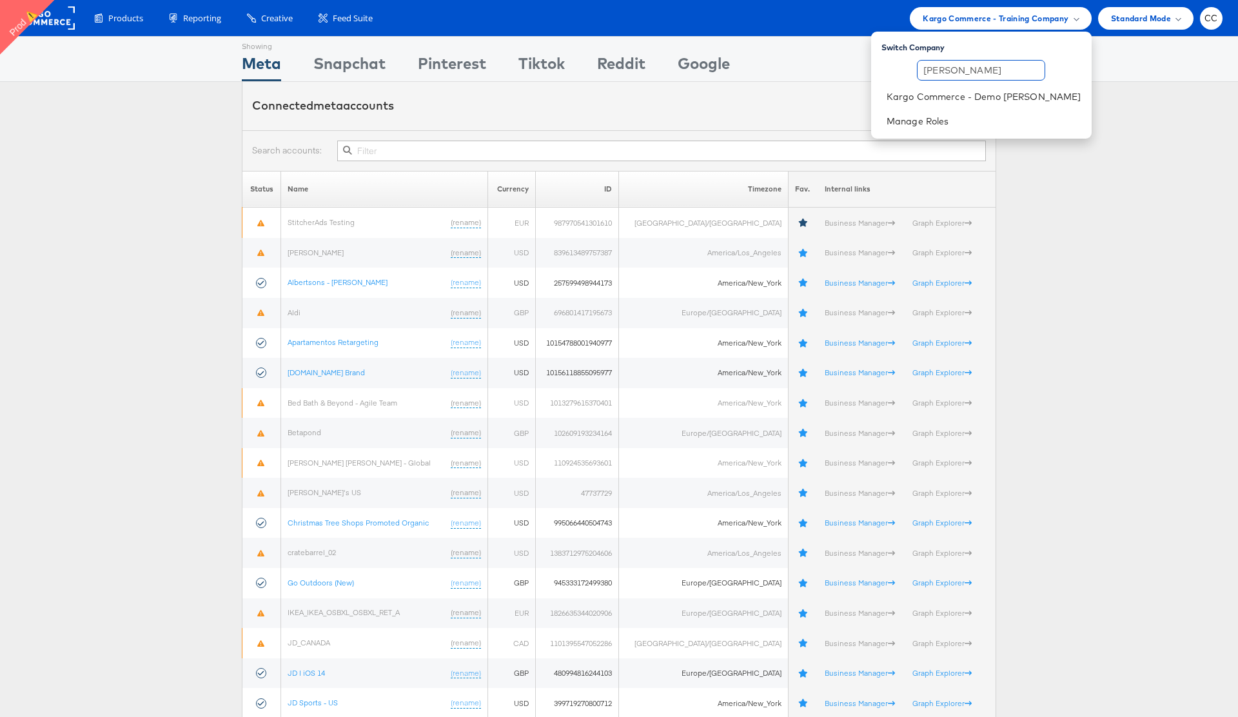
type input "peter"
click at [991, 97] on link "Kargo Commerce - Demo Peter" at bounding box center [984, 96] width 195 height 13
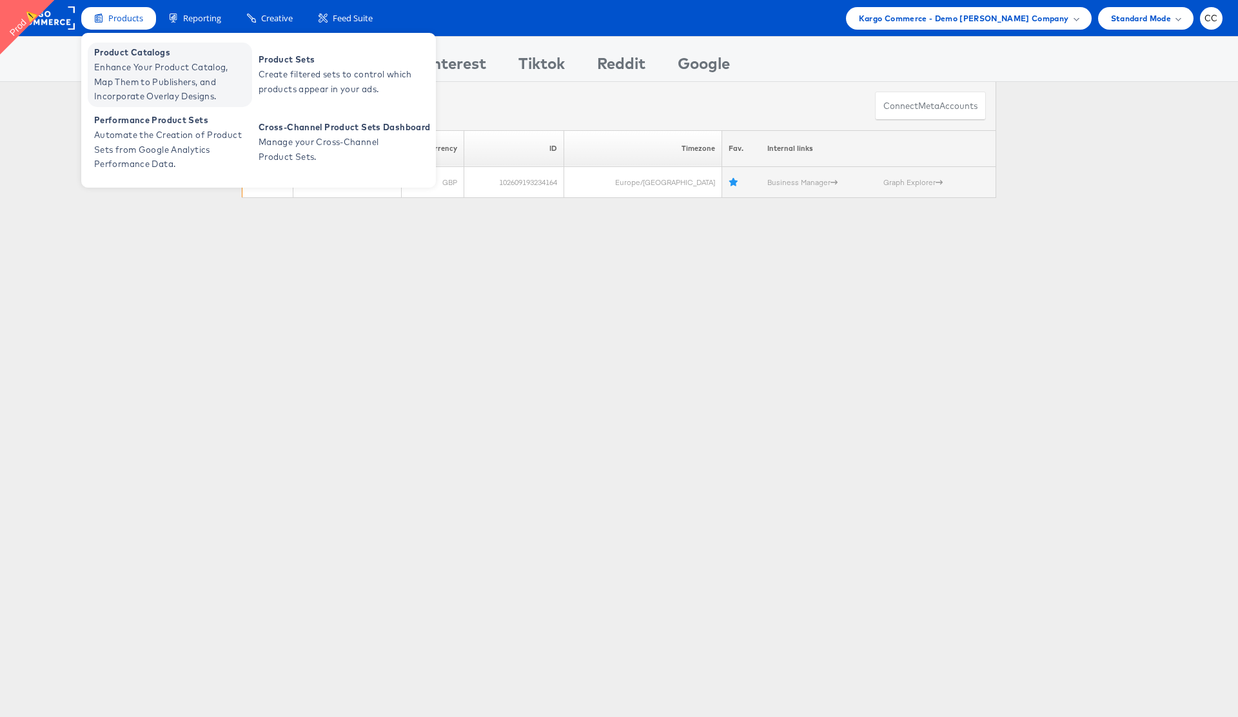
click at [146, 67] on span "Enhance Your Product Catalog, Map Them to Publishers, and Incorporate Overlay D…" at bounding box center [171, 82] width 155 height 44
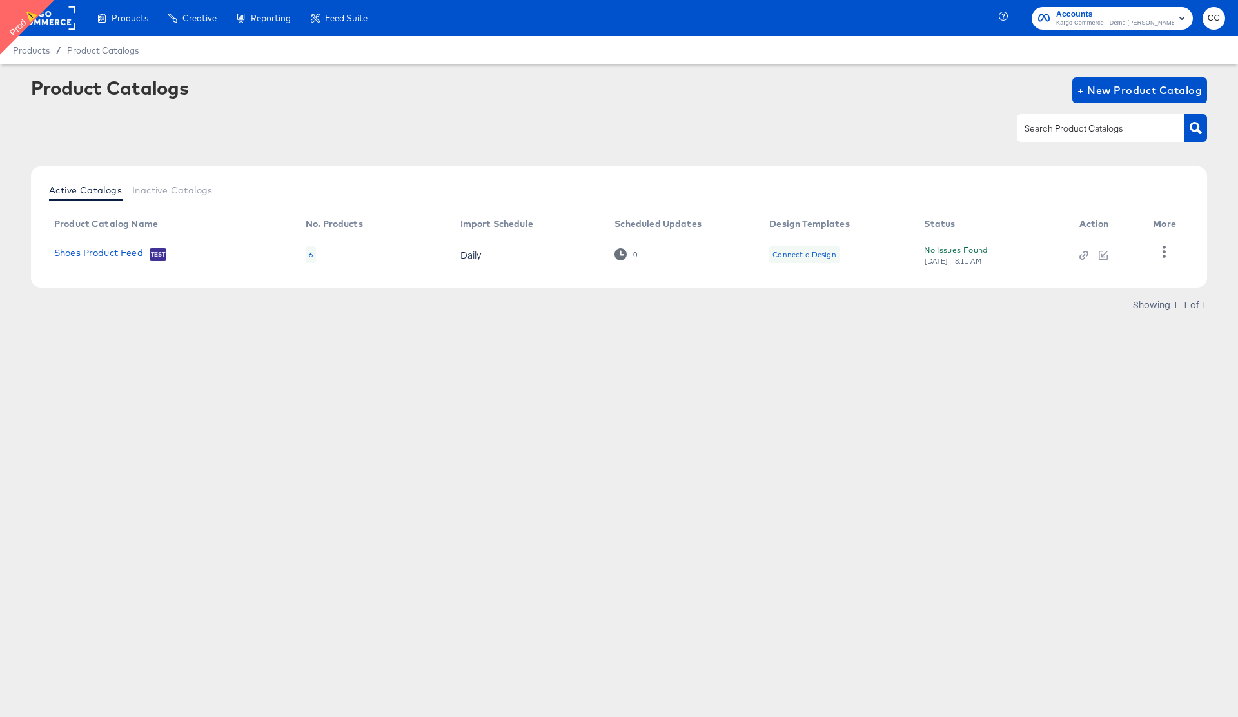
click at [97, 252] on link "Shoes Product Feed" at bounding box center [98, 254] width 89 height 13
click at [1167, 252] on icon "button" at bounding box center [1164, 252] width 12 height 12
click at [1101, 291] on div "Delete" at bounding box center [1111, 292] width 129 height 21
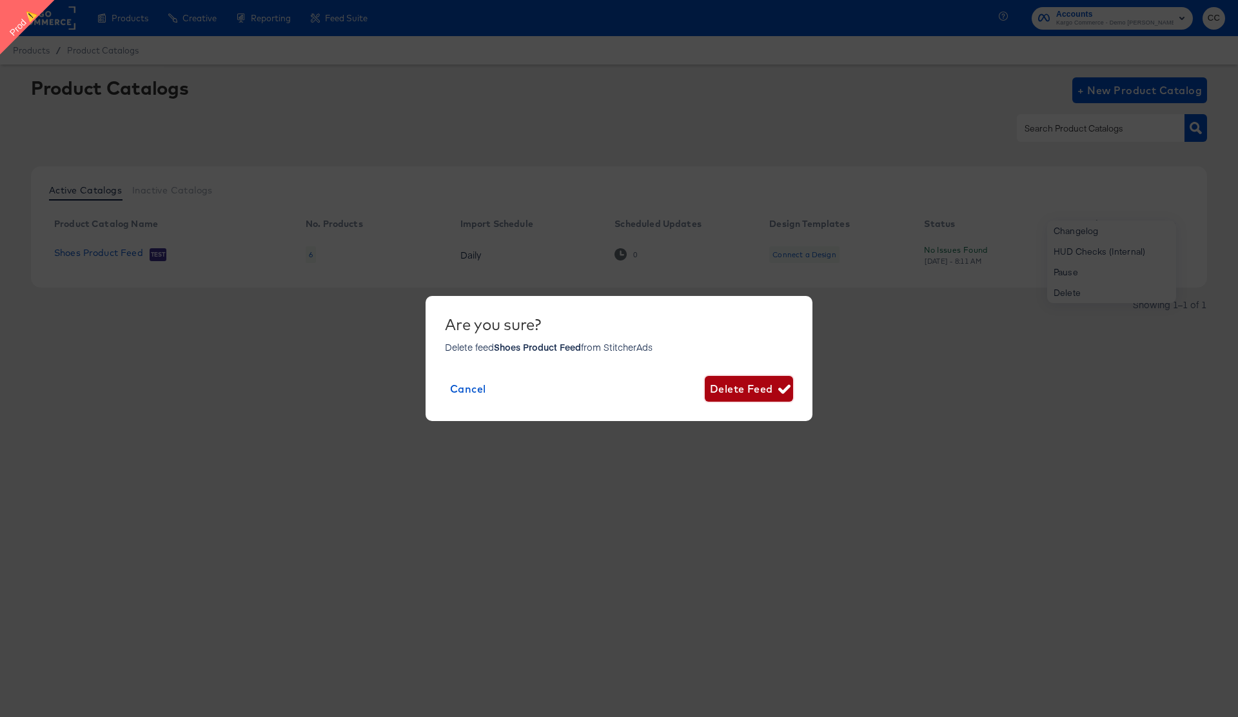
click at [751, 391] on span "Delete Feed" at bounding box center [749, 389] width 78 height 18
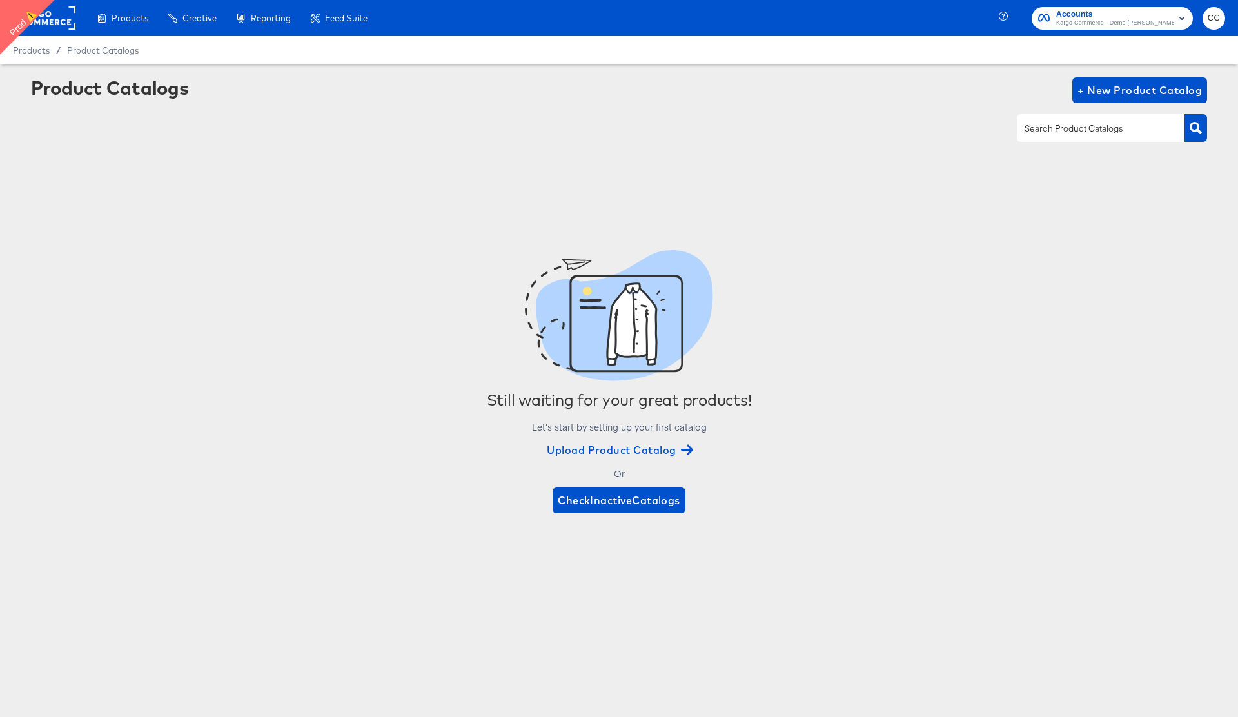
click at [50, 21] on rect at bounding box center [45, 17] width 59 height 23
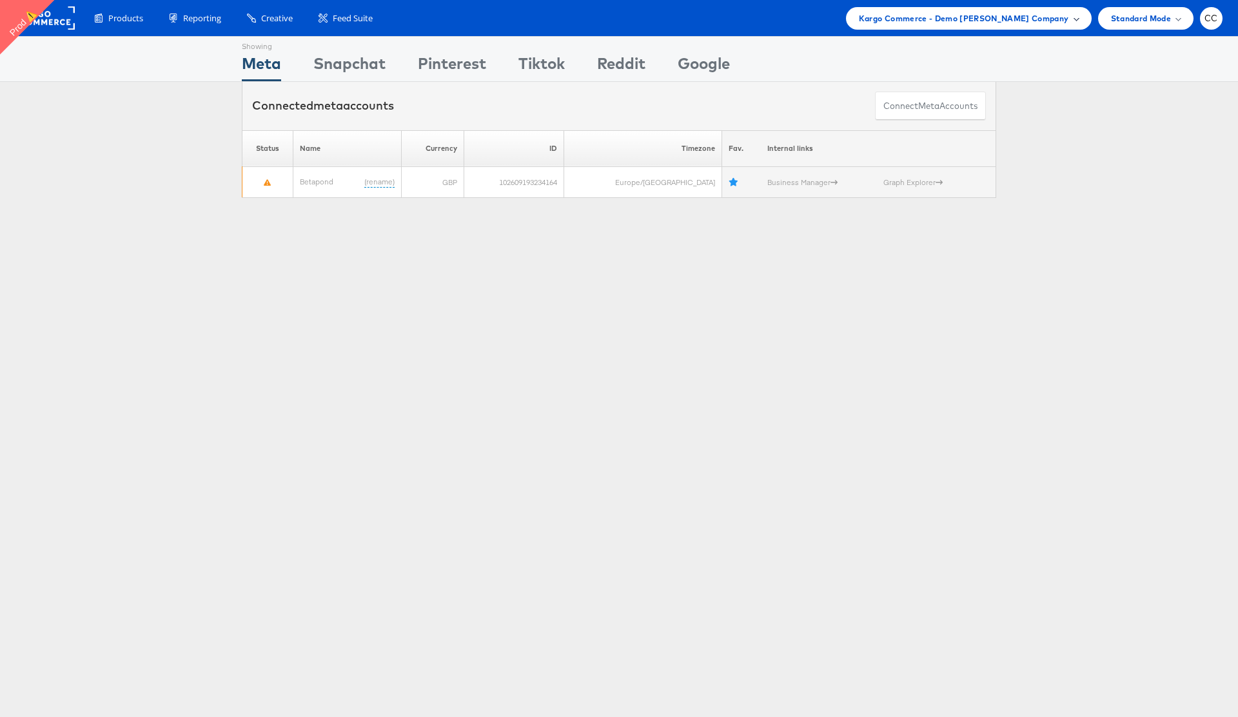
click at [1066, 18] on span "Kargo Commerce - Demo [PERSON_NAME] Company" at bounding box center [964, 19] width 210 height 14
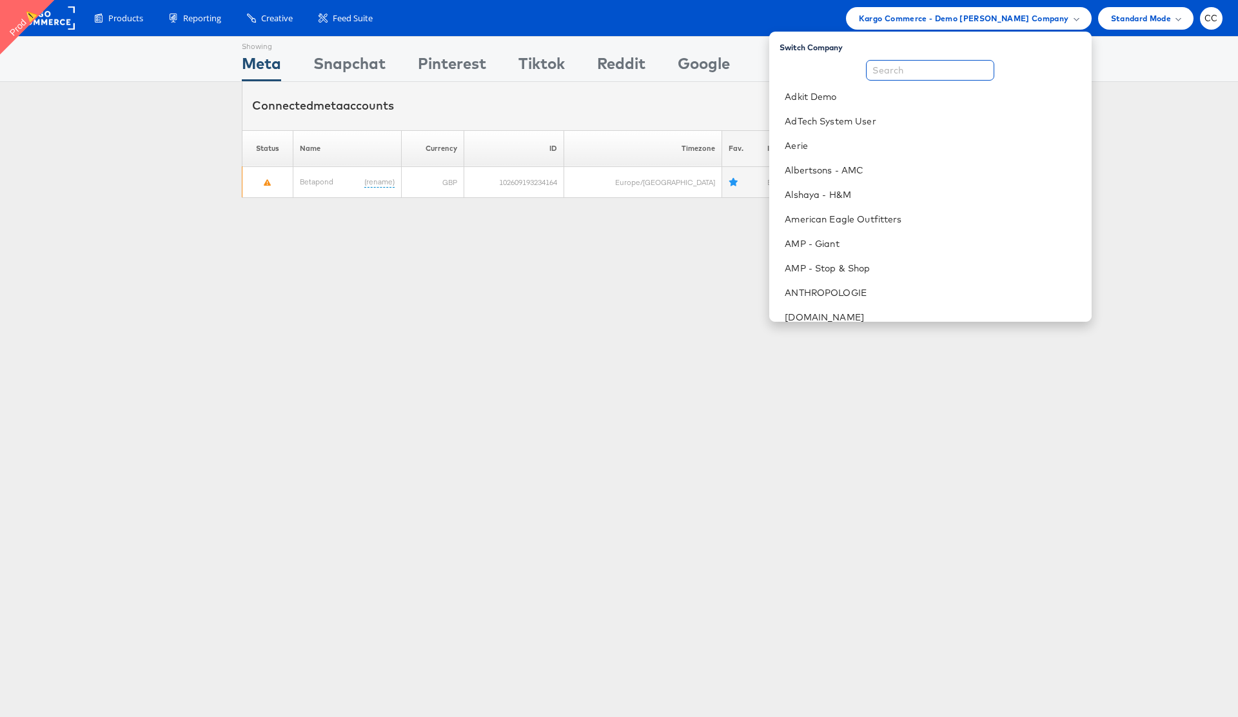
click at [940, 75] on input "text" at bounding box center [930, 70] width 128 height 21
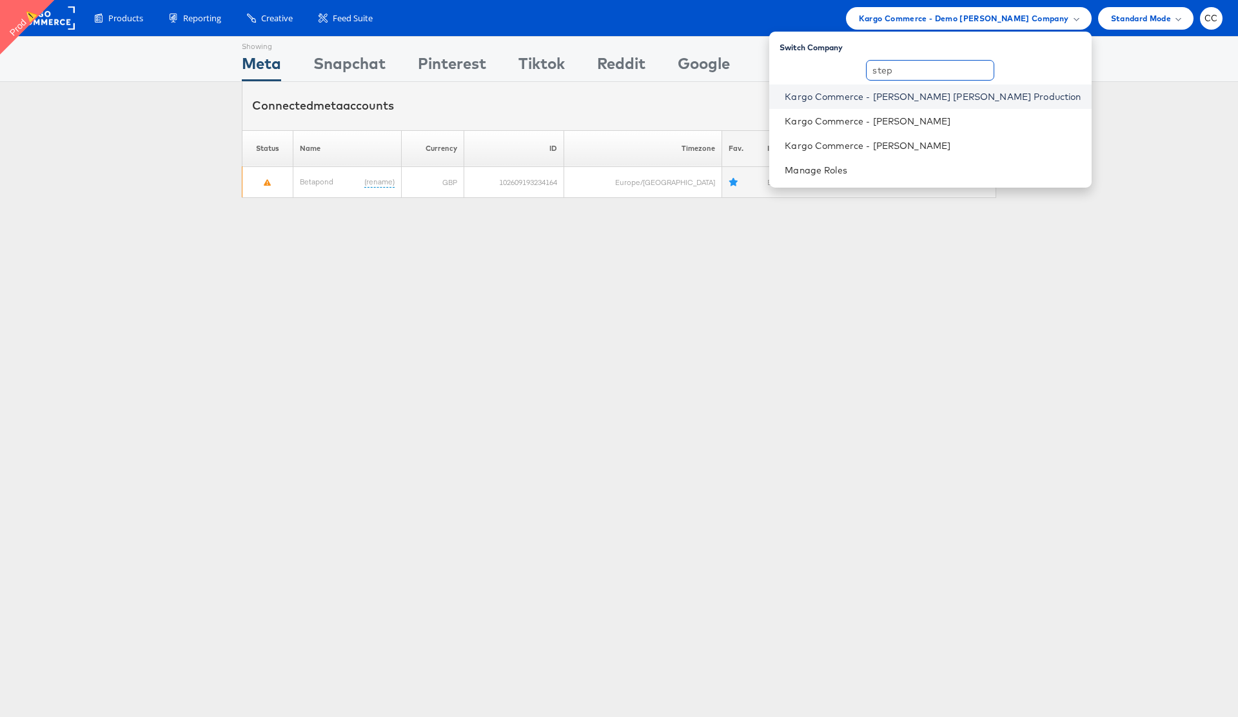
type input "step"
click at [1000, 98] on link "Kargo Commerce - [PERSON_NAME] [PERSON_NAME] Production" at bounding box center [933, 96] width 296 height 13
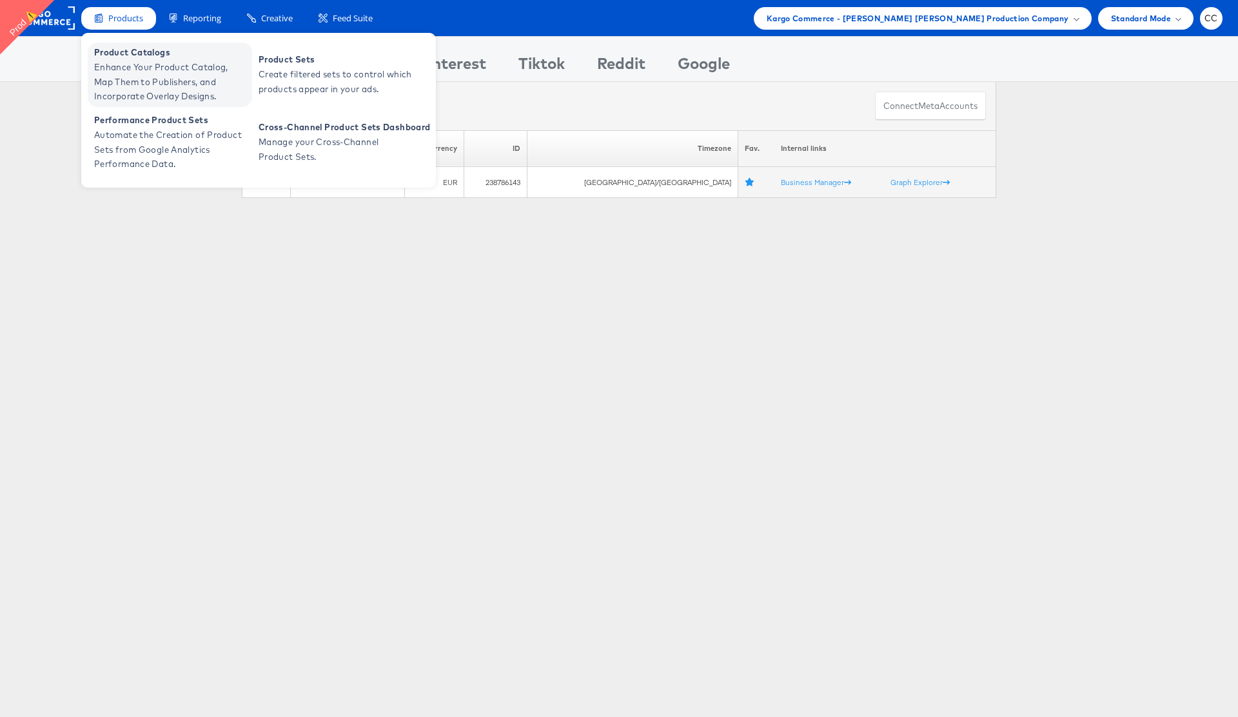
click at [138, 74] on span "Enhance Your Product Catalog, Map Them to Publishers, and Incorporate Overlay D…" at bounding box center [171, 82] width 155 height 44
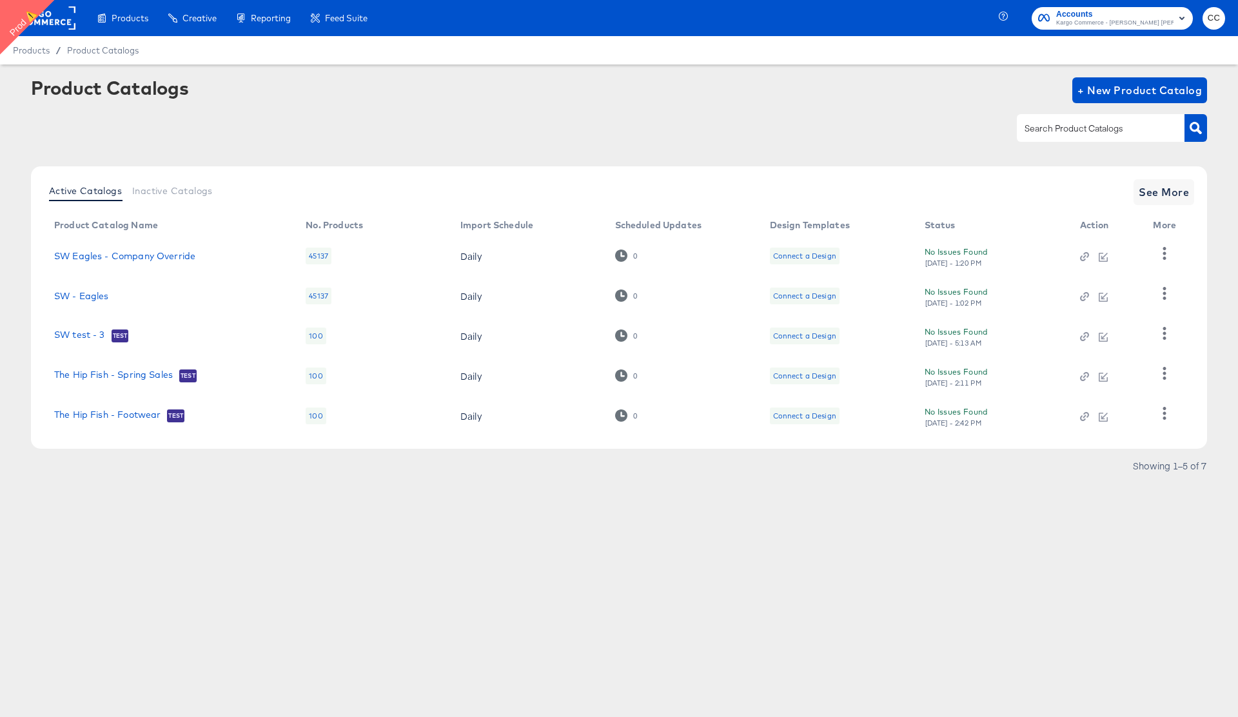
click at [1063, 130] on input "text" at bounding box center [1090, 128] width 137 height 15
type input "SW test"
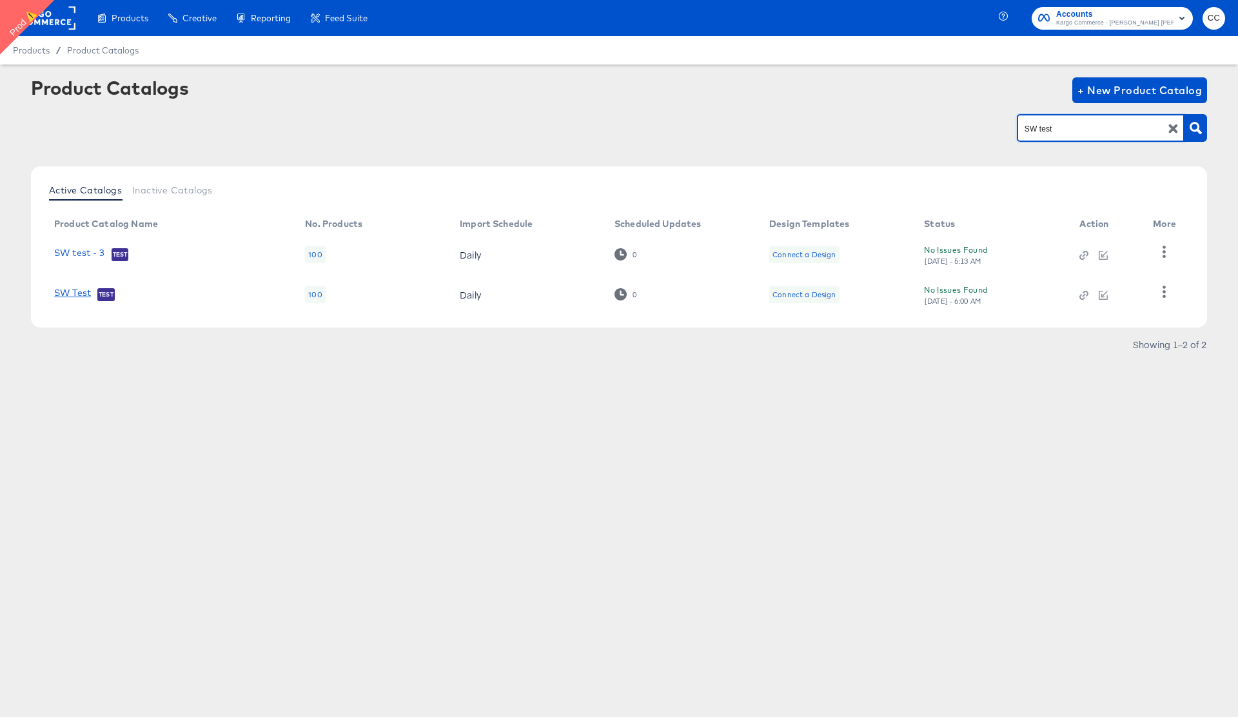
click at [69, 292] on link "SW Test" at bounding box center [72, 294] width 37 height 13
click at [1165, 288] on icon "button" at bounding box center [1164, 292] width 3 height 12
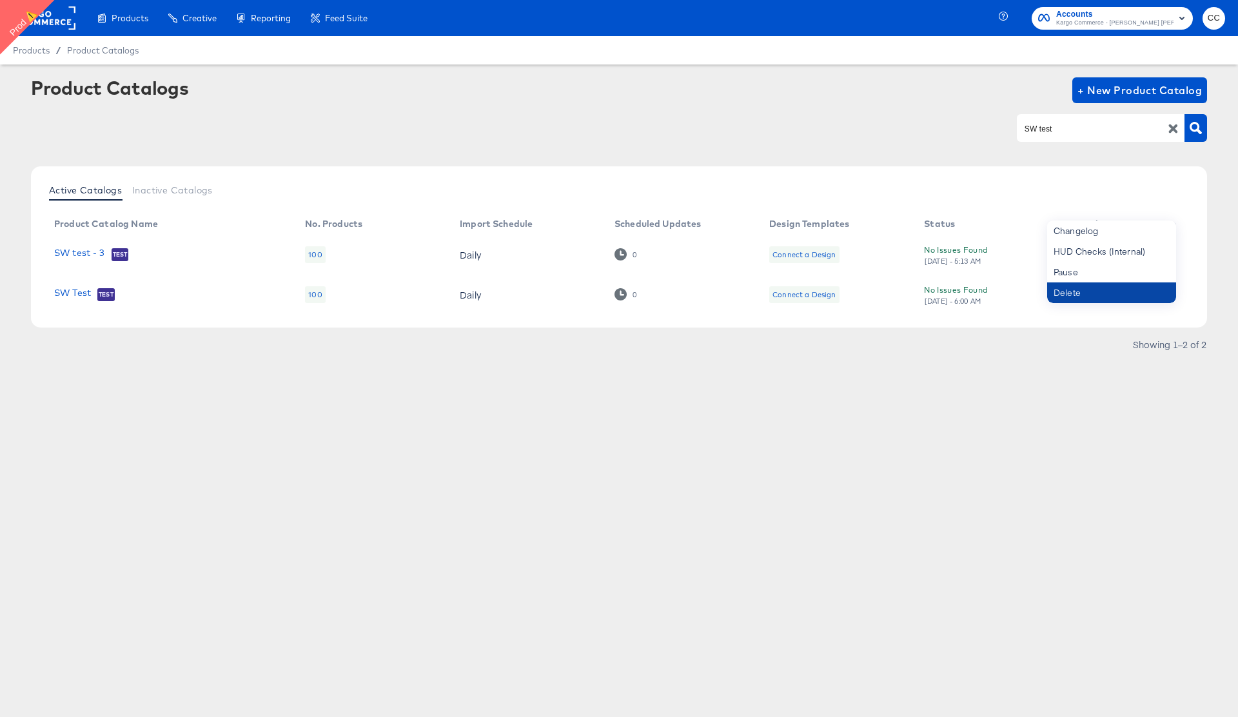
click at [1078, 295] on div "Delete" at bounding box center [1111, 292] width 129 height 21
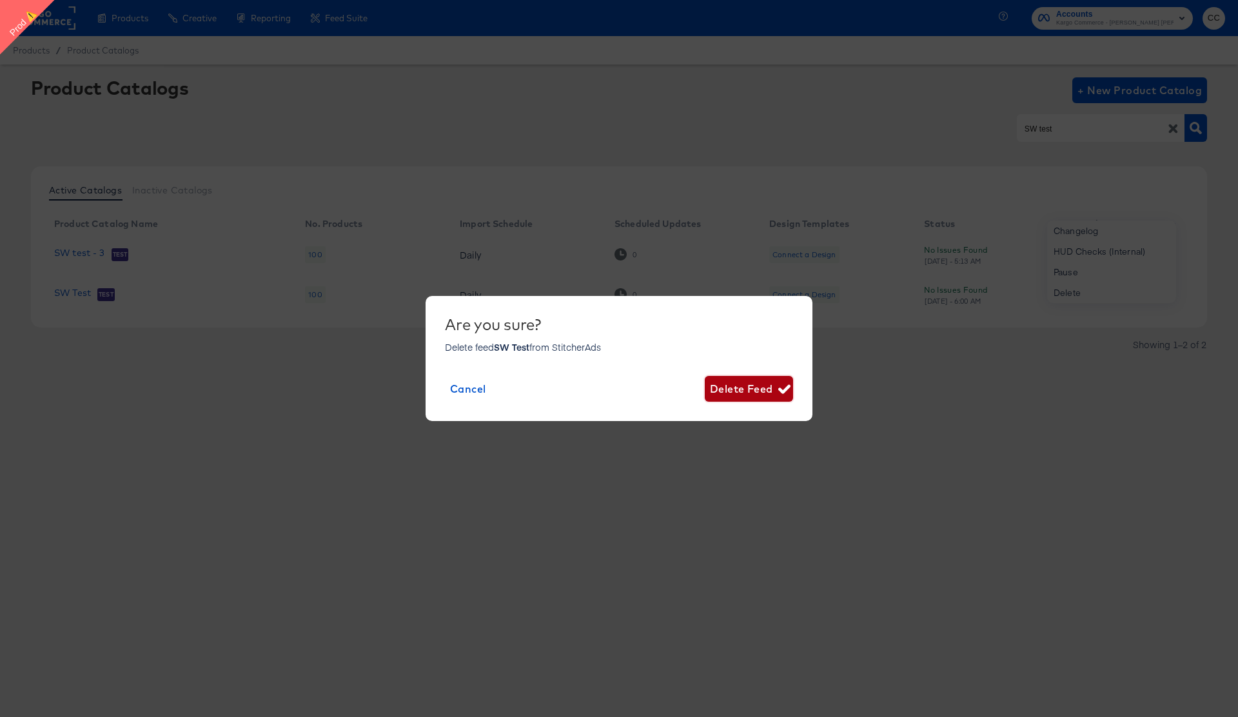
click at [737, 388] on span "Delete Feed" at bounding box center [749, 389] width 78 height 18
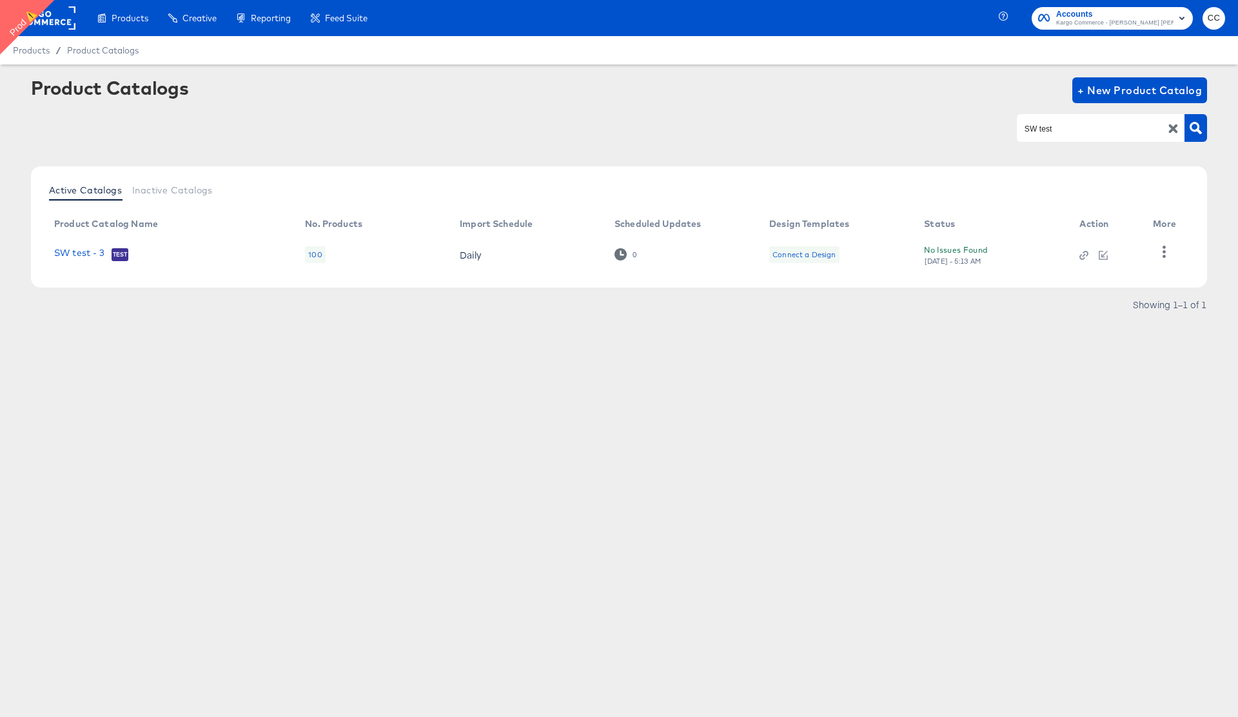
click at [57, 12] on rect at bounding box center [45, 17] width 59 height 23
click at [57, 14] on rect at bounding box center [45, 17] width 59 height 23
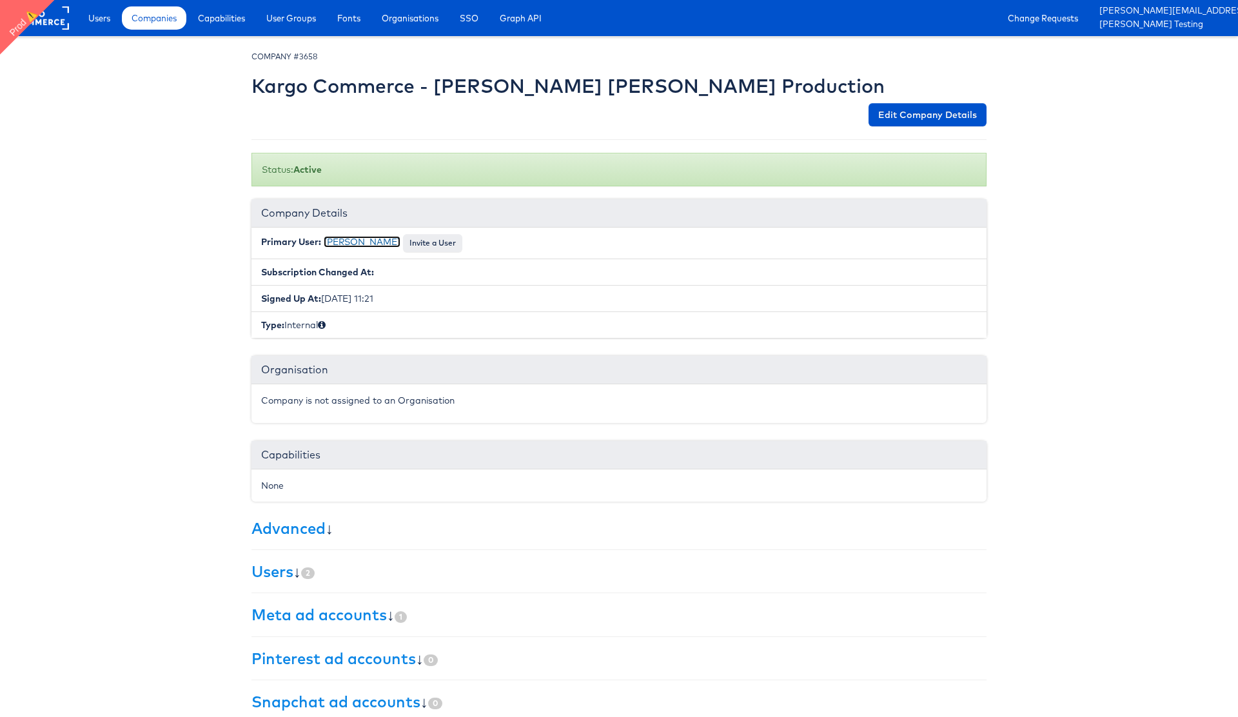
click at [350, 236] on link "[PERSON_NAME]" at bounding box center [362, 242] width 77 height 12
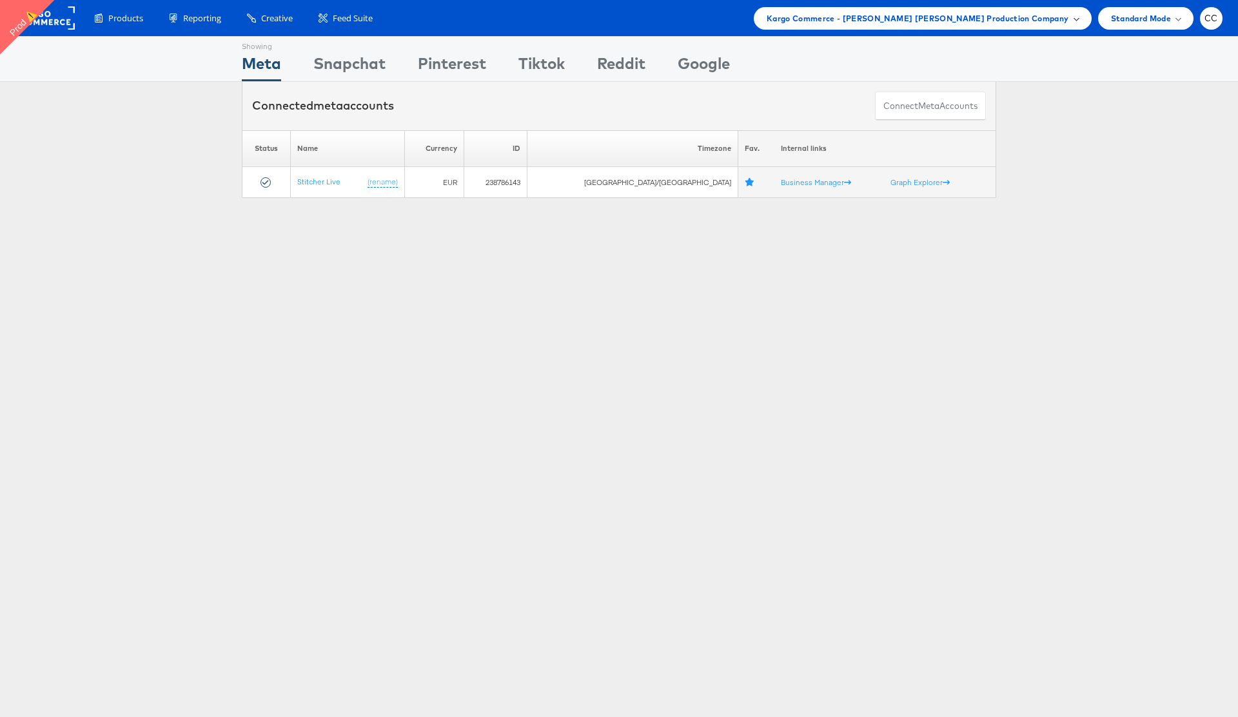
click at [1049, 22] on span "Kargo Commerce - Stepanek Walsh Production Company" at bounding box center [918, 19] width 302 height 14
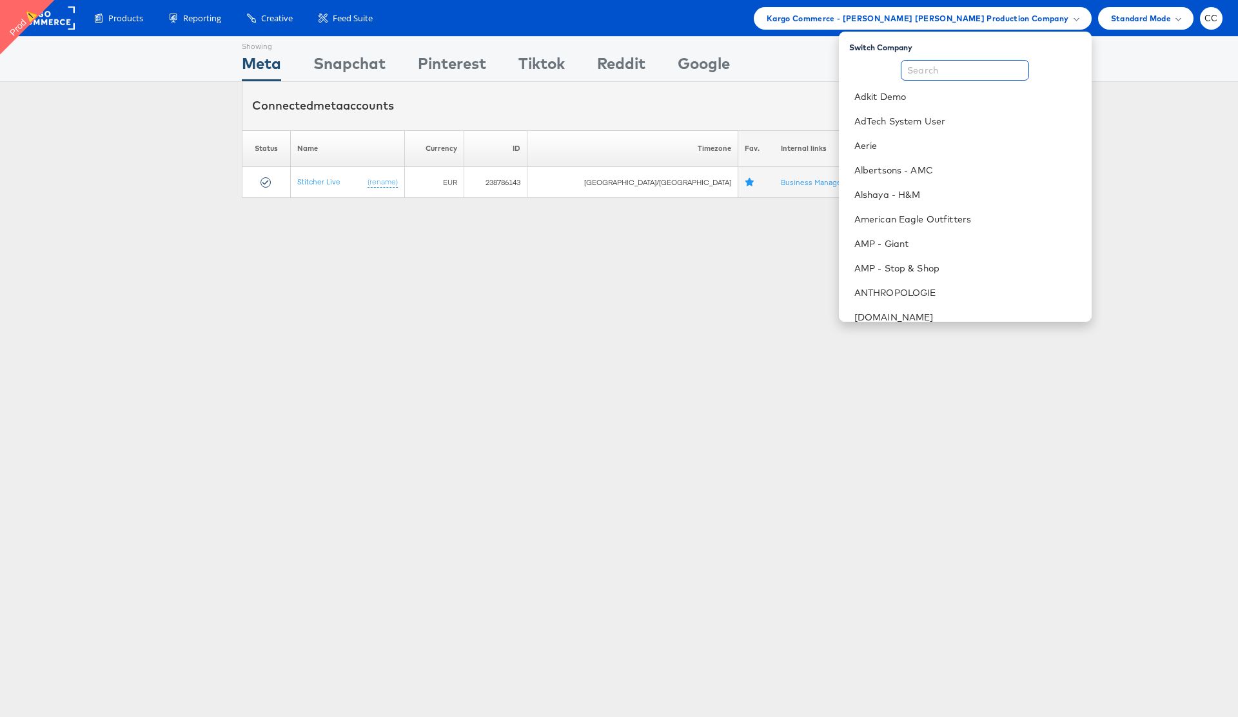
click at [954, 72] on input "text" at bounding box center [965, 70] width 128 height 21
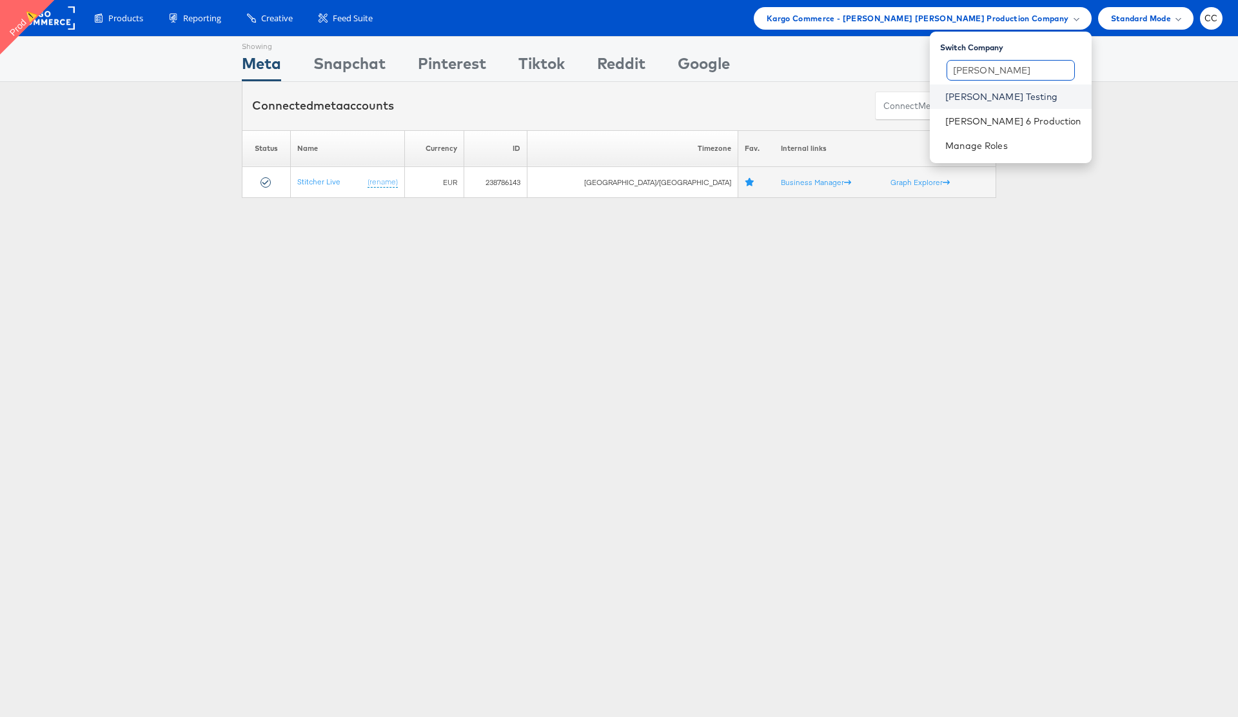
type input "colin"
click at [1002, 95] on link "Colin Clarke Testing" at bounding box center [1012, 96] width 135 height 13
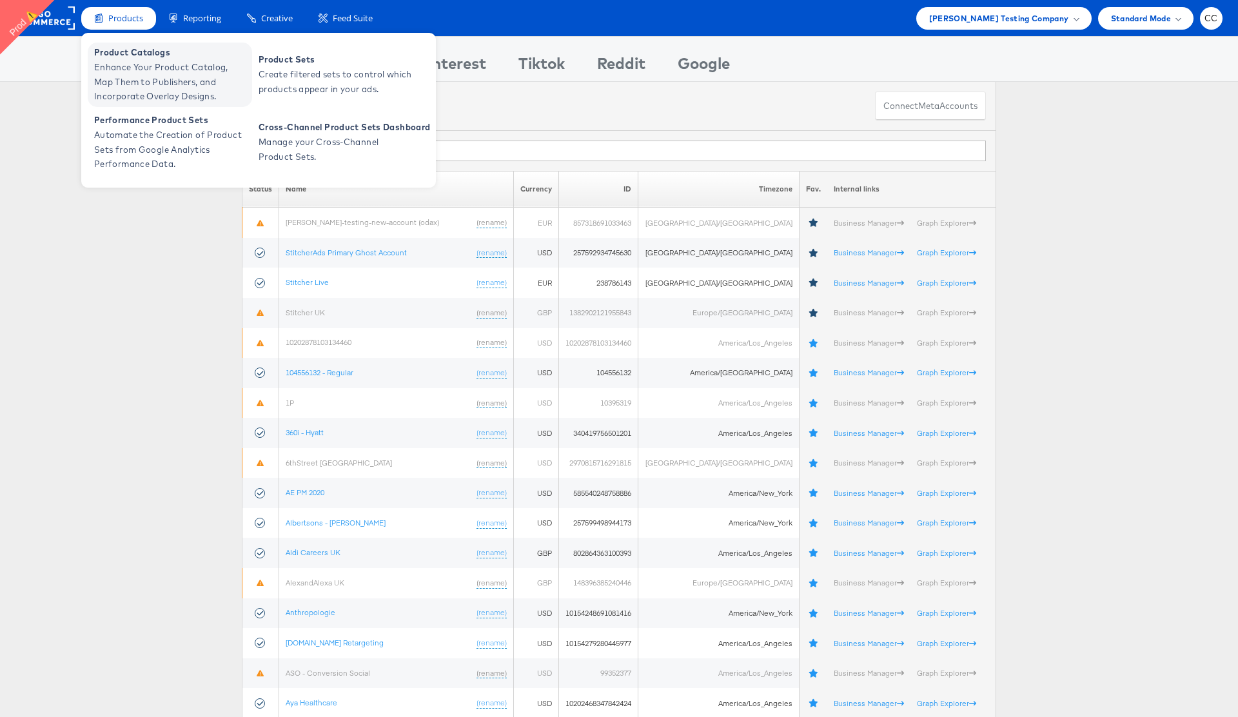
click at [148, 75] on span "Enhance Your Product Catalog, Map Them to Publishers, and Incorporate Overlay D…" at bounding box center [171, 82] width 155 height 44
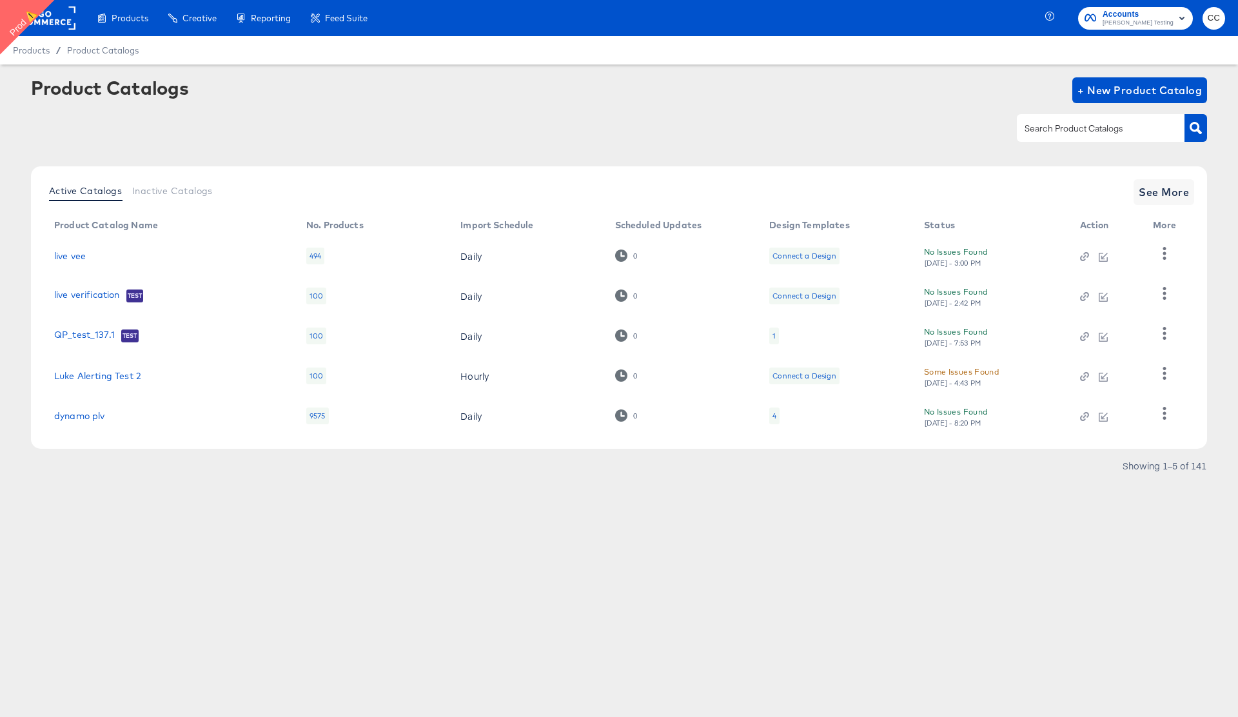
click at [1040, 133] on input "text" at bounding box center [1090, 128] width 137 height 15
type input "inspect"
